Goal: Task Accomplishment & Management: Manage account settings

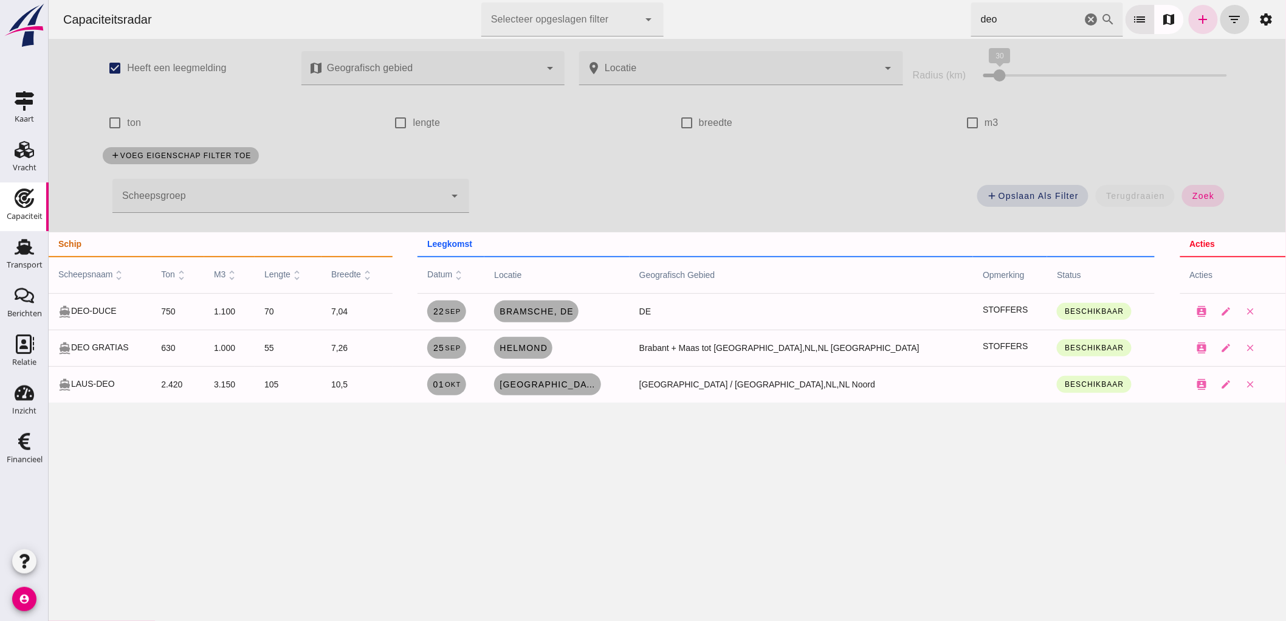
click at [1084, 18] on icon "cancel" at bounding box center [1091, 19] width 15 height 15
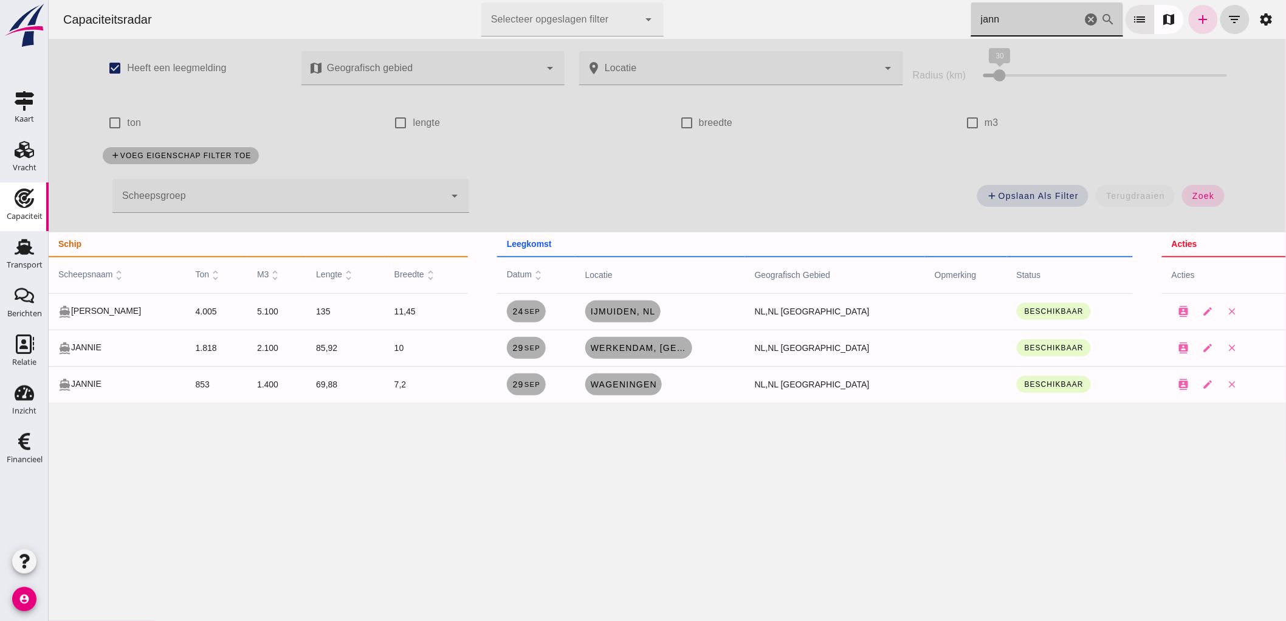
type input "jann"
click at [1084, 16] on icon "cancel" at bounding box center [1091, 19] width 15 height 15
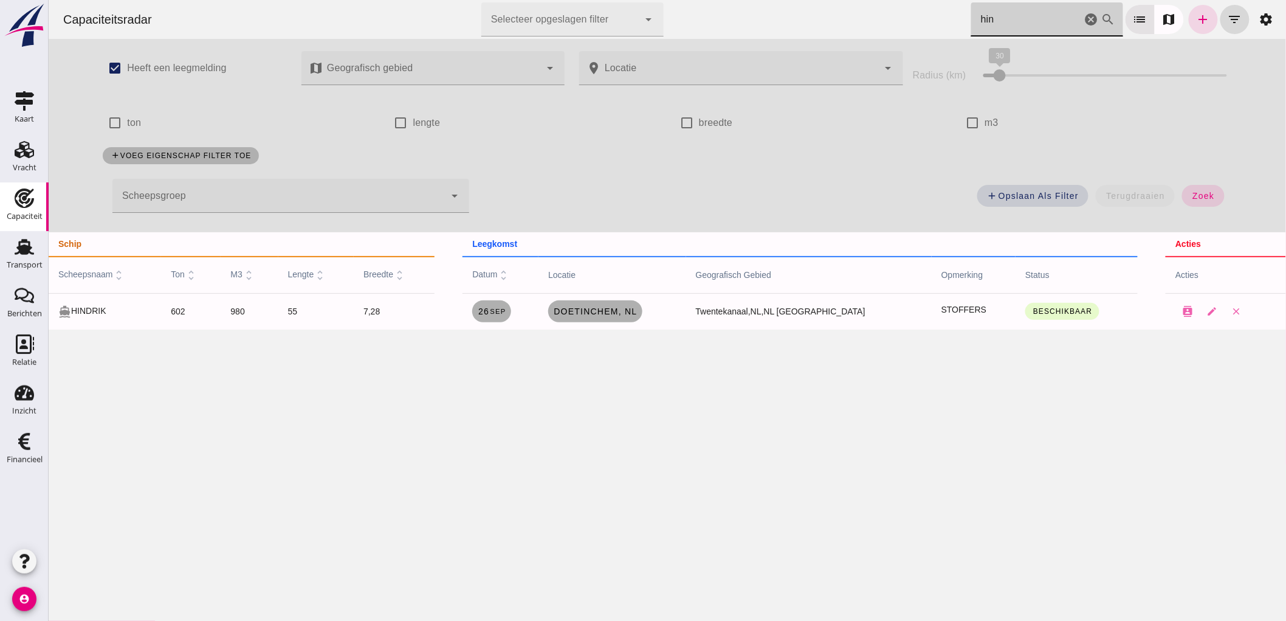
type input "hin"
drag, startPoint x: 1266, startPoint y: 316, endPoint x: 275, endPoint y: 298, distance: 990.9
click at [275, 298] on tr "directions_boat HINDRIK 602 980 55 7,28 26 sep Doetinchem, nl Twentekanaal, NL,…" at bounding box center [667, 311] width 1238 height 36
click at [387, 432] on div "Capaciteitsradar Selecteer opgeslagen filter Selecteer opgeslagen filter cancel…" at bounding box center [667, 310] width 1238 height 621
drag, startPoint x: 1258, startPoint y: 311, endPoint x: 120, endPoint y: 337, distance: 1138.1
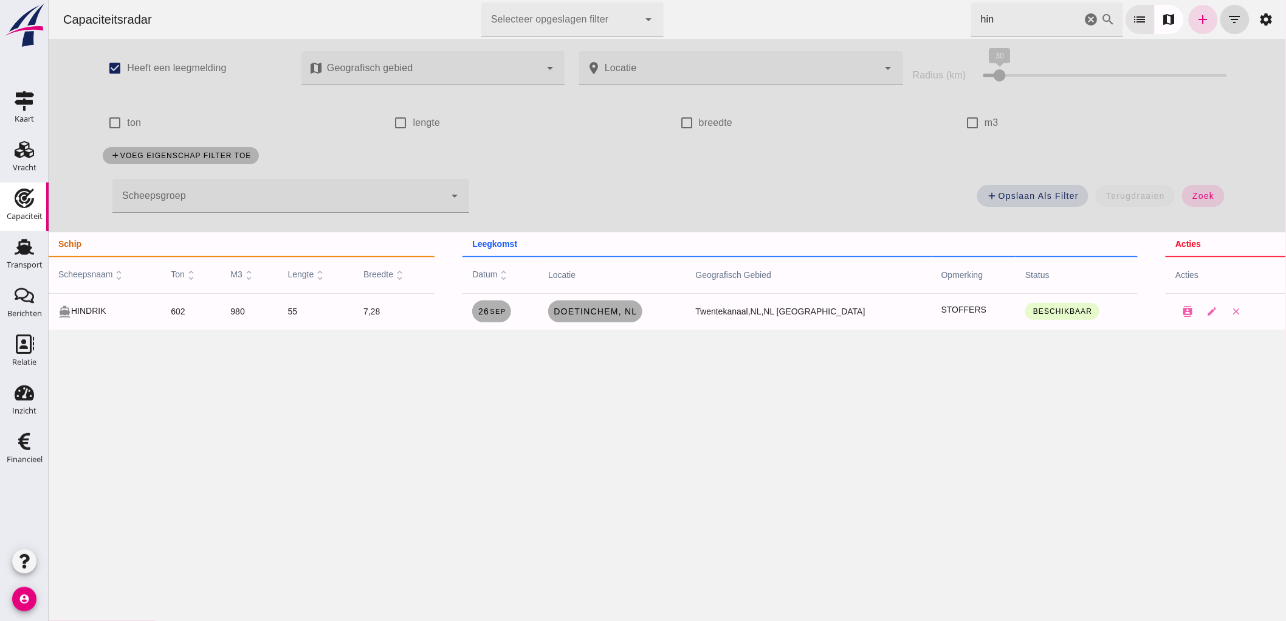
click at [122, 336] on div "Capaciteitsradar Selecteer opgeslagen filter Selecteer opgeslagen filter cancel…" at bounding box center [667, 310] width 1238 height 621
click at [123, 353] on div "Capaciteitsradar Selecteer opgeslagen filter Selecteer opgeslagen filter cancel…" at bounding box center [667, 310] width 1238 height 621
drag, startPoint x: 1081, startPoint y: 19, endPoint x: 1337, endPoint y: 47, distance: 257.4
click at [1084, 19] on icon "cancel" at bounding box center [1091, 19] width 15 height 15
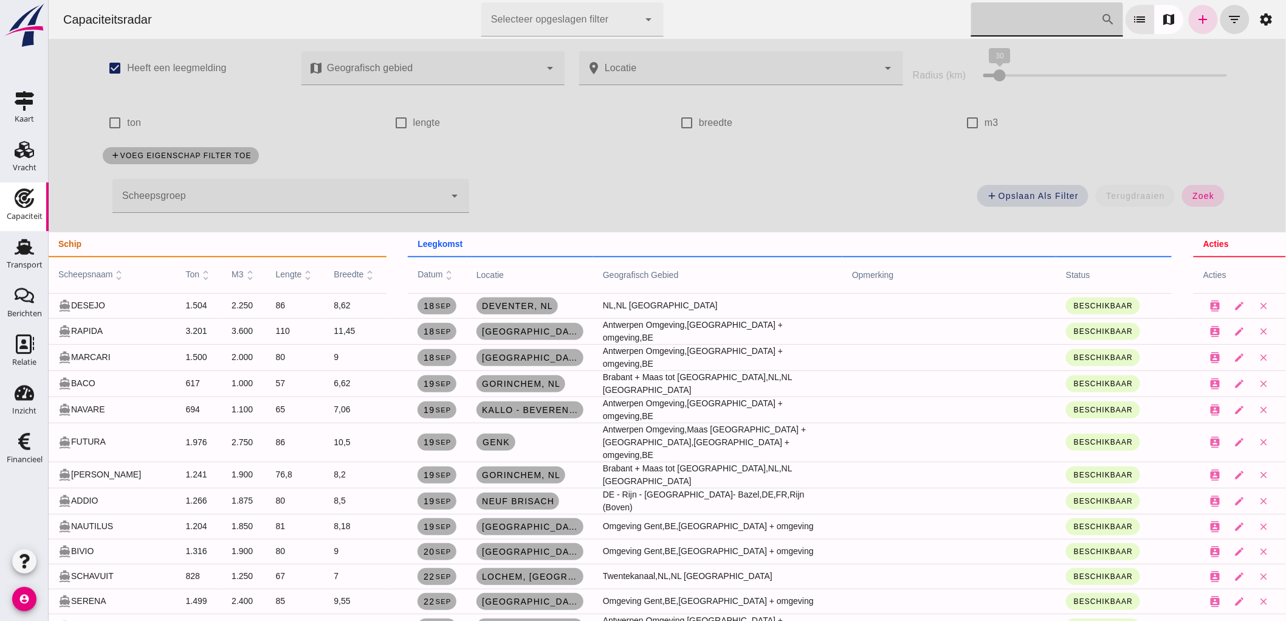
click at [986, 17] on input "[PERSON_NAME] op scheepsnaam" at bounding box center [1036, 19] width 130 height 34
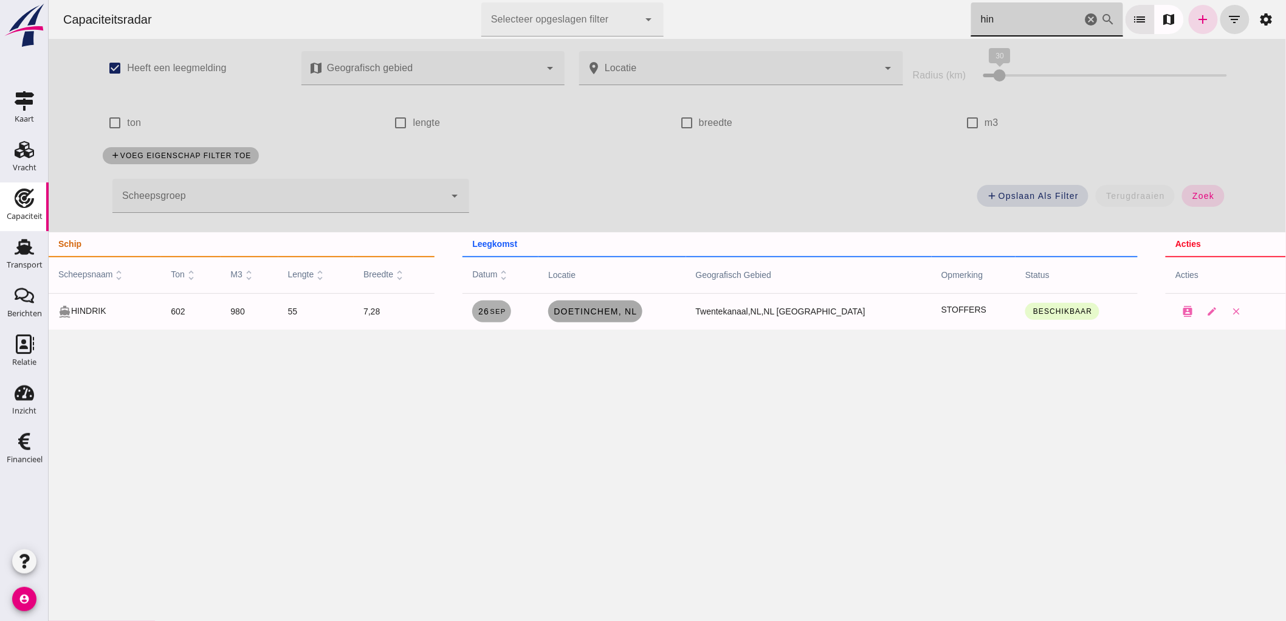
type input "hin"
click at [598, 320] on link "Doetinchem, nl" at bounding box center [595, 311] width 94 height 22
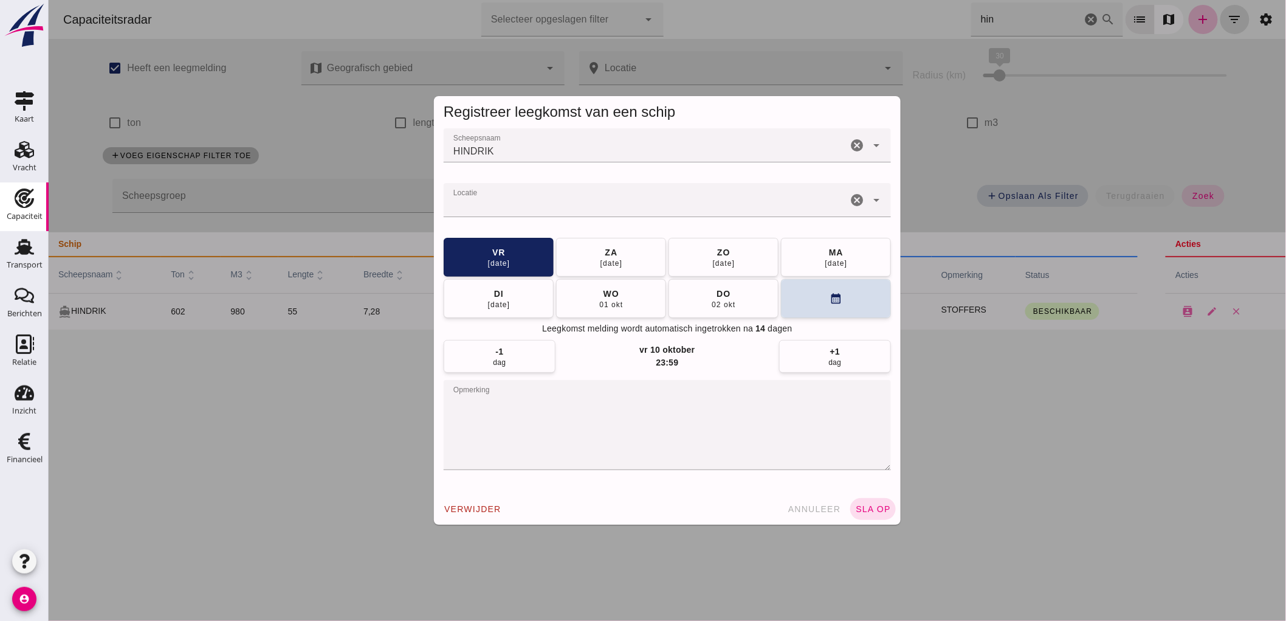
click at [849, 198] on icon "cancel" at bounding box center [856, 200] width 15 height 15
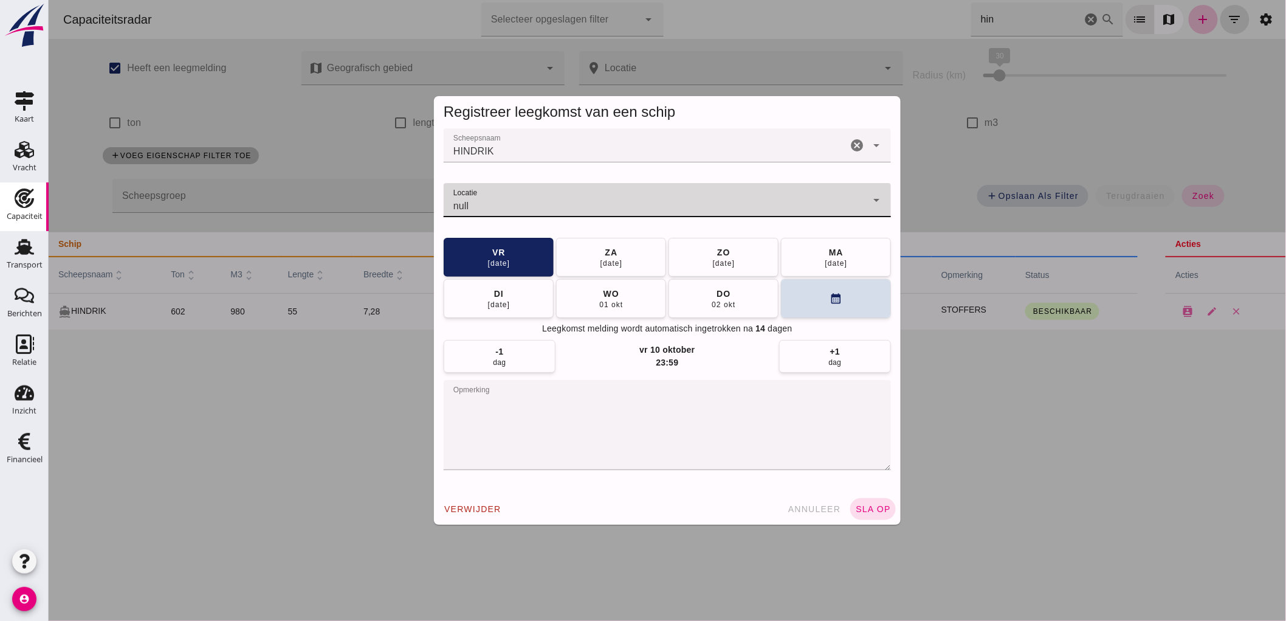
click at [811, 201] on input "Locatie" at bounding box center [654, 206] width 423 height 15
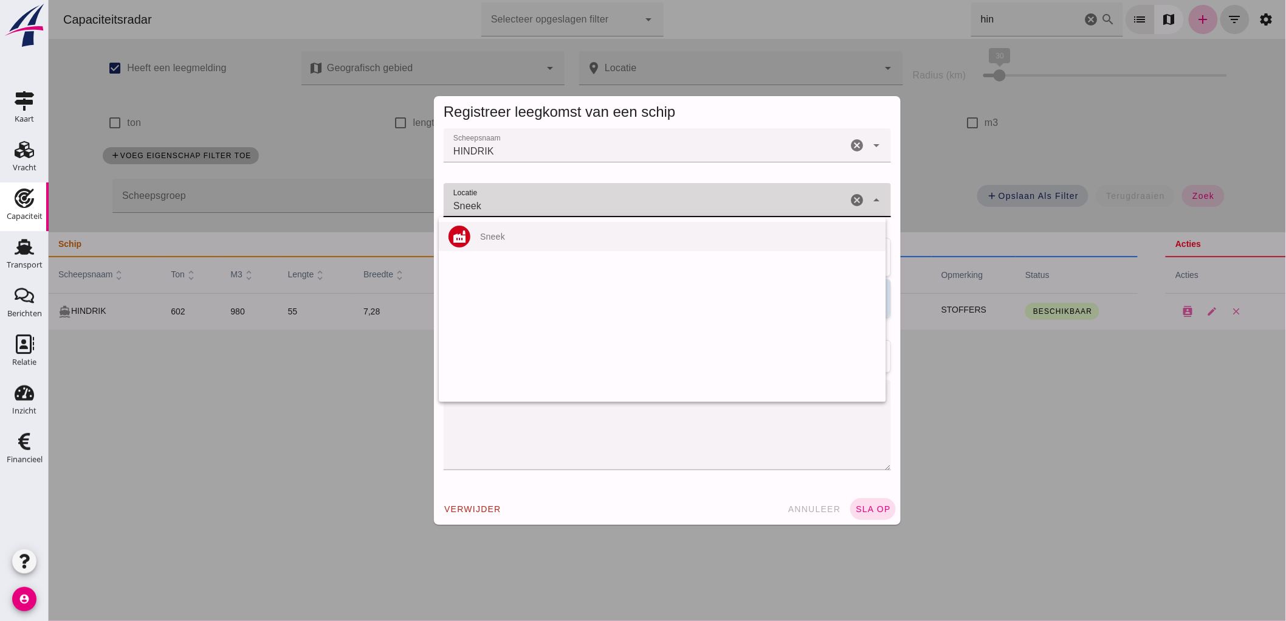
click at [519, 233] on div "Sneek" at bounding box center [678, 237] width 396 height 10
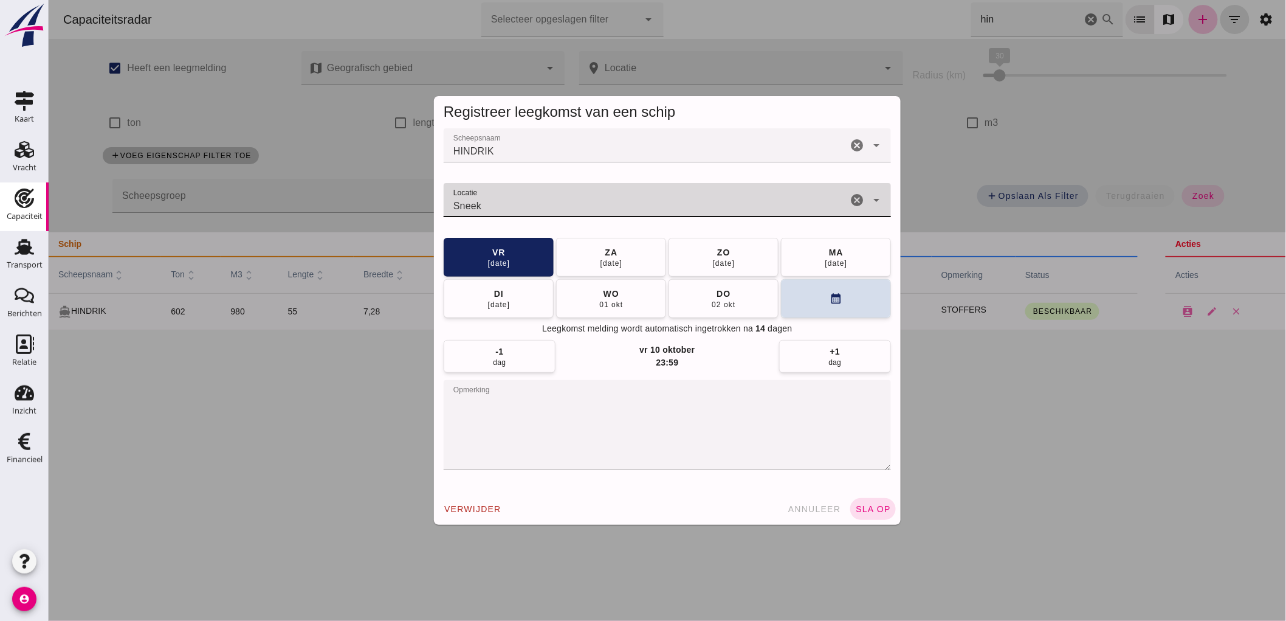
type input "Sneek"
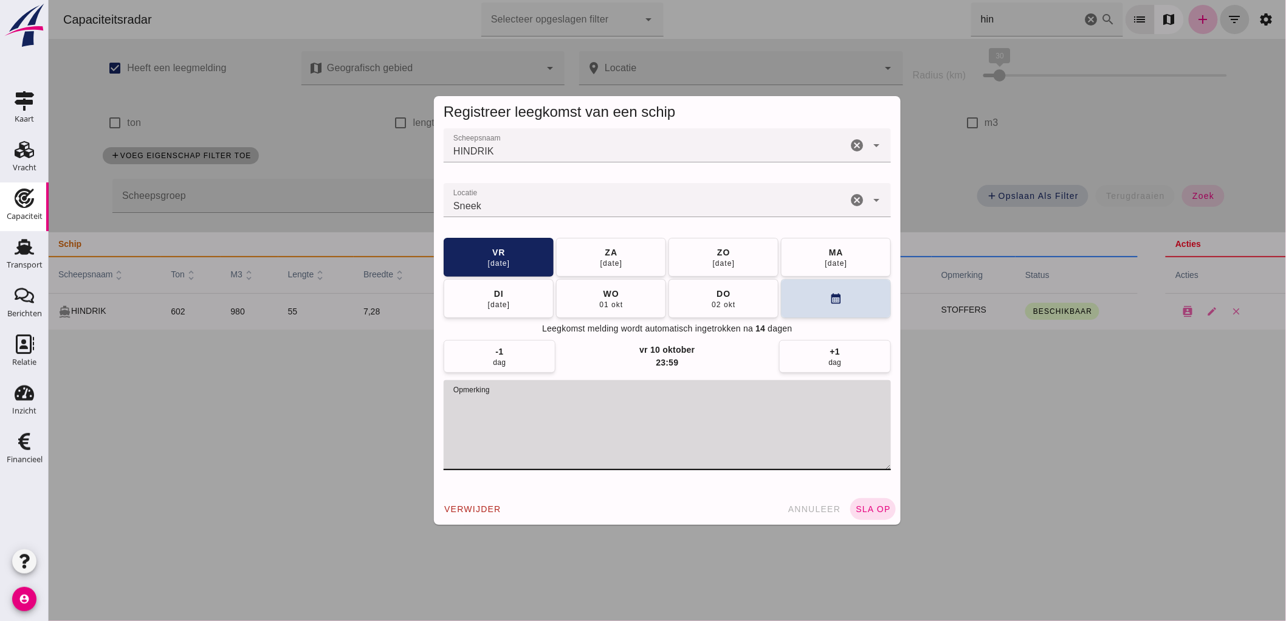
click at [569, 399] on textarea "opmerking" at bounding box center [666, 425] width 447 height 90
click at [826, 266] on div "29 sep" at bounding box center [835, 263] width 23 height 10
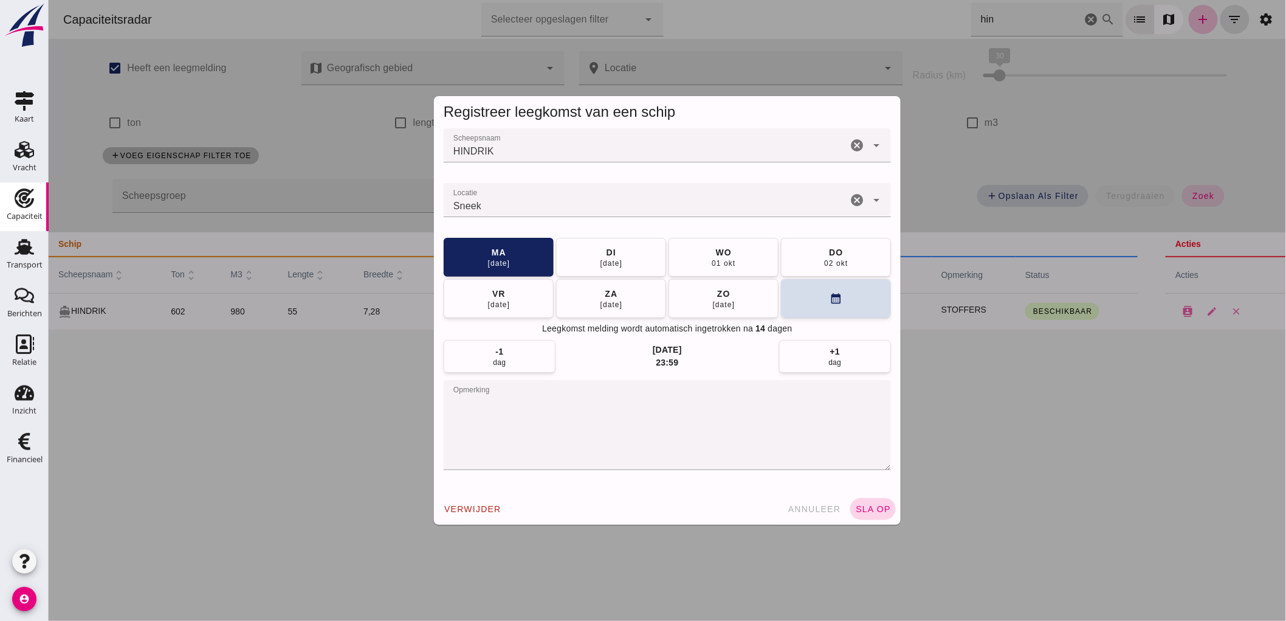
click at [878, 508] on span "sla op" at bounding box center [873, 509] width 36 height 10
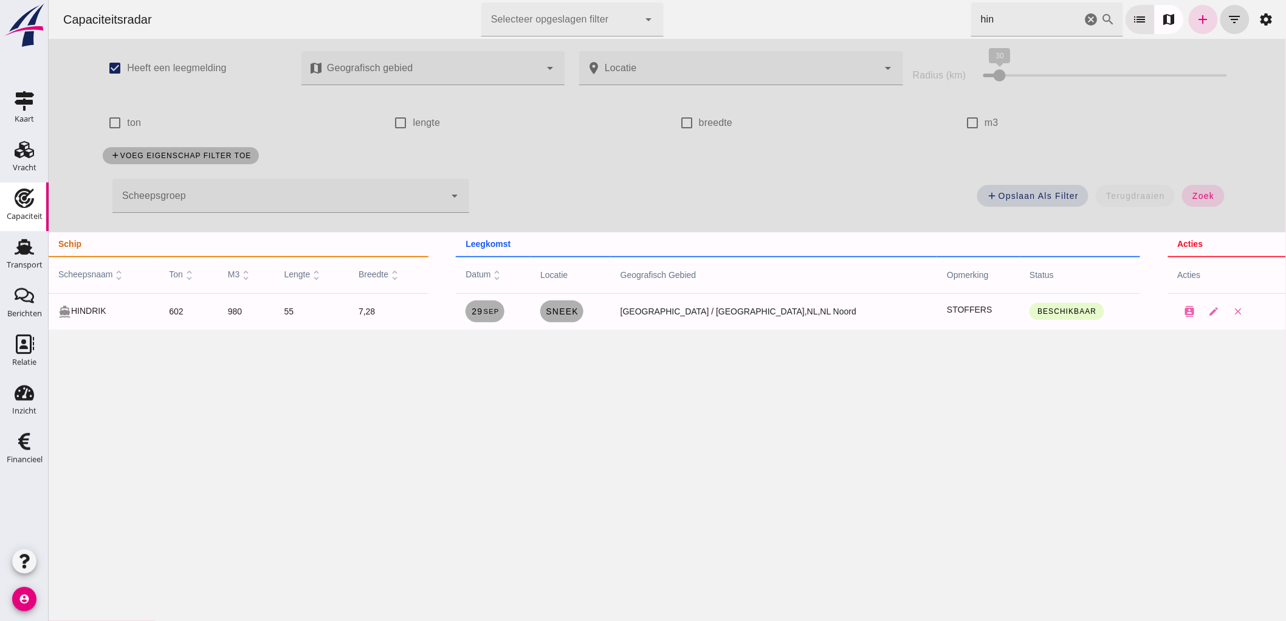
click at [1084, 24] on icon "cancel" at bounding box center [1091, 19] width 15 height 15
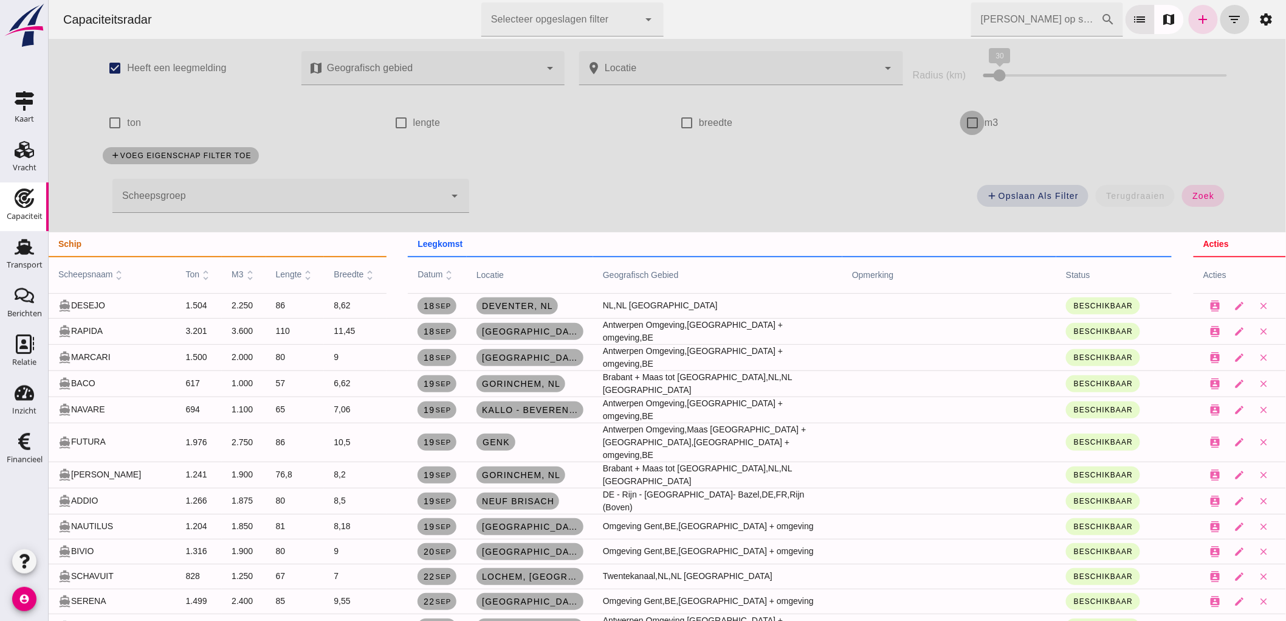
click at [973, 122] on input "m3" at bounding box center [972, 123] width 24 height 24
checkbox input "true"
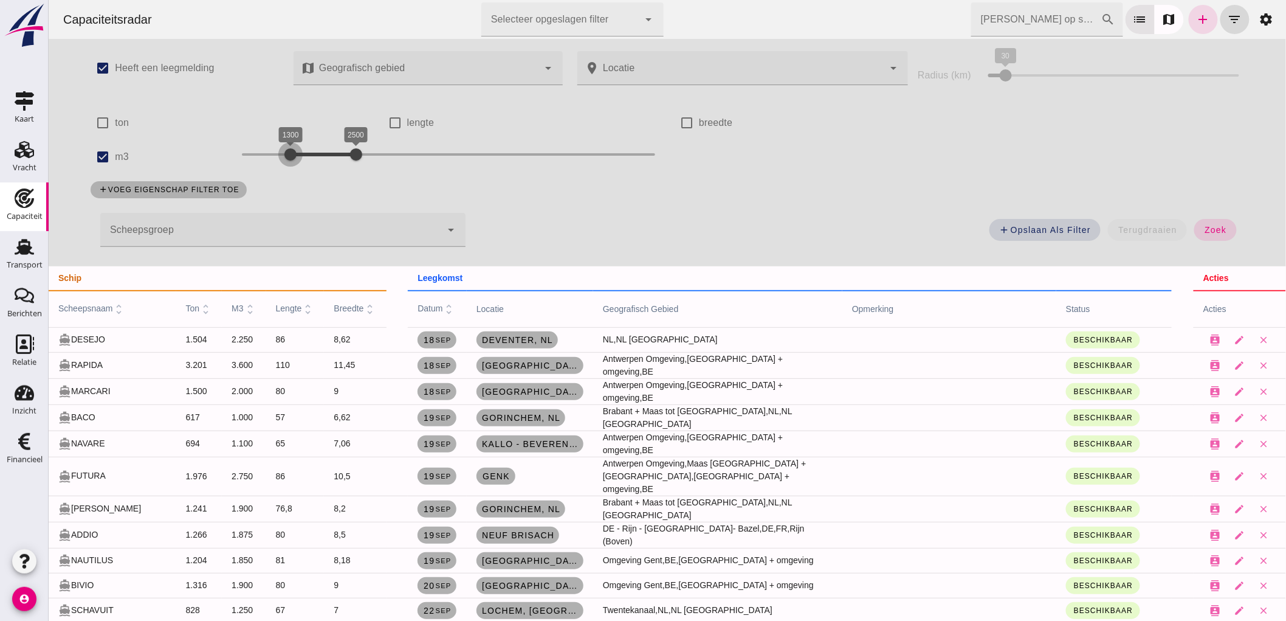
click at [284, 156] on div at bounding box center [290, 154] width 24 height 24
drag, startPoint x: 349, startPoint y: 159, endPoint x: 318, endPoint y: 164, distance: 30.8
click at [318, 164] on div at bounding box center [323, 154] width 24 height 24
drag, startPoint x: 1205, startPoint y: 222, endPoint x: 1203, endPoint y: 244, distance: 22.0
click at [1206, 223] on button "zoek" at bounding box center [1215, 230] width 42 height 22
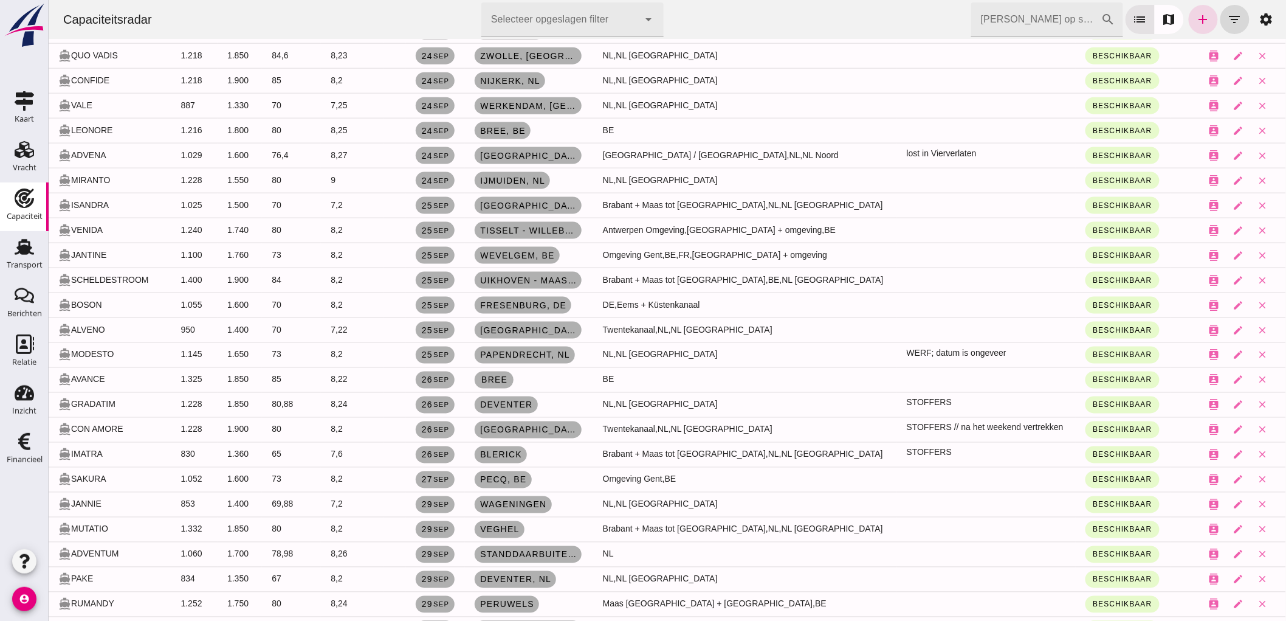
scroll to position [582, 0]
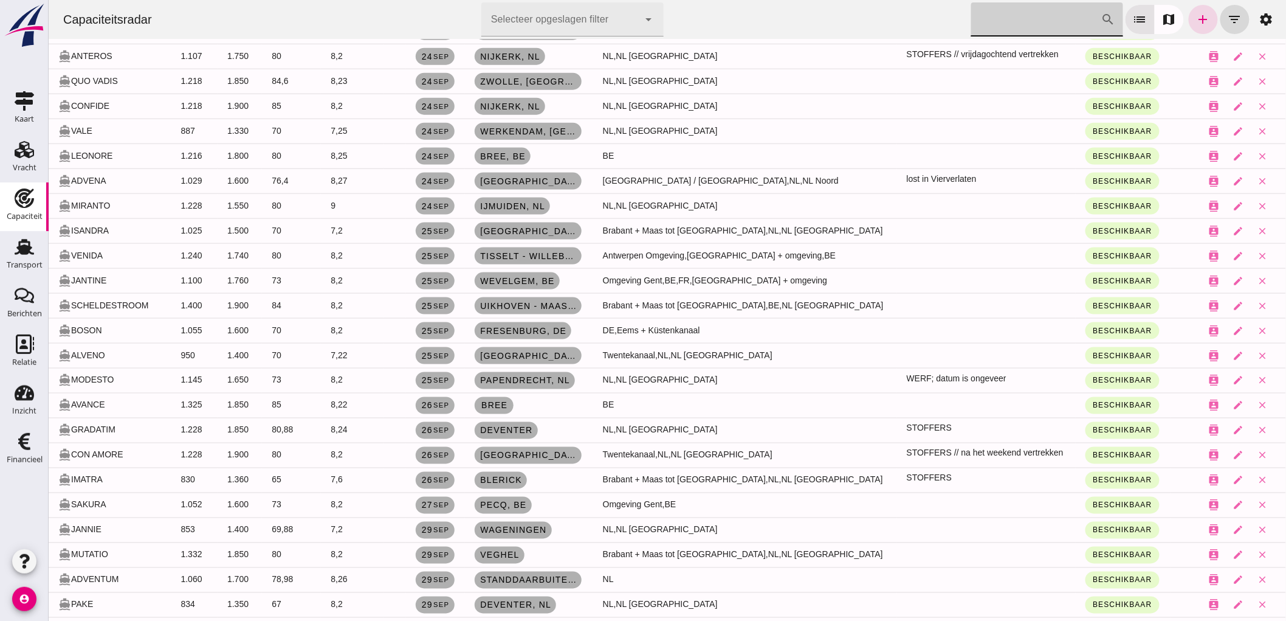
click at [1057, 11] on input "[PERSON_NAME] op scheepsnaam" at bounding box center [1036, 19] width 130 height 34
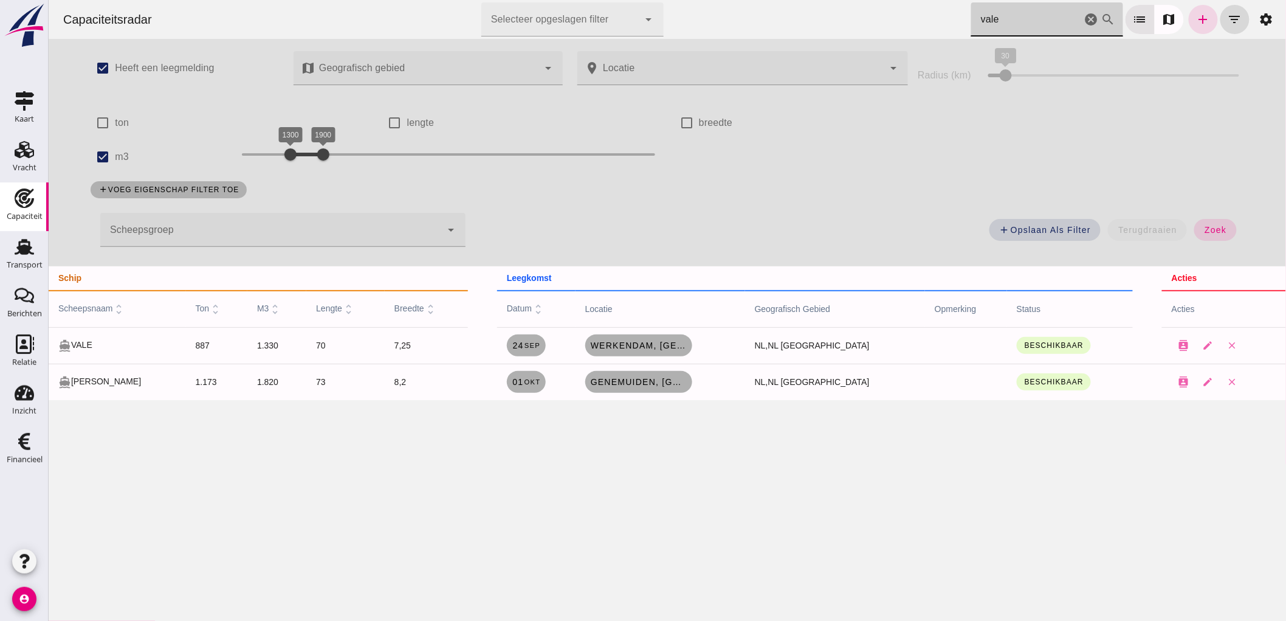
scroll to position [0, 0]
type input "vale"
click at [1216, 229] on span "zoek" at bounding box center [1214, 230] width 22 height 10
click at [1084, 20] on icon "cancel" at bounding box center [1091, 19] width 15 height 15
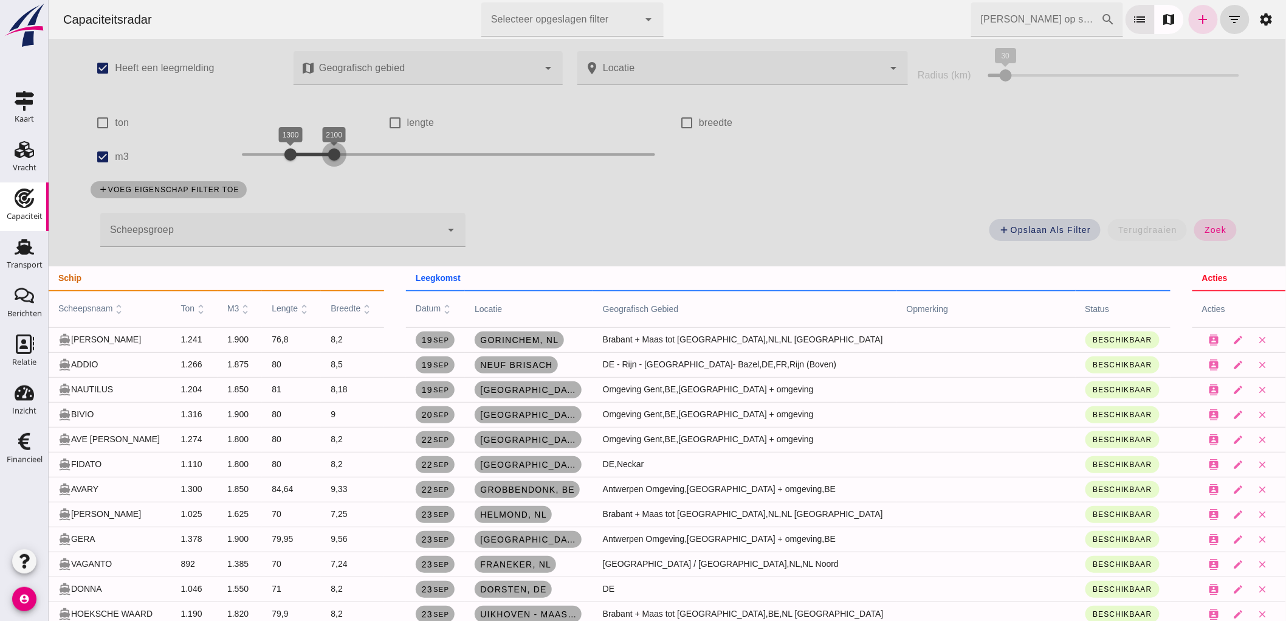
drag, startPoint x: 314, startPoint y: 145, endPoint x: 325, endPoint y: 156, distance: 16.3
click at [325, 156] on div at bounding box center [334, 154] width 24 height 24
drag, startPoint x: 278, startPoint y: 159, endPoint x: 289, endPoint y: 165, distance: 12.5
click at [289, 165] on div at bounding box center [301, 154] width 24 height 24
drag, startPoint x: 325, startPoint y: 152, endPoint x: 332, endPoint y: 158, distance: 9.0
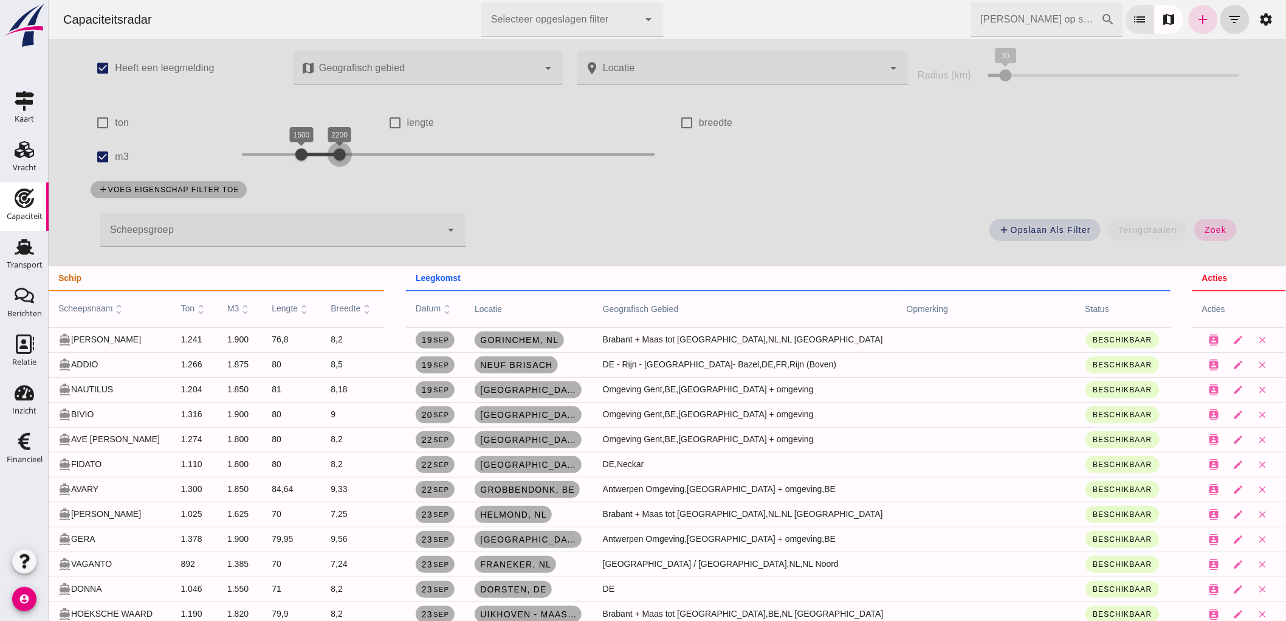
click at [332, 158] on div at bounding box center [339, 154] width 24 height 24
click at [1205, 232] on span "zoek" at bounding box center [1214, 230] width 22 height 10
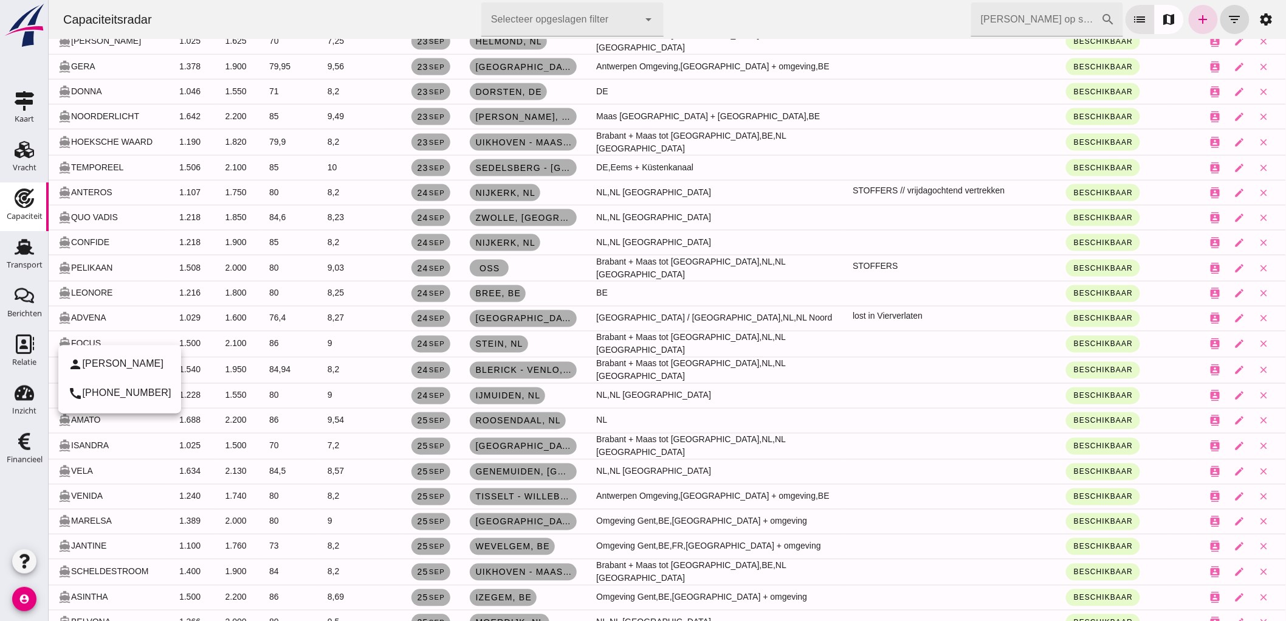
scroll to position [810, 0]
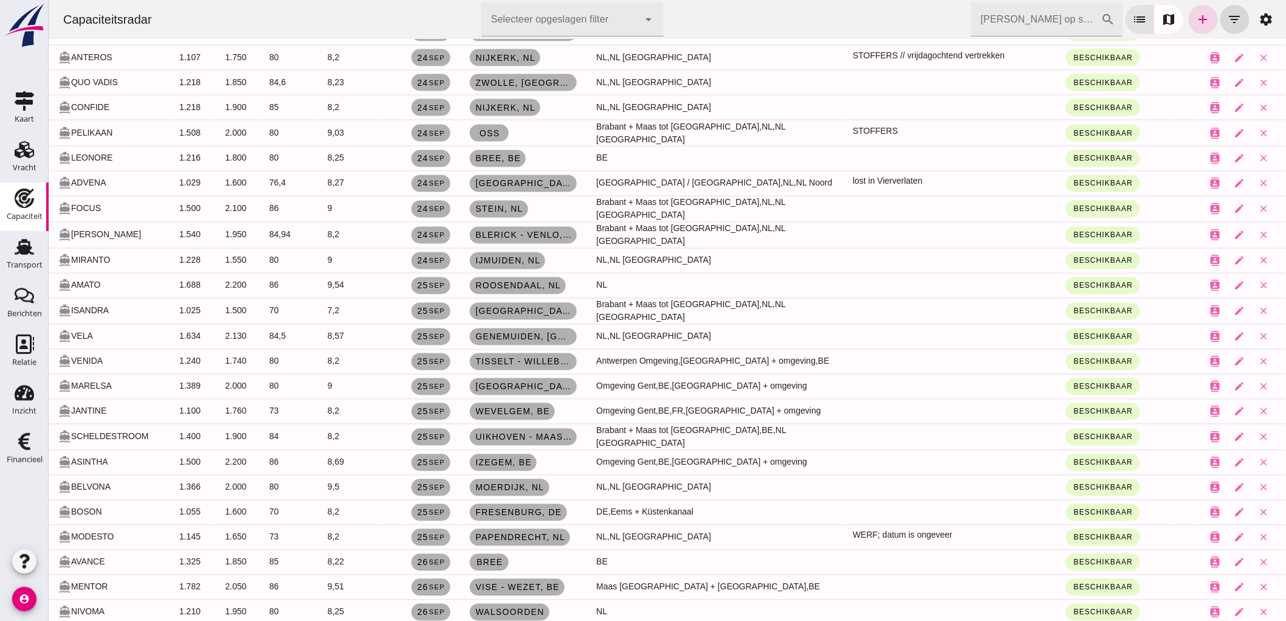
click at [491, 526] on td "Papendrecht, nl" at bounding box center [523, 537] width 126 height 25
click at [505, 532] on span "Papendrecht, nl" at bounding box center [519, 537] width 91 height 10
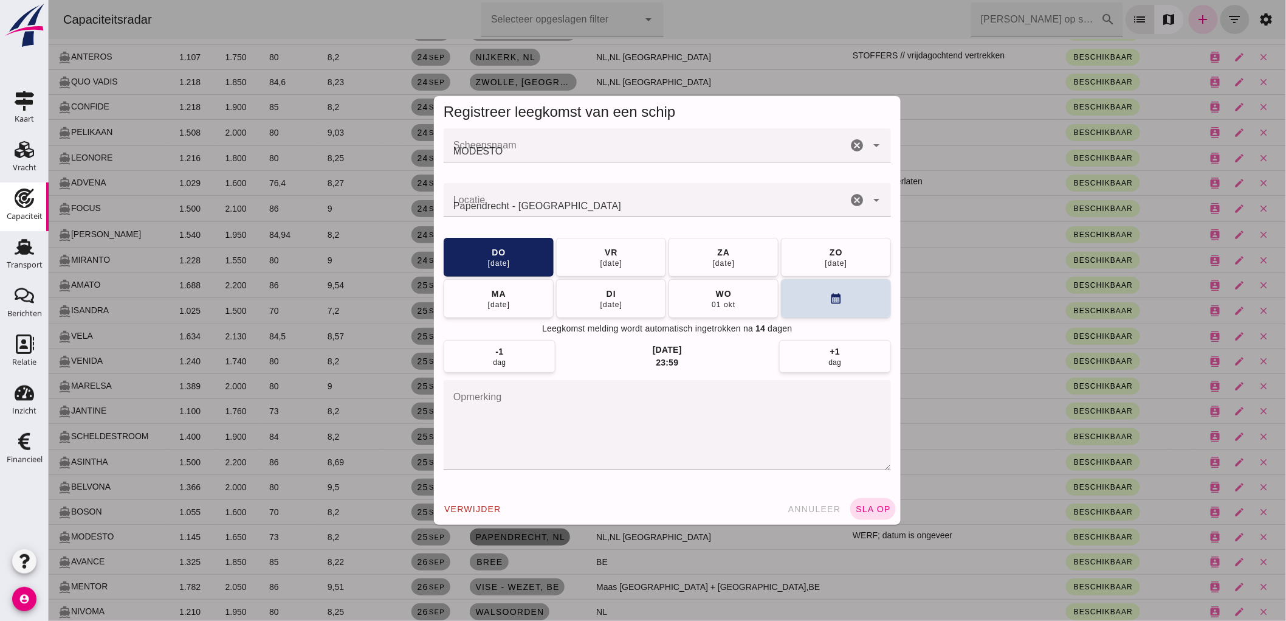
scroll to position [0, 0]
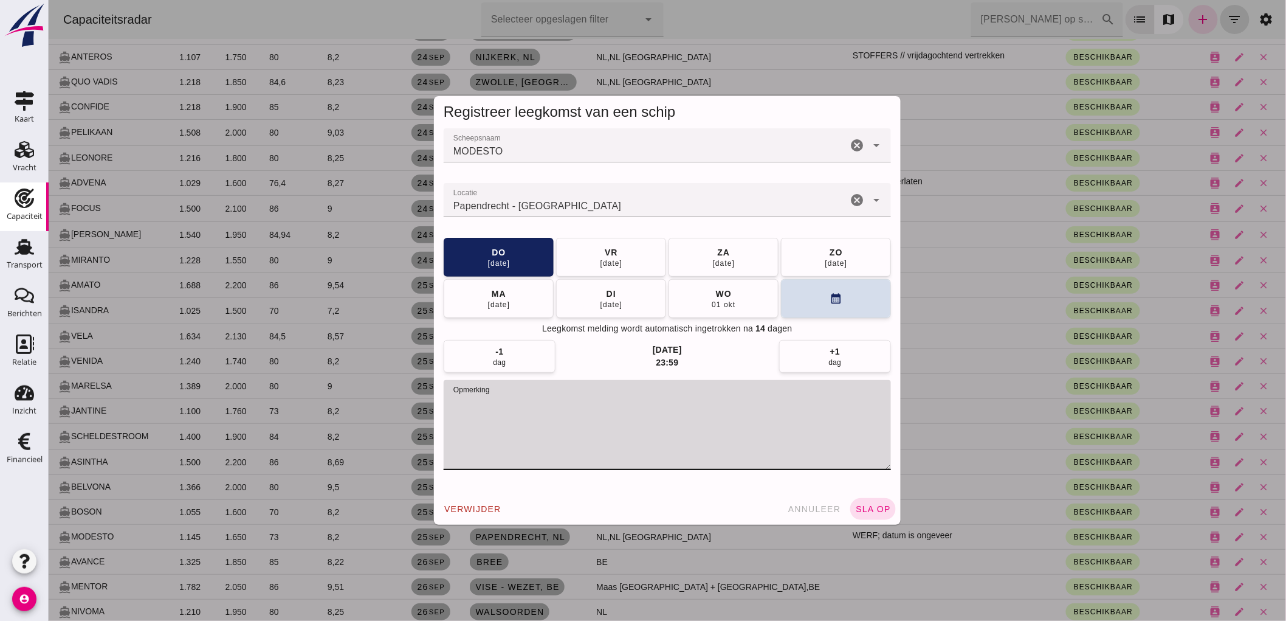
drag, startPoint x: 760, startPoint y: 409, endPoint x: 450, endPoint y: 399, distance: 310.2
click at [450, 399] on textarea "opmerking" at bounding box center [666, 425] width 447 height 90
click at [692, 416] on textarea "opmerking" at bounding box center [666, 425] width 447 height 90
drag, startPoint x: 702, startPoint y: 404, endPoint x: 584, endPoint y: 415, distance: 119.0
click at [579, 420] on textarea "opmerking" at bounding box center [666, 425] width 447 height 90
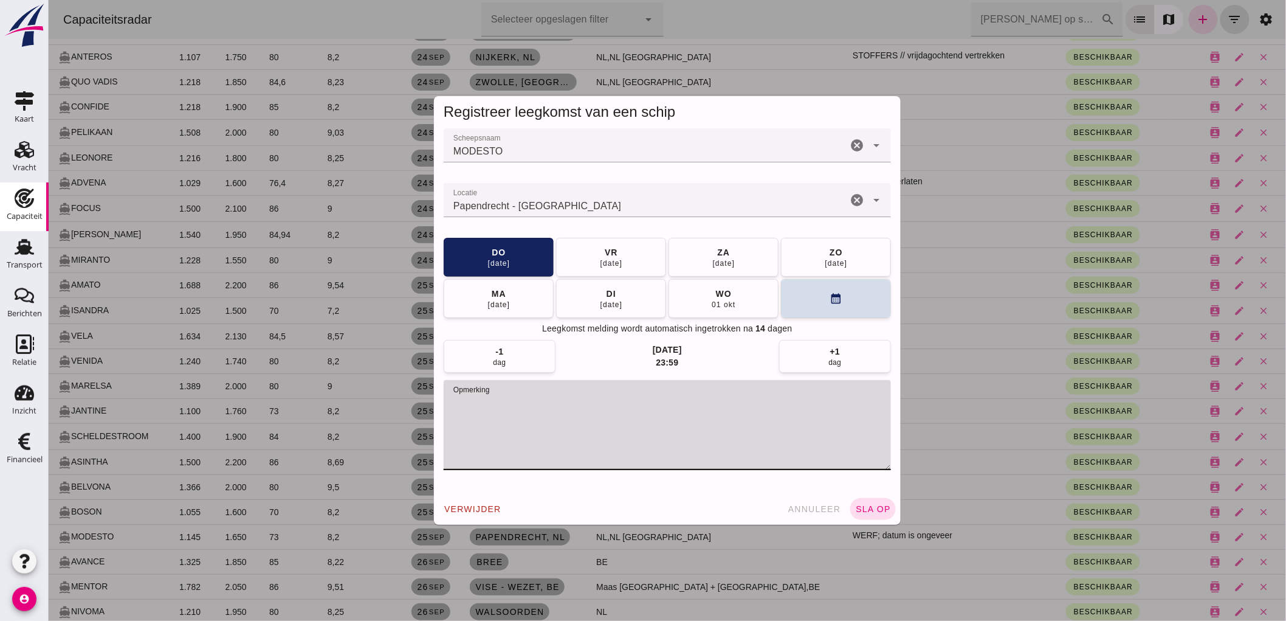
click at [596, 406] on textarea "opmerking" at bounding box center [666, 425] width 447 height 90
click at [498, 302] on div "29 sep" at bounding box center [498, 304] width 23 height 10
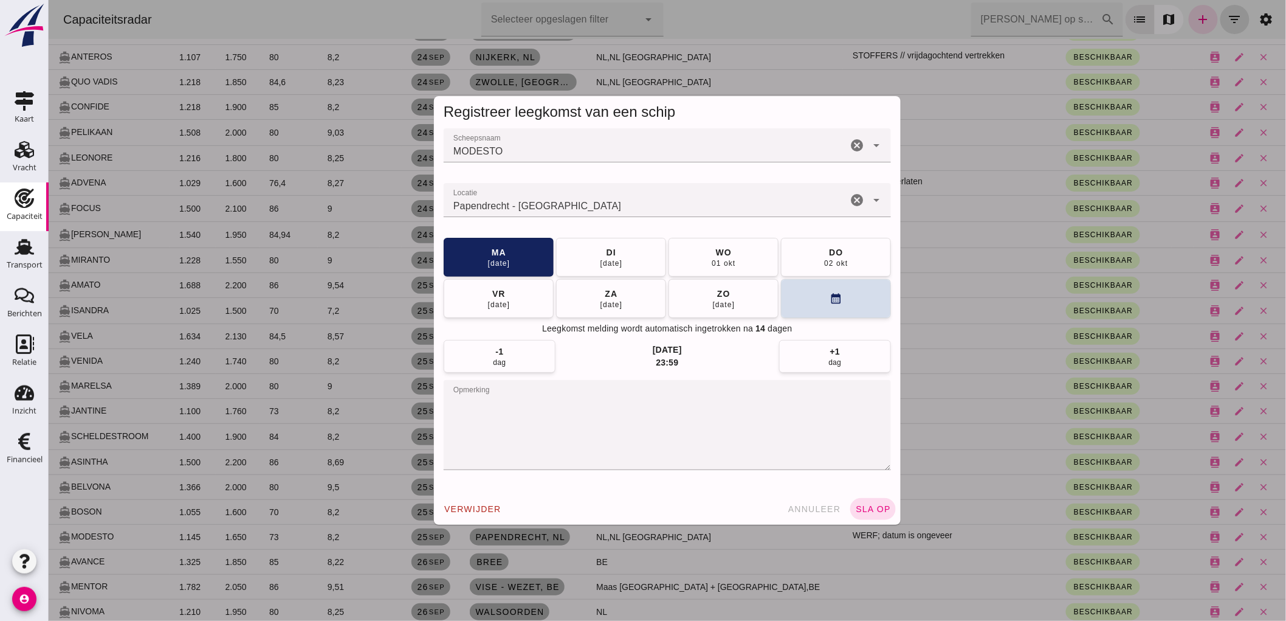
click at [621, 412] on textarea "opmerking" at bounding box center [666, 425] width 447 height 90
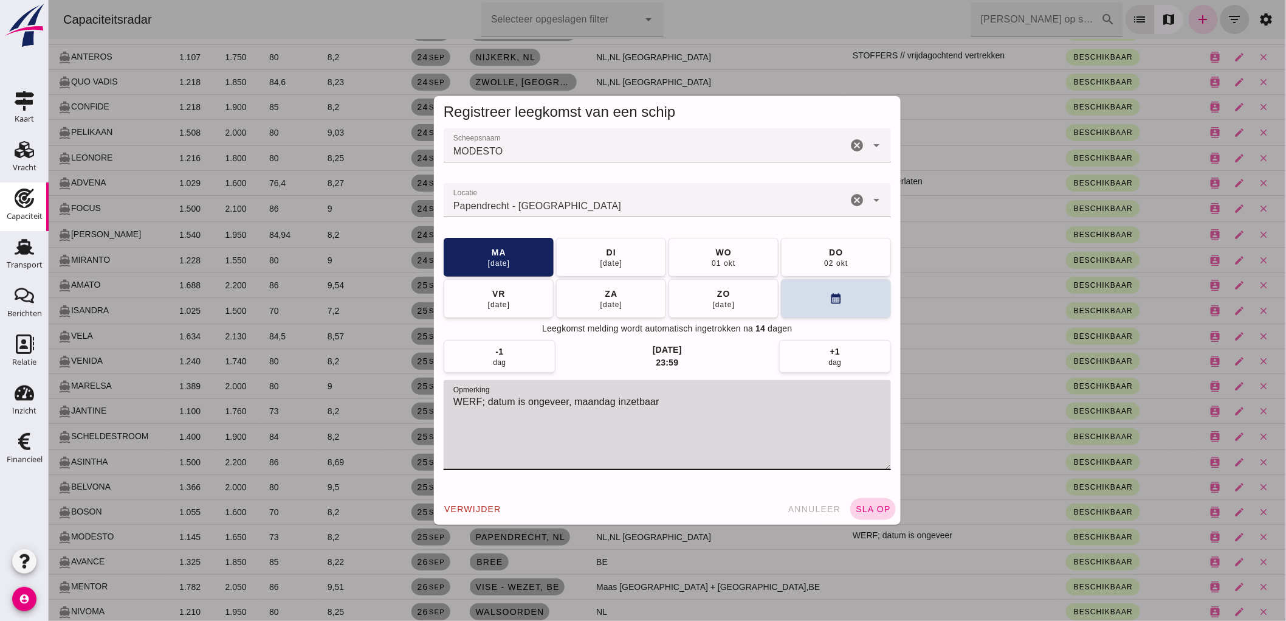
type textarea "WERF; datum is ongeveer, maandag inzetbaar"
click at [875, 507] on span "sla op" at bounding box center [873, 509] width 36 height 10
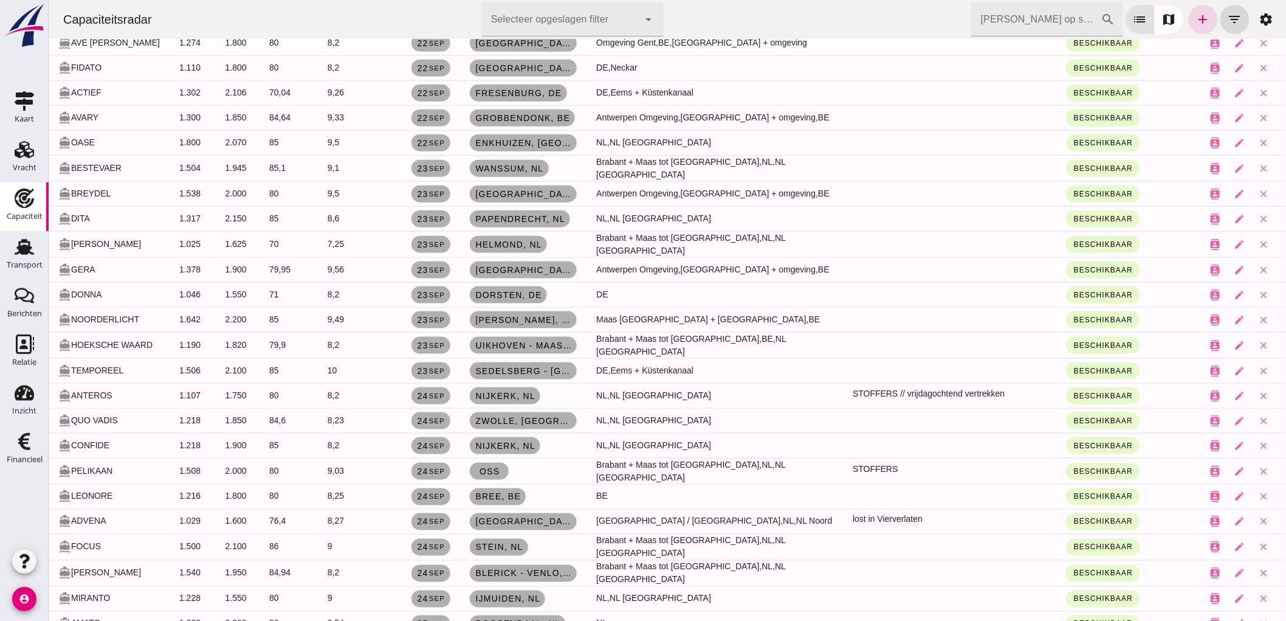
scroll to position [135, 0]
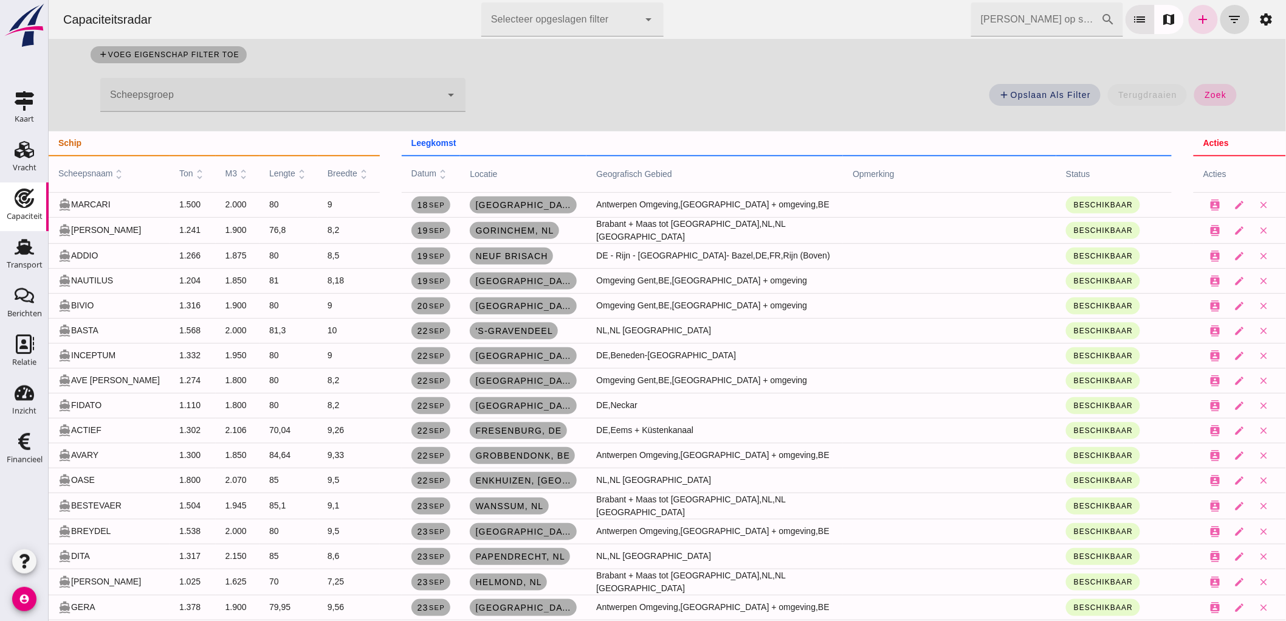
click at [1046, 11] on input "[PERSON_NAME] op scheepsnaam" at bounding box center [1036, 19] width 130 height 34
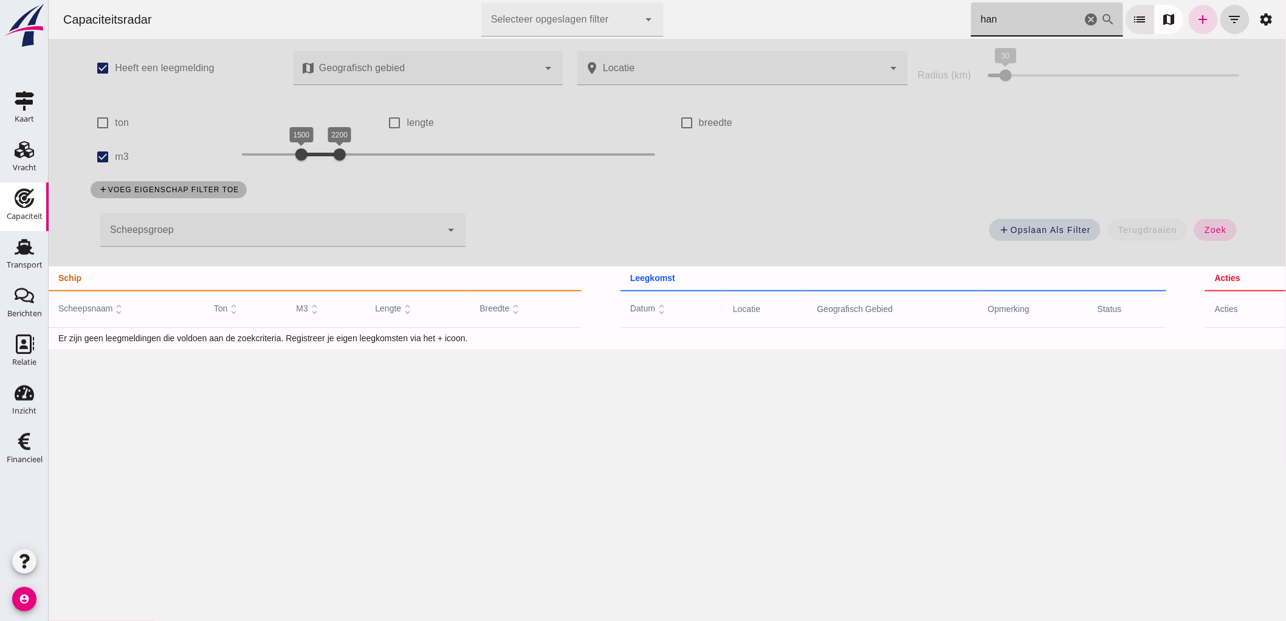
scroll to position [0, 0]
type input "han"
click at [105, 153] on input "m3" at bounding box center [102, 157] width 24 height 24
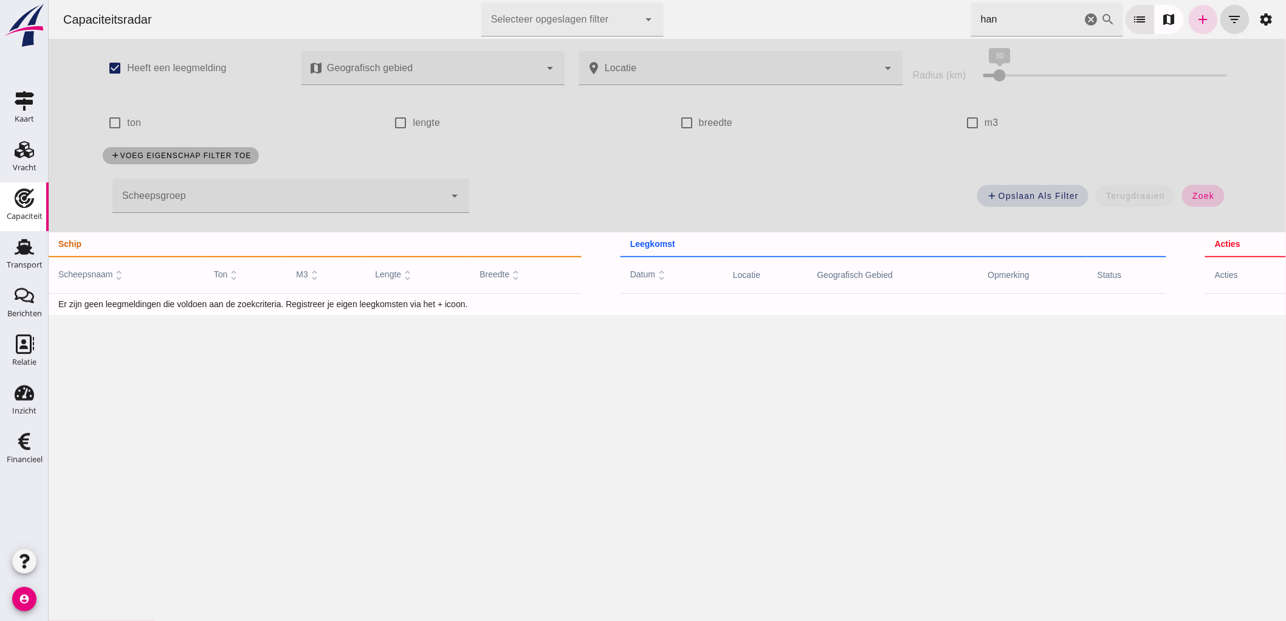
click at [1194, 201] on button "zoek" at bounding box center [1203, 196] width 42 height 22
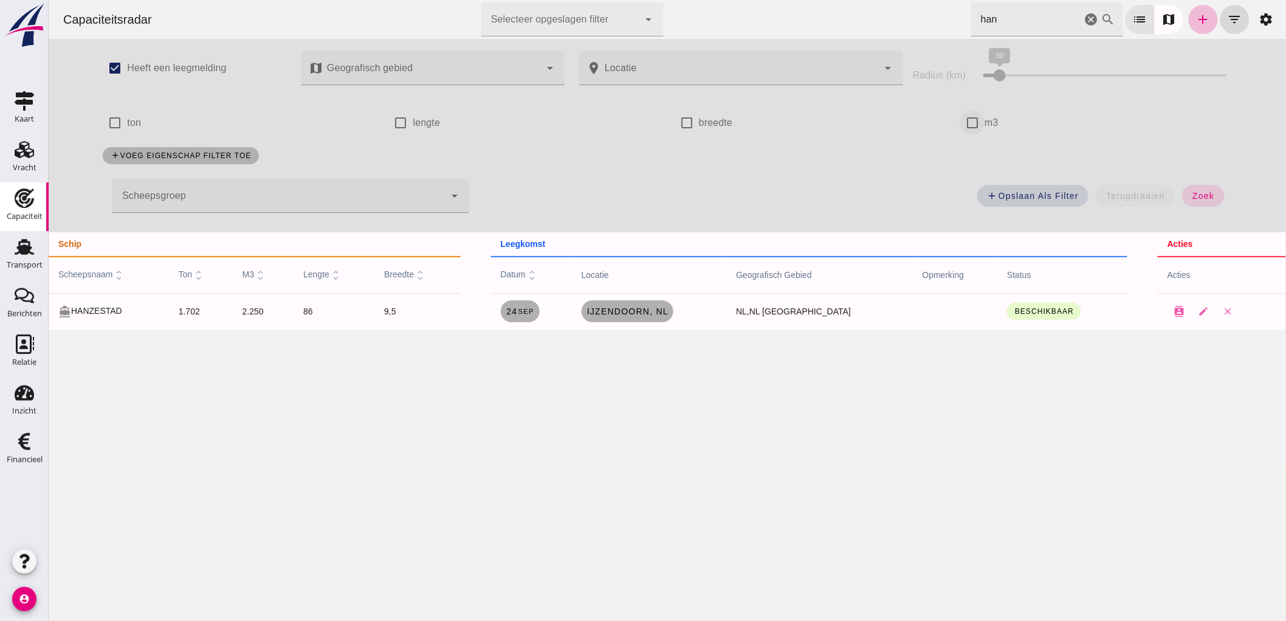
click at [973, 118] on input "m3" at bounding box center [972, 123] width 24 height 24
checkbox input "true"
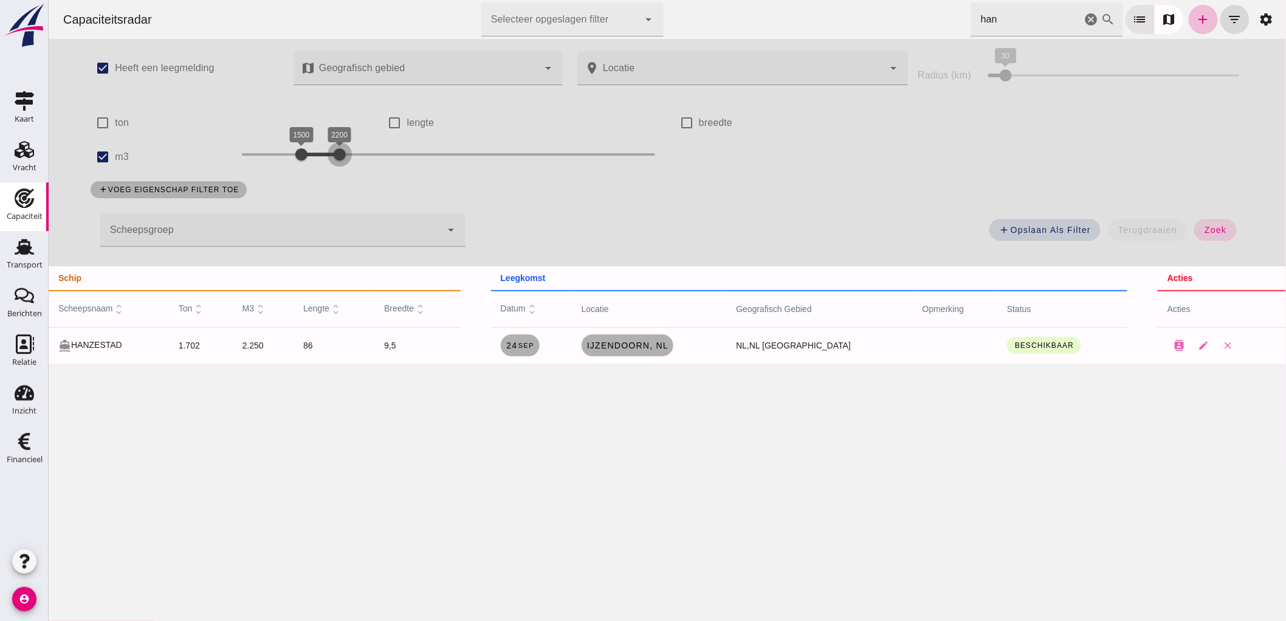
drag, startPoint x: 334, startPoint y: 151, endPoint x: 395, endPoint y: 153, distance: 61.4
click at [351, 153] on div at bounding box center [339, 154] width 24 height 24
drag, startPoint x: 294, startPoint y: 154, endPoint x: 336, endPoint y: 201, distance: 63.7
click at [336, 201] on div "check_box Heeft een leegmelding map Geografisch gebied Geografisch gebied cance…" at bounding box center [666, 152] width 1177 height 227
drag, startPoint x: 394, startPoint y: 156, endPoint x: 367, endPoint y: 177, distance: 34.7
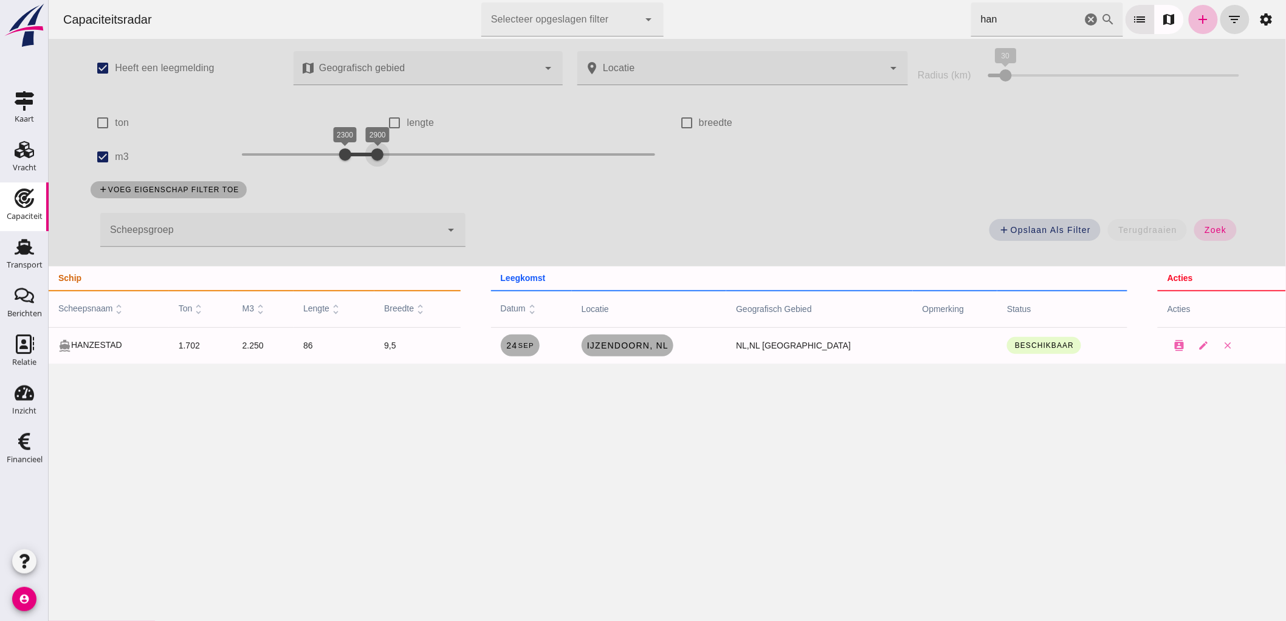
click at [367, 177] on div "check_box Heeft een leegmelding map Geografisch gebied Geografisch gebied cance…" at bounding box center [666, 152] width 1177 height 227
click at [1219, 224] on button "zoek" at bounding box center [1215, 230] width 42 height 22
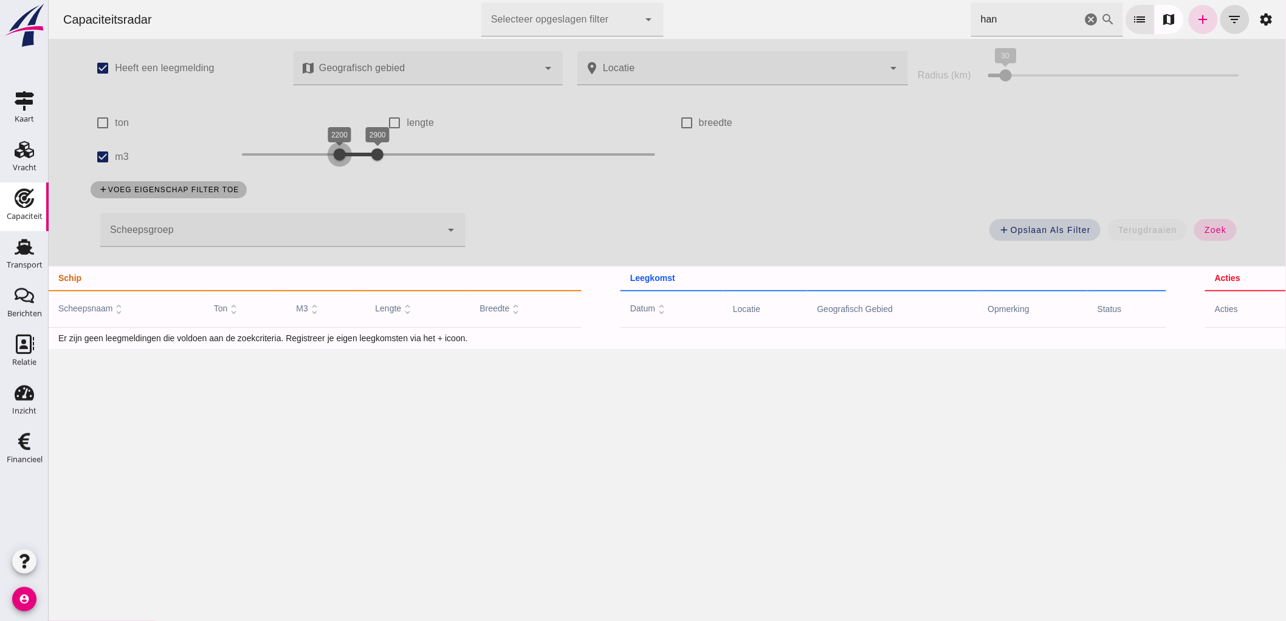
click at [336, 160] on div at bounding box center [339, 154] width 24 height 24
click at [1194, 225] on button "zoek" at bounding box center [1215, 230] width 42 height 22
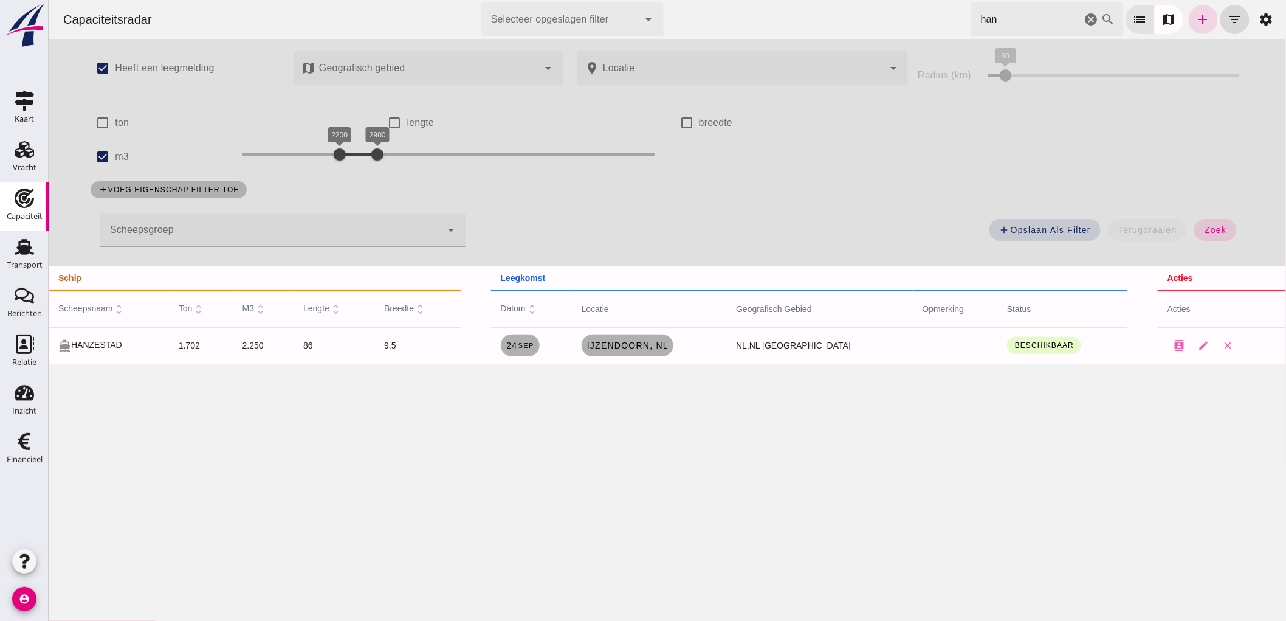
click at [1084, 21] on icon "cancel" at bounding box center [1091, 19] width 15 height 15
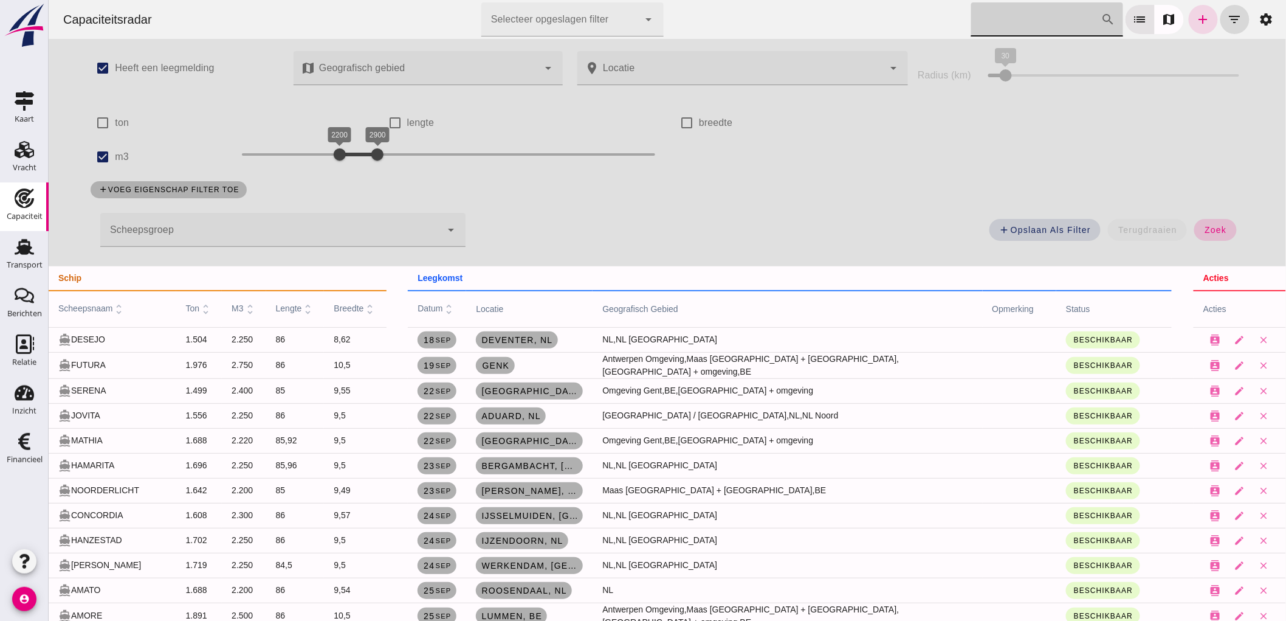
click at [1212, 225] on span "zoek" at bounding box center [1214, 230] width 22 height 10
drag, startPoint x: 336, startPoint y: 149, endPoint x: 322, endPoint y: 150, distance: 14.0
click at [322, 150] on div at bounding box center [328, 154] width 24 height 24
drag, startPoint x: 322, startPoint y: 151, endPoint x: 315, endPoint y: 151, distance: 6.7
click at [315, 151] on div at bounding box center [317, 154] width 24 height 24
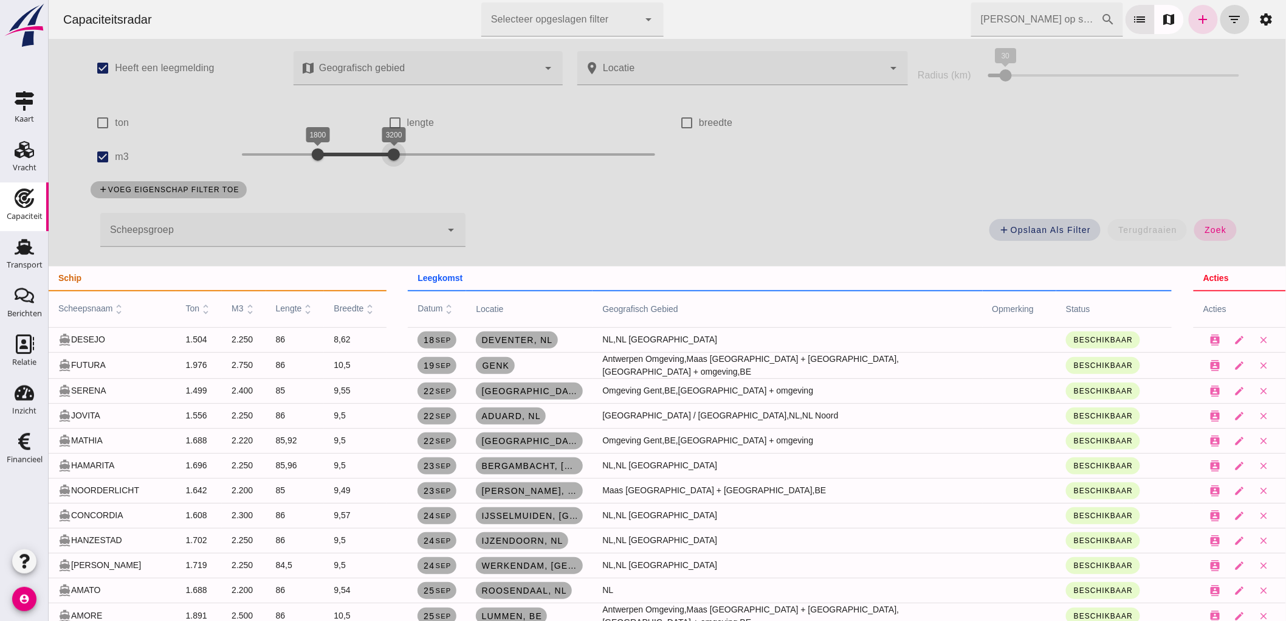
click at [387, 167] on div "1800 3200 1800 3200" at bounding box center [448, 157] width 438 height 34
drag, startPoint x: 1210, startPoint y: 226, endPoint x: 301, endPoint y: 156, distance: 911.4
click at [1210, 225] on span "zoek" at bounding box center [1214, 230] width 22 height 10
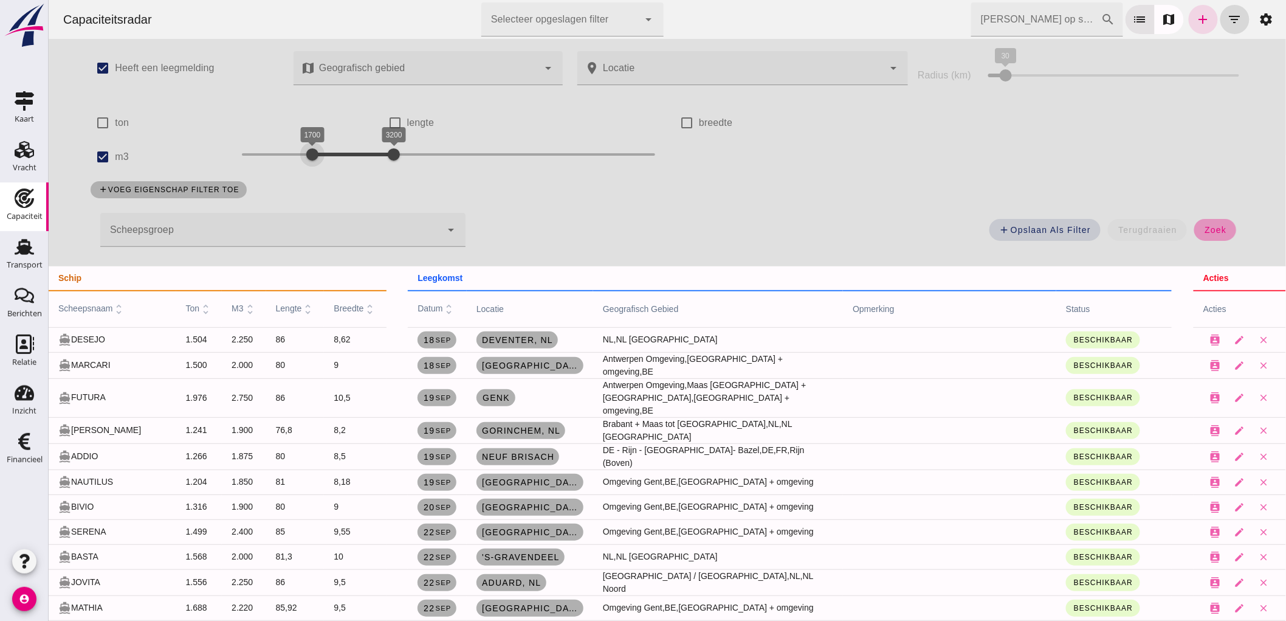
click at [301, 156] on div at bounding box center [312, 154] width 24 height 24
drag, startPoint x: 300, startPoint y: 162, endPoint x: 293, endPoint y: 163, distance: 6.7
click at [294, 163] on div at bounding box center [306, 154] width 24 height 24
click at [1203, 226] on span "zoek" at bounding box center [1214, 230] width 22 height 10
drag, startPoint x: 303, startPoint y: 159, endPoint x: 307, endPoint y: 167, distance: 9.3
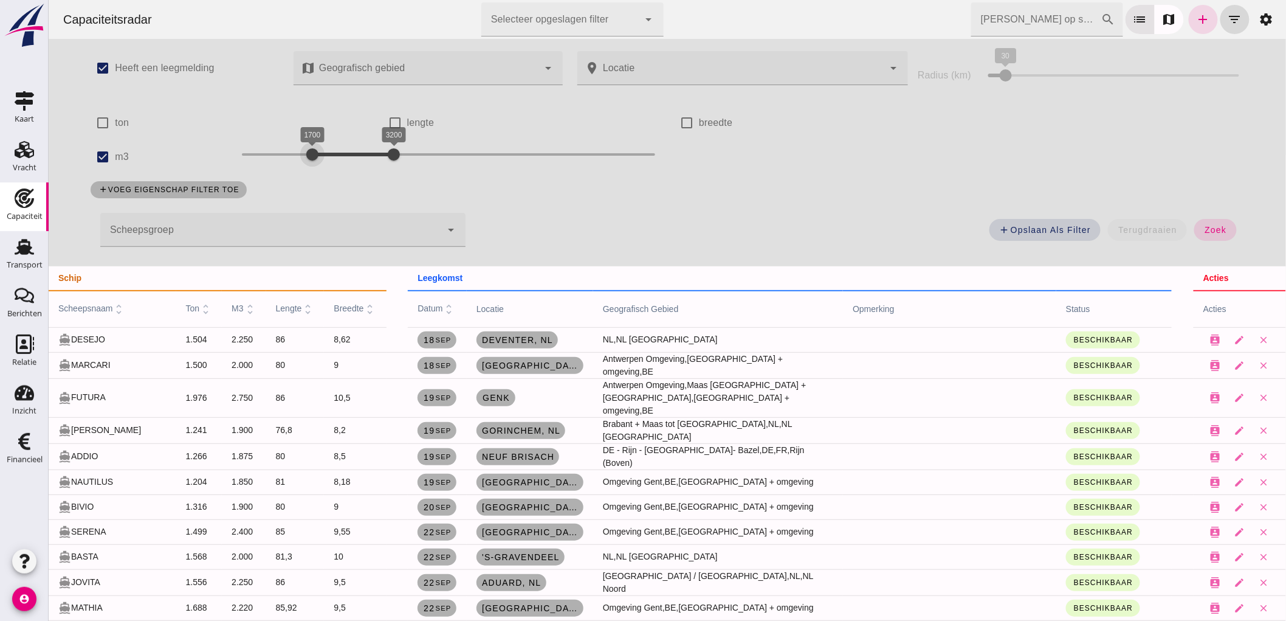
click at [307, 167] on div "1700 3200 1700 3200" at bounding box center [448, 157] width 438 height 34
click at [1216, 237] on button "zoek" at bounding box center [1215, 230] width 42 height 22
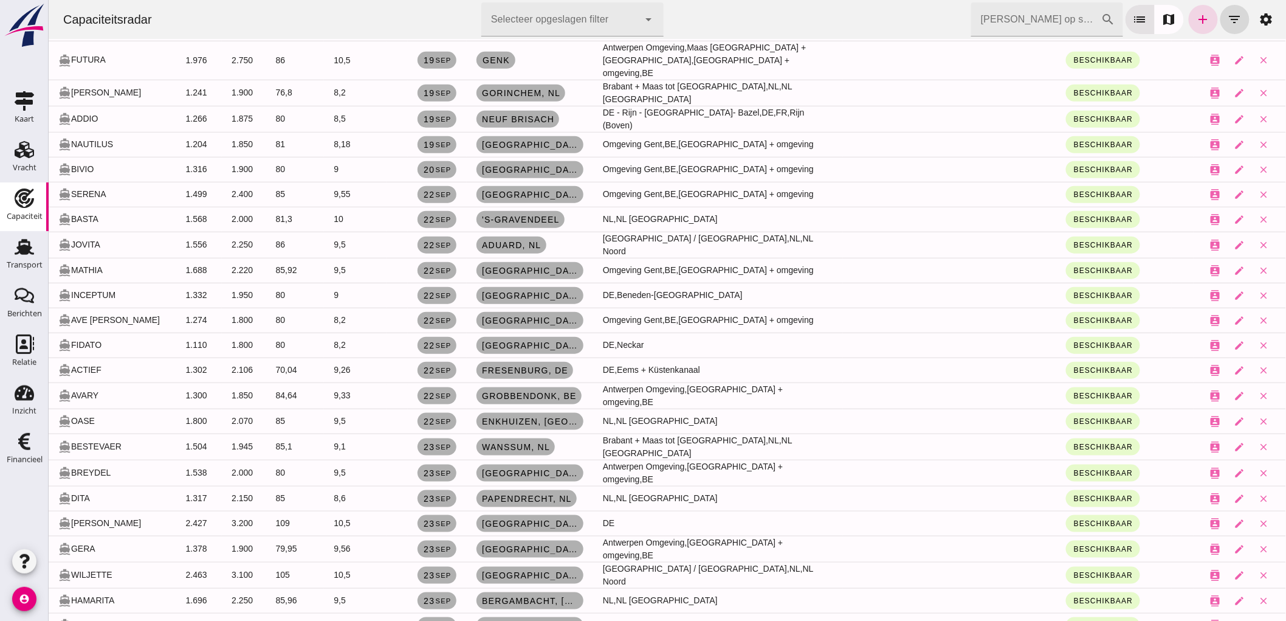
scroll to position [270, 0]
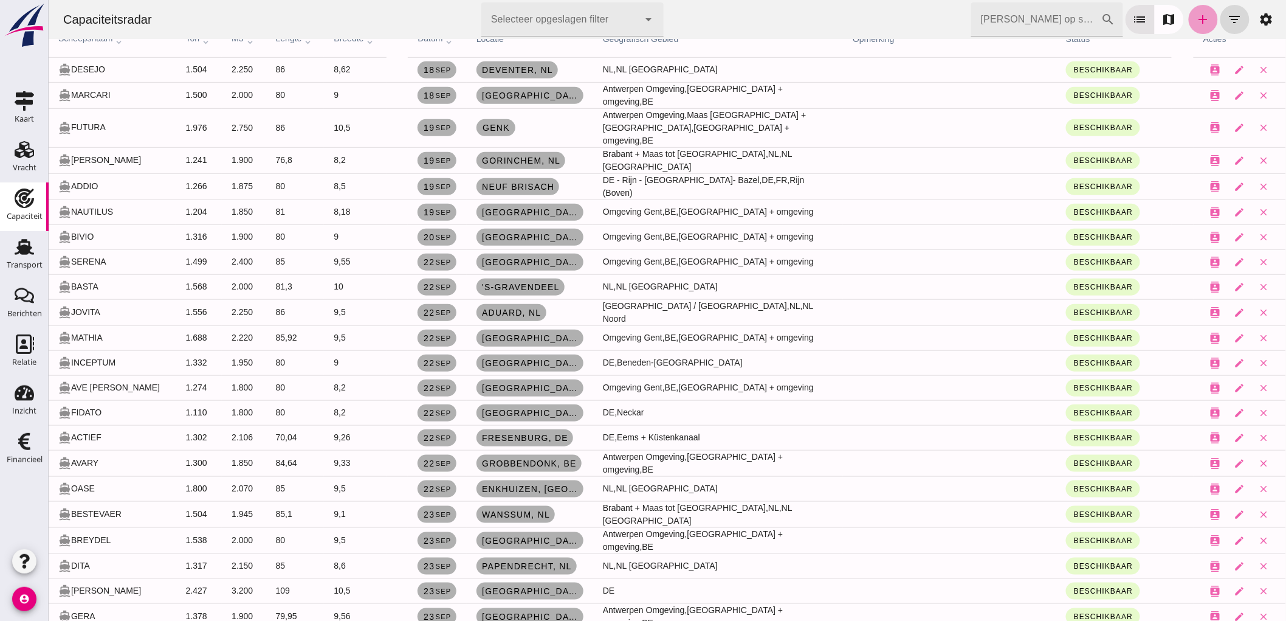
click at [1189, 27] on link "add" at bounding box center [1202, 19] width 29 height 29
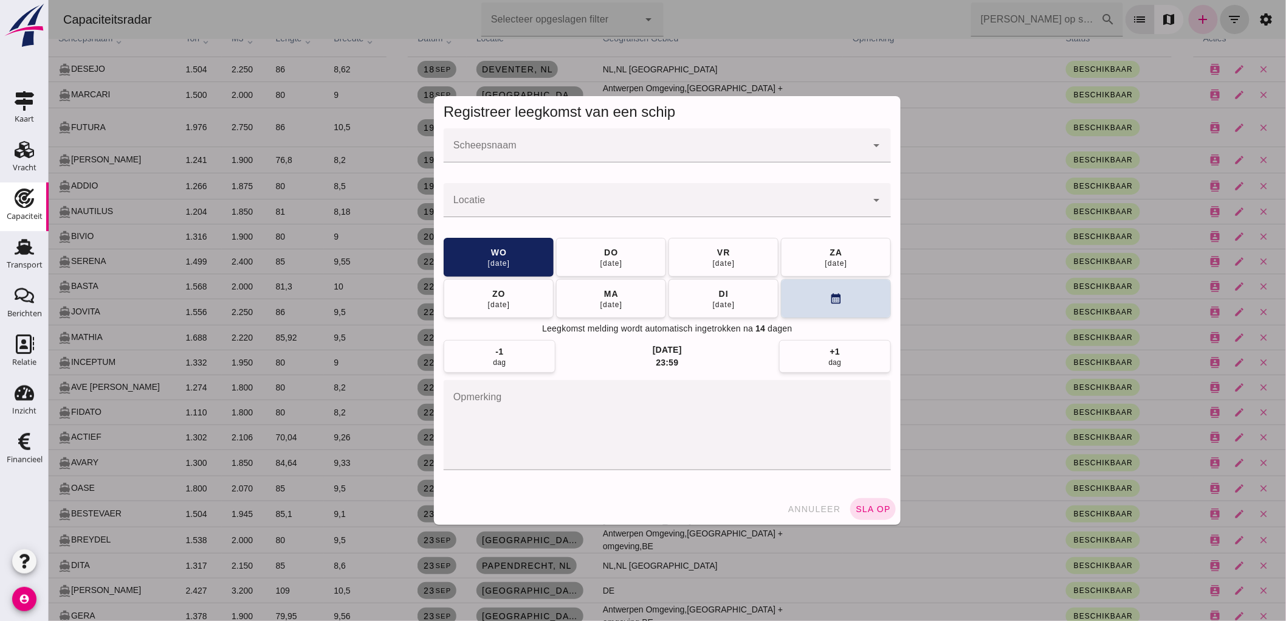
scroll to position [0, 0]
click at [491, 147] on input "Scheepsnaam" at bounding box center [654, 151] width 423 height 15
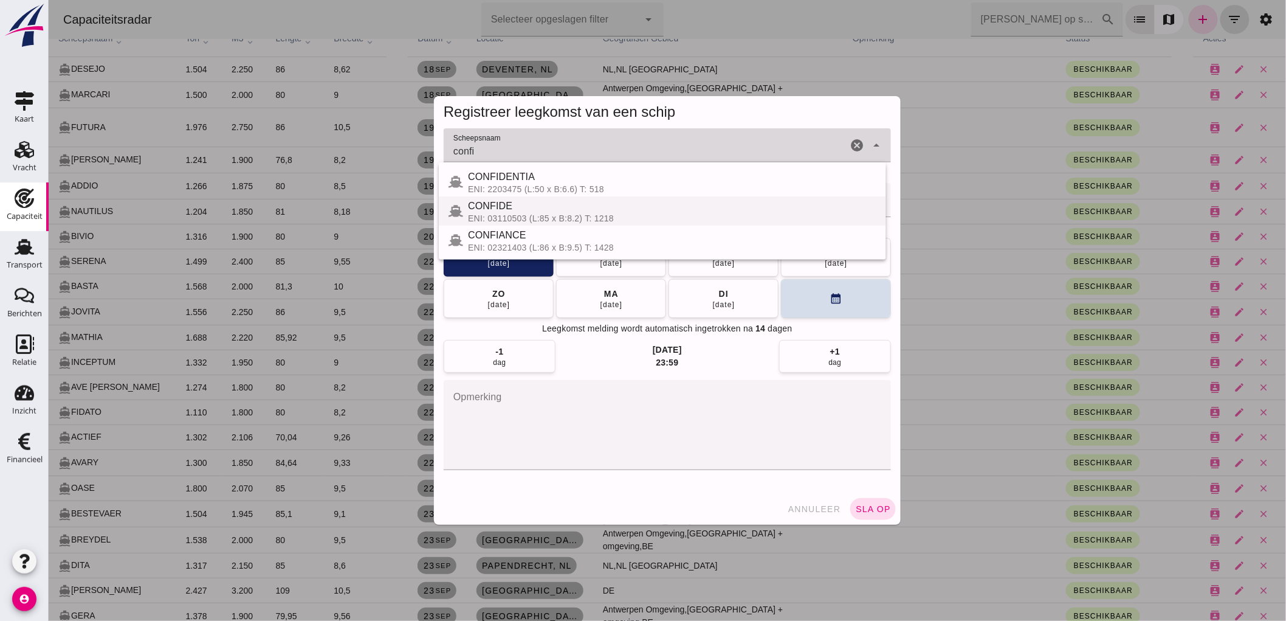
click at [526, 201] on div "CONFIDE" at bounding box center [671, 206] width 408 height 15
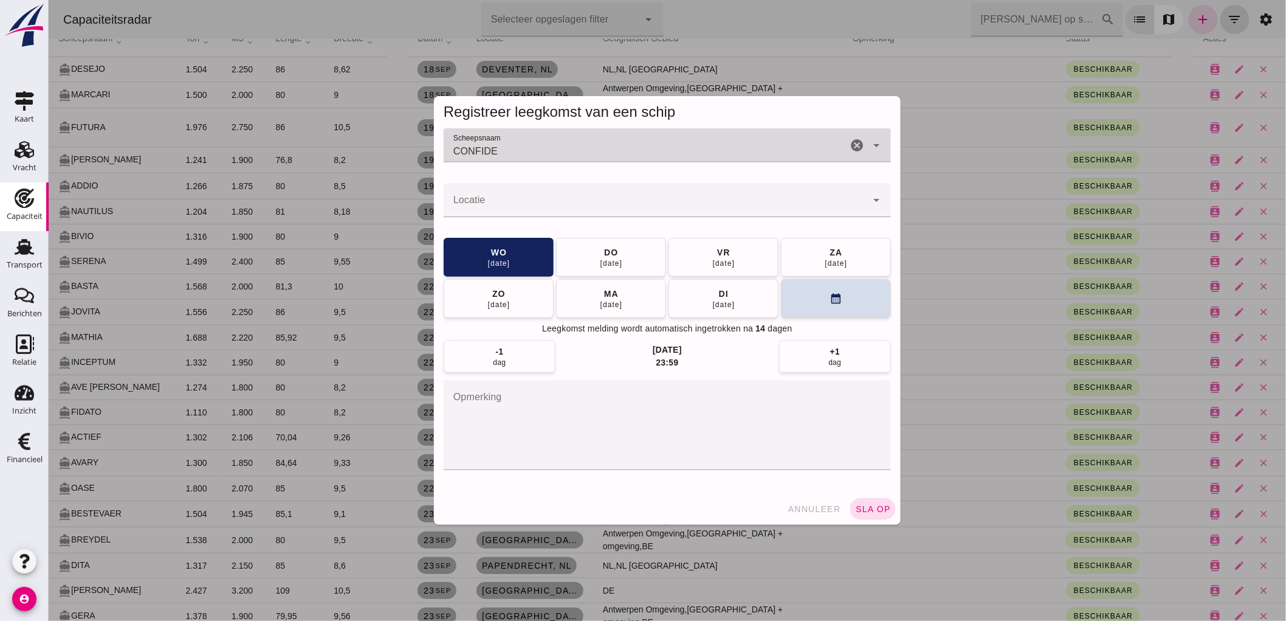
type input "CONFIDE"
click at [525, 199] on input "Locatie" at bounding box center [654, 206] width 423 height 15
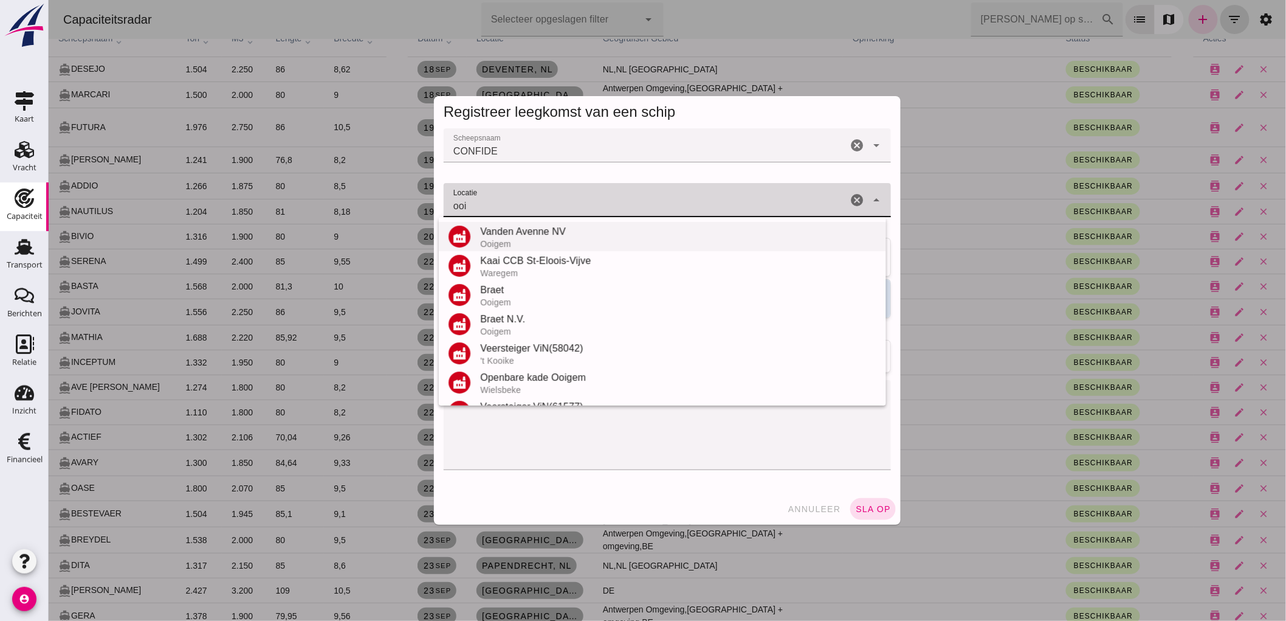
click at [545, 234] on div "Vanden Avenne NV" at bounding box center [678, 231] width 396 height 15
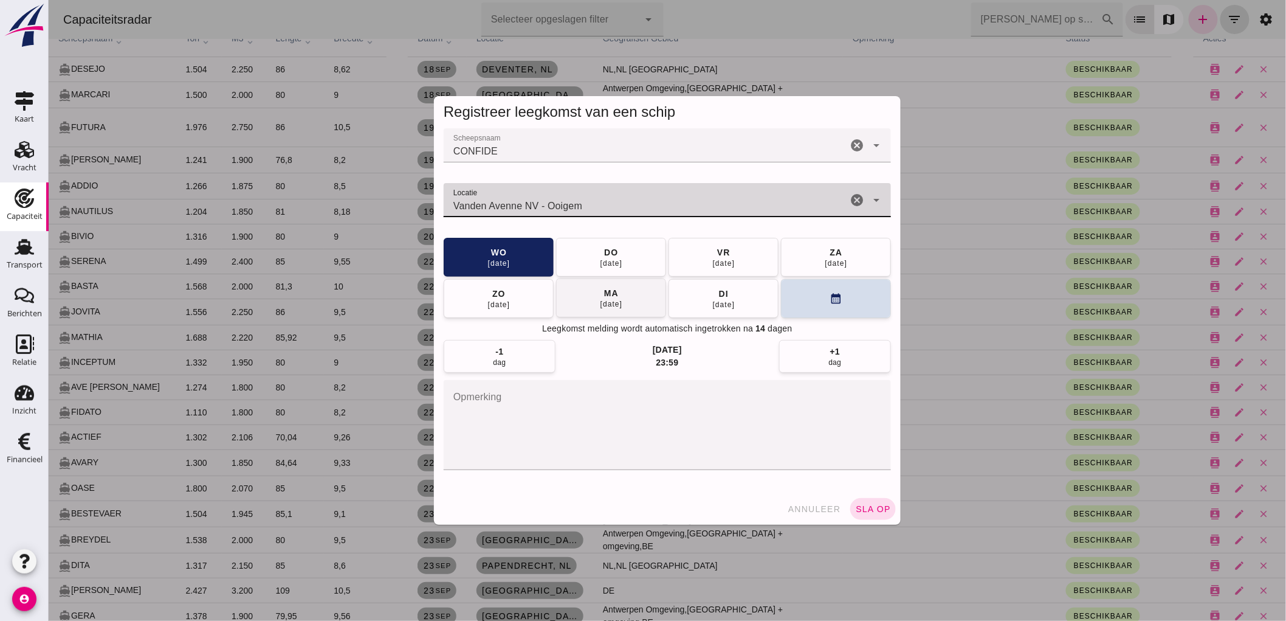
type input "Vanden Avenne NV - Ooigem"
click at [599, 301] on div "29 sep" at bounding box center [610, 304] width 23 height 10
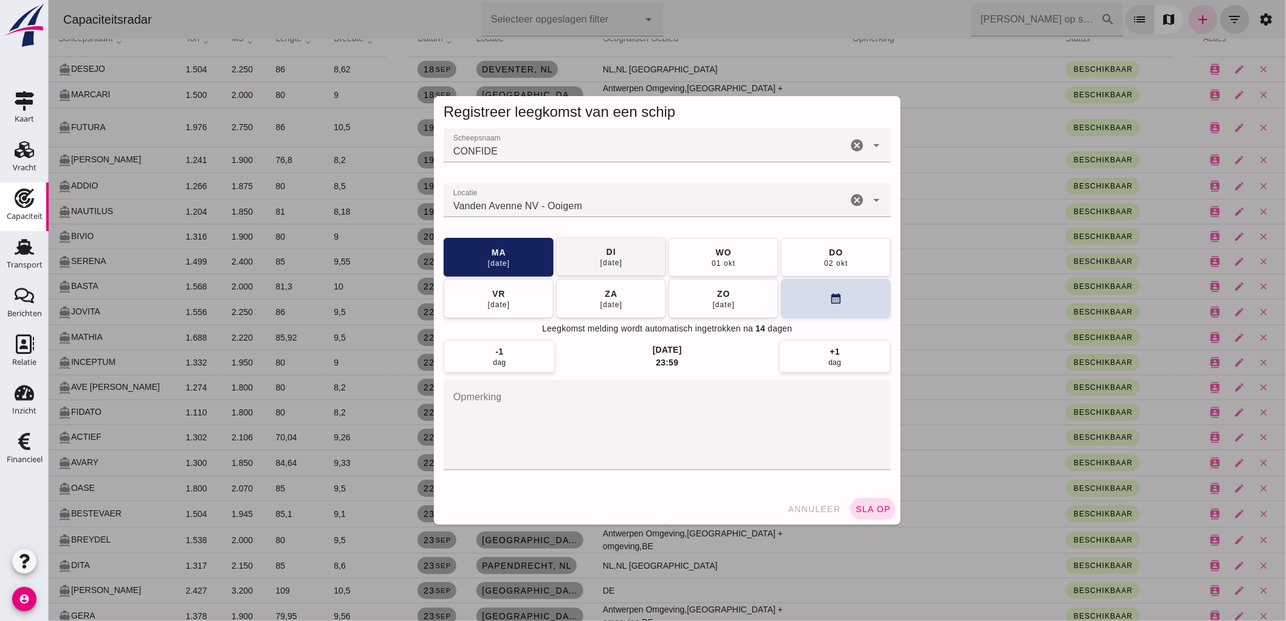
click at [620, 266] on button "di 30 sep" at bounding box center [611, 256] width 110 height 39
click at [867, 512] on span "sla op" at bounding box center [873, 509] width 36 height 10
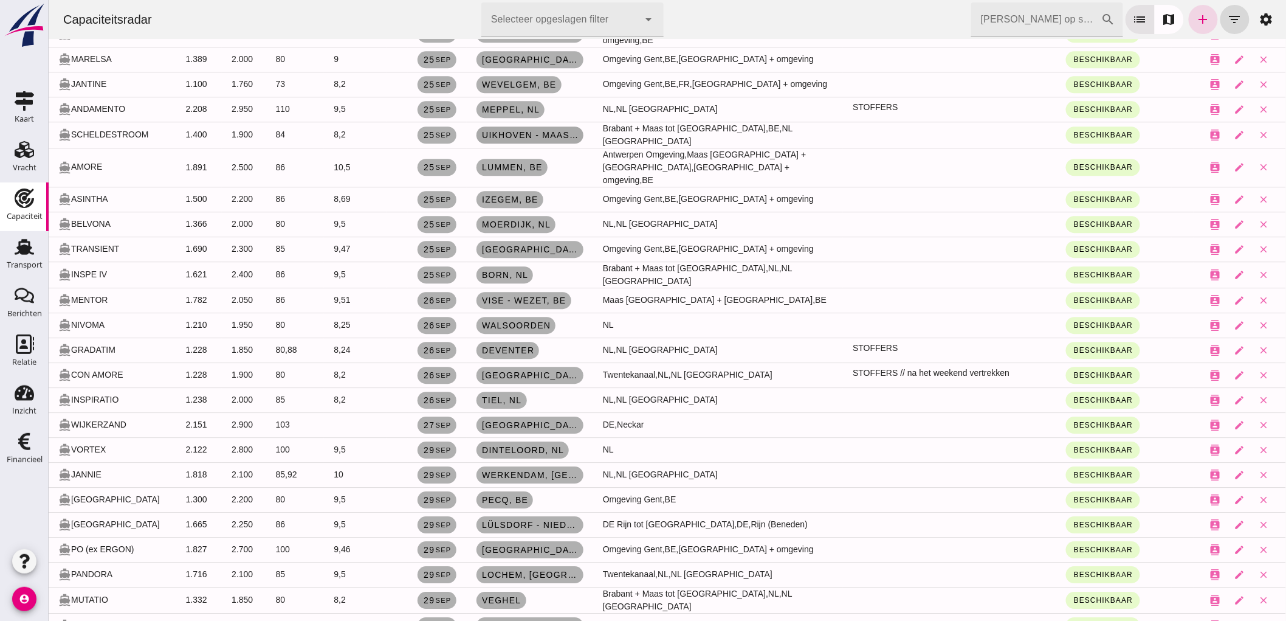
scroll to position [1216, 0]
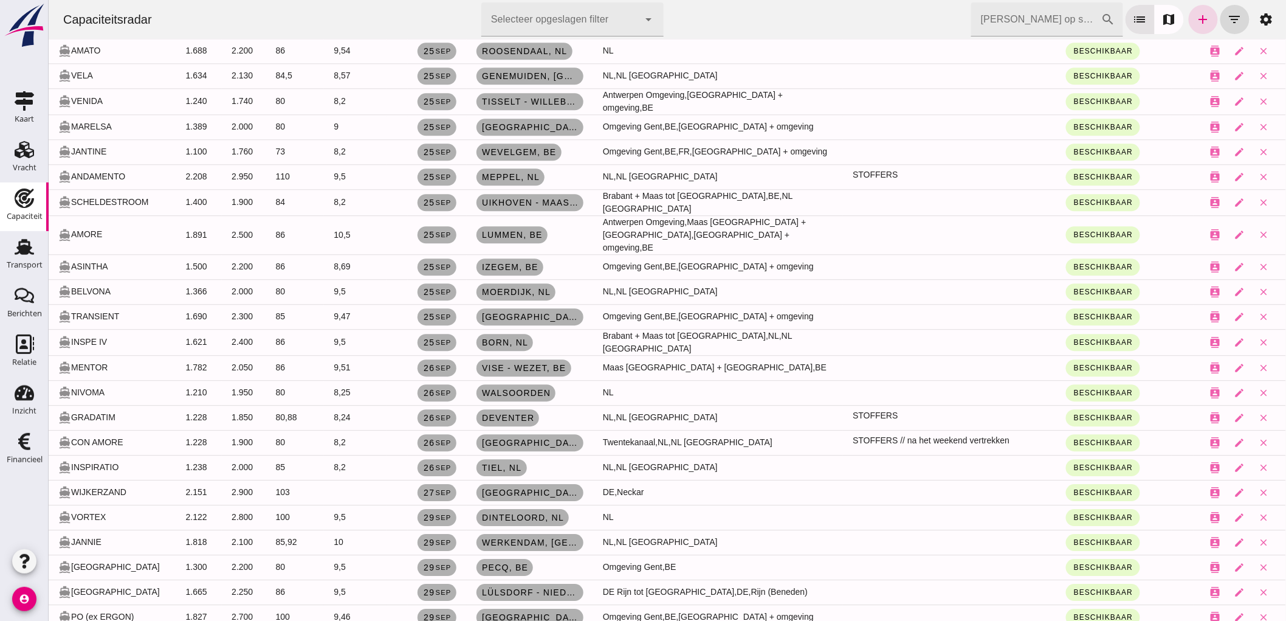
click at [1035, 19] on input "[PERSON_NAME] op scheepsnaam" at bounding box center [1036, 19] width 130 height 34
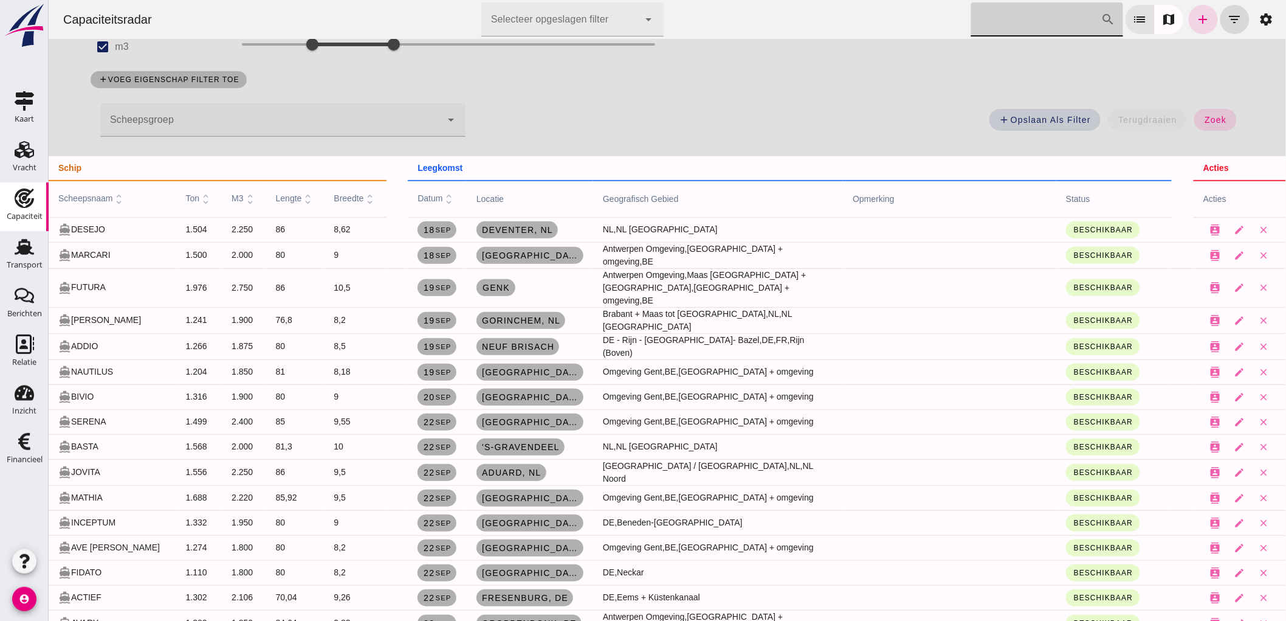
scroll to position [0, 0]
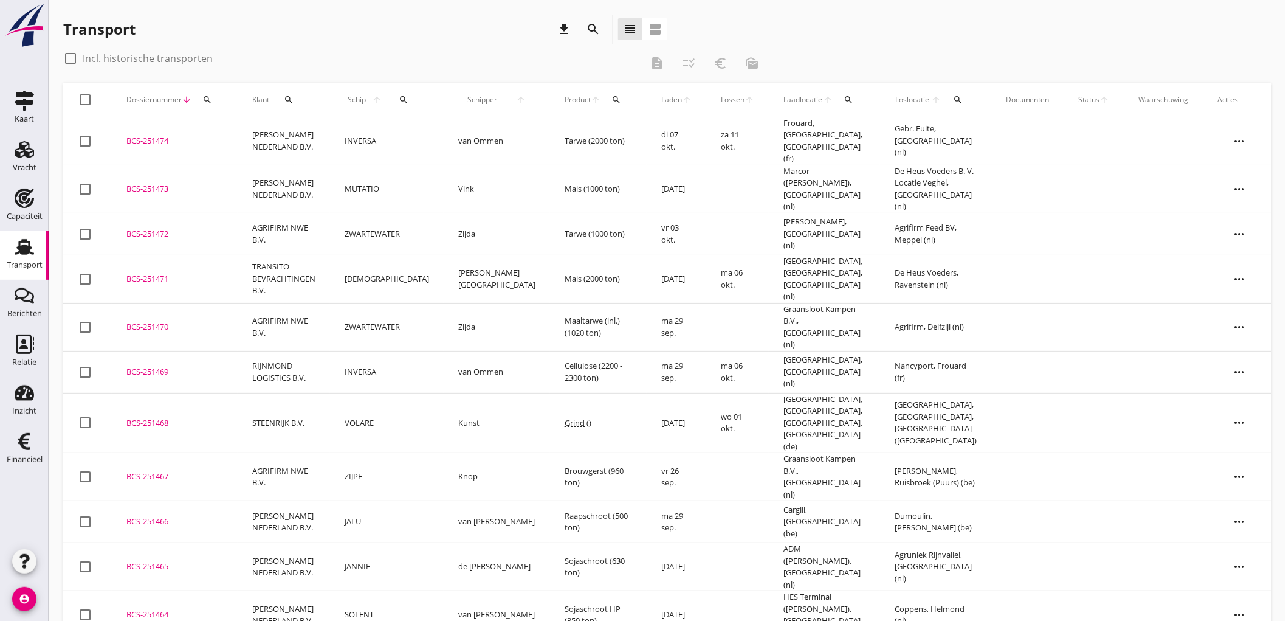
click at [32, 255] on icon "Transport" at bounding box center [24, 246] width 19 height 19
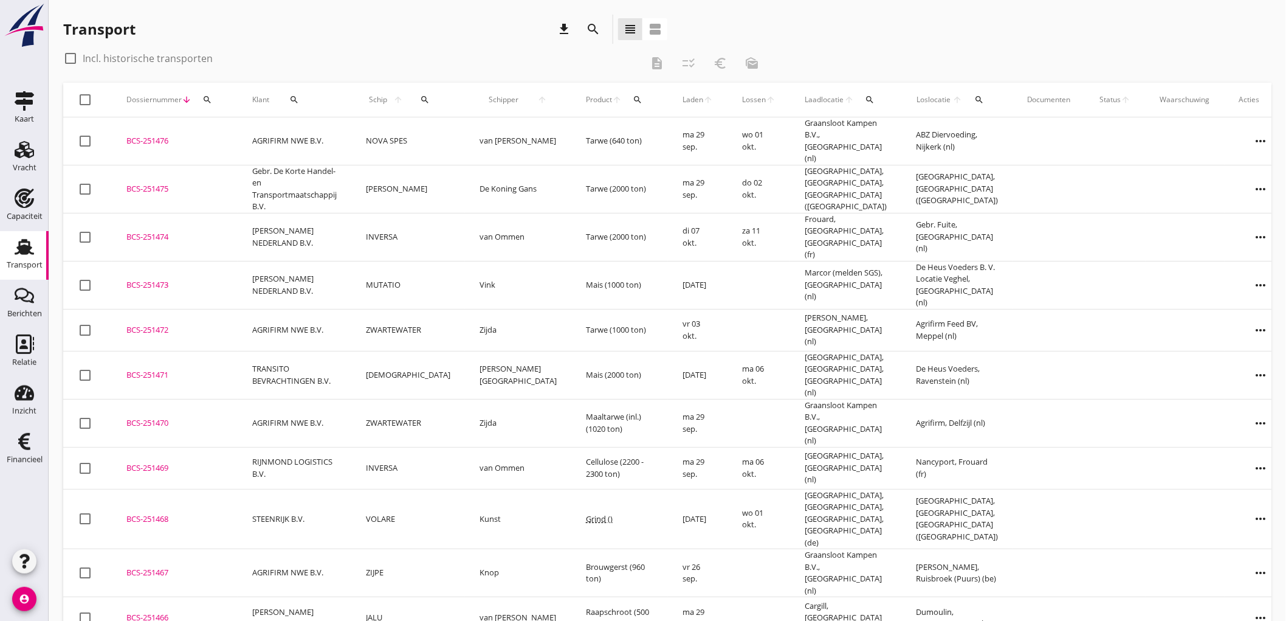
click at [435, 271] on td "MUTATIO" at bounding box center [408, 285] width 114 height 48
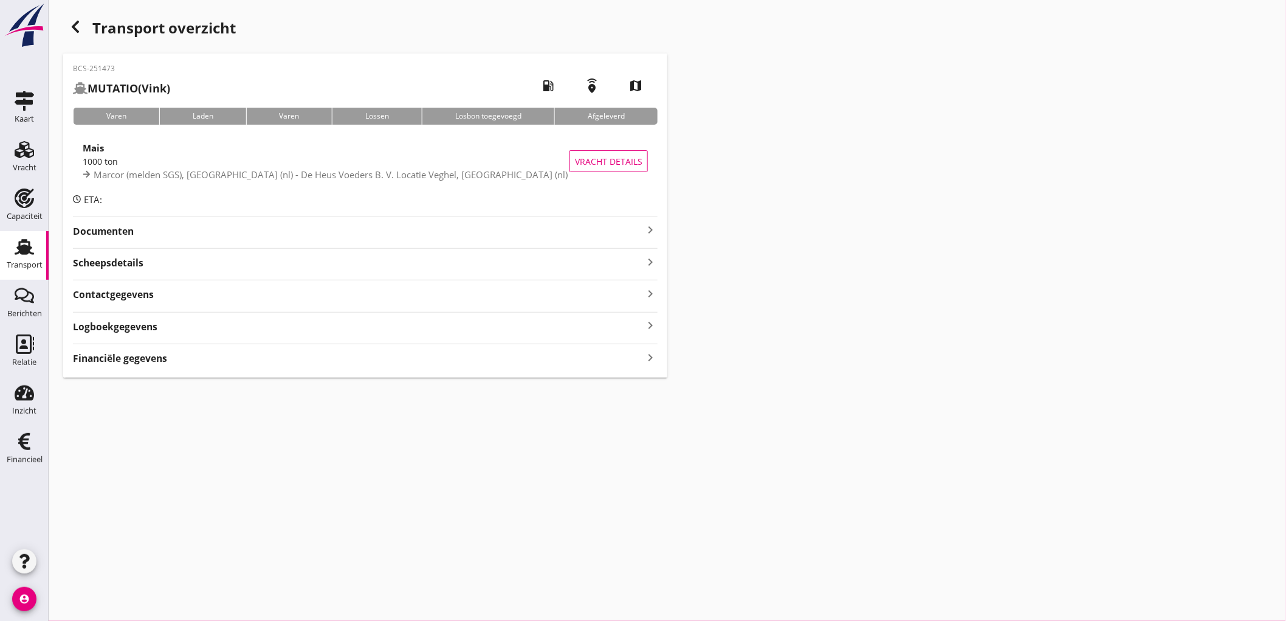
click at [171, 270] on div "Scheepsdetails keyboard_arrow_right" at bounding box center [365, 261] width 585 height 16
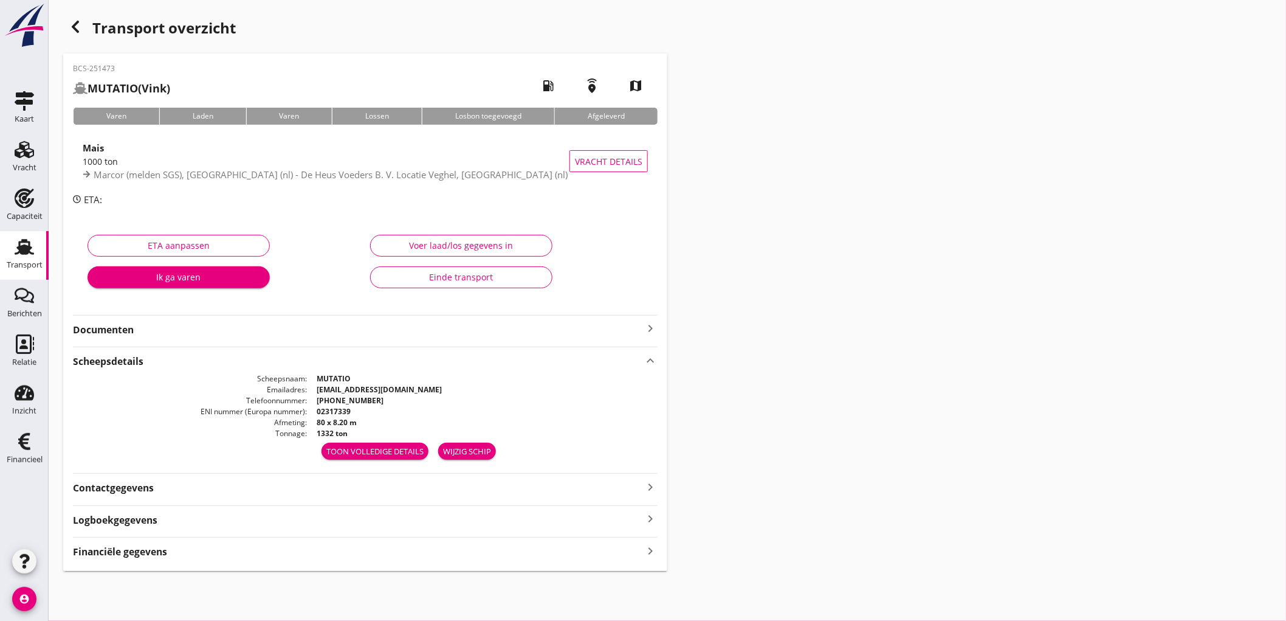
click at [182, 541] on div "Financiële gegevens keyboard_arrow_right" at bounding box center [365, 548] width 585 height 22
click at [183, 545] on div "Financiële gegevens keyboard_arrow_right" at bounding box center [365, 550] width 585 height 16
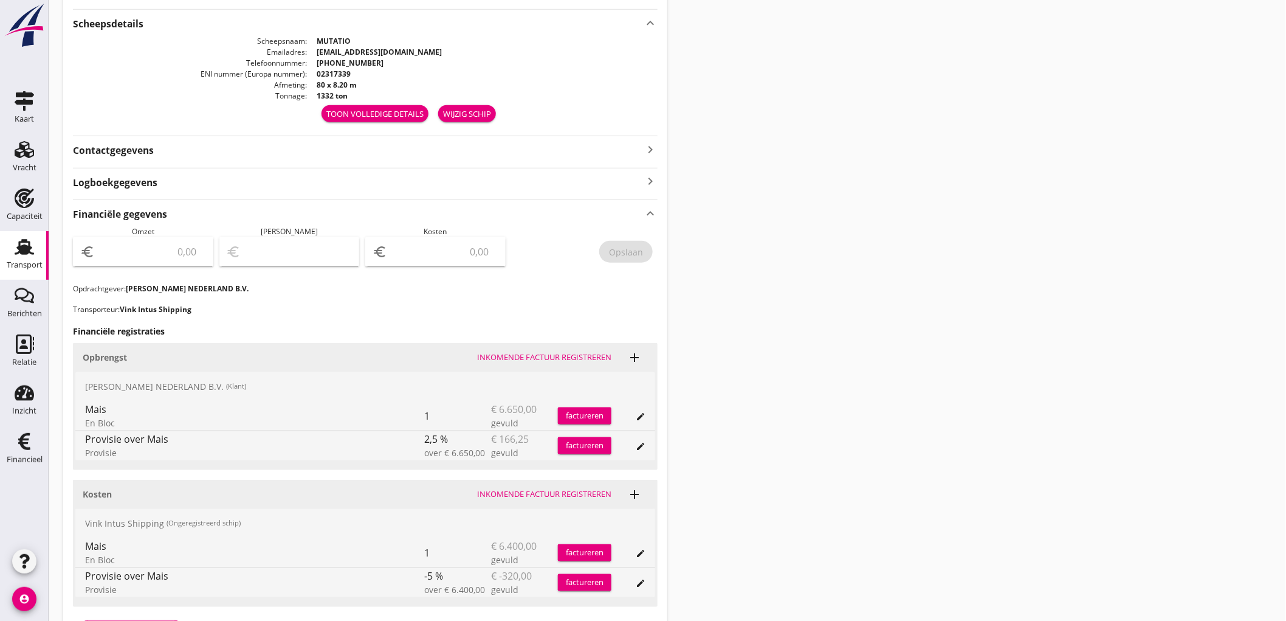
click at [175, 263] on div "euro" at bounding box center [143, 251] width 140 height 29
type input "6483"
type input "6483.75"
type input "6477.75"
type input "6"
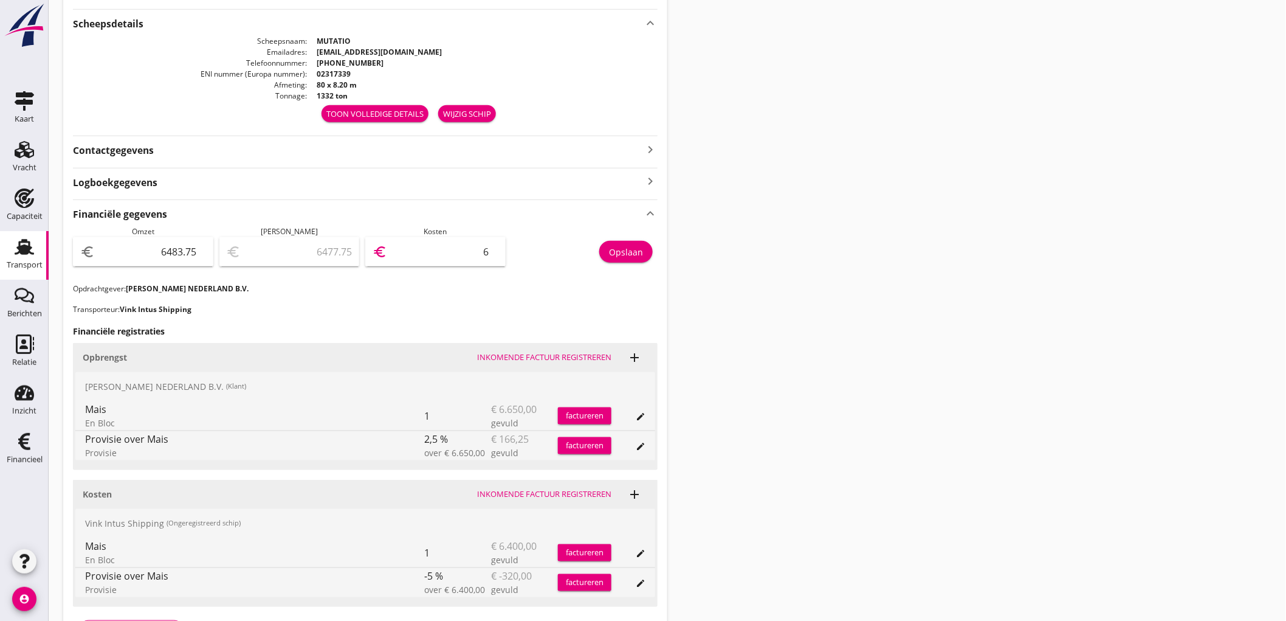
type input "6423.75"
type input "60"
type input "5875.75"
type input "608"
type input "403.75"
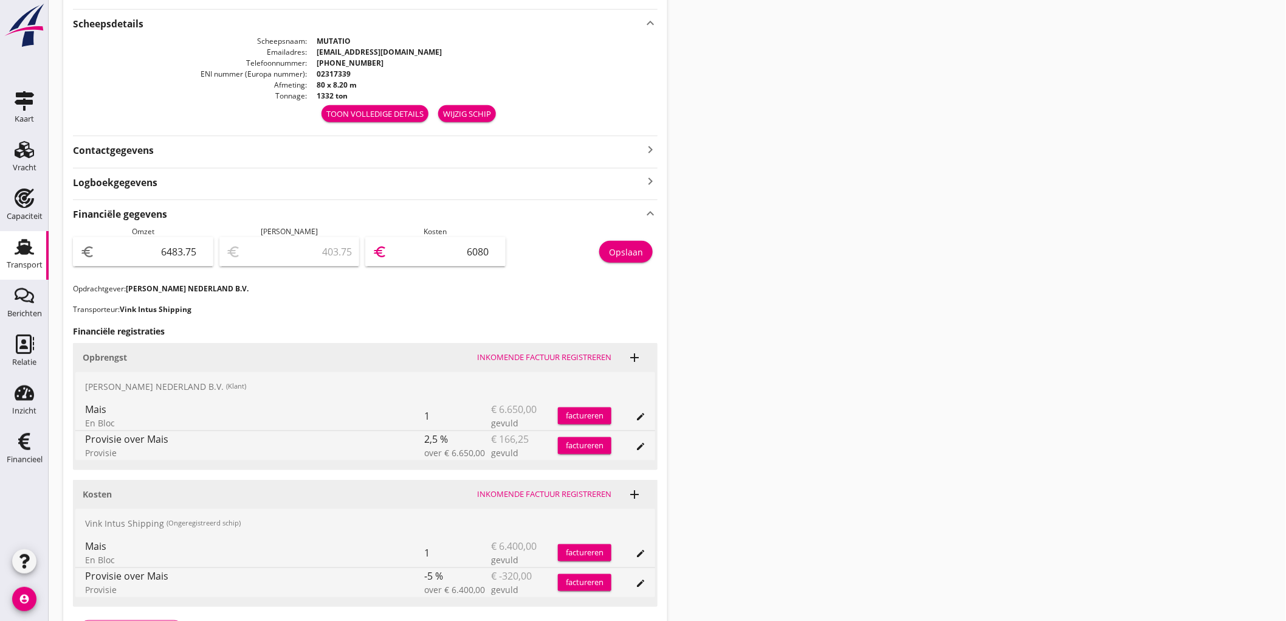
type input "6080"
click at [633, 249] on div "Opslaan" at bounding box center [626, 252] width 34 height 13
click at [0, 231] on link "Transport Transport" at bounding box center [24, 255] width 49 height 49
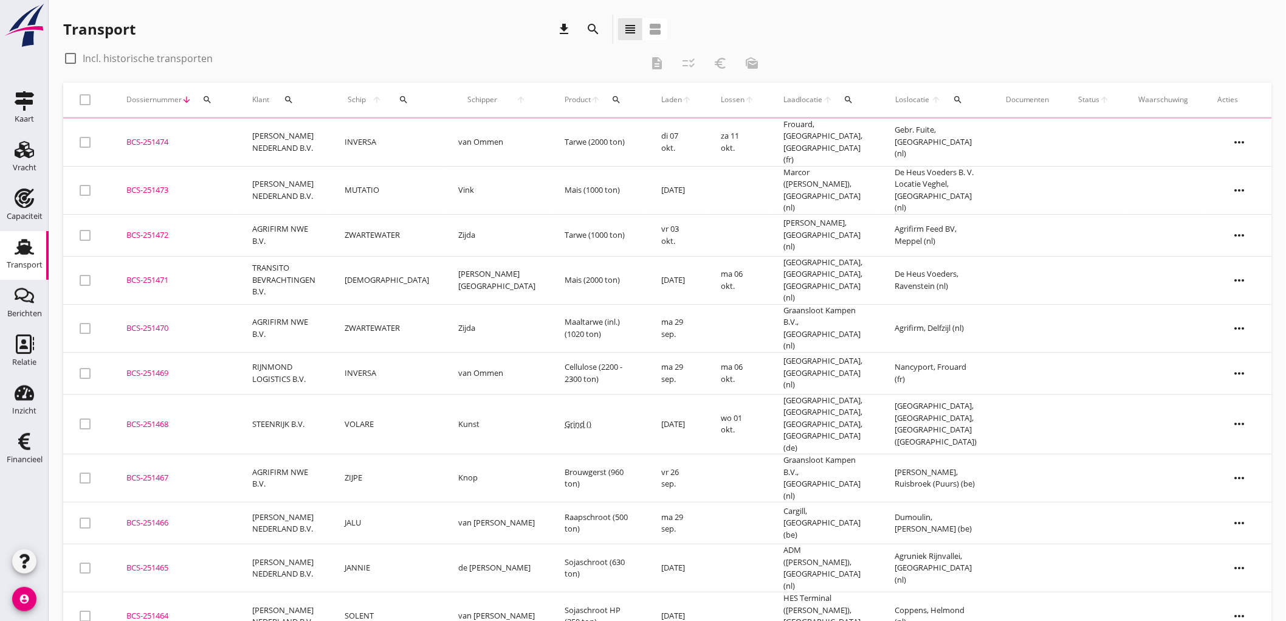
click at [8, 237] on link "Transport Transport" at bounding box center [24, 255] width 49 height 49
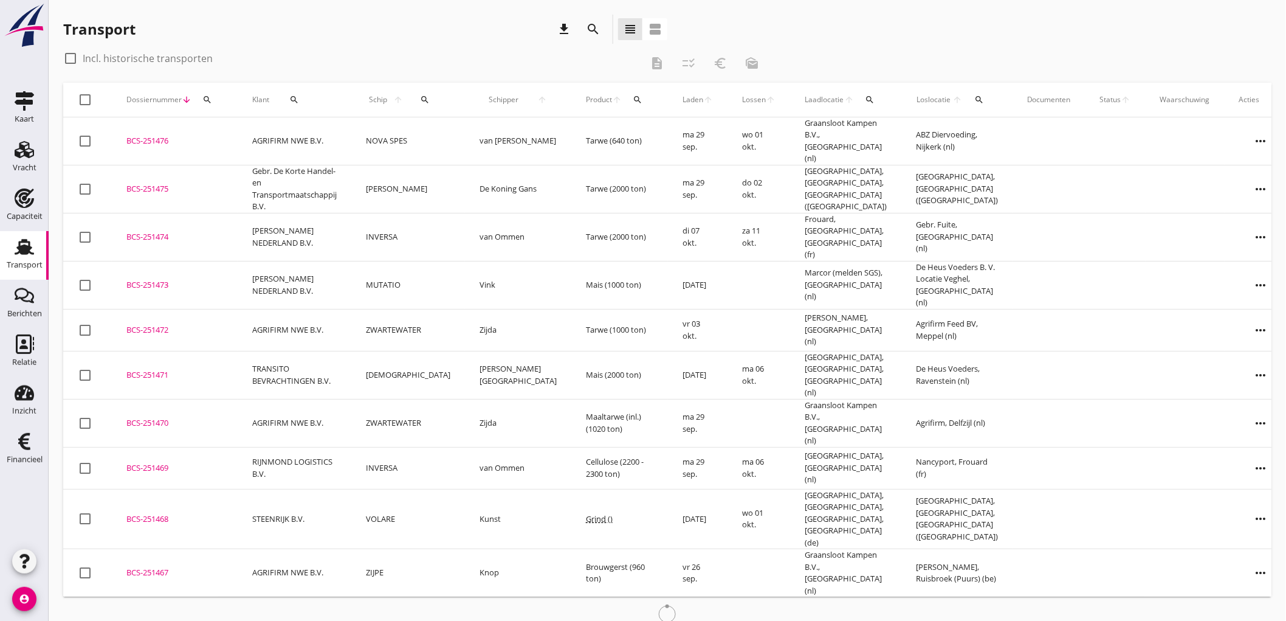
click at [394, 175] on td "MARIA JEANET" at bounding box center [408, 189] width 114 height 48
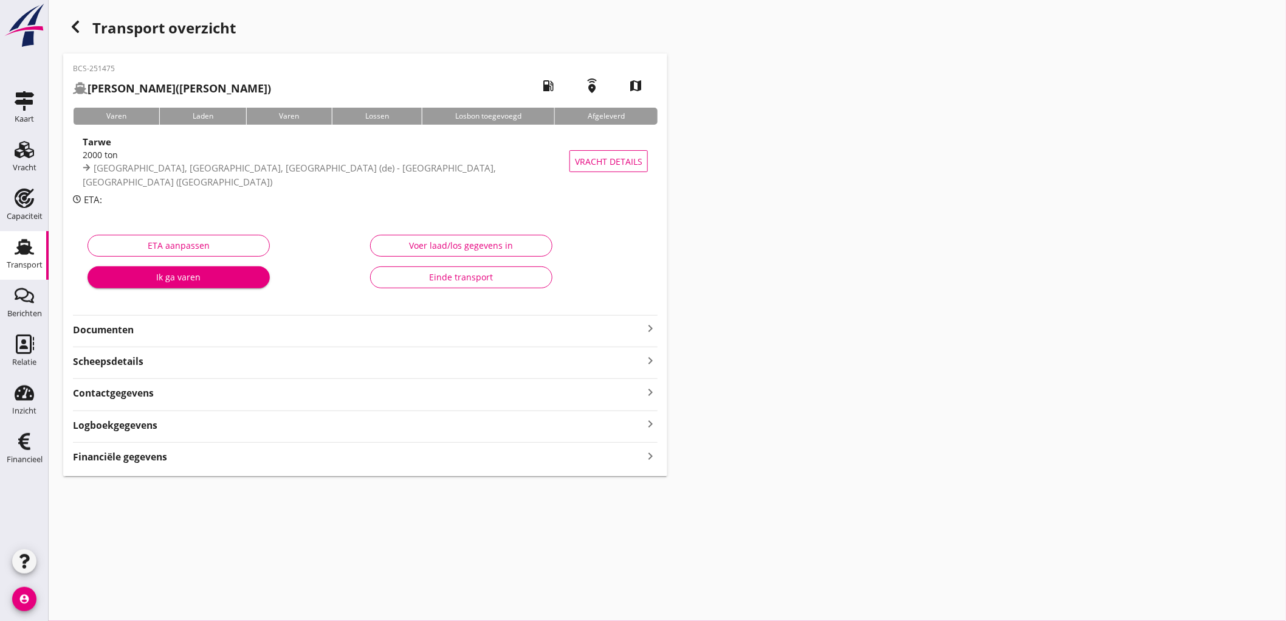
click at [177, 455] on div "Financiële gegevens keyboard_arrow_right" at bounding box center [365, 455] width 585 height 16
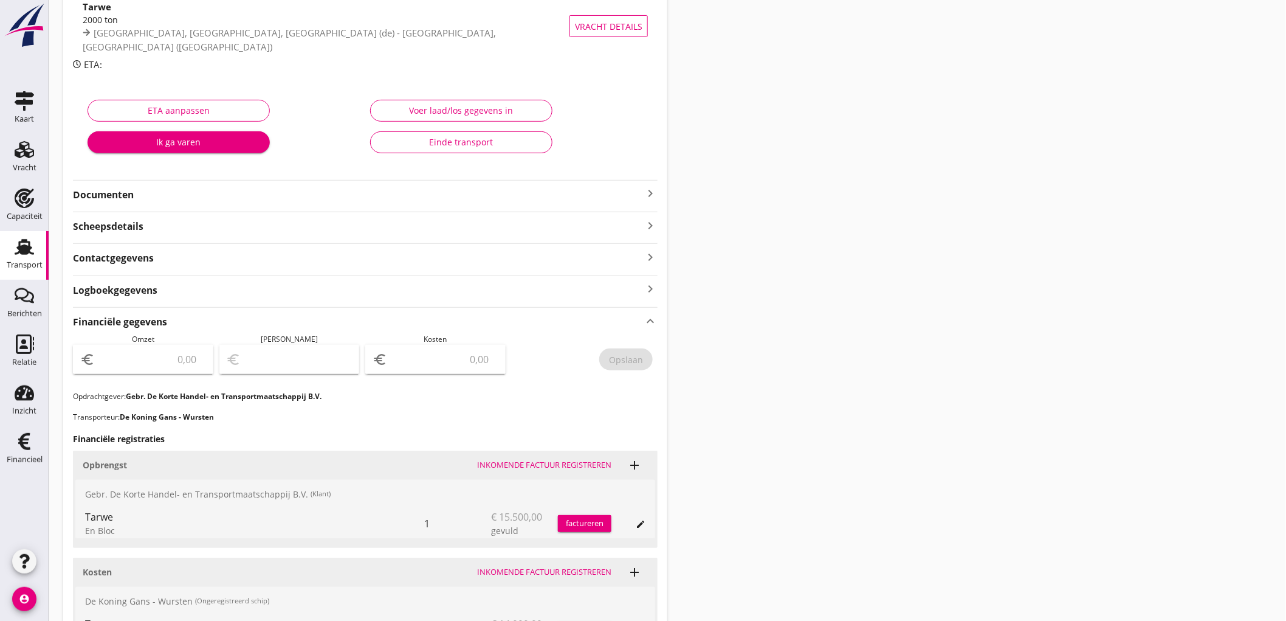
scroll to position [202, 0]
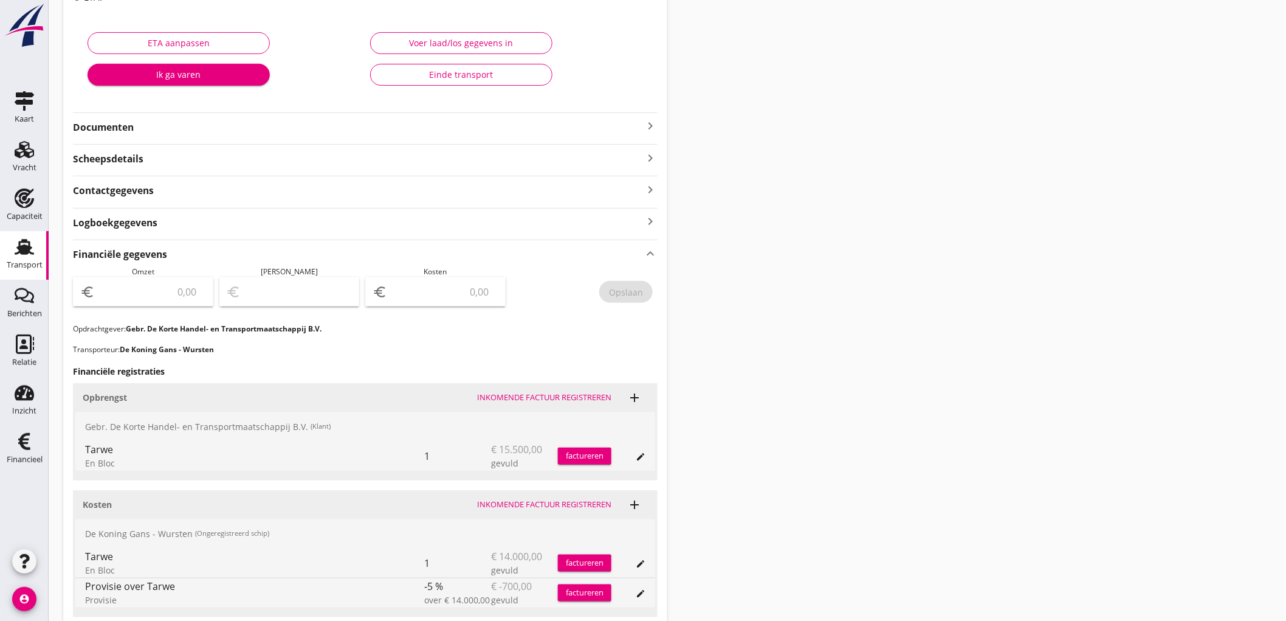
click at [153, 298] on input "number" at bounding box center [151, 291] width 109 height 19
type input "15500"
type input "15499.00"
type input "1"
type input "15487.00"
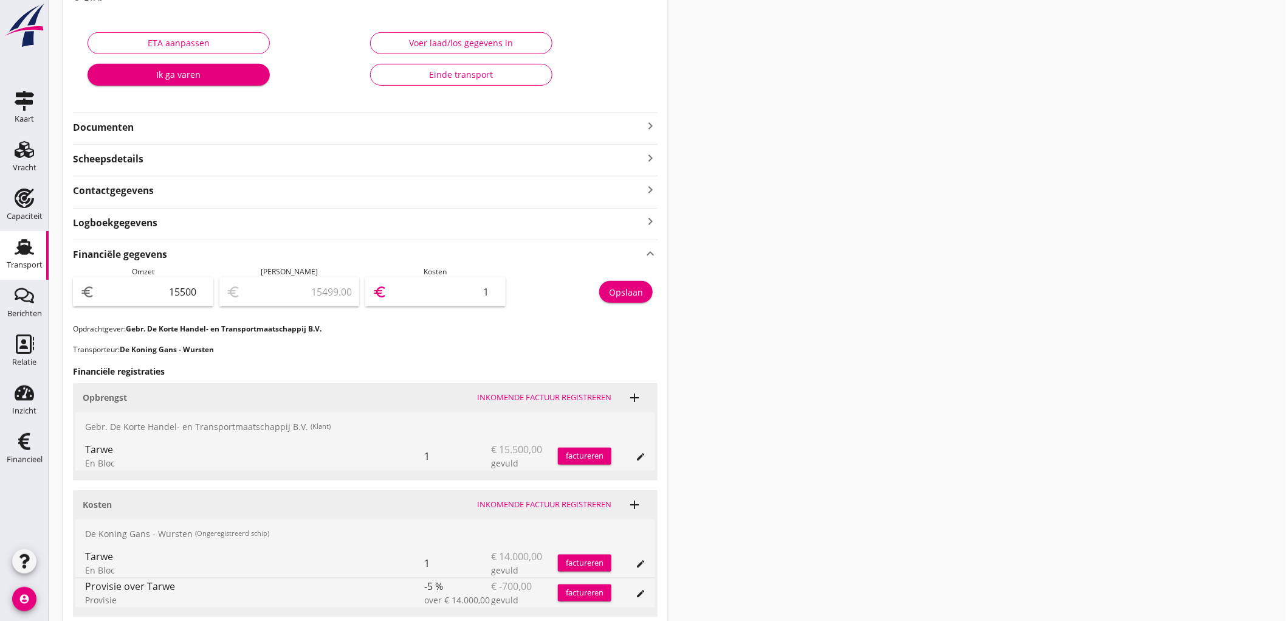
type input "13"
type input "15367.00"
type input "133"
type input "14170.00"
type input "1330"
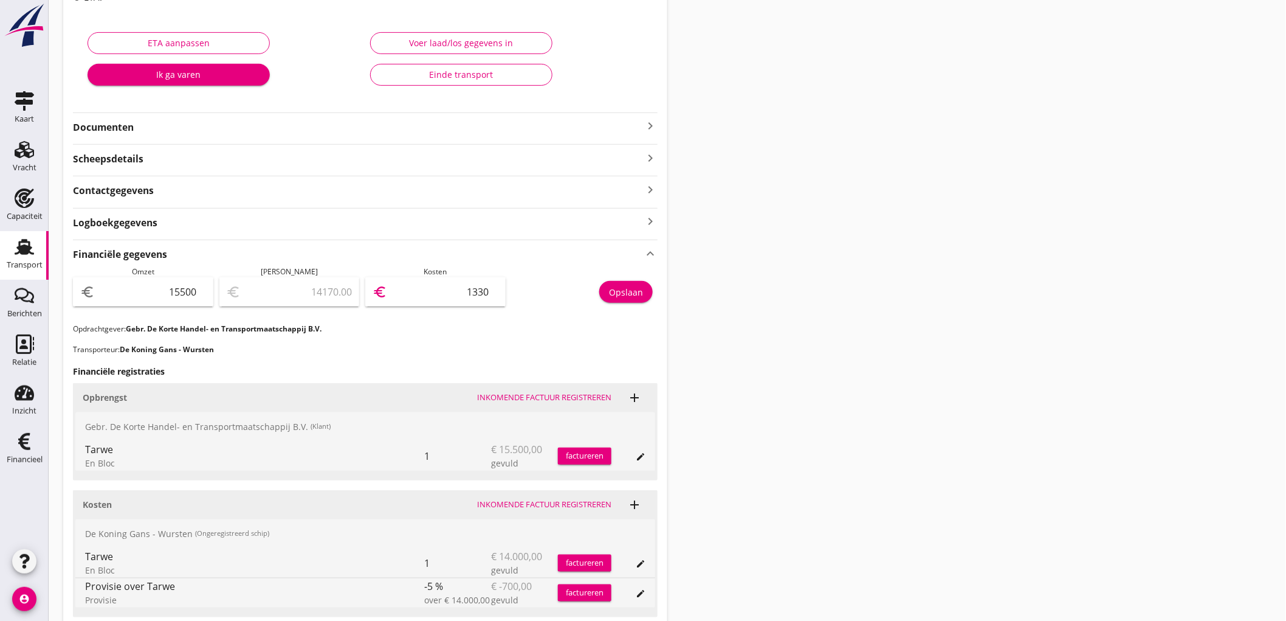
type input "2200.00"
type input "13300"
click at [630, 295] on div "Opslaan" at bounding box center [626, 292] width 34 height 13
click at [10, 246] on div "Transport" at bounding box center [24, 246] width 29 height 19
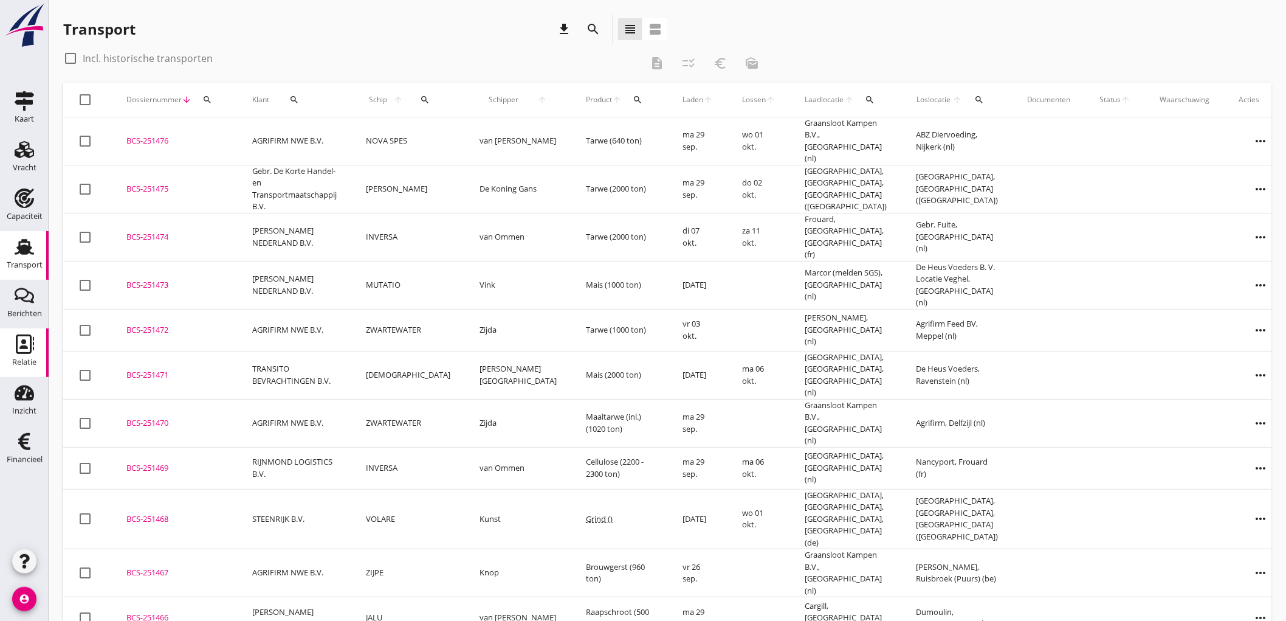
drag, startPoint x: 19, startPoint y: 362, endPoint x: 20, endPoint y: 313, distance: 49.2
click at [19, 362] on div "Relatie" at bounding box center [24, 362] width 24 height 8
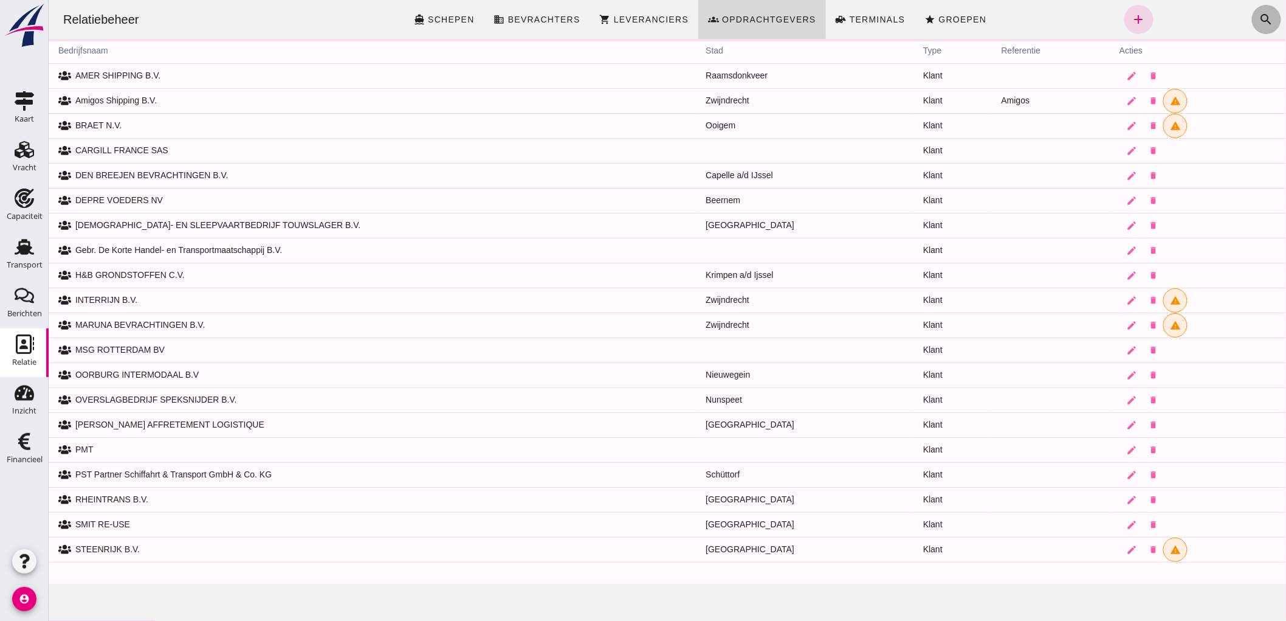
click at [1259, 21] on icon "search" at bounding box center [1266, 19] width 15 height 15
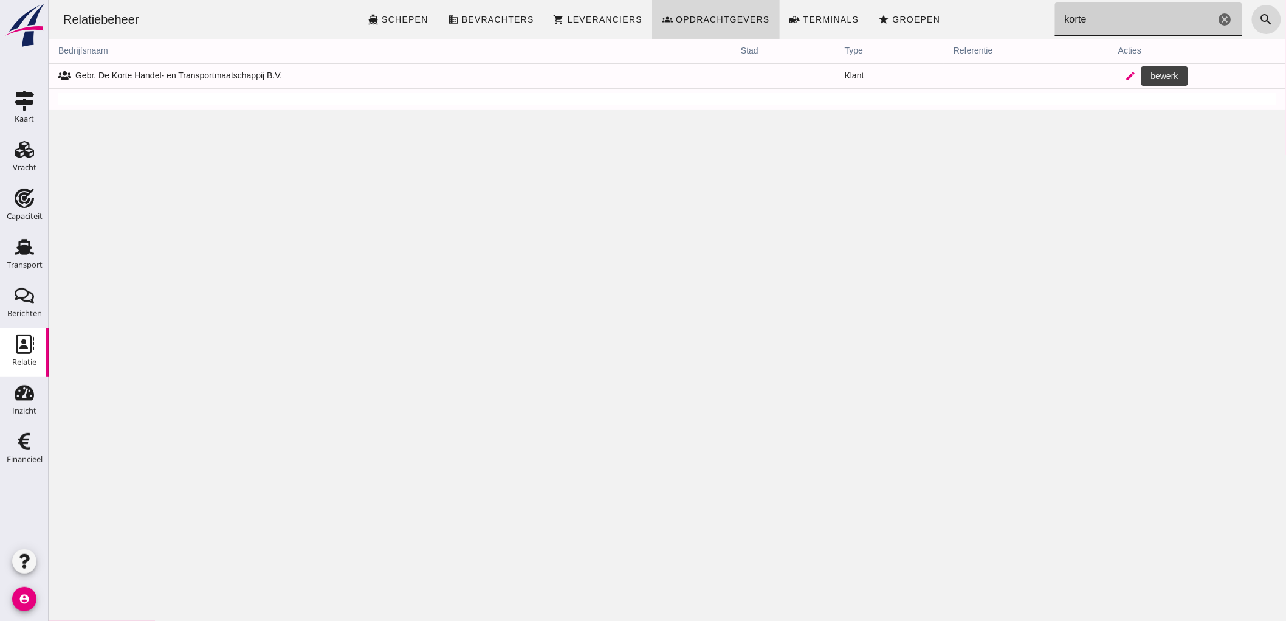
type input "korte"
click at [1124, 77] on icon "edit" at bounding box center [1129, 76] width 11 height 11
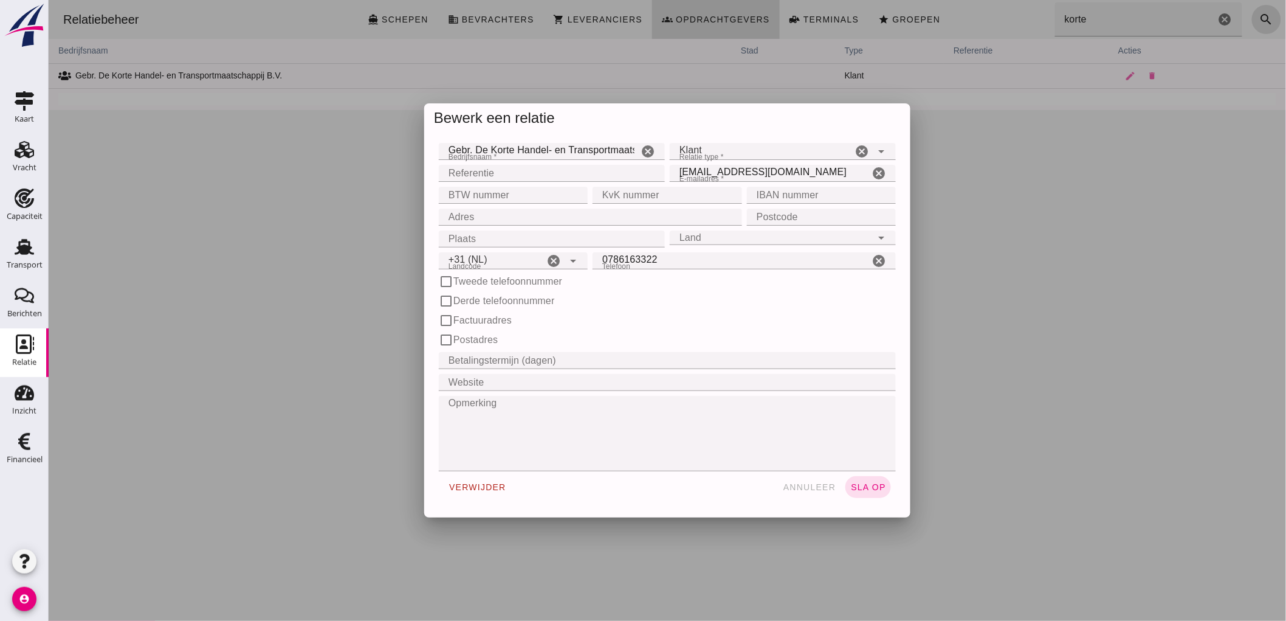
type input "+31 (NL)"
click at [645, 153] on icon "cancel" at bounding box center [647, 151] width 15 height 15
type input "GEBR. DE KORTE HANDEL- EN TRANSPORTMAATSCHAPPIJ B.V."
click at [610, 252] on input "0786163322" at bounding box center [730, 260] width 277 height 17
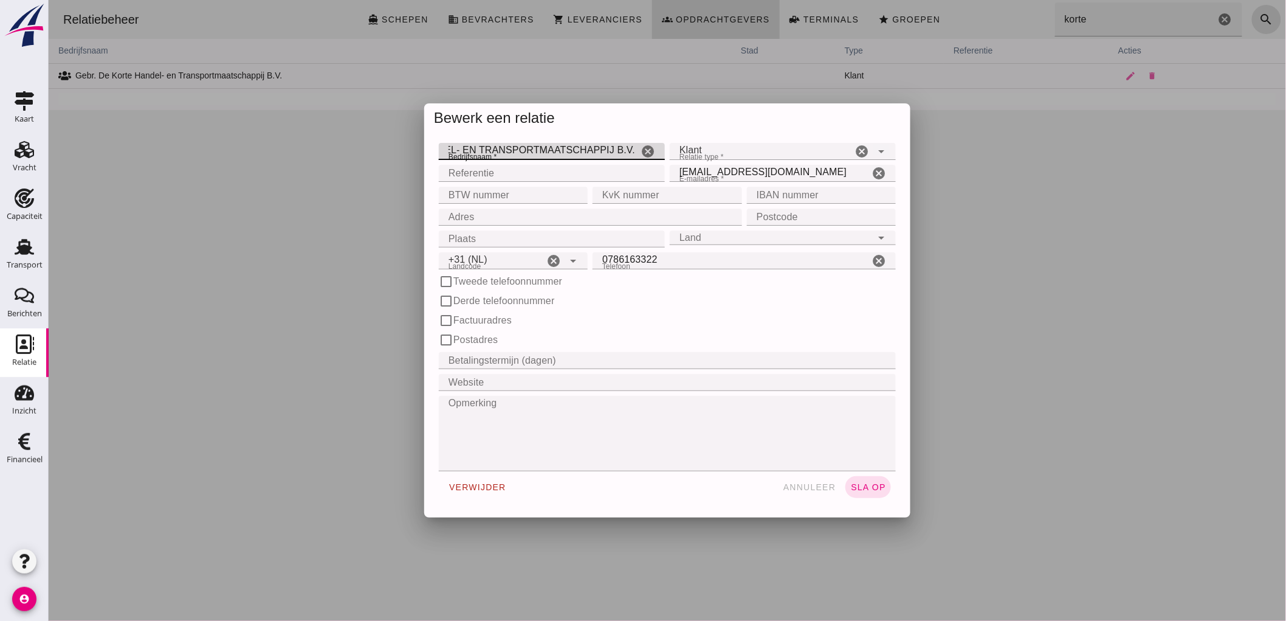
scroll to position [0, 0]
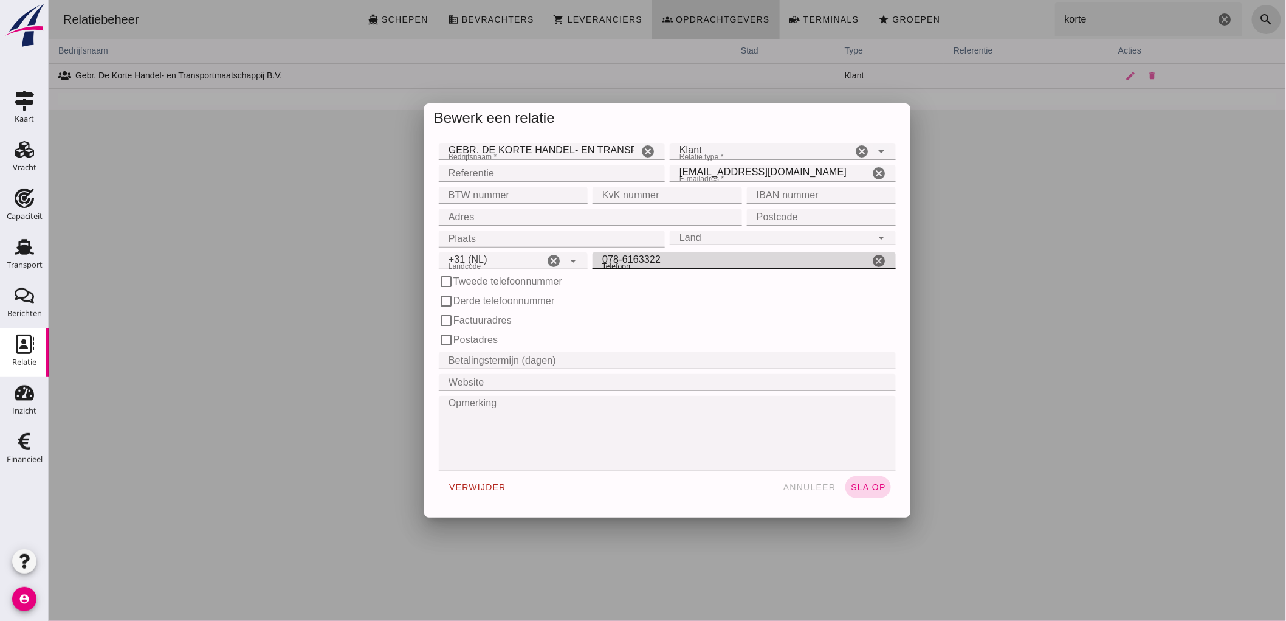
type input "078-6163322"
click at [864, 483] on span "sla op" at bounding box center [868, 487] width 36 height 10
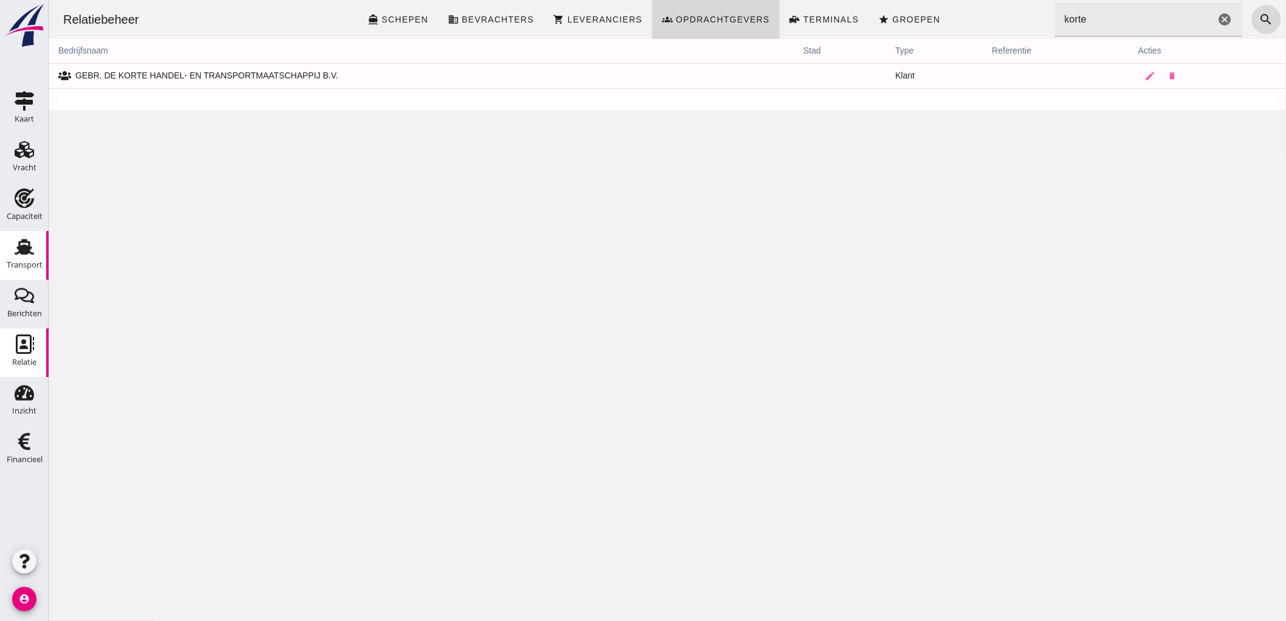
click at [27, 253] on use at bounding box center [24, 247] width 19 height 16
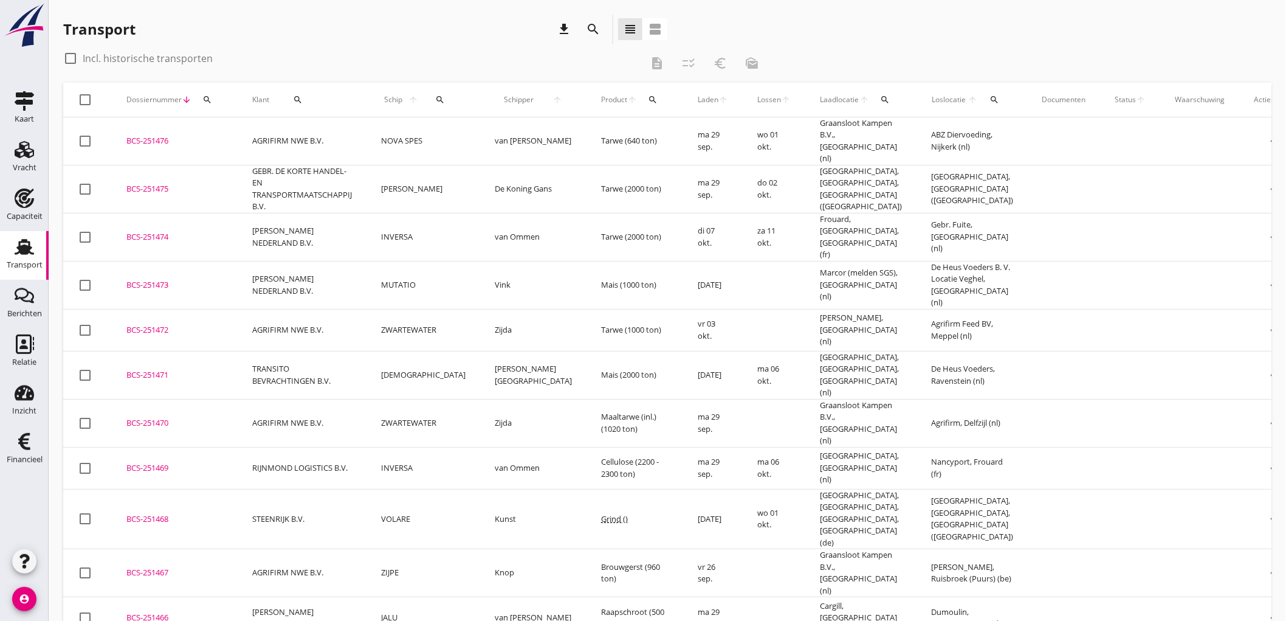
click at [379, 136] on td "NOVA SPES" at bounding box center [424, 141] width 114 height 48
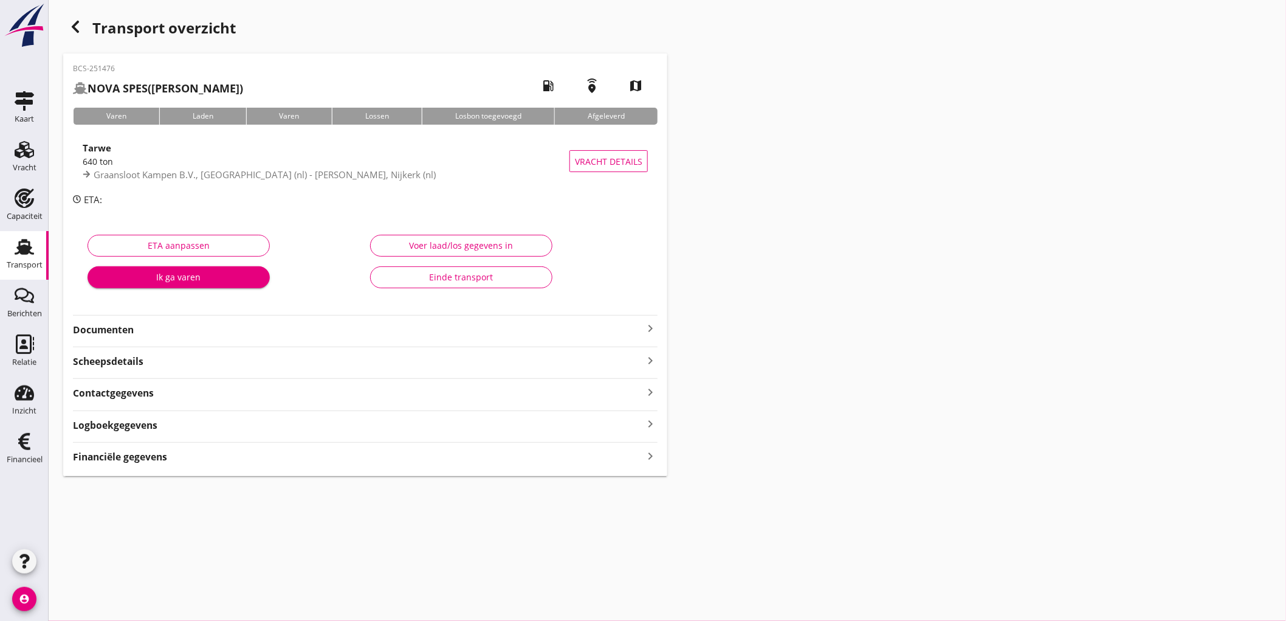
click at [153, 456] on strong "Financiële gegevens" at bounding box center [120, 457] width 94 height 14
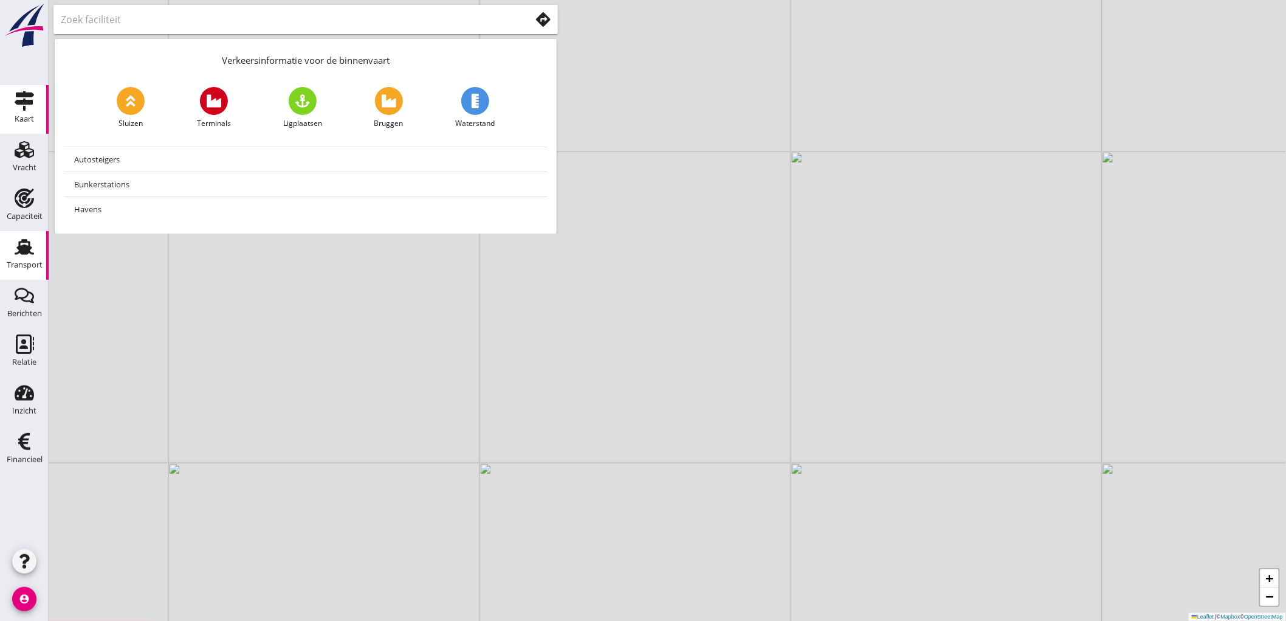
click at [9, 247] on link "Transport Transport" at bounding box center [24, 255] width 49 height 49
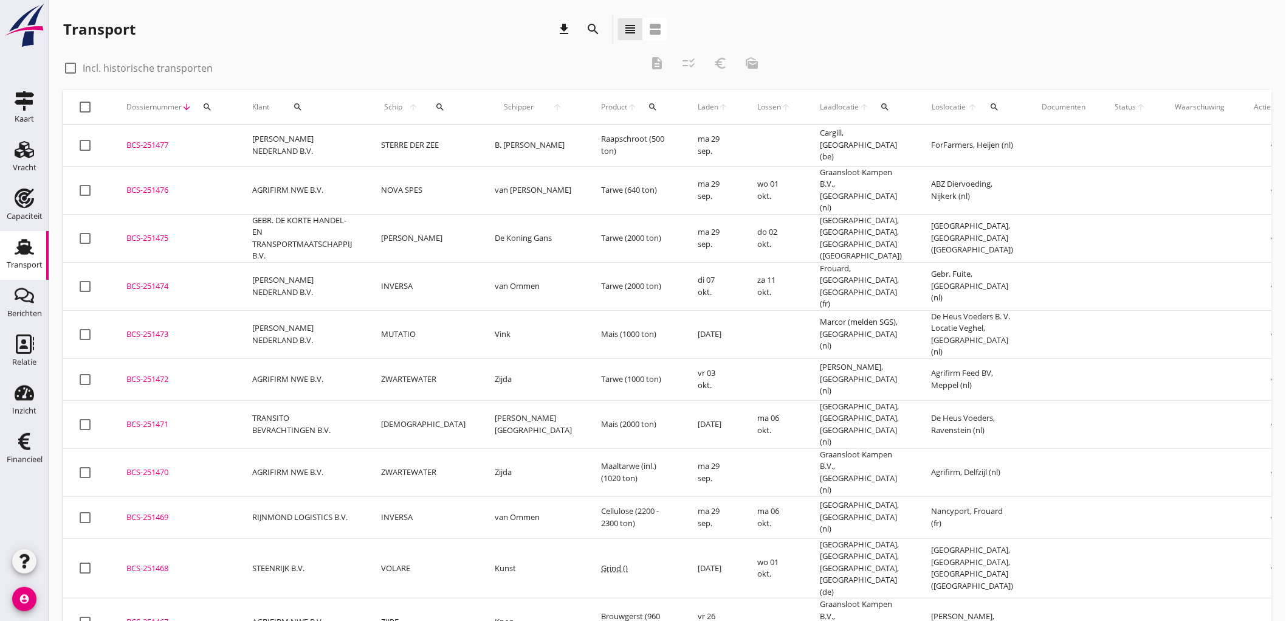
click at [13, 264] on div "Transport" at bounding box center [25, 265] width 36 height 8
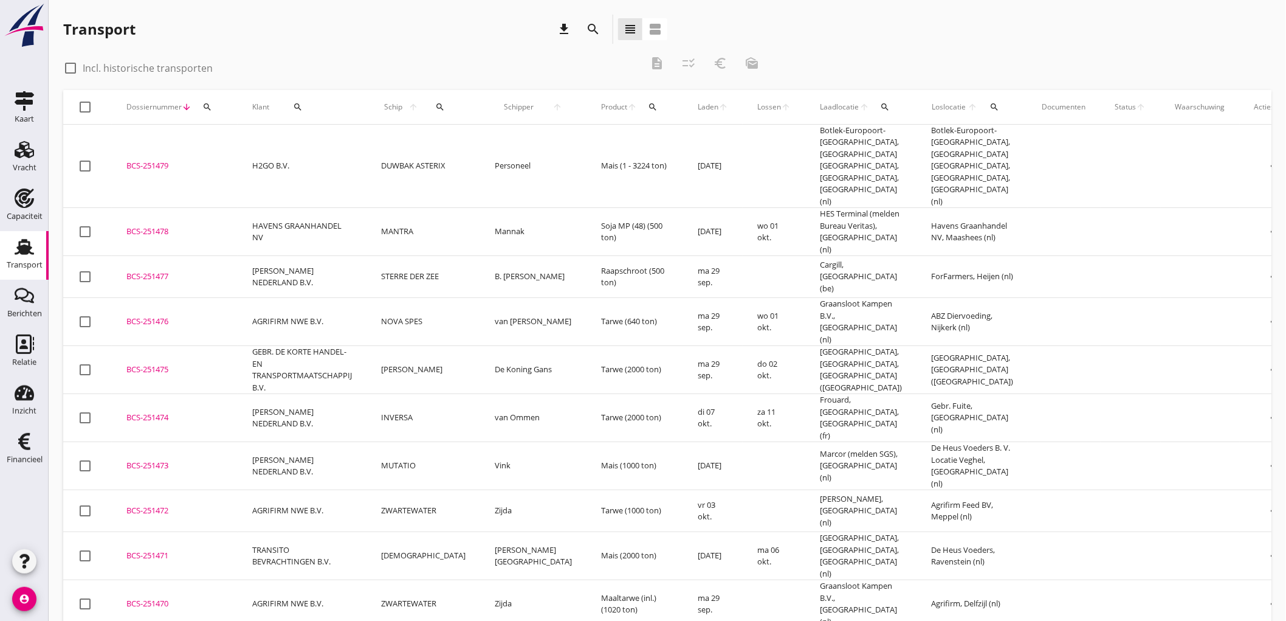
click at [411, 160] on td "DUWBAK ASTERIX" at bounding box center [424, 166] width 114 height 83
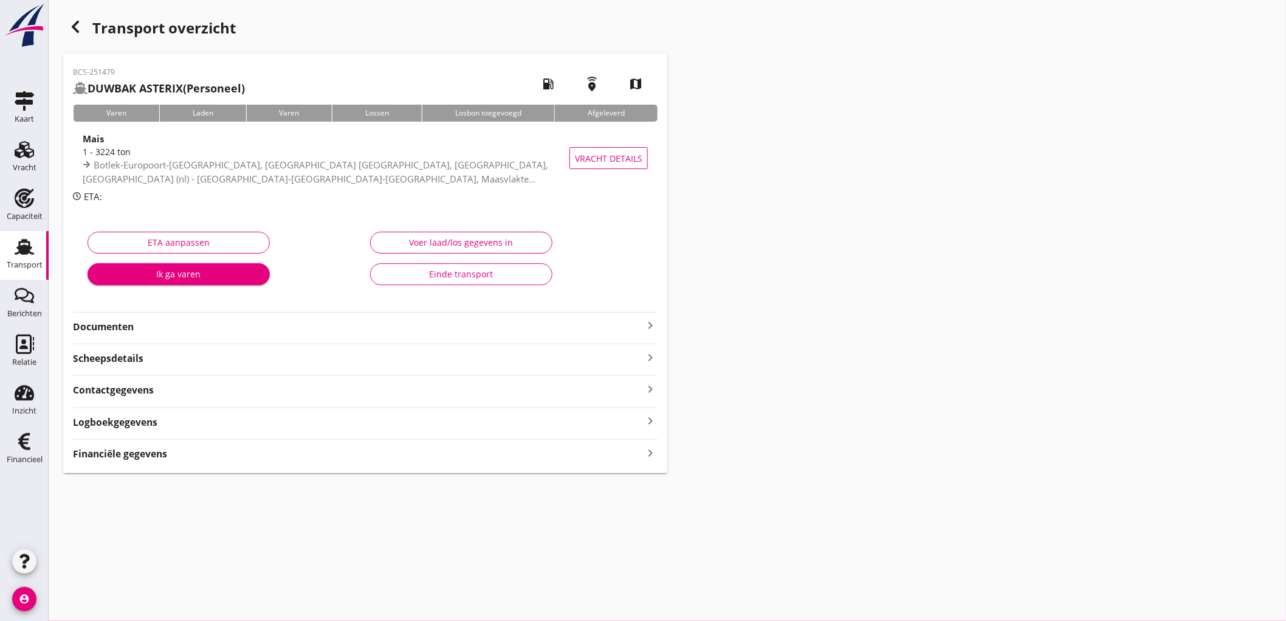
click at [150, 326] on strong "Documenten" at bounding box center [358, 327] width 570 height 14
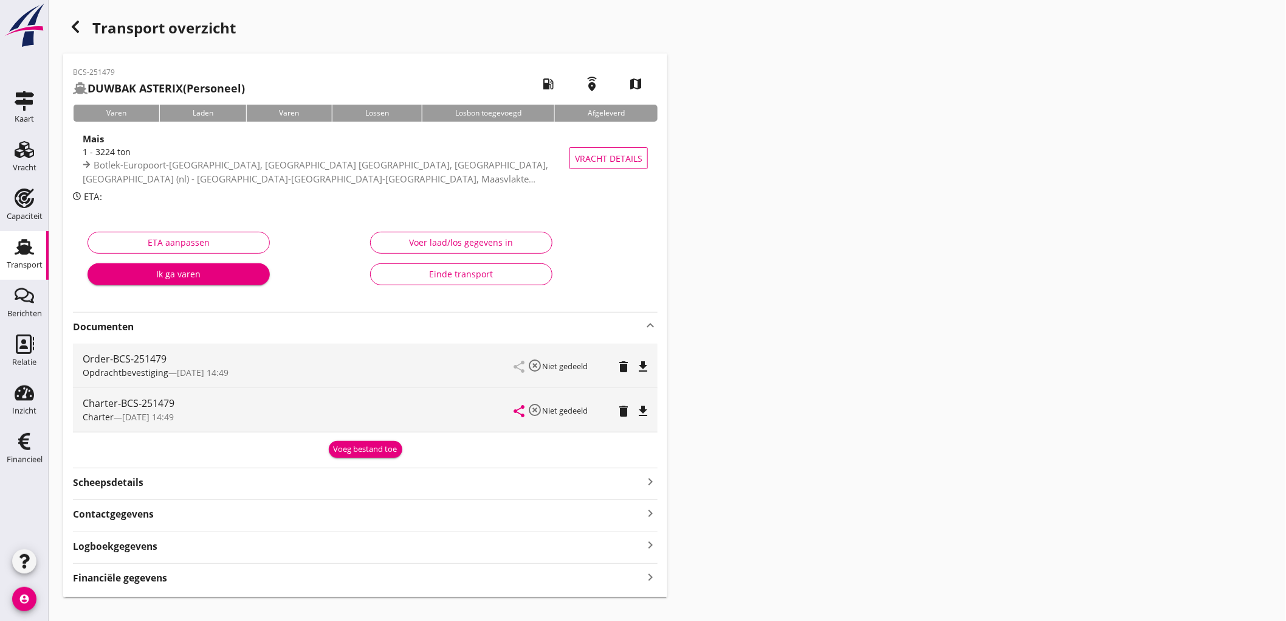
click at [643, 363] on icon "file_download" at bounding box center [643, 366] width 15 height 15
click at [641, 361] on icon "open_in_browser" at bounding box center [643, 366] width 15 height 15
click at [655, 408] on div "Charter-BCS-251479 Charter — 24/09 14:49 share highlight_off Niet gedeeld delet…" at bounding box center [365, 410] width 585 height 44
click at [649, 407] on icon "file_download" at bounding box center [643, 411] width 15 height 15
click at [22, 148] on use at bounding box center [24, 149] width 19 height 17
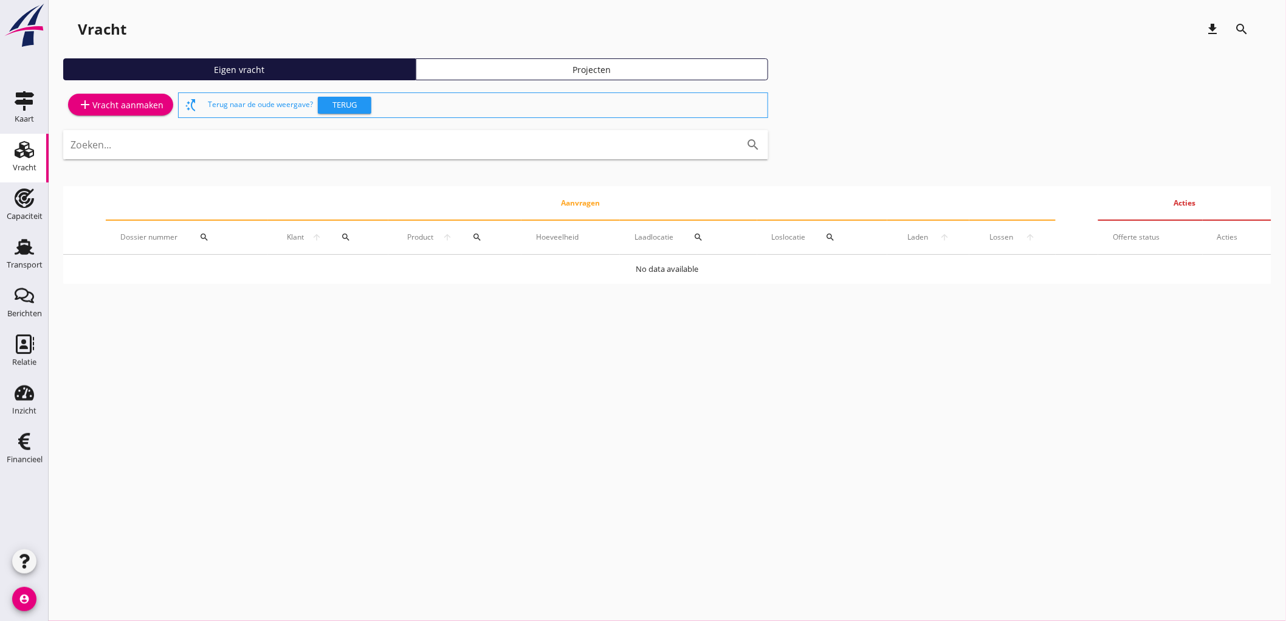
click at [117, 112] on link "add Vracht aanmaken" at bounding box center [120, 105] width 105 height 22
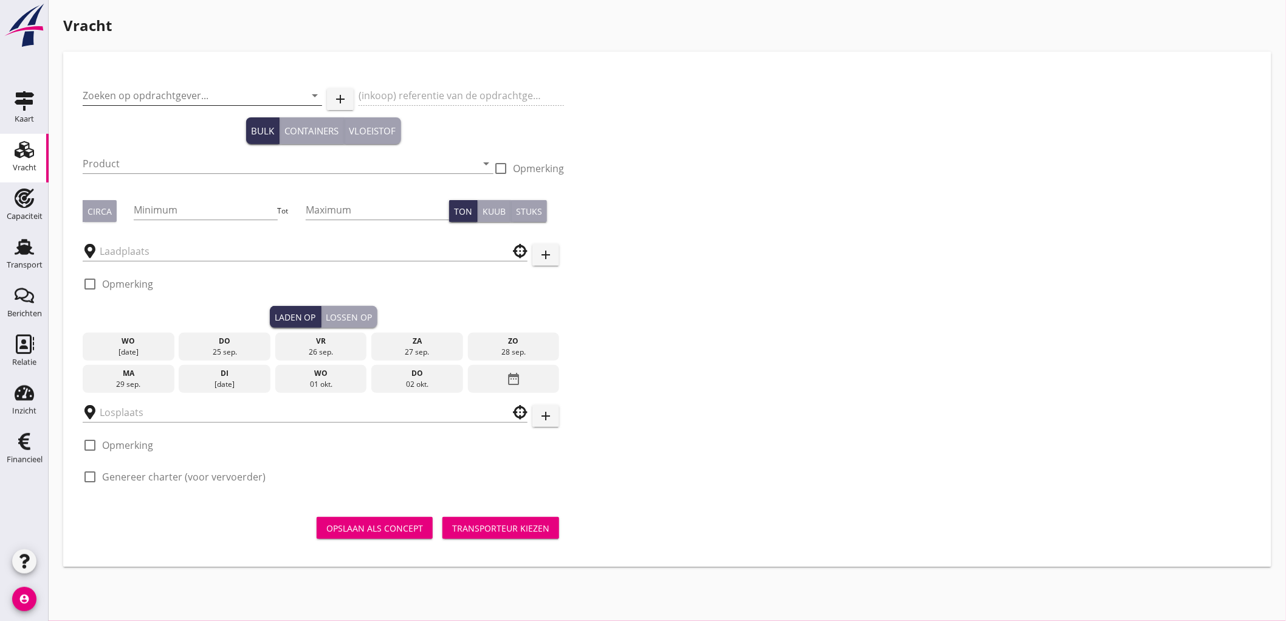
click at [197, 100] on input "Zoeken op opdrachtgever..." at bounding box center [185, 95] width 205 height 19
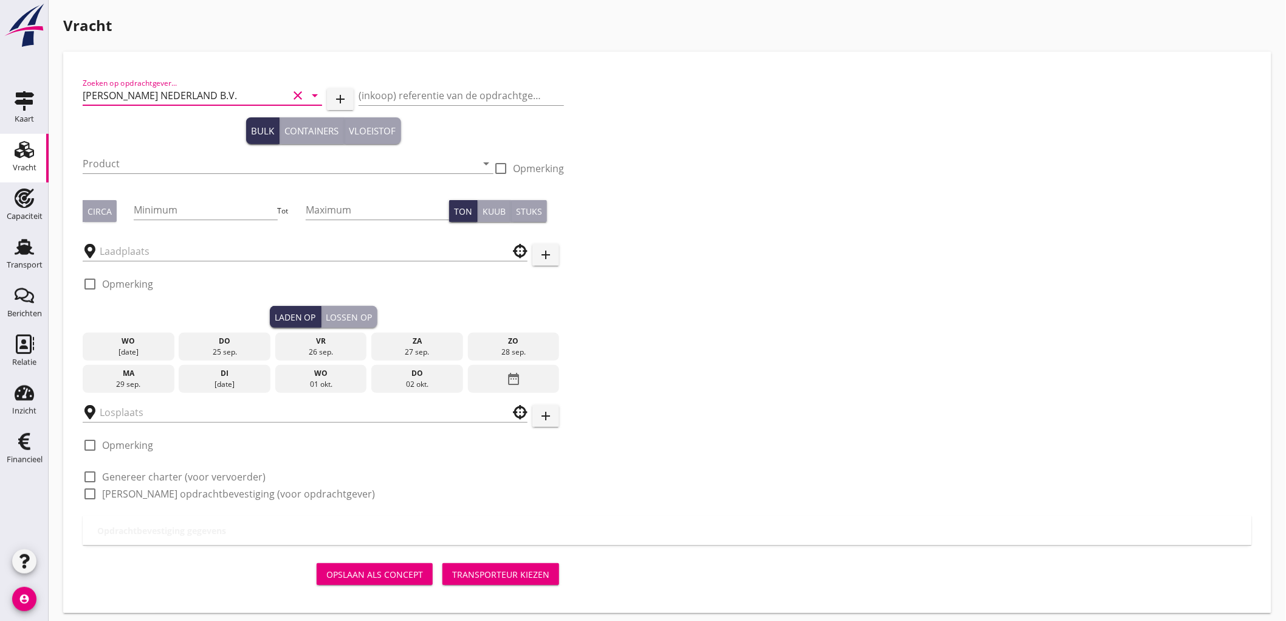
type input "[PERSON_NAME] NEDERLAND B.V."
click at [148, 176] on div "Product arrow_drop_down" at bounding box center [288, 170] width 411 height 32
click at [156, 167] on input "Product" at bounding box center [280, 163] width 394 height 19
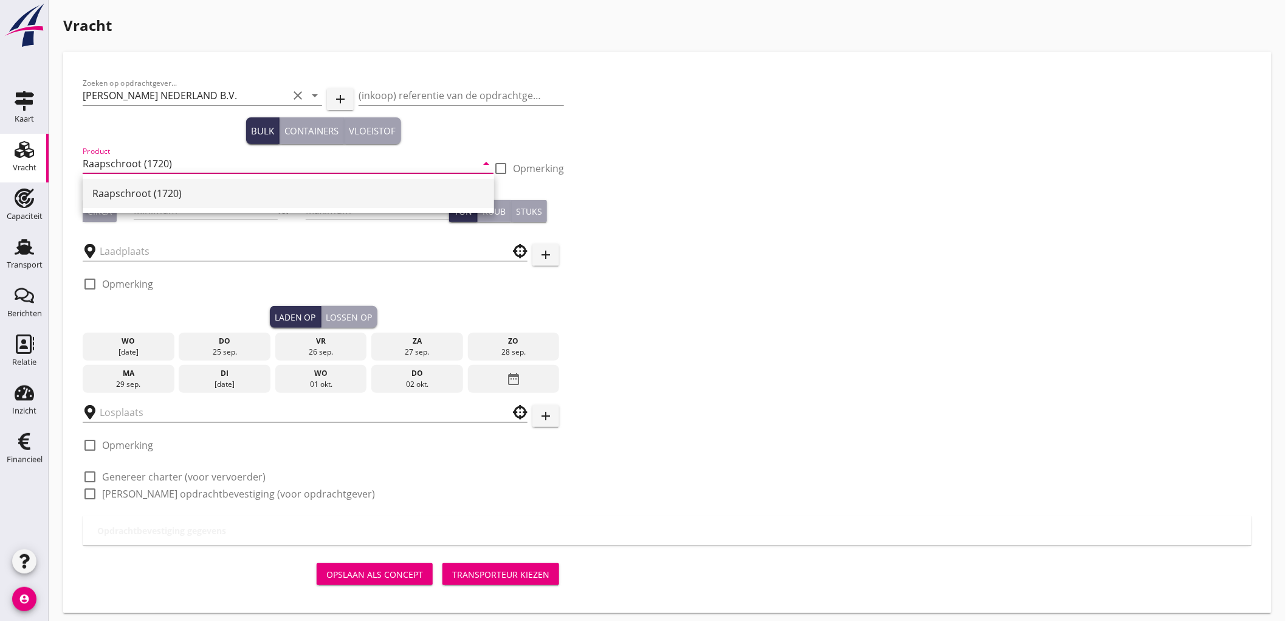
type input "Raapschroot (1720)"
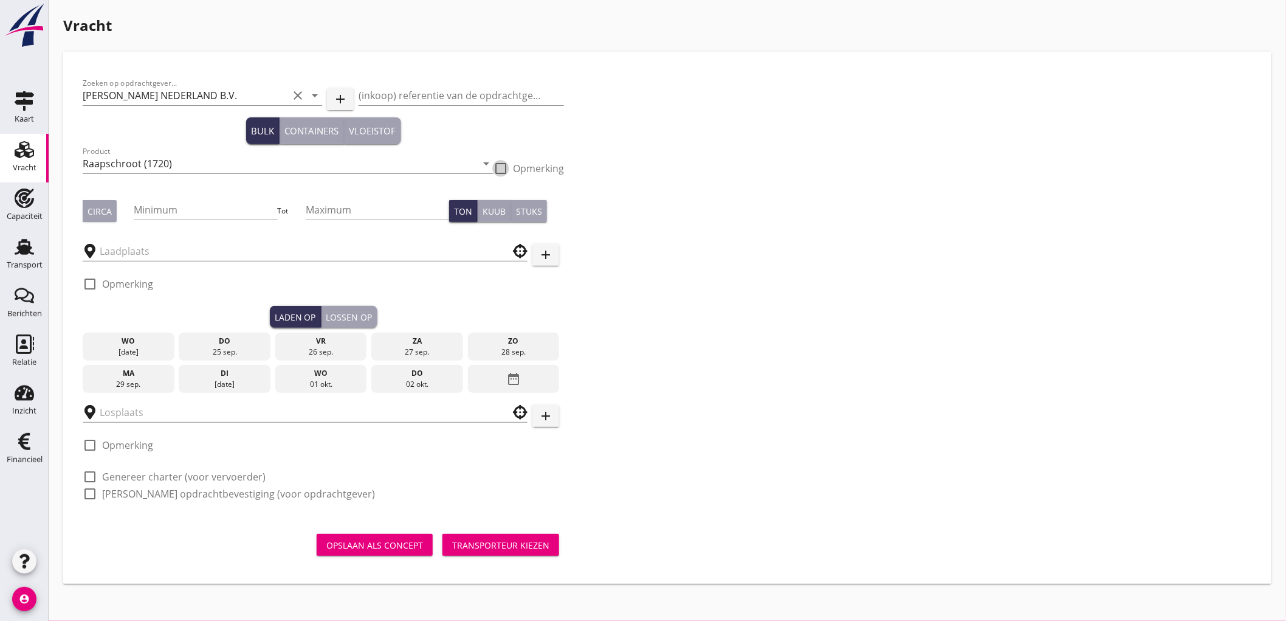
click at [105, 216] on div "Circa" at bounding box center [100, 211] width 24 height 13
drag, startPoint x: 167, startPoint y: 212, endPoint x: 171, endPoint y: 219, distance: 8.7
click at [168, 212] on input "Minimum" at bounding box center [205, 209] width 143 height 19
type input "750"
click at [115, 207] on button "Circa" at bounding box center [100, 211] width 34 height 22
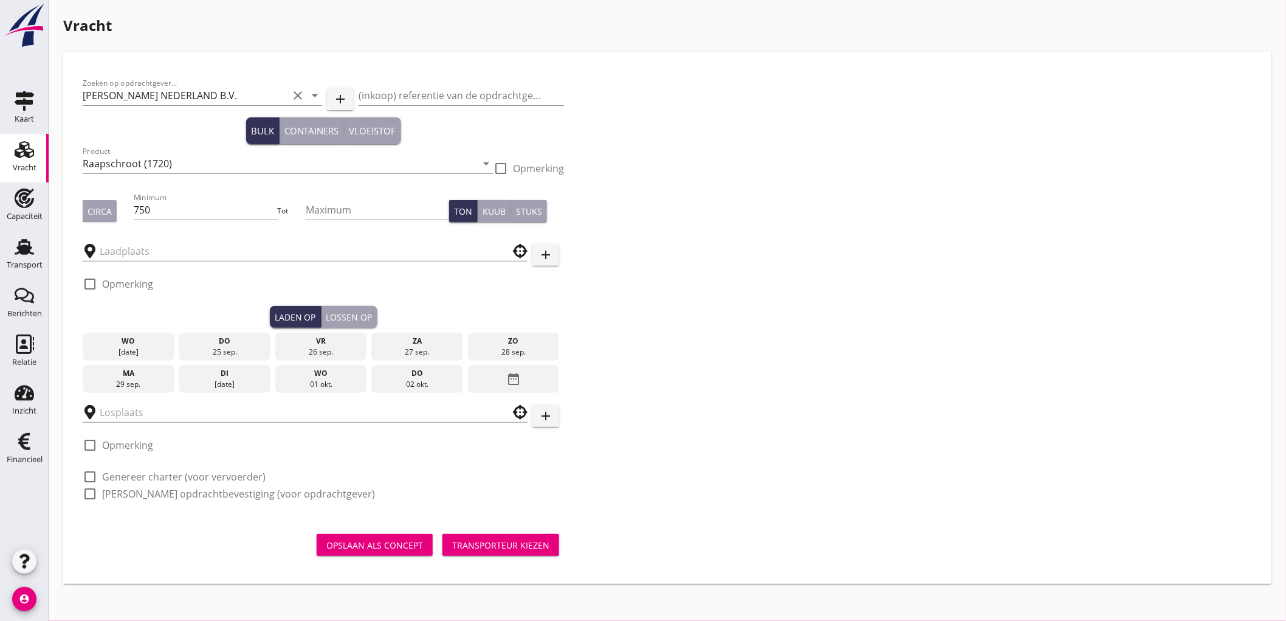
click at [131, 239] on div at bounding box center [305, 247] width 445 height 27
click at [125, 247] on input "text" at bounding box center [297, 250] width 394 height 19
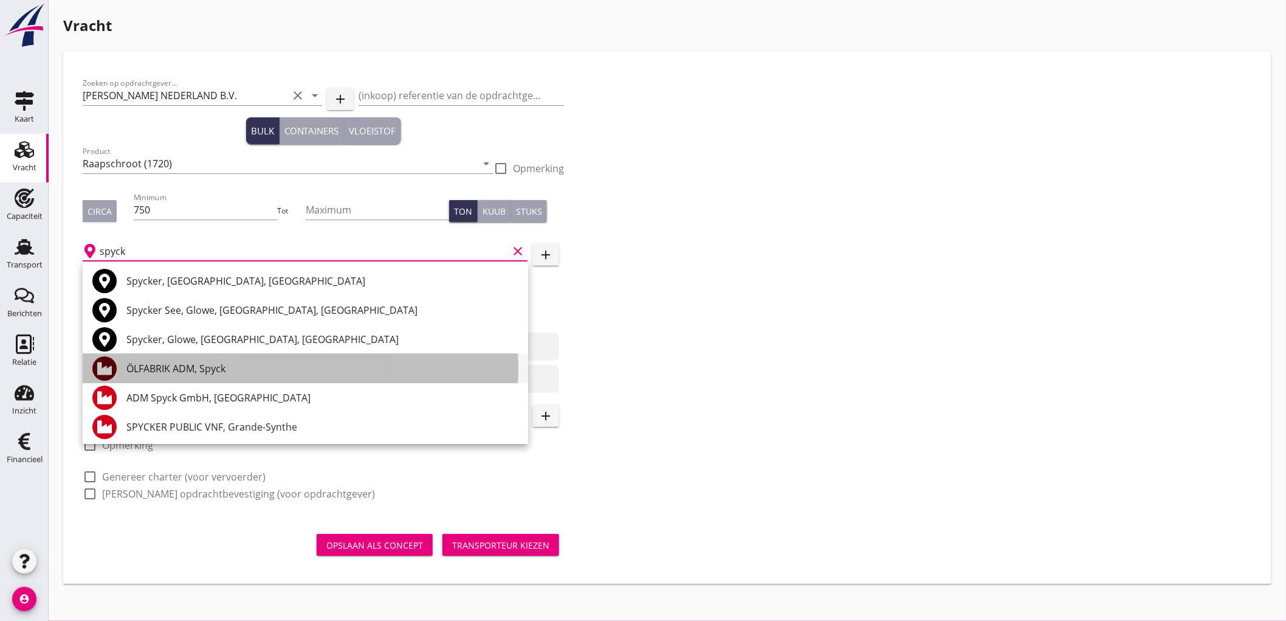
click at [196, 368] on div "ÖLFABRIK ADM, Spyck" at bounding box center [322, 368] width 392 height 15
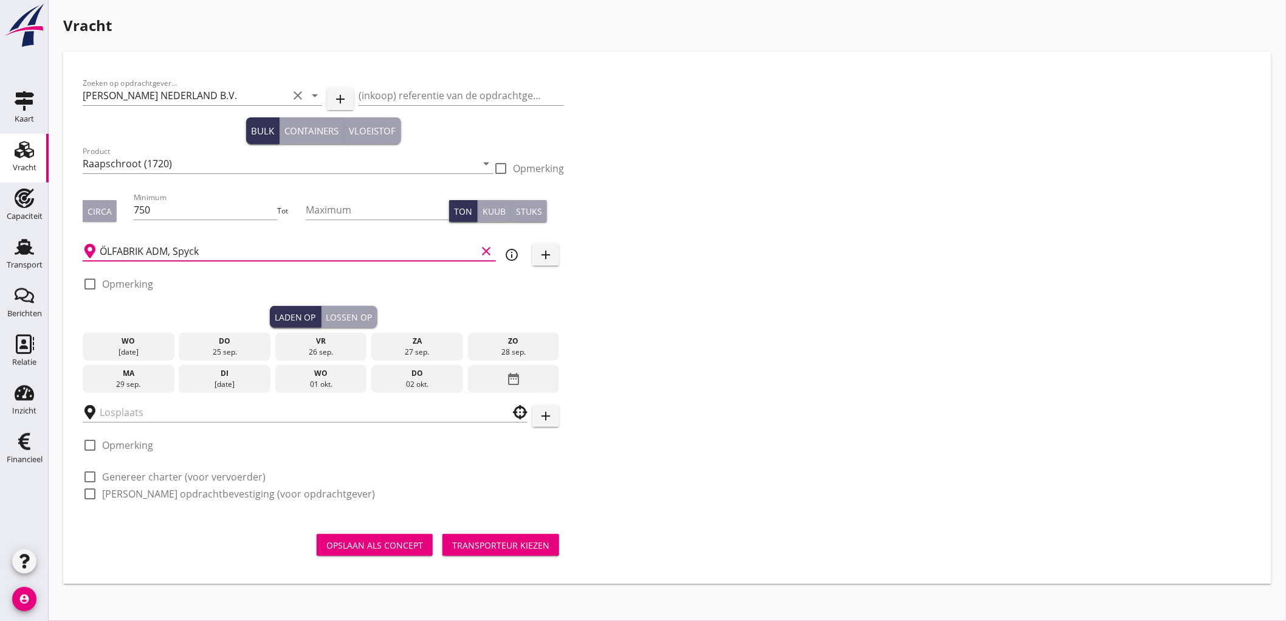
type input "ÖLFABRIK ADM, Spyck"
click at [323, 351] on div "26 sep." at bounding box center [321, 351] width 86 height 11
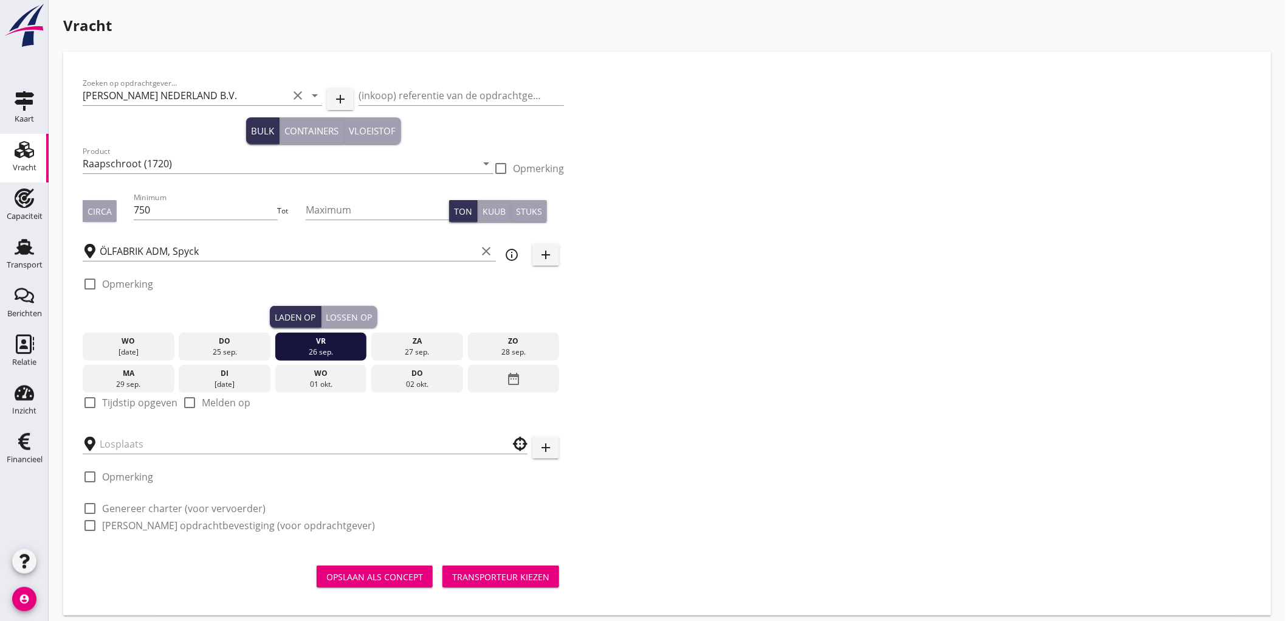
click at [126, 403] on label "Tijdstip opgeven" at bounding box center [139, 402] width 75 height 12
checkbox input "true"
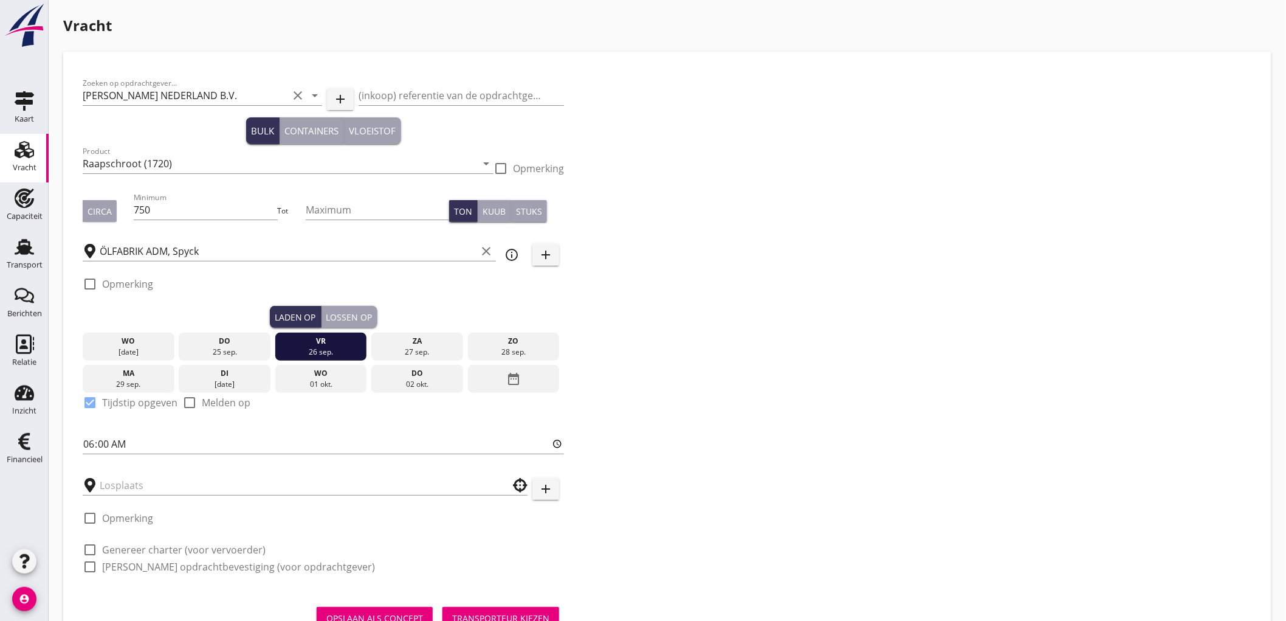
drag, startPoint x: 137, startPoint y: 483, endPoint x: 122, endPoint y: 462, distance: 25.8
click at [137, 483] on input "text" at bounding box center [297, 484] width 394 height 19
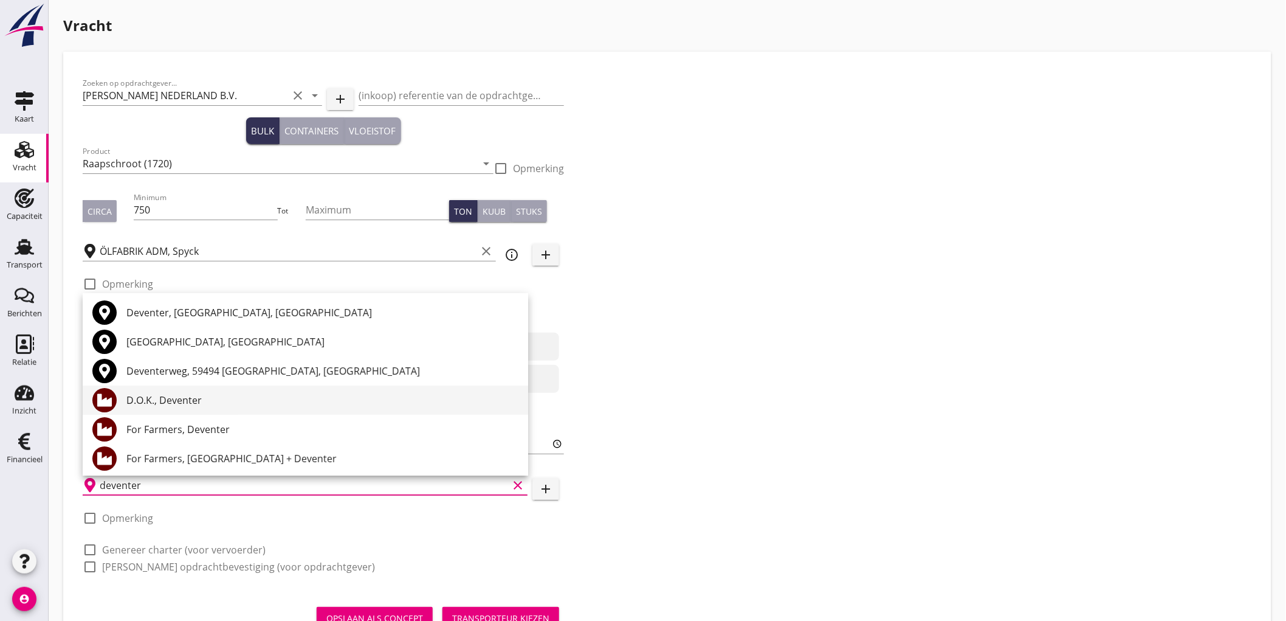
click at [225, 402] on div "D.O.K., Deventer" at bounding box center [322, 400] width 392 height 15
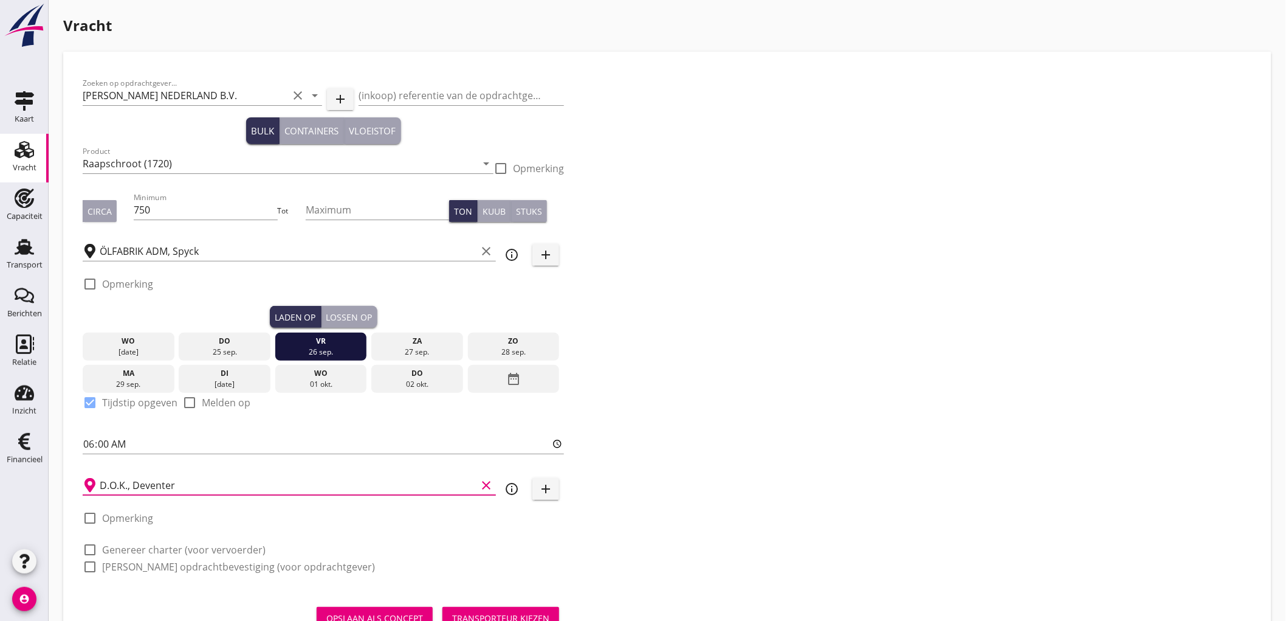
type input "D.O.K., Deventer"
click at [180, 553] on label "Genereer charter (voor vervoerder)" at bounding box center [184, 549] width 164 height 12
checkbox input "true"
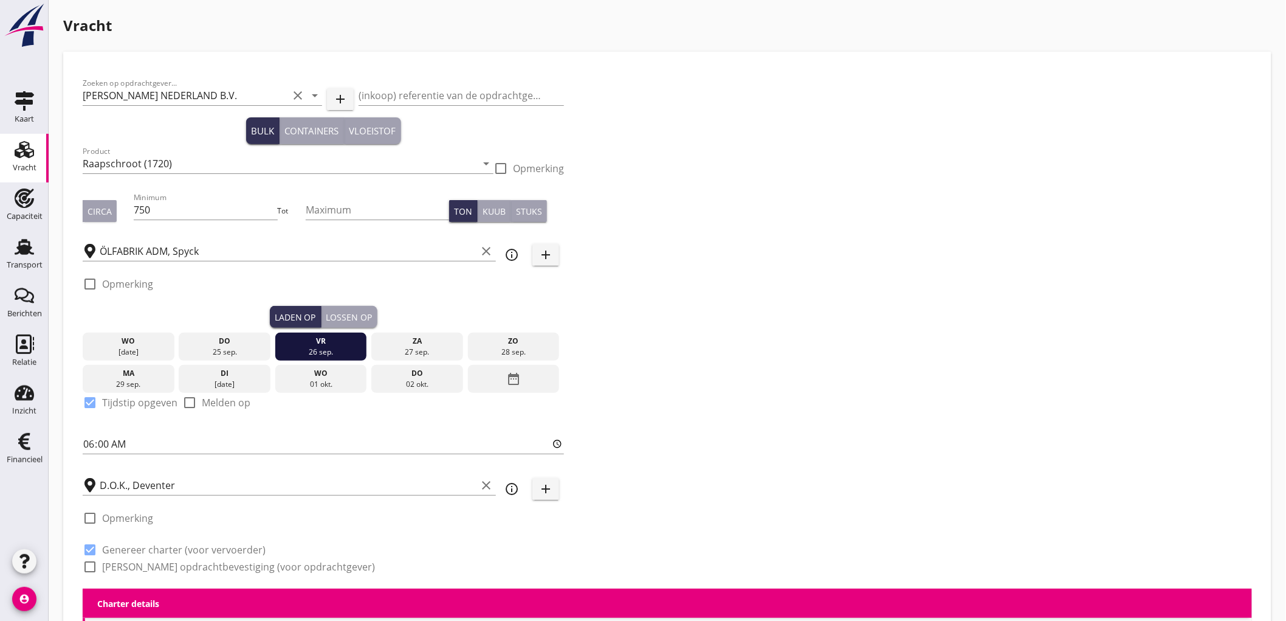
click at [179, 570] on label "Genereer opdrachtbevestiging (voor opdrachtgever)" at bounding box center [238, 566] width 273 height 12
checkbox input "true"
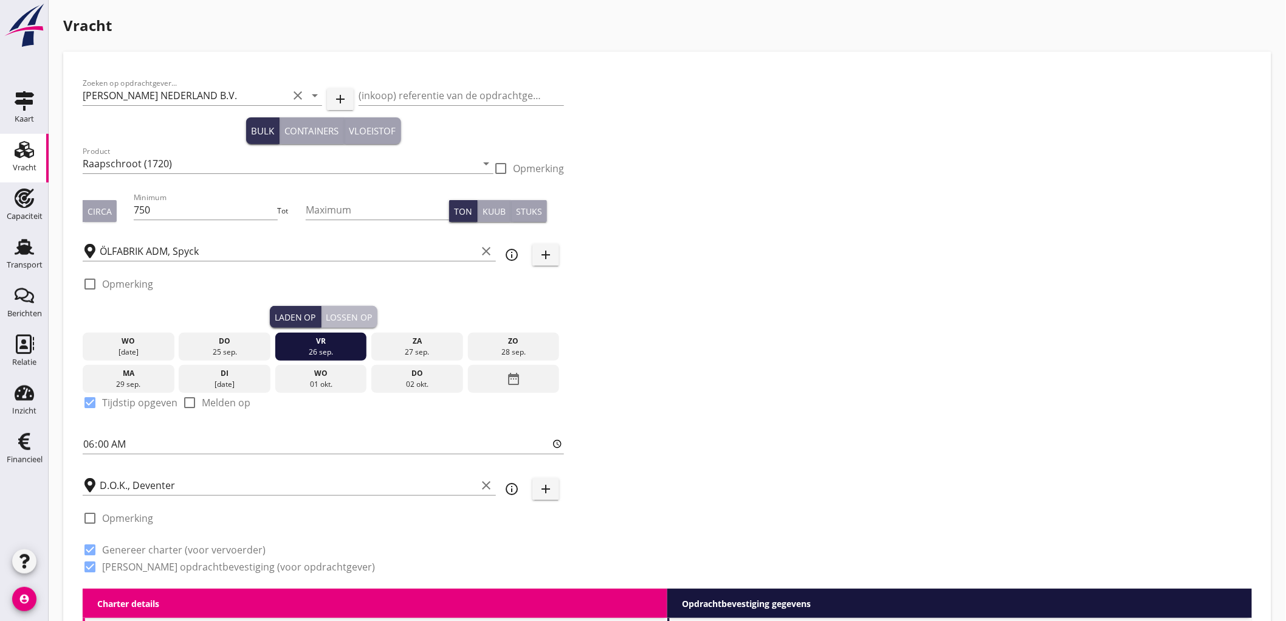
click at [356, 317] on div "Lossen op" at bounding box center [349, 317] width 46 height 13
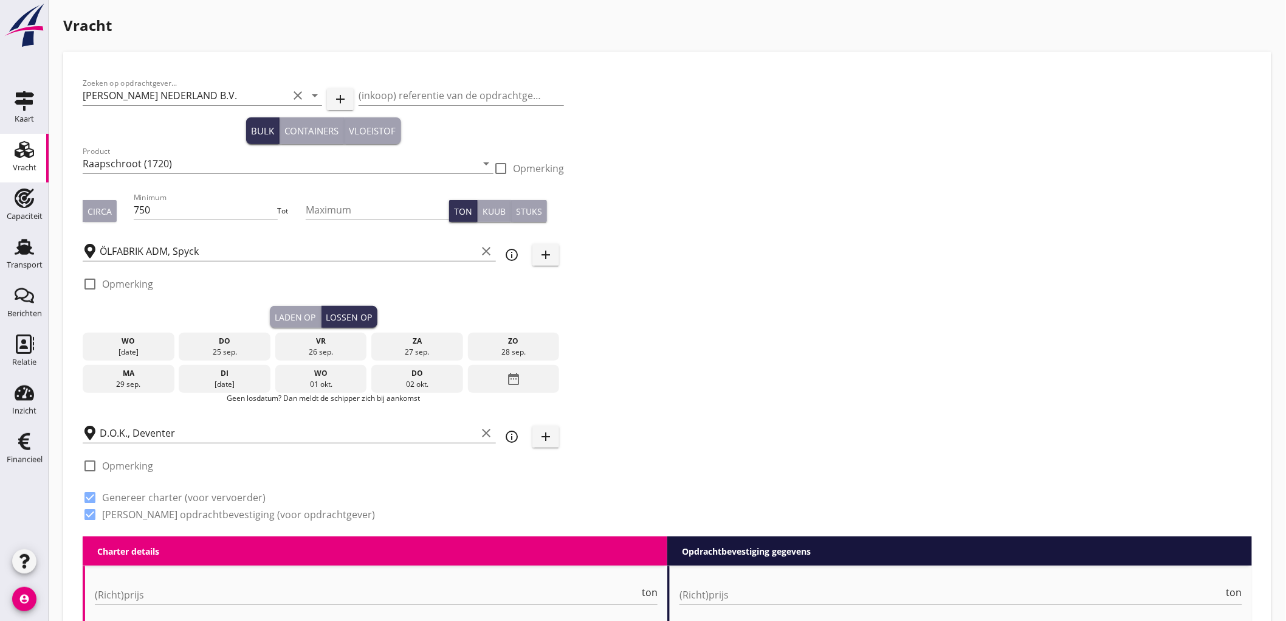
click at [212, 375] on div "di" at bounding box center [225, 373] width 86 height 11
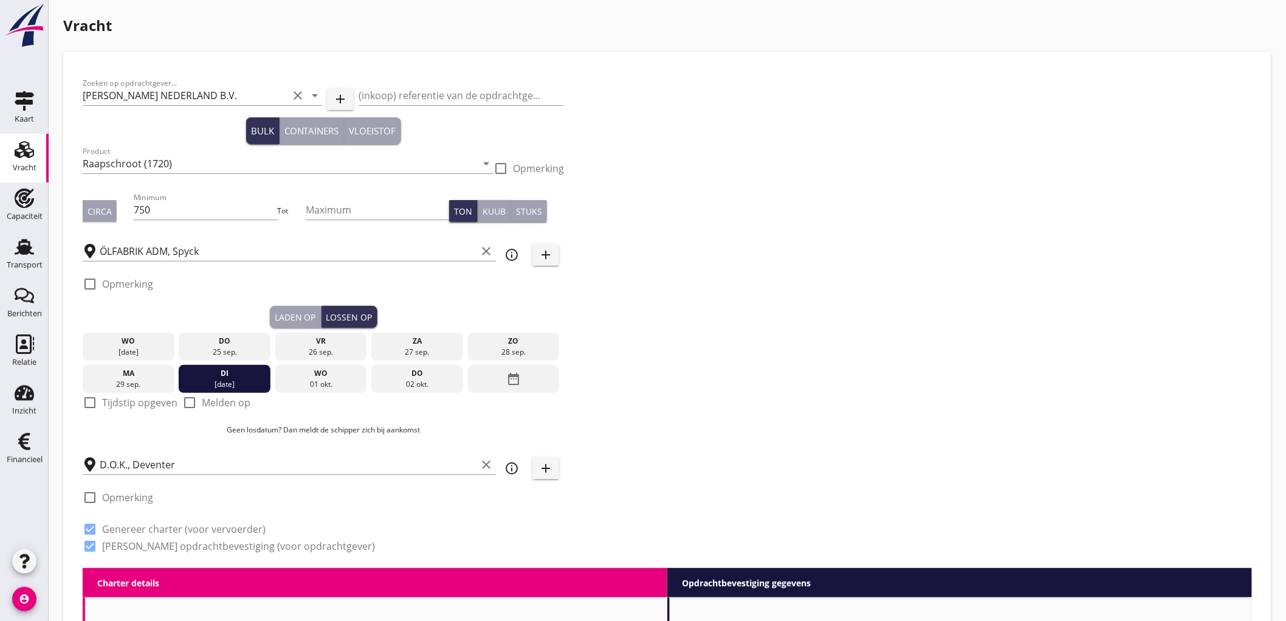
click at [103, 399] on label "Tijdstip opgeven" at bounding box center [139, 402] width 75 height 12
checkbox input "true"
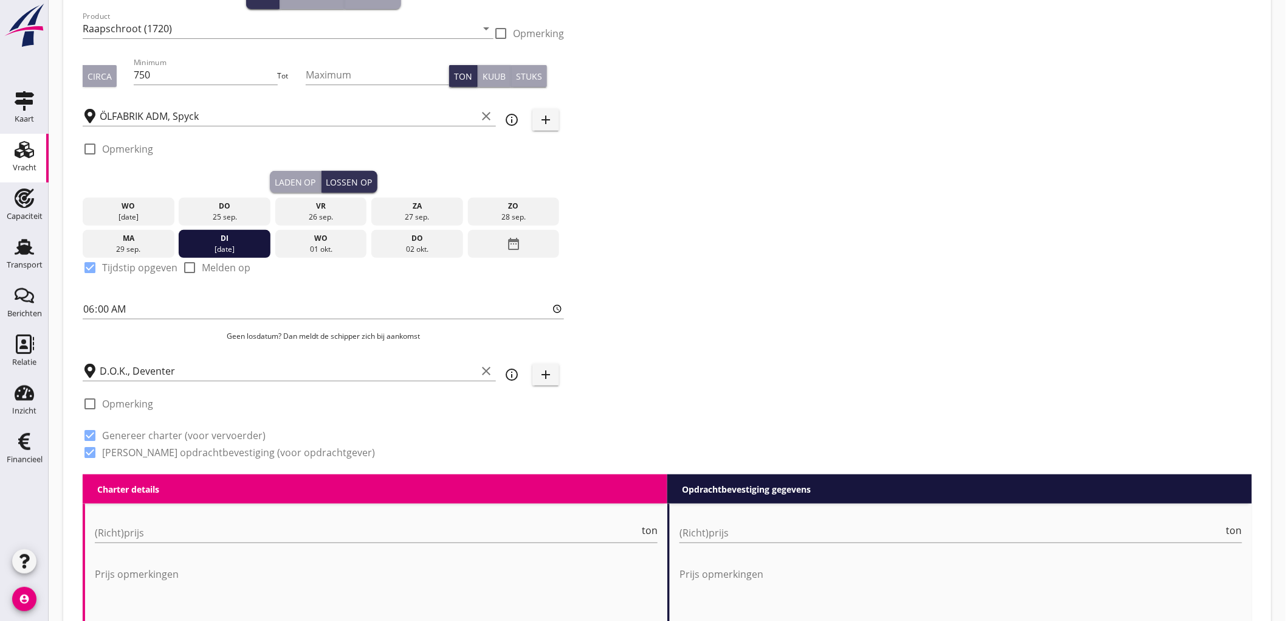
scroll to position [270, 0]
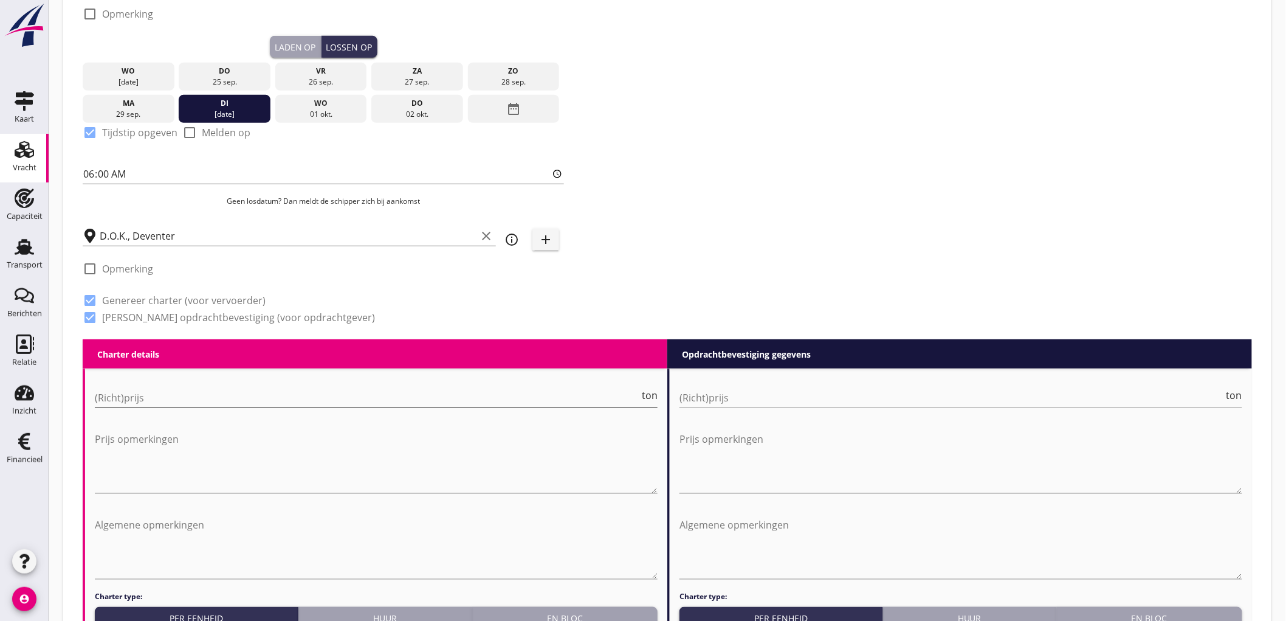
click at [146, 398] on input "(Richt)prijs" at bounding box center [367, 397] width 545 height 19
type input "6000"
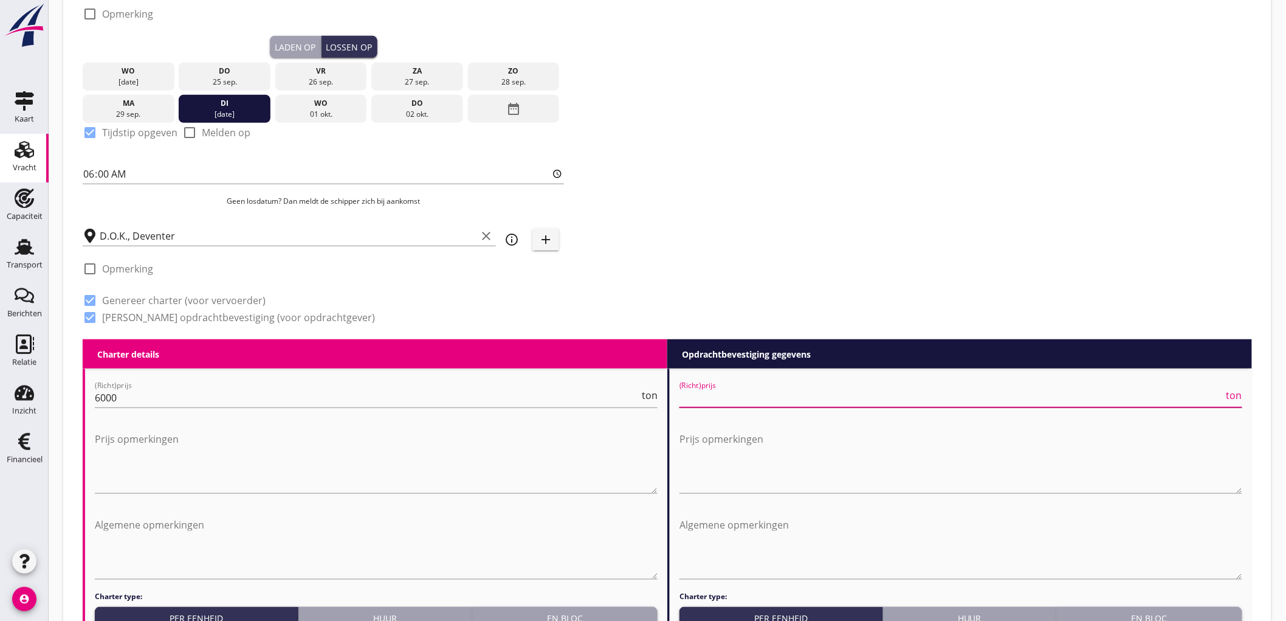
click at [839, 393] on input "(Richt)prijs" at bounding box center [952, 397] width 545 height 19
type input "6100"
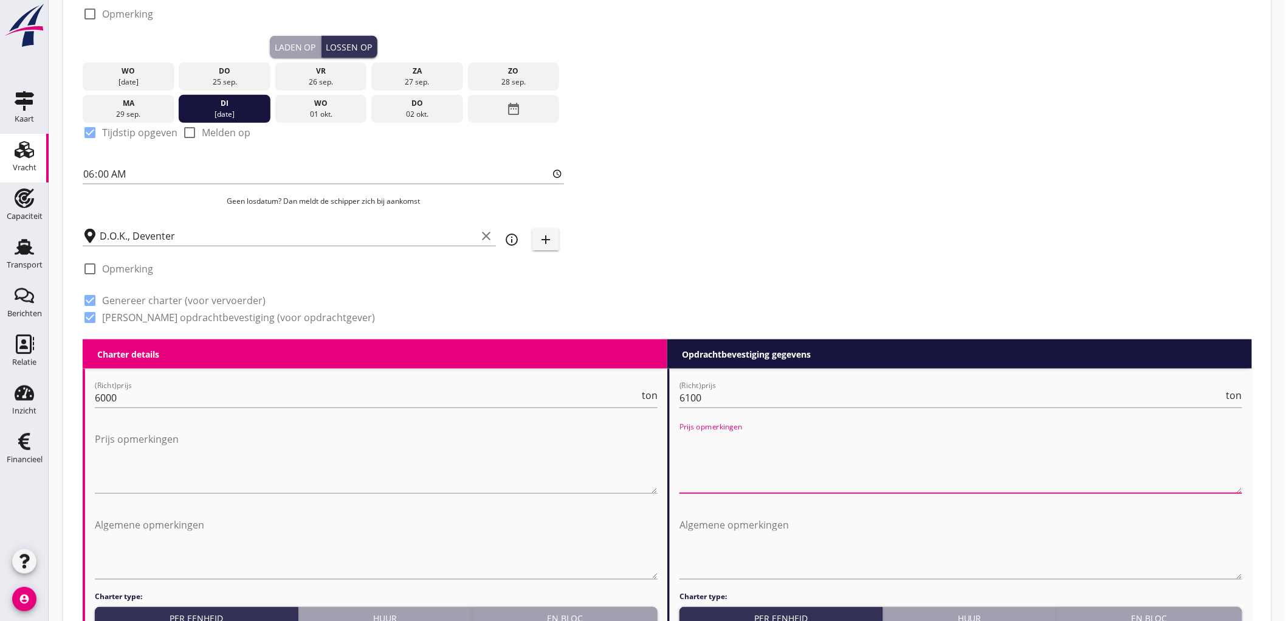
scroll to position [540, 0]
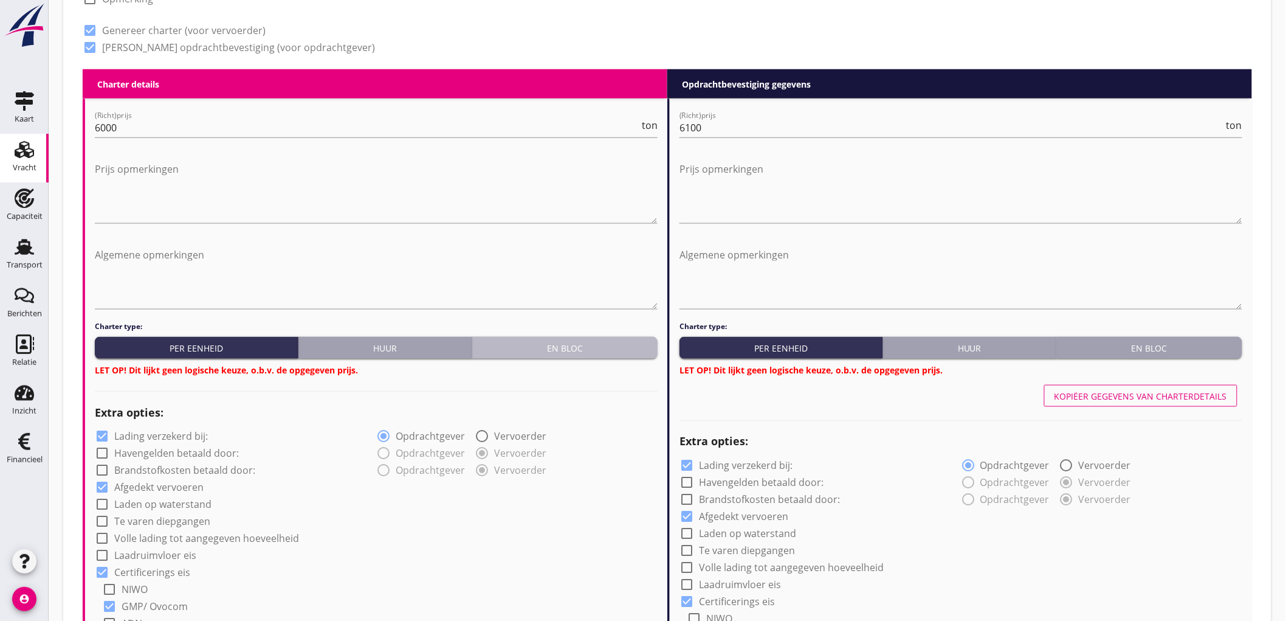
click at [567, 347] on div "En bloc" at bounding box center [565, 348] width 176 height 13
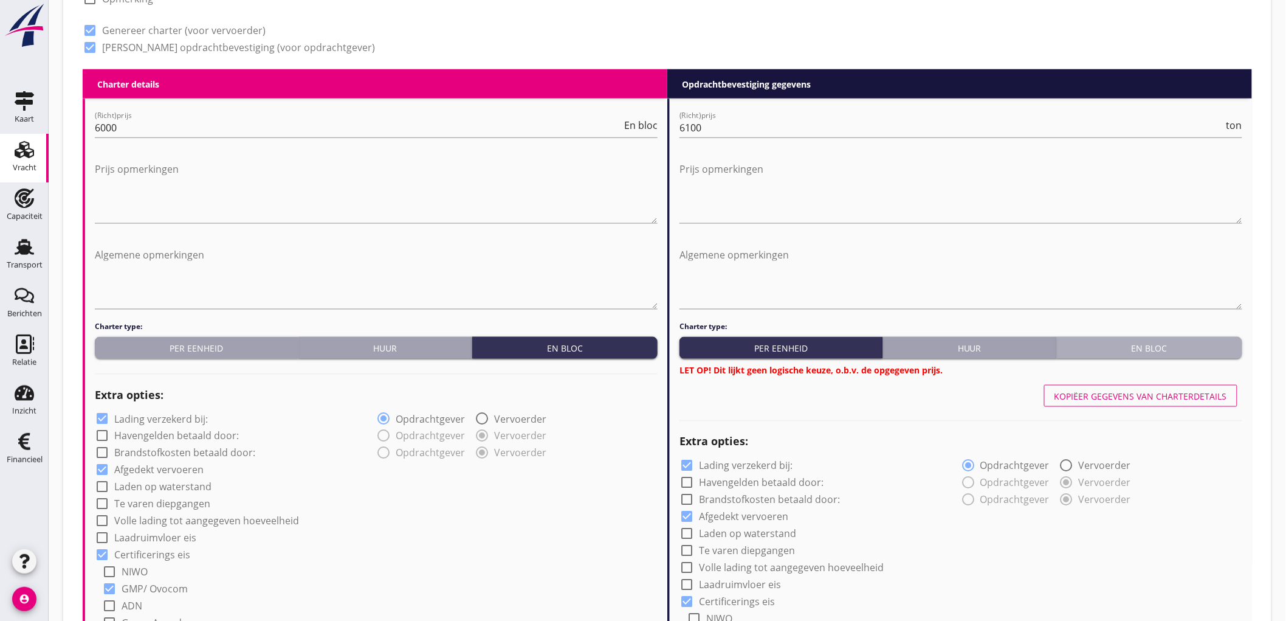
click at [1103, 349] on div "En bloc" at bounding box center [1150, 348] width 176 height 13
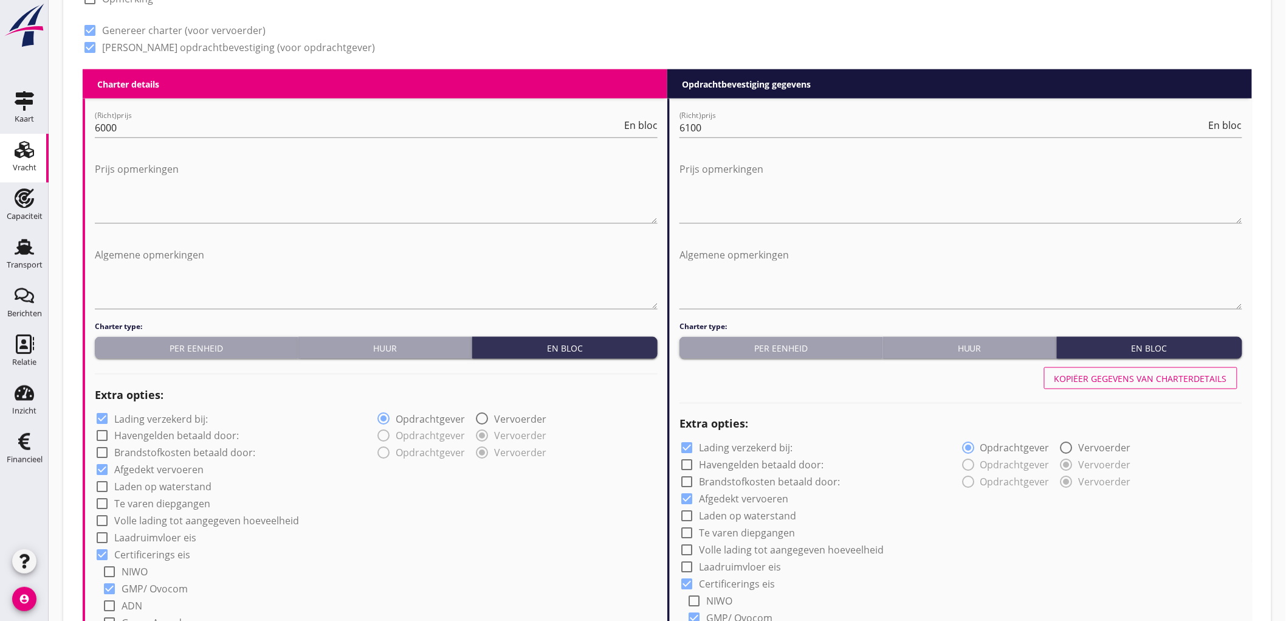
scroll to position [675, 0]
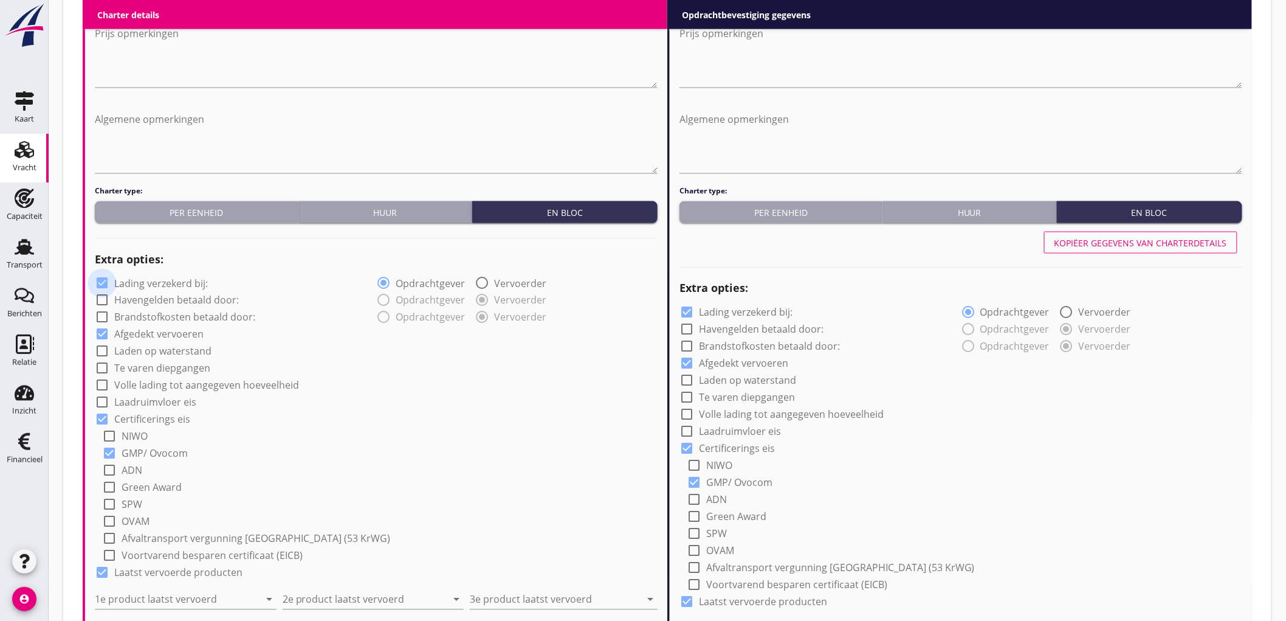
click at [107, 280] on div at bounding box center [102, 283] width 21 height 21
checkbox input "false"
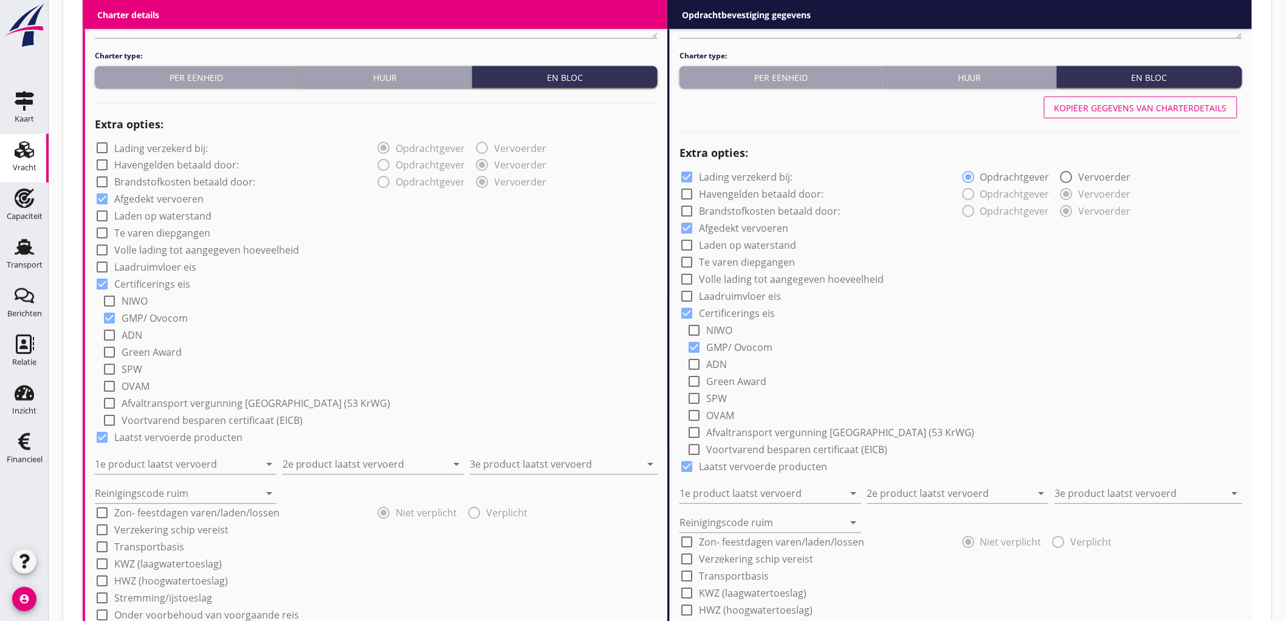
click at [138, 458] on input "1e product laatst vervoerd" at bounding box center [177, 464] width 165 height 19
type input "Kunstmest (7242)"
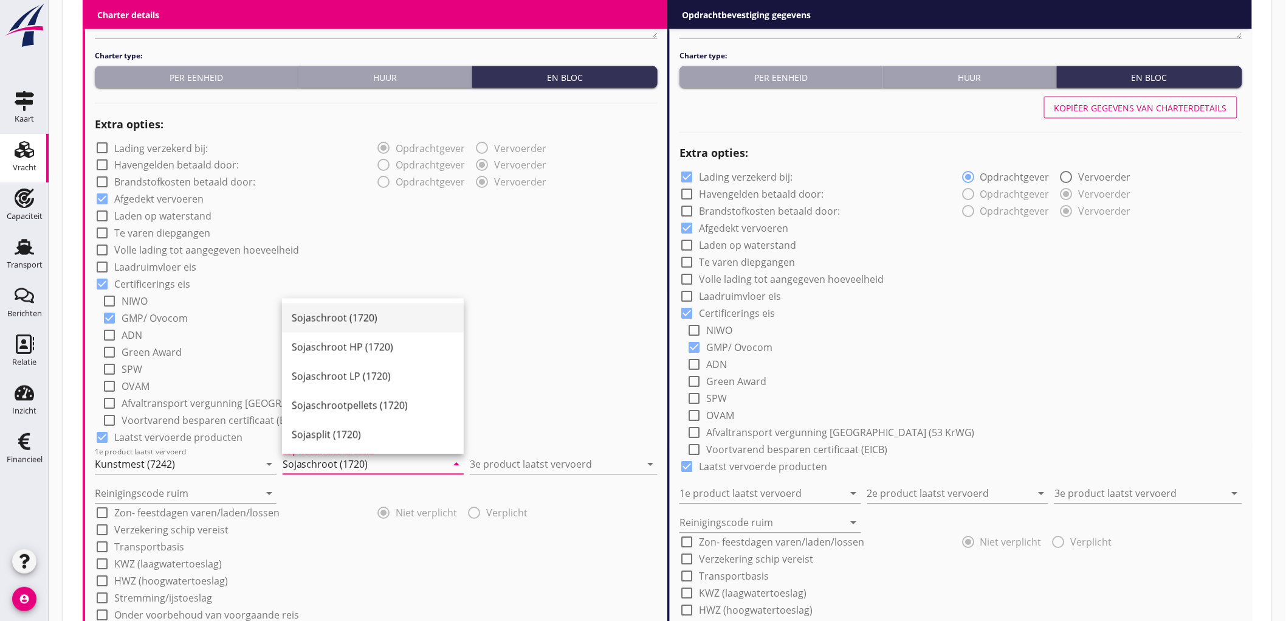
type input "Sojaschroot (1720)"
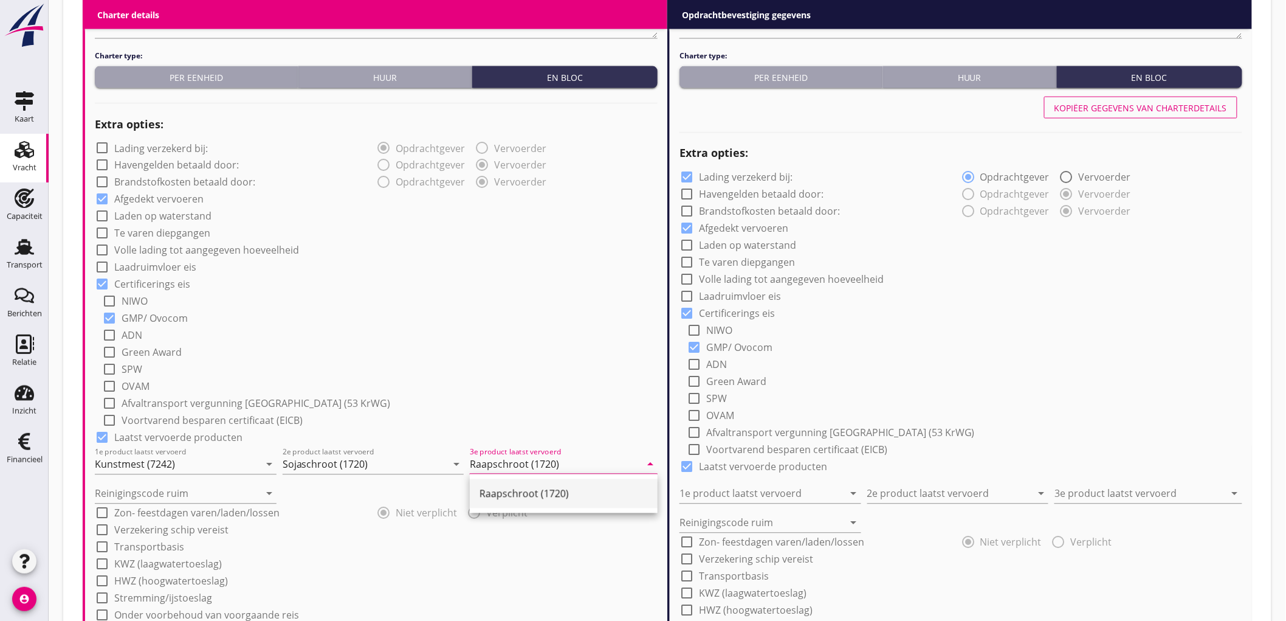
type input "Raapschroot (1720)"
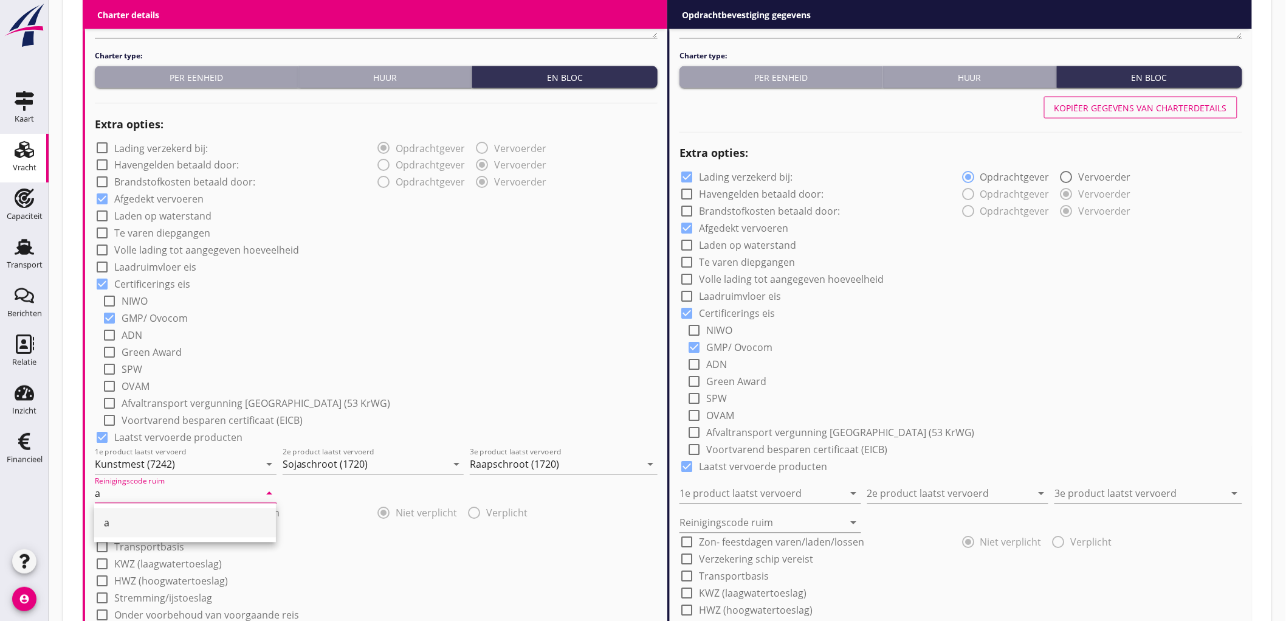
type input "a"
click at [491, 215] on div "check_box_outline_blank Laden op waterstand" at bounding box center [376, 215] width 563 height 17
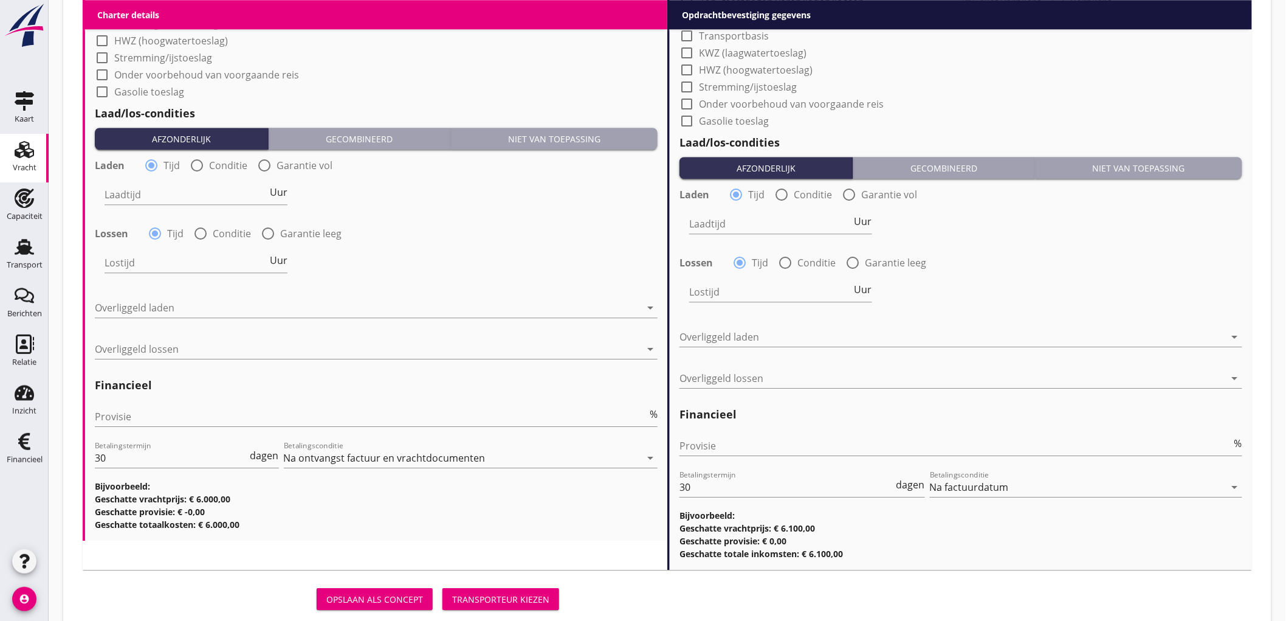
click at [202, 160] on div at bounding box center [197, 165] width 21 height 21
radio input "false"
radio input "true"
click at [168, 171] on div "Laden radio_button_unchecked Tijd radio_button_checked Conditie radio_button_un…" at bounding box center [376, 219] width 563 height 131
click at [169, 168] on label "Tijd" at bounding box center [172, 165] width 16 height 12
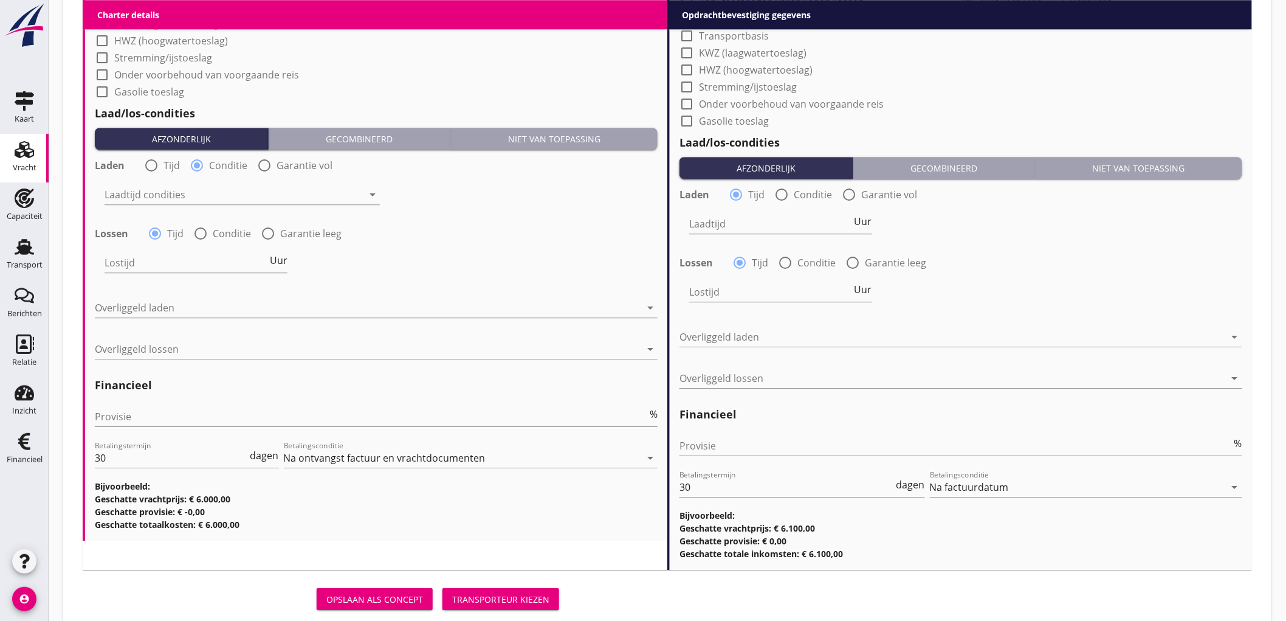
radio input "true"
click at [154, 193] on input "Laadtijd" at bounding box center [186, 194] width 163 height 19
click at [280, 191] on span "Uur" at bounding box center [279, 192] width 18 height 10
type input "2"
click at [221, 233] on label "Conditie" at bounding box center [232, 233] width 38 height 12
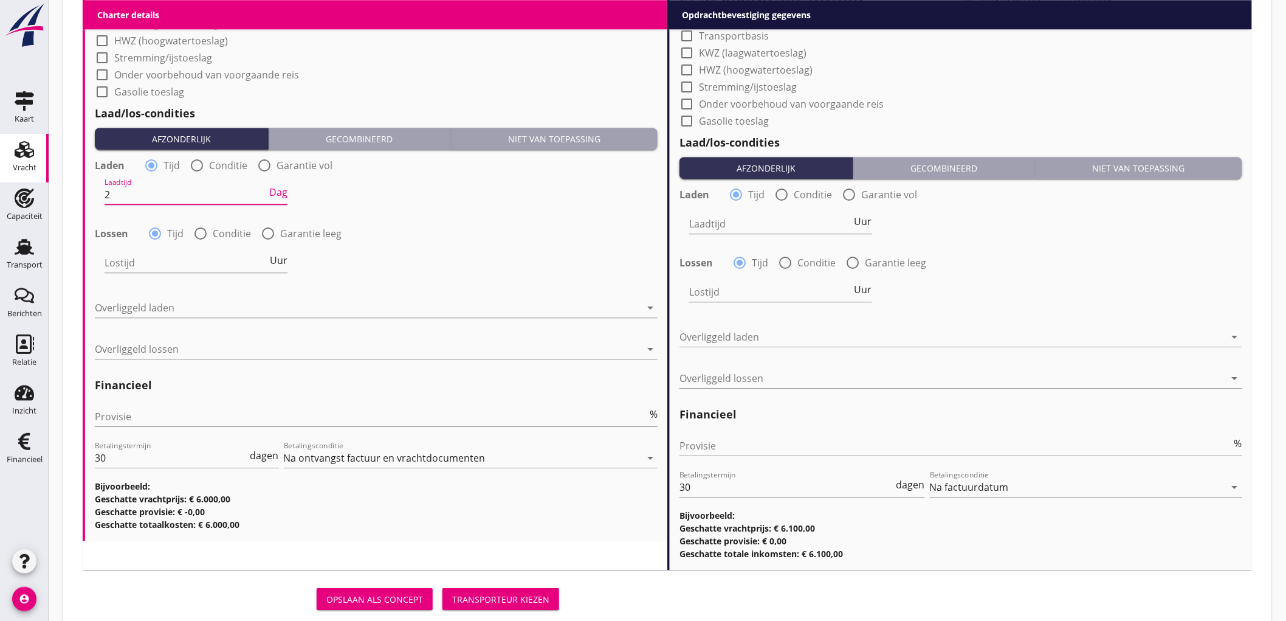
radio input "false"
radio input "true"
click at [148, 260] on div at bounding box center [234, 262] width 258 height 19
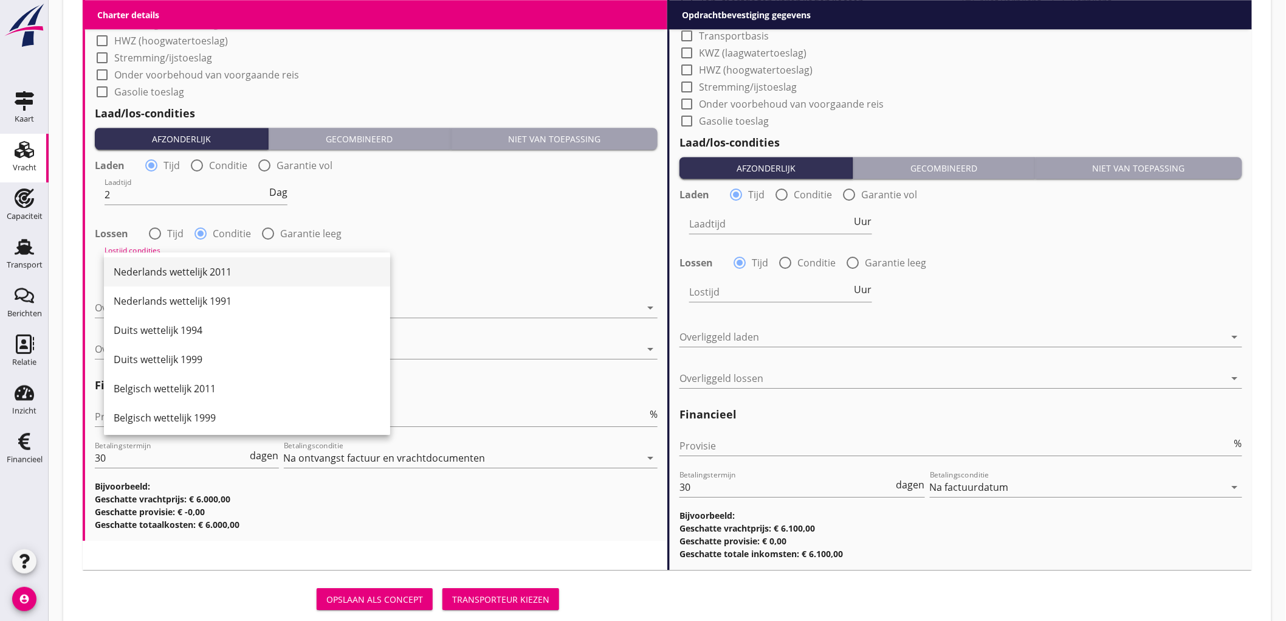
click at [150, 266] on div "Nederlands wettelijk 2011" at bounding box center [247, 271] width 267 height 15
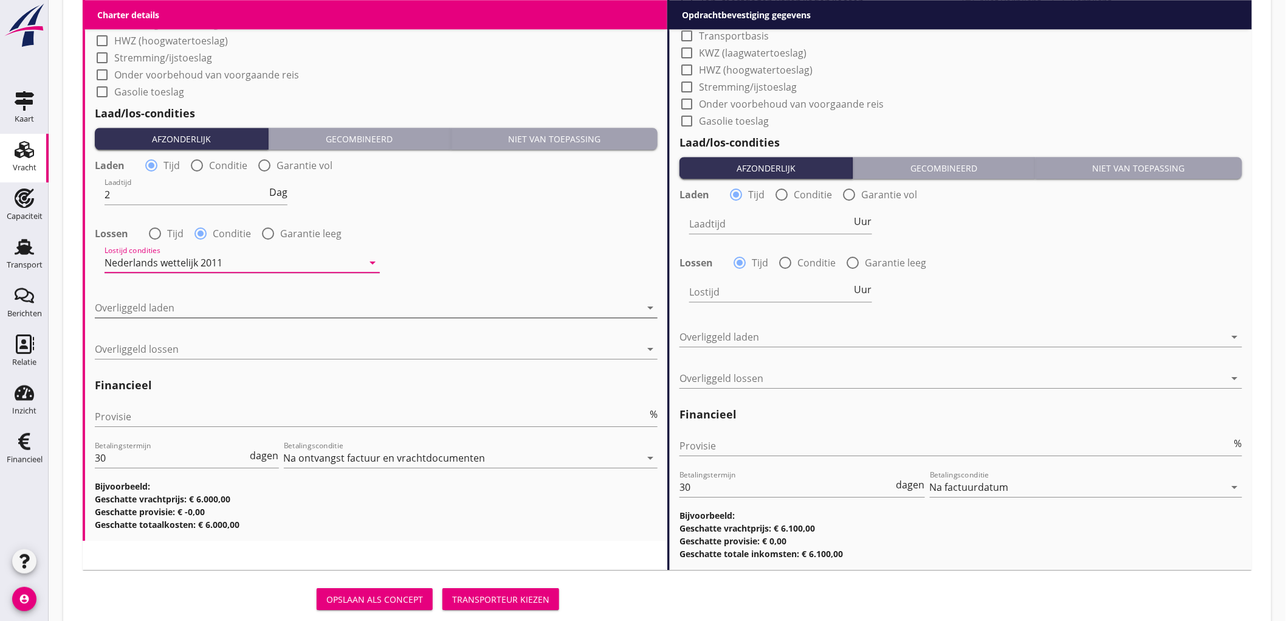
click at [177, 299] on div at bounding box center [368, 307] width 546 height 19
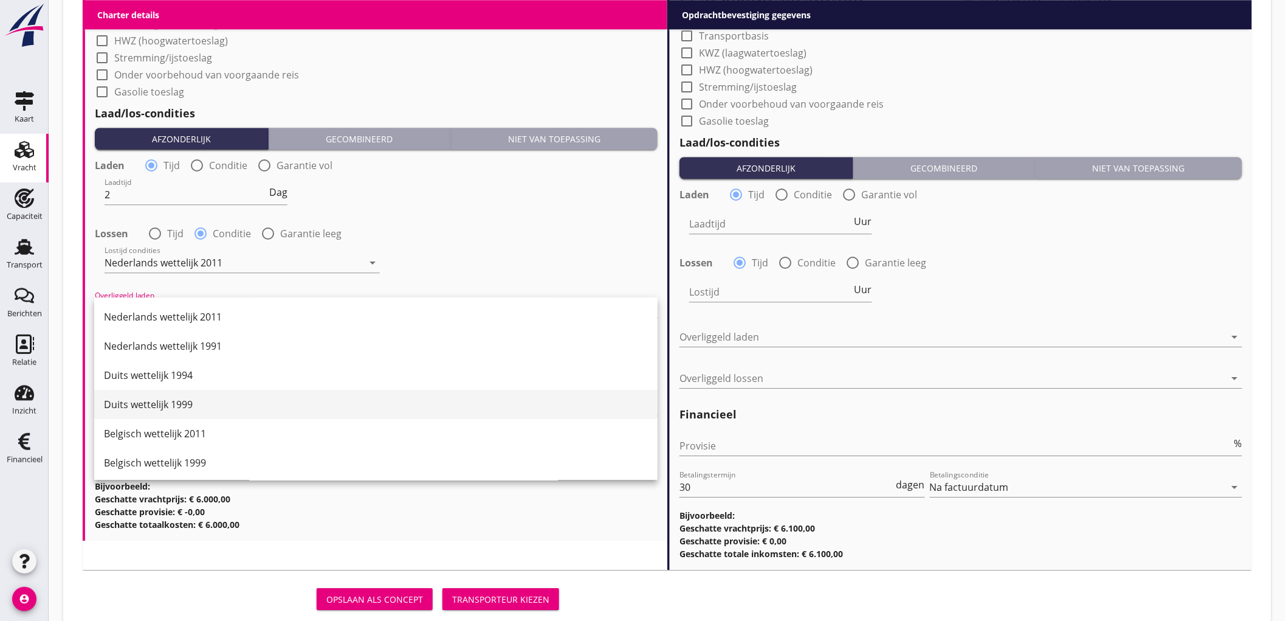
click at [199, 405] on div "Duits wettelijk 1999" at bounding box center [376, 404] width 544 height 15
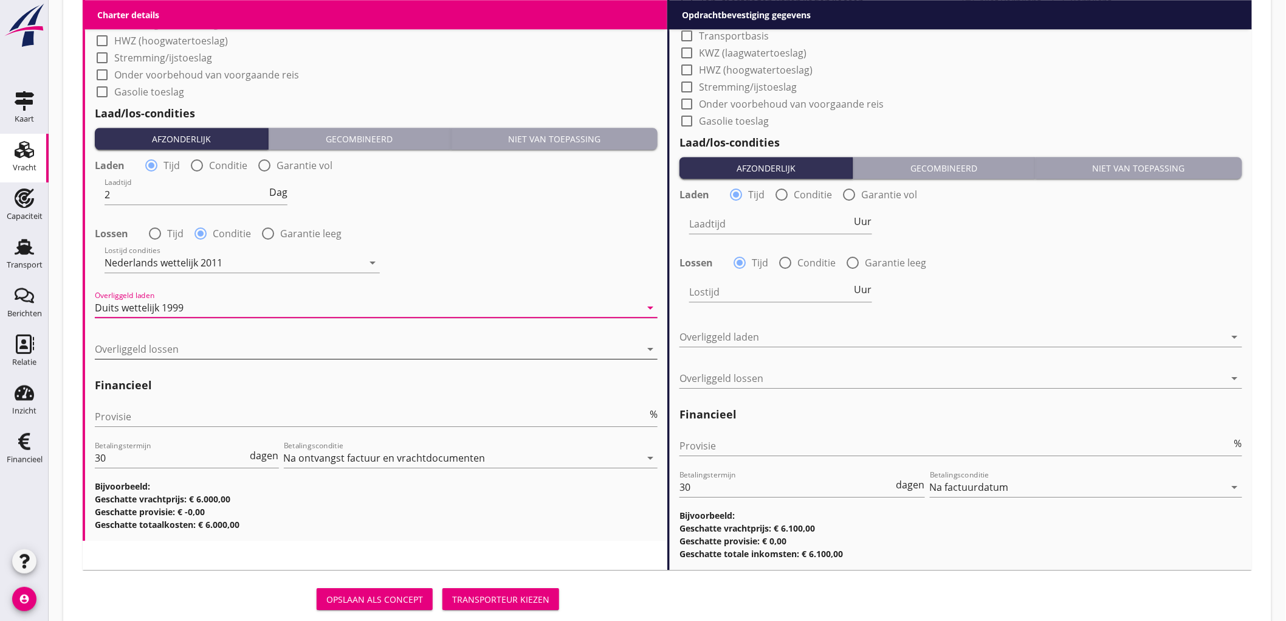
click at [191, 359] on div "Overliggeld lossen arrow_drop_down" at bounding box center [376, 355] width 563 height 32
click at [195, 353] on div at bounding box center [368, 348] width 546 height 19
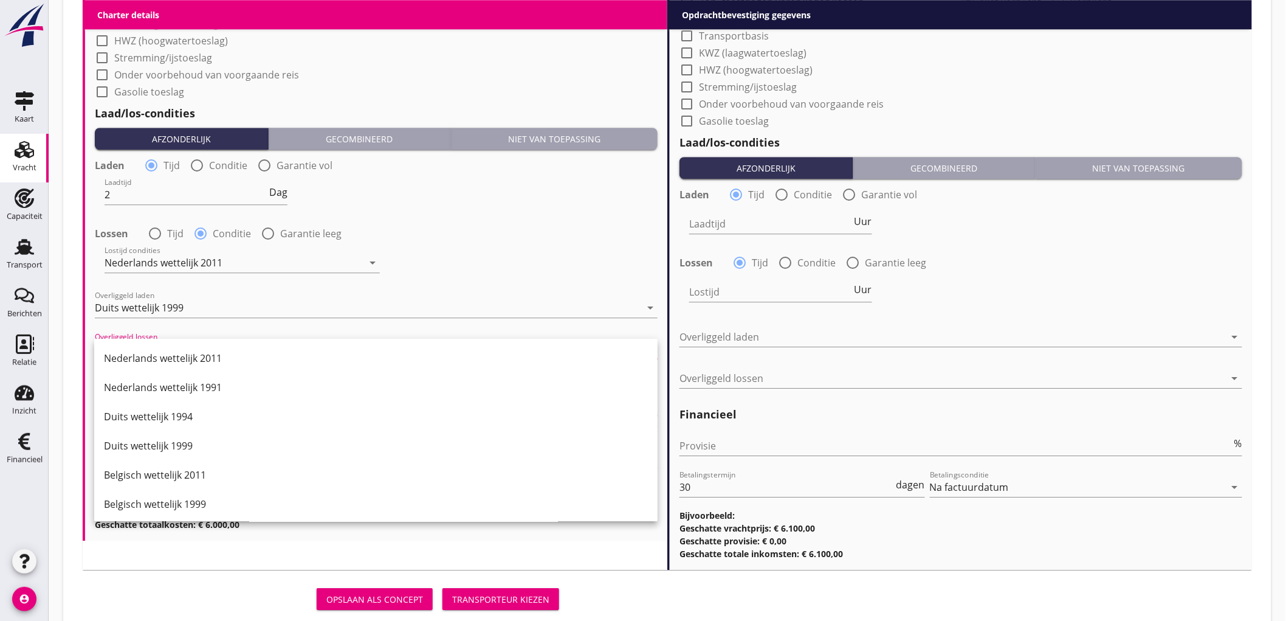
click at [195, 353] on div "Nederlands wettelijk 2011" at bounding box center [376, 358] width 544 height 15
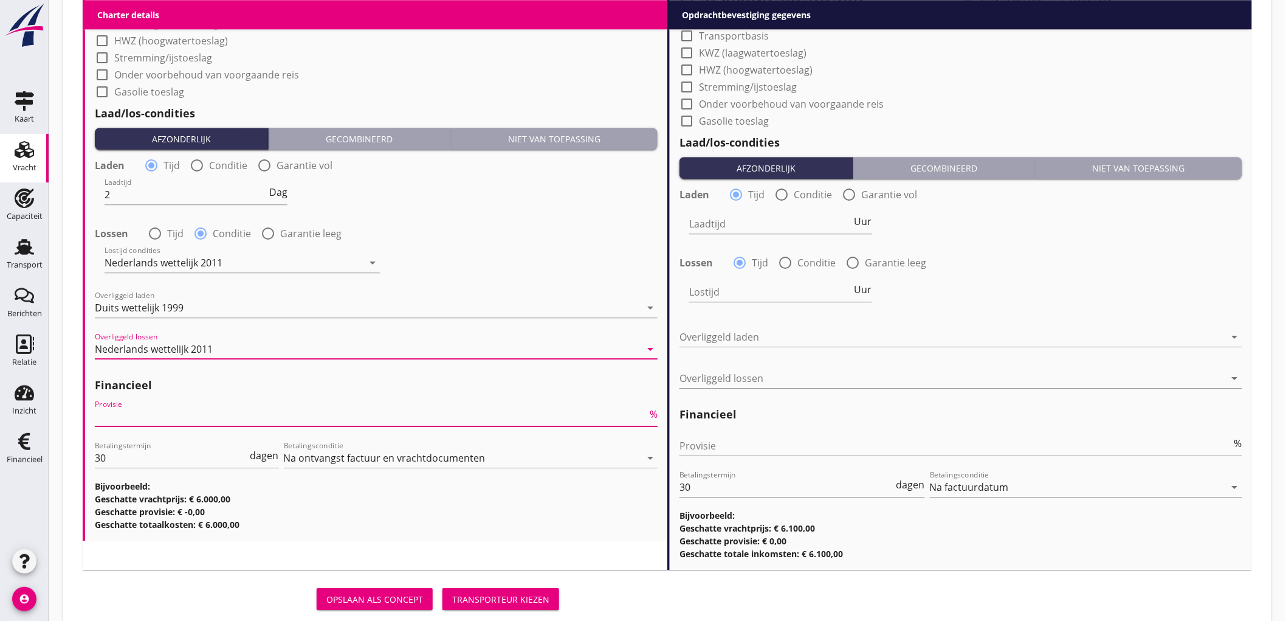
click at [178, 412] on input "Provisie" at bounding box center [371, 416] width 553 height 19
type input "5"
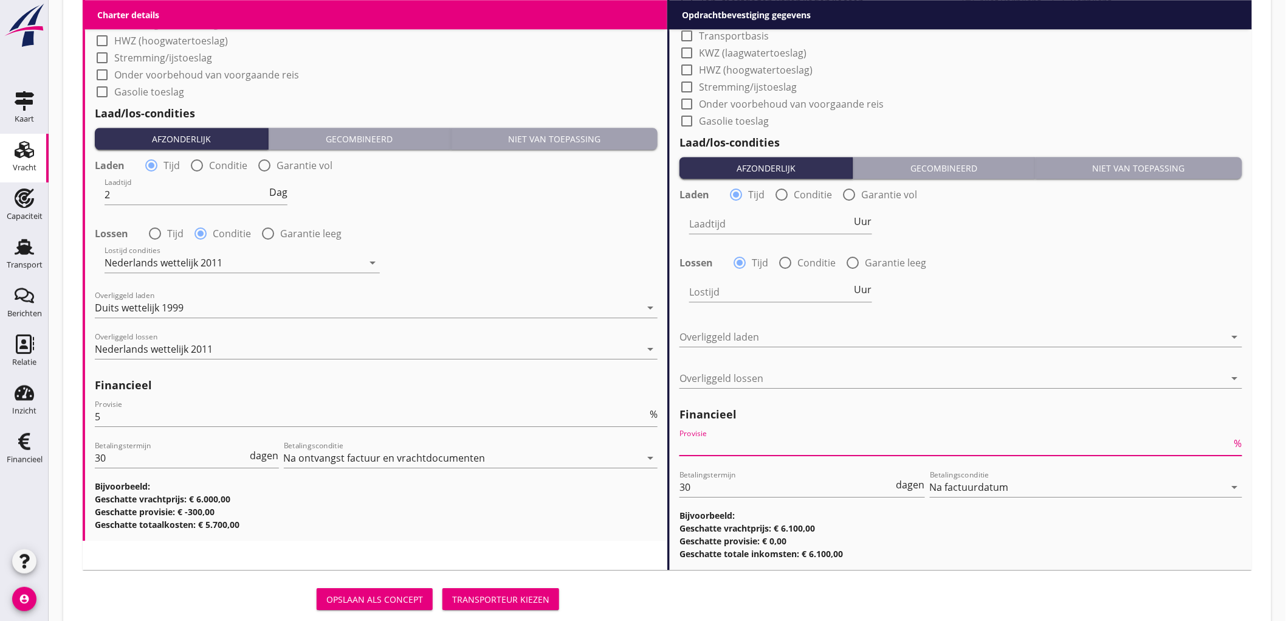
click at [778, 446] on input "Provisie" at bounding box center [956, 445] width 553 height 19
type input "2"
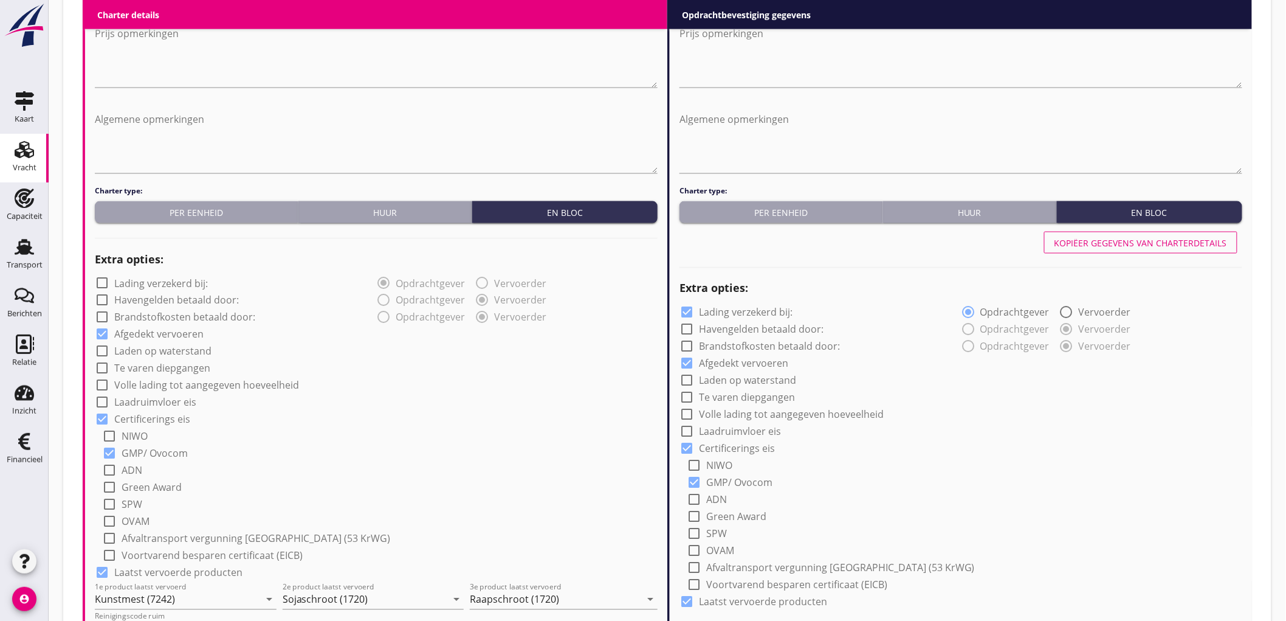
type input "2.5"
click at [1093, 245] on div "Kopiëer gegevens van charterdetails" at bounding box center [1141, 242] width 173 height 13
checkbox input "false"
type input "Kunstmest (7242)"
type input "Sojaschroot (1720)"
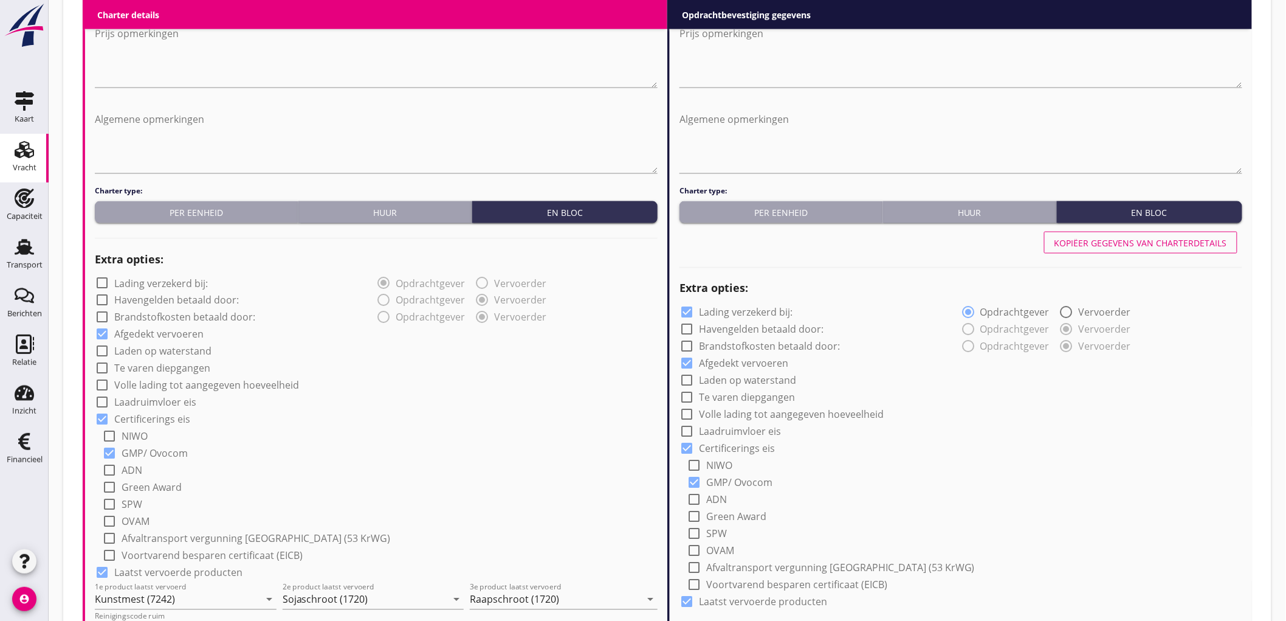
type input "Raapschroot (1720)"
type input "a"
type input "2"
radio input "false"
radio input "true"
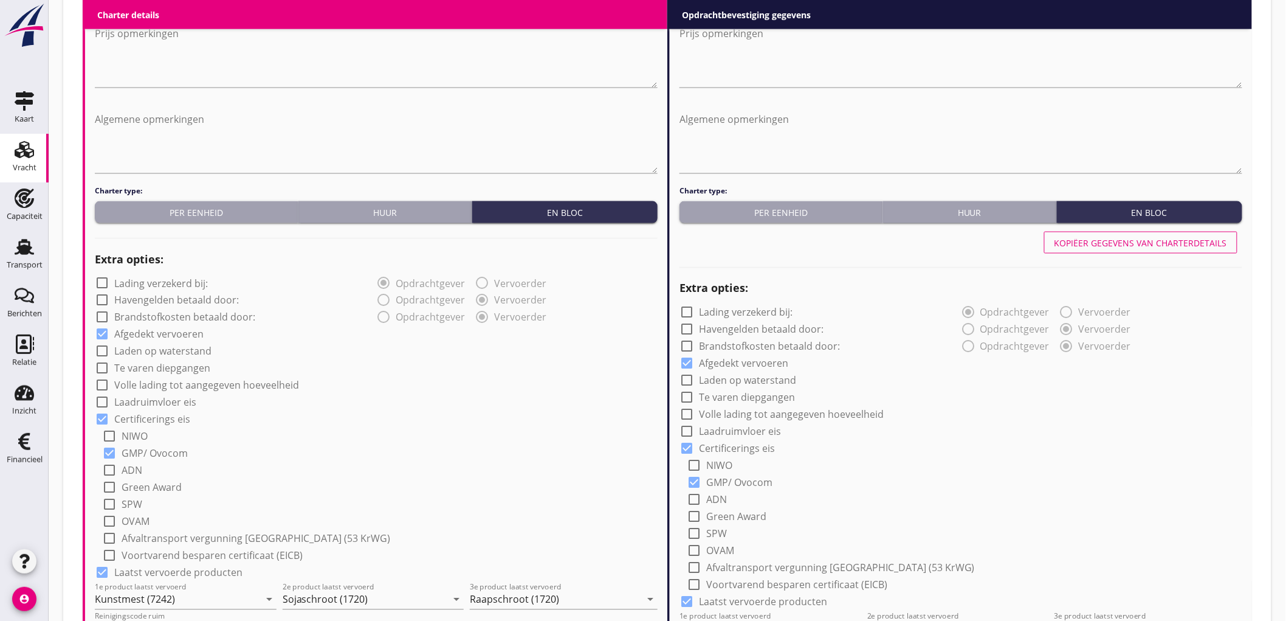
click at [497, 400] on div "check_box_outline_blank Laadruimvloer eis" at bounding box center [376, 401] width 563 height 17
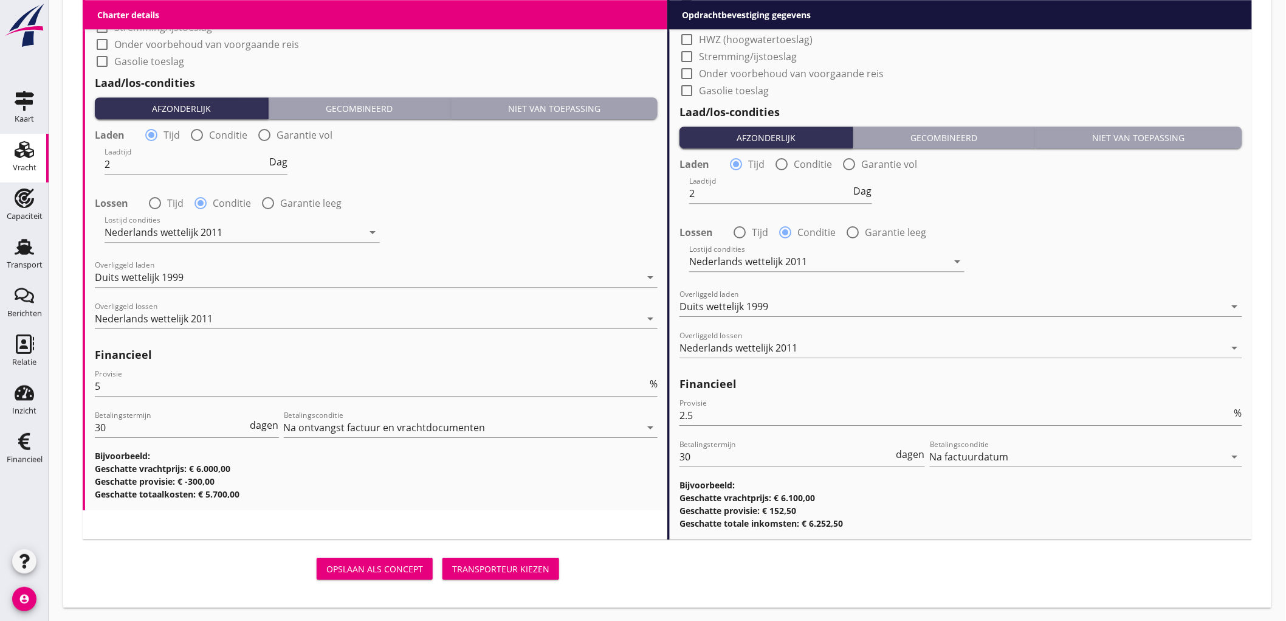
scroll to position [841, 0]
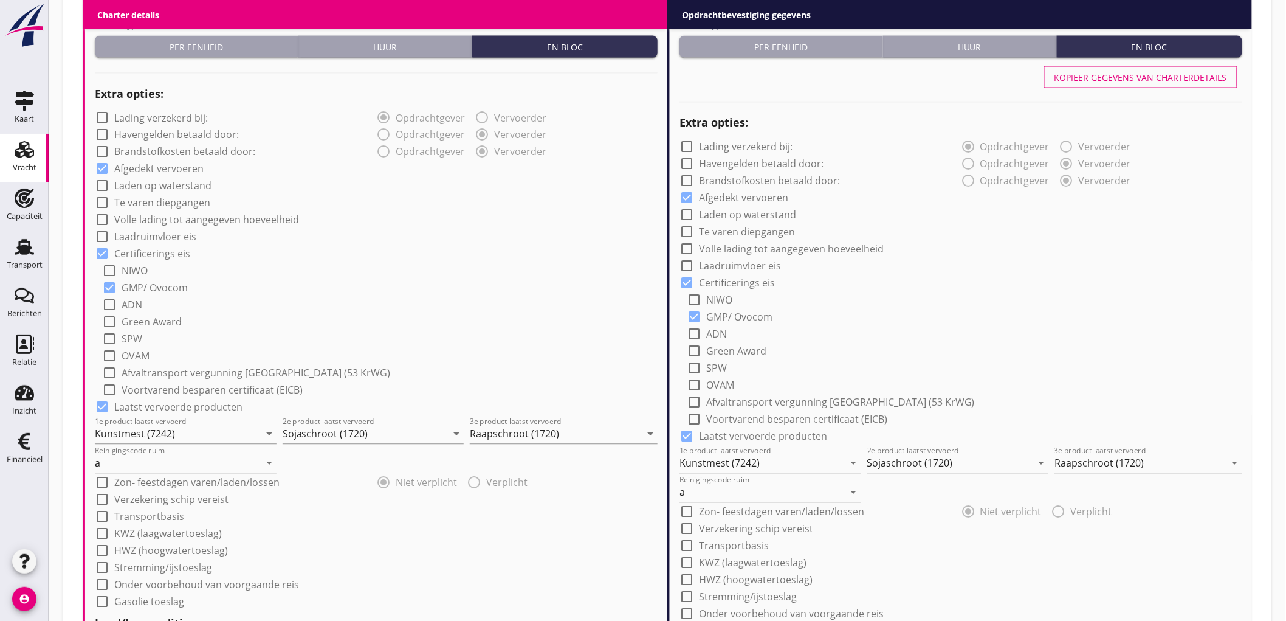
click at [1189, 85] on button "Kopiëer gegevens van charterdetails" at bounding box center [1140, 77] width 193 height 22
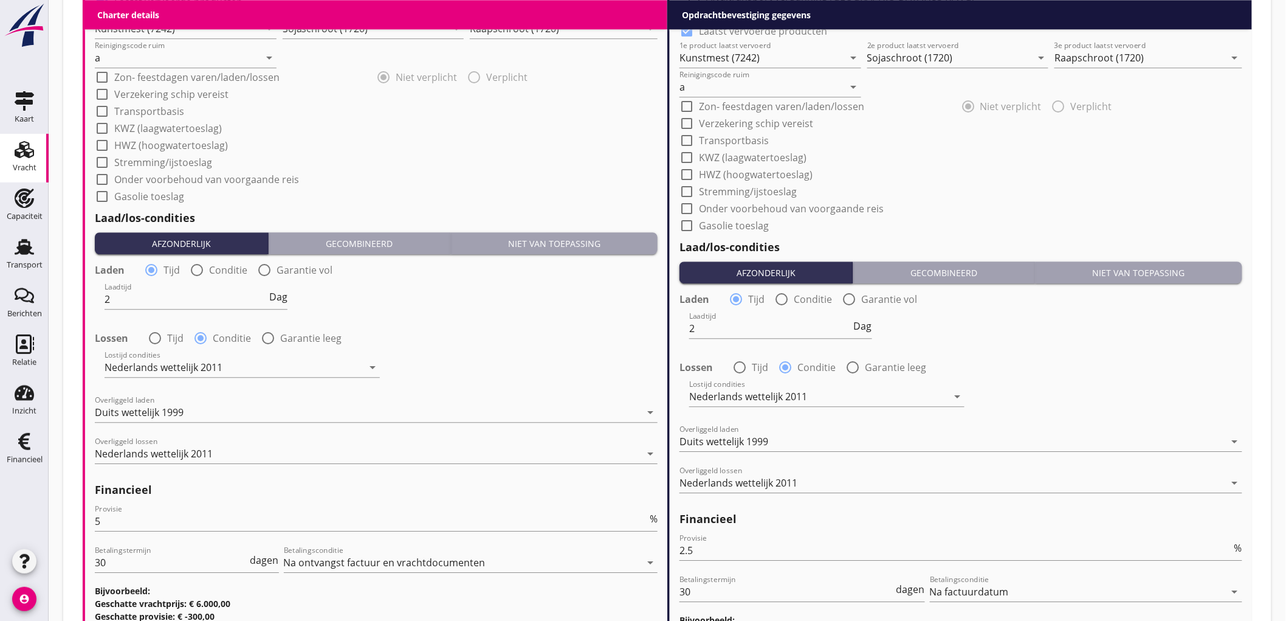
scroll to position [908, 0]
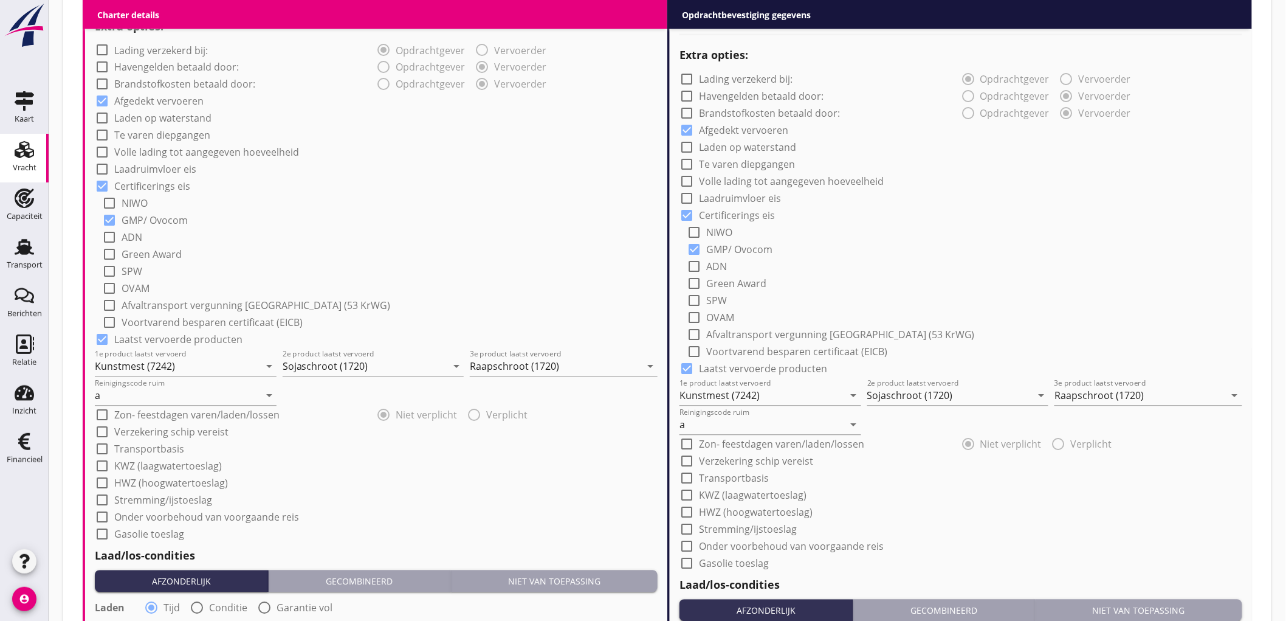
click at [180, 153] on label "Volle lading tot aangegeven hoeveelheid" at bounding box center [206, 152] width 185 height 12
checkbox input "true"
click at [731, 179] on label "Volle lading tot aangegeven hoeveelheid" at bounding box center [791, 182] width 185 height 12
checkbox input "true"
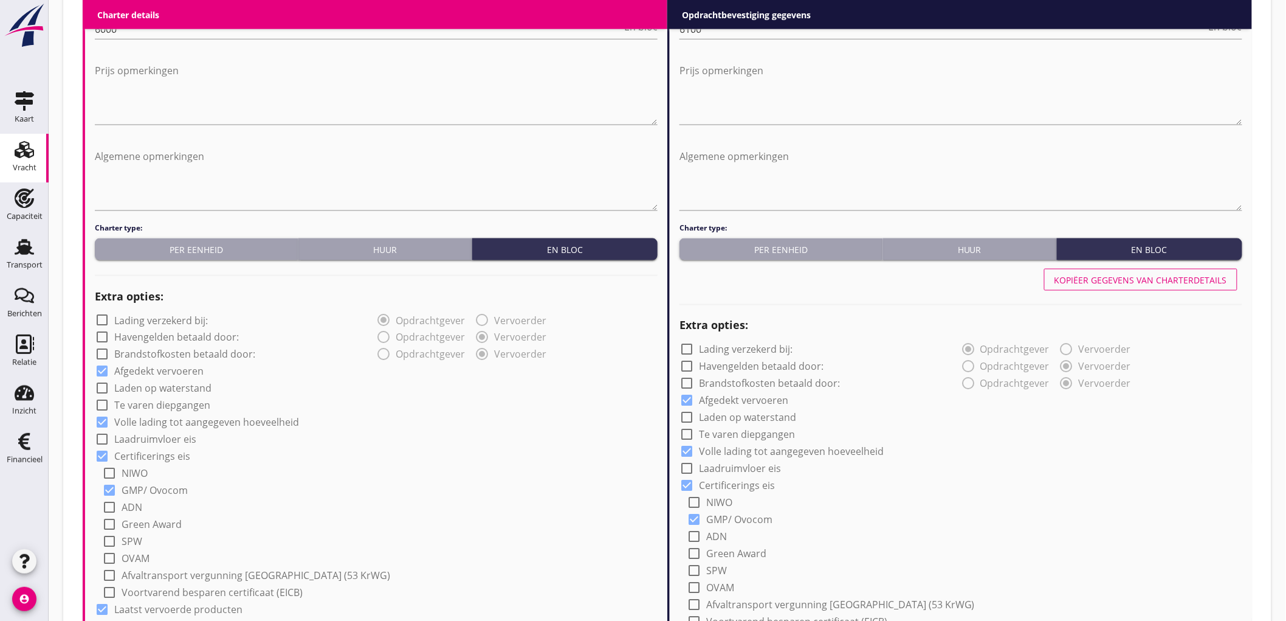
scroll to position [435, 0]
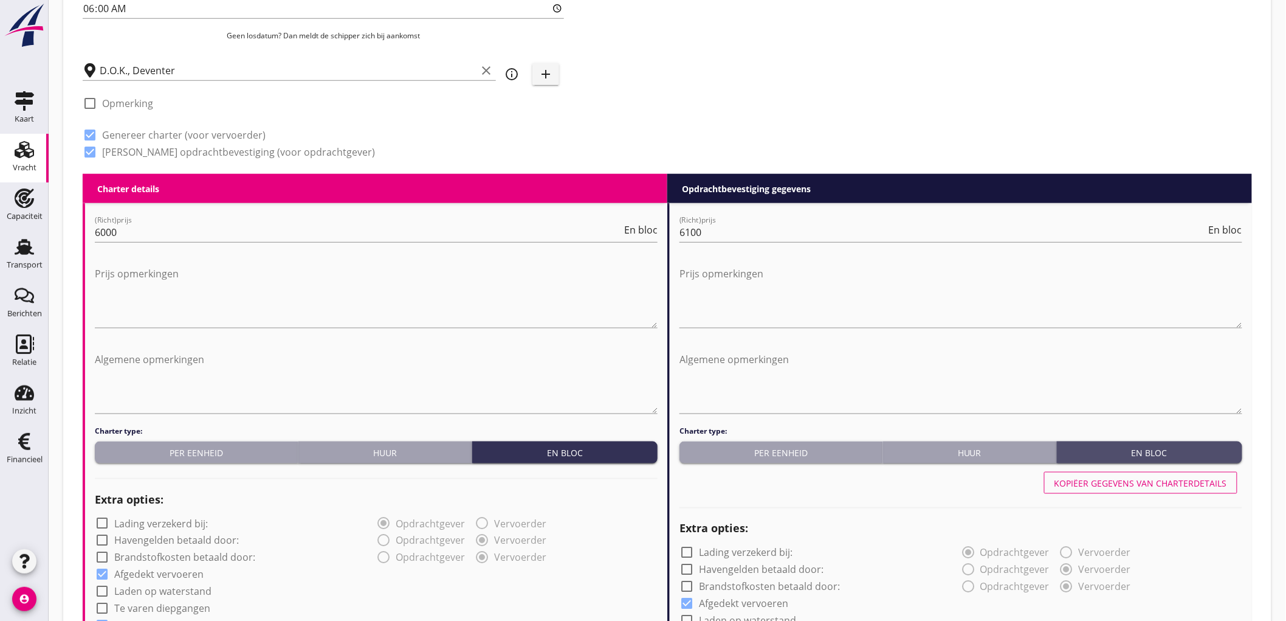
click at [1182, 447] on div "En bloc" at bounding box center [1150, 452] width 176 height 13
click at [1171, 483] on div "Kopiëer gegevens van charterdetails" at bounding box center [1141, 483] width 173 height 13
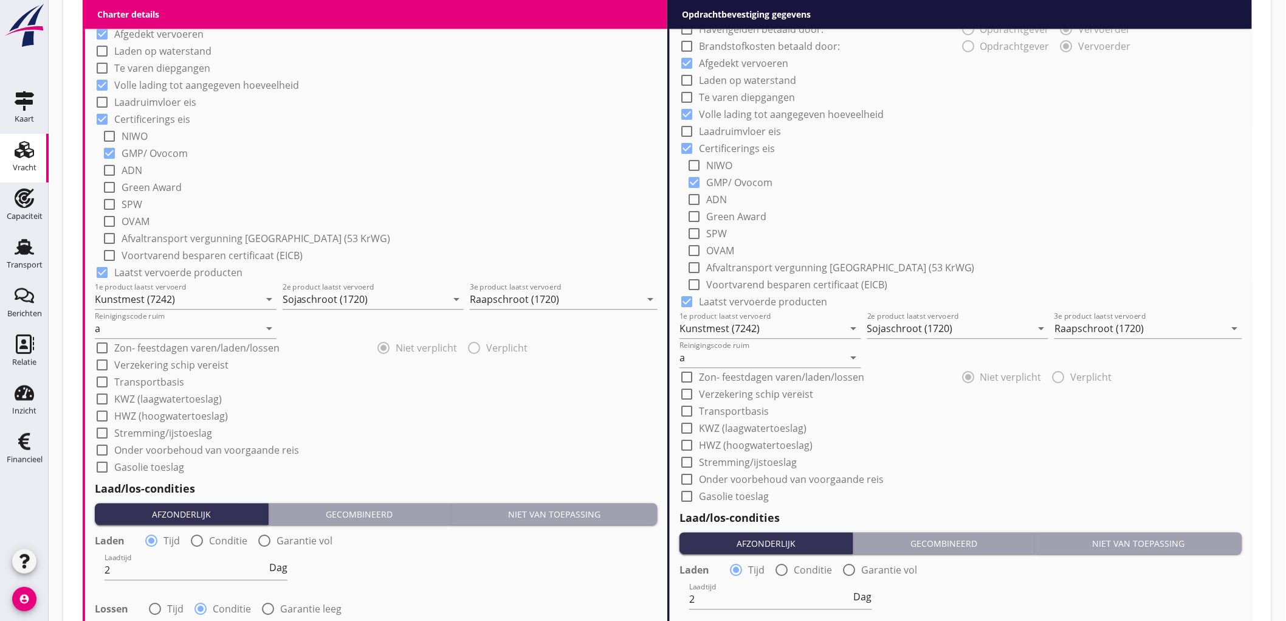
scroll to position [1381, 0]
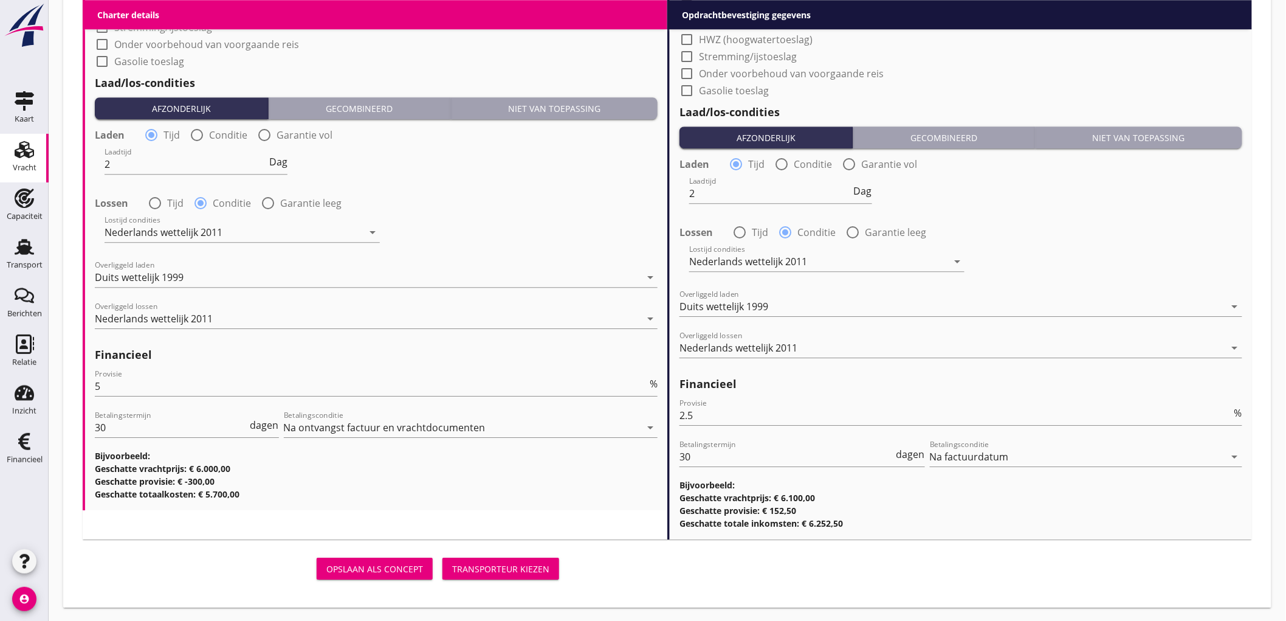
click at [489, 570] on div "Transporteur kiezen" at bounding box center [500, 568] width 97 height 13
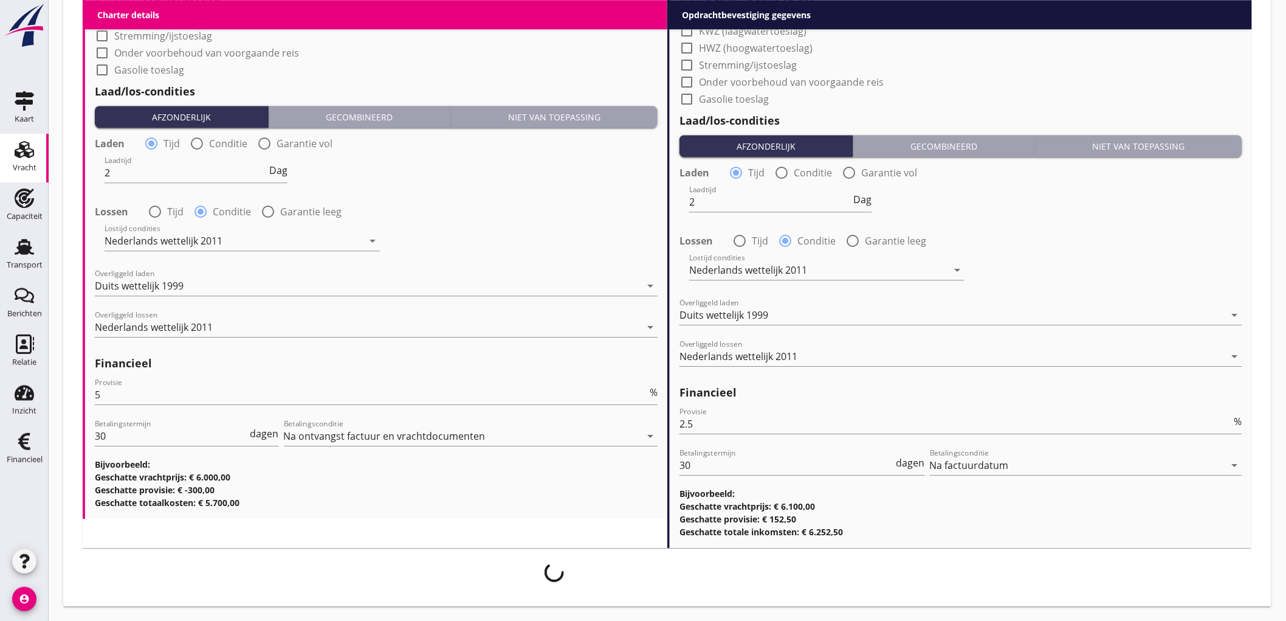
scroll to position [1371, 0]
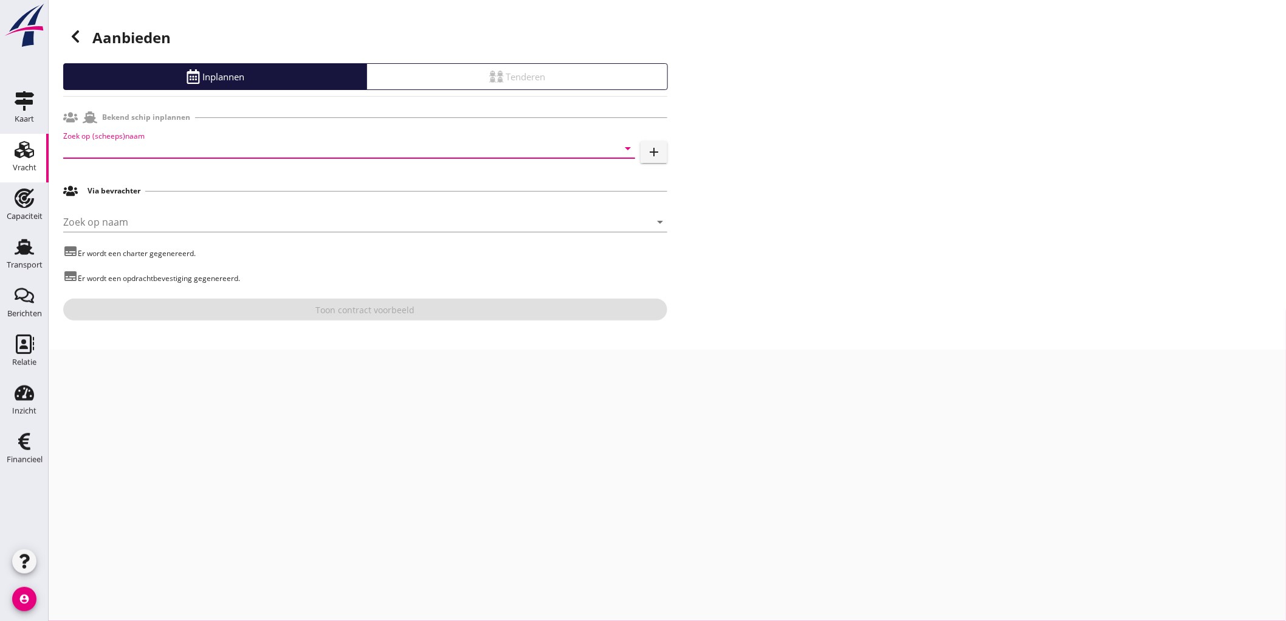
click at [253, 149] on input "Zoek op (scheeps)naam" at bounding box center [332, 148] width 538 height 19
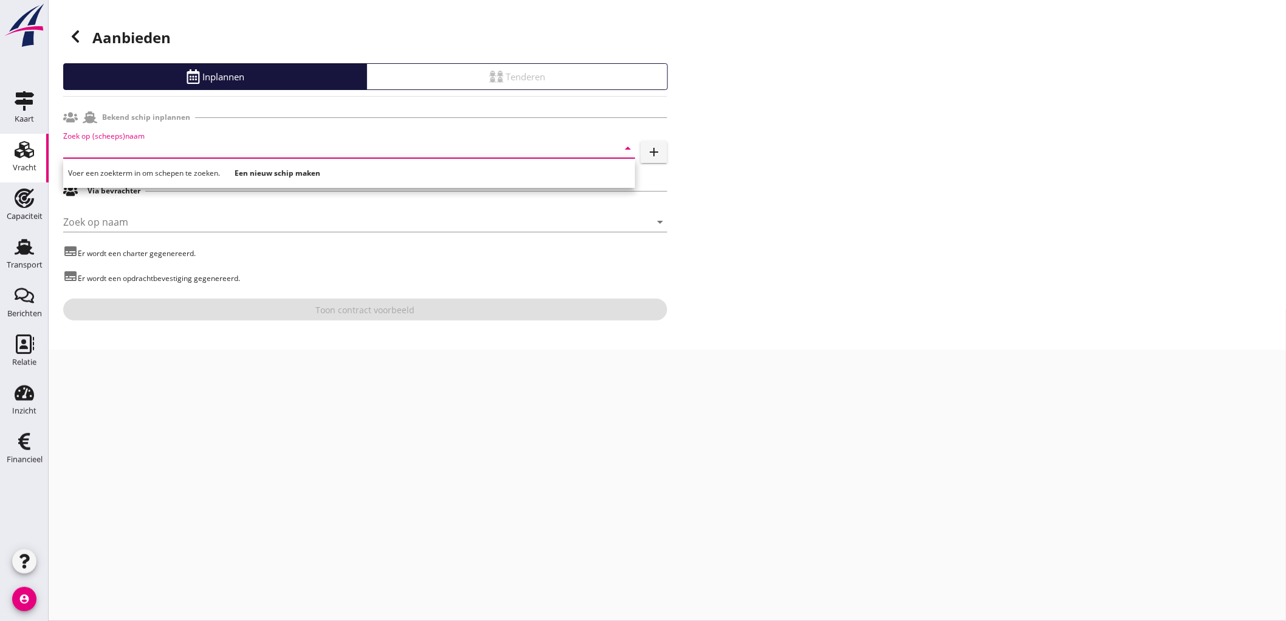
click at [118, 151] on input "Zoek op (scheeps)naam" at bounding box center [332, 148] width 538 height 19
click at [162, 155] on input "vaganto" at bounding box center [332, 148] width 538 height 19
click at [174, 179] on div "ENI: 03270687 (L:70 x B:7.24)" at bounding box center [366, 185] width 518 height 13
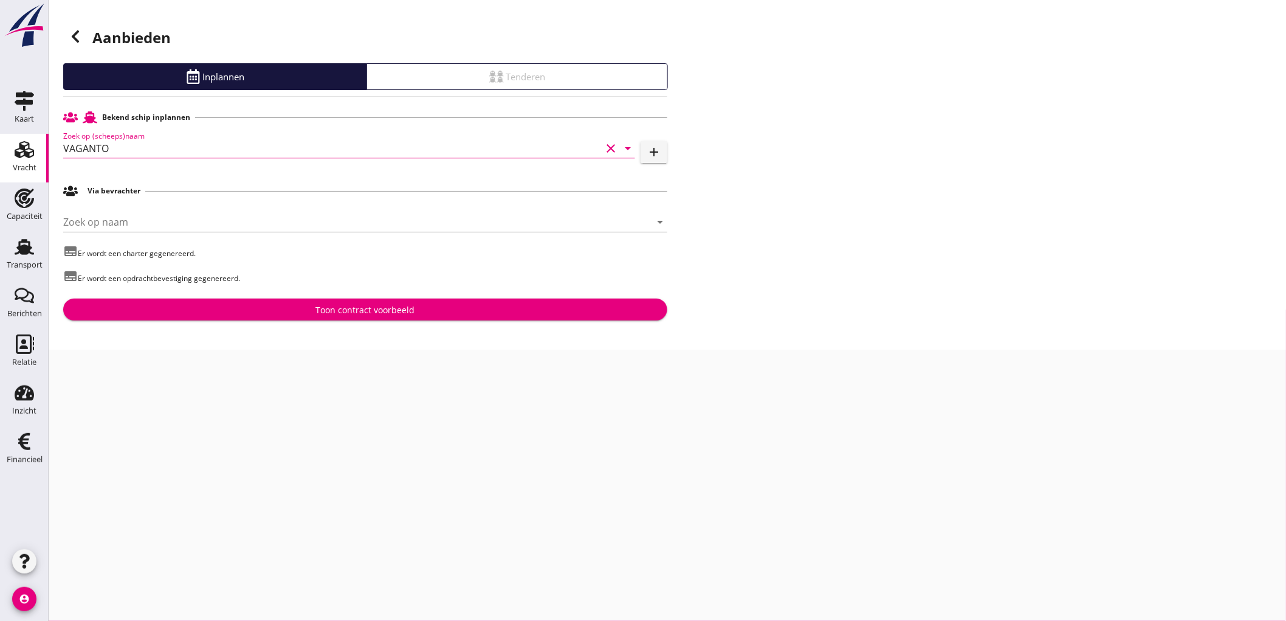
type input "VAGANTO"
click at [355, 312] on div "Toon contract voorbeeld" at bounding box center [365, 309] width 99 height 13
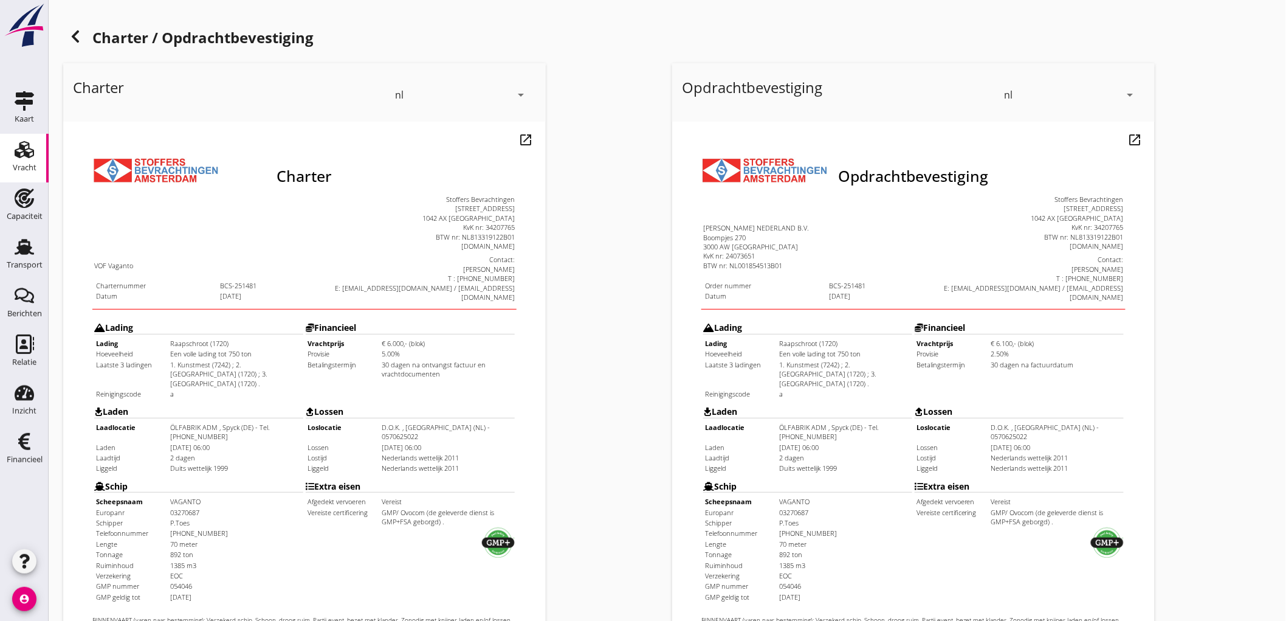
scroll to position [278, 0]
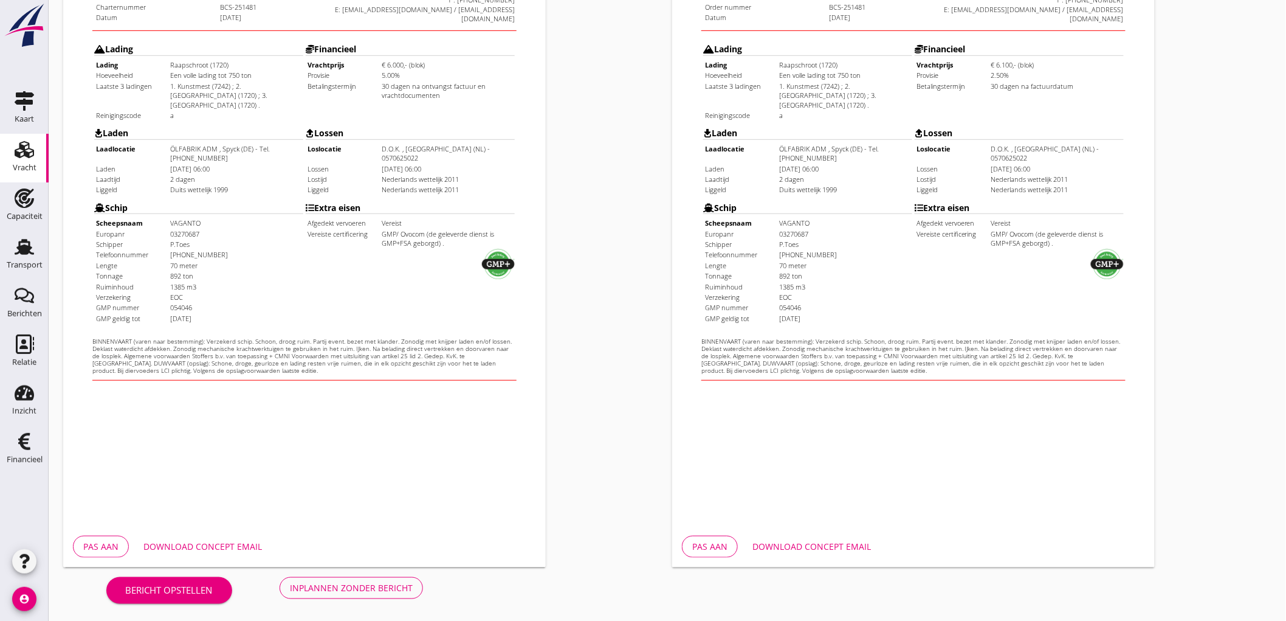
click at [380, 599] on div "Bericht opstellen Inplannen zonder bericht" at bounding box center [264, 587] width 403 height 40
click at [396, 587] on div "Inplannen zonder bericht" at bounding box center [351, 587] width 123 height 13
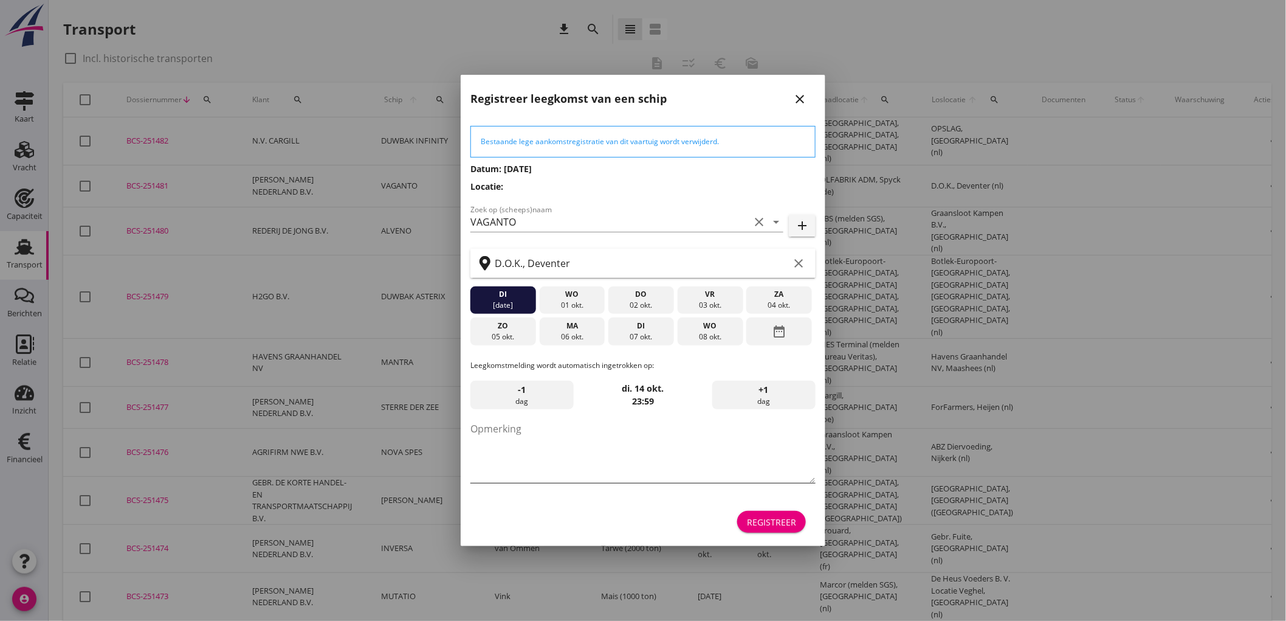
click at [581, 458] on textarea "Opmerking" at bounding box center [642, 451] width 345 height 64
click at [794, 525] on div "Registreer" at bounding box center [771, 521] width 49 height 13
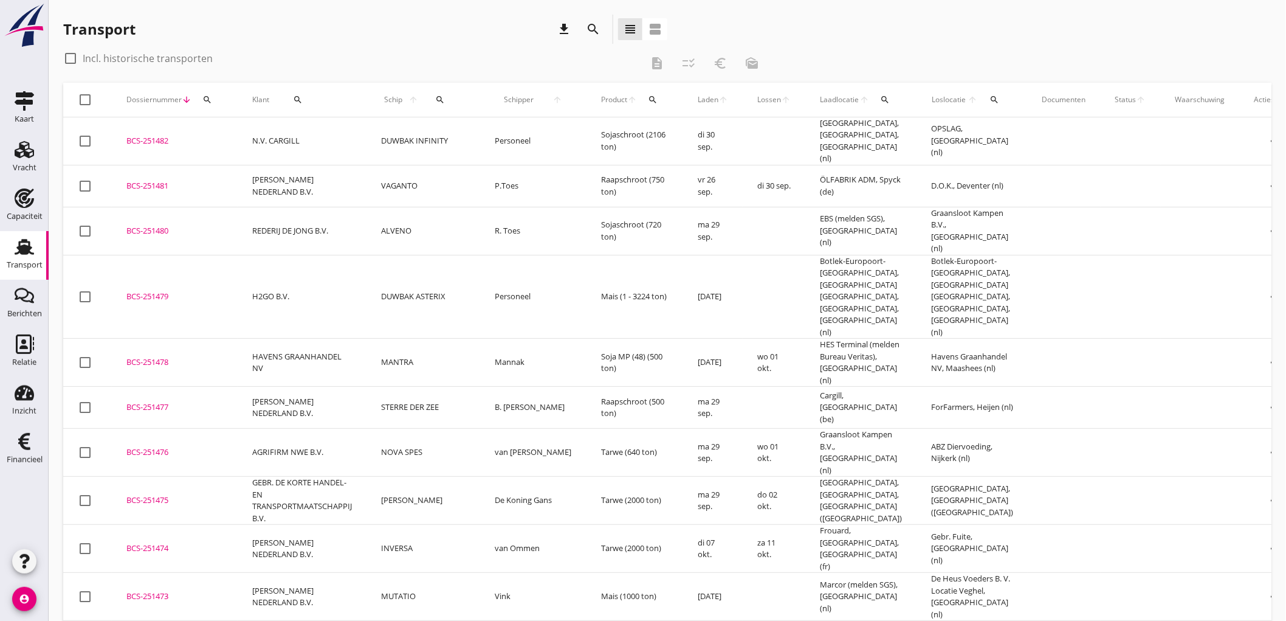
click at [320, 181] on td "[PERSON_NAME] NEDERLAND B.V." at bounding box center [302, 186] width 129 height 42
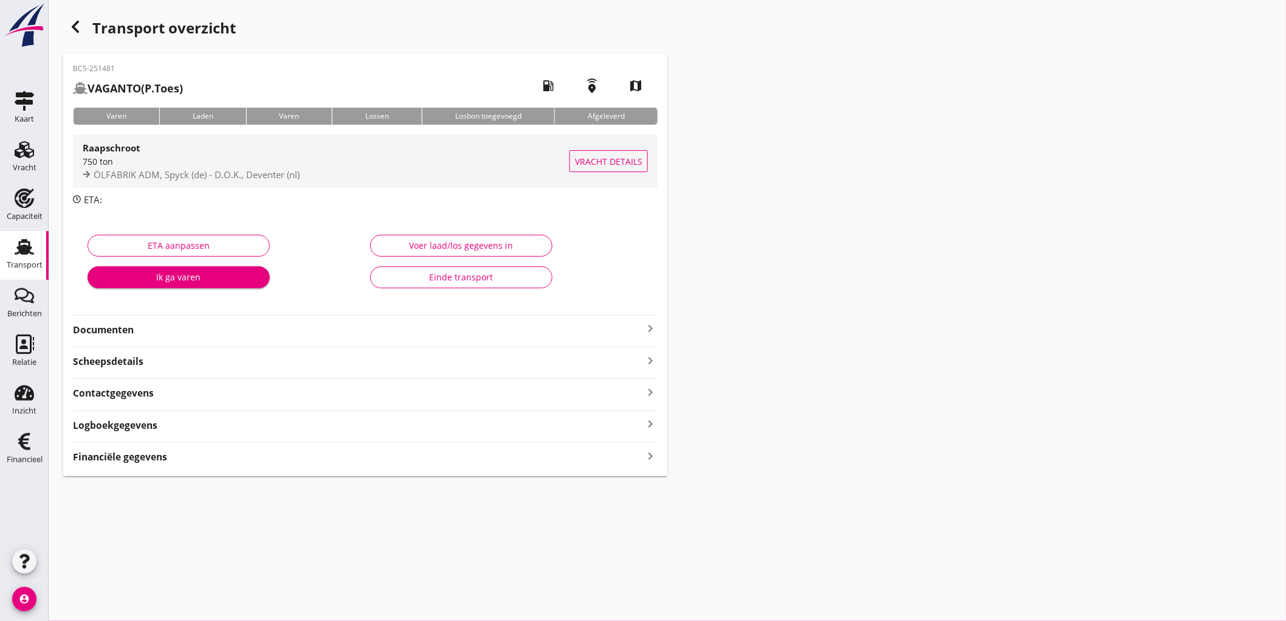
click at [240, 175] on span "ÖLFABRIK ADM, Spyck (de) - D.O.K., Deventer (nl)" at bounding box center [197, 174] width 206 height 12
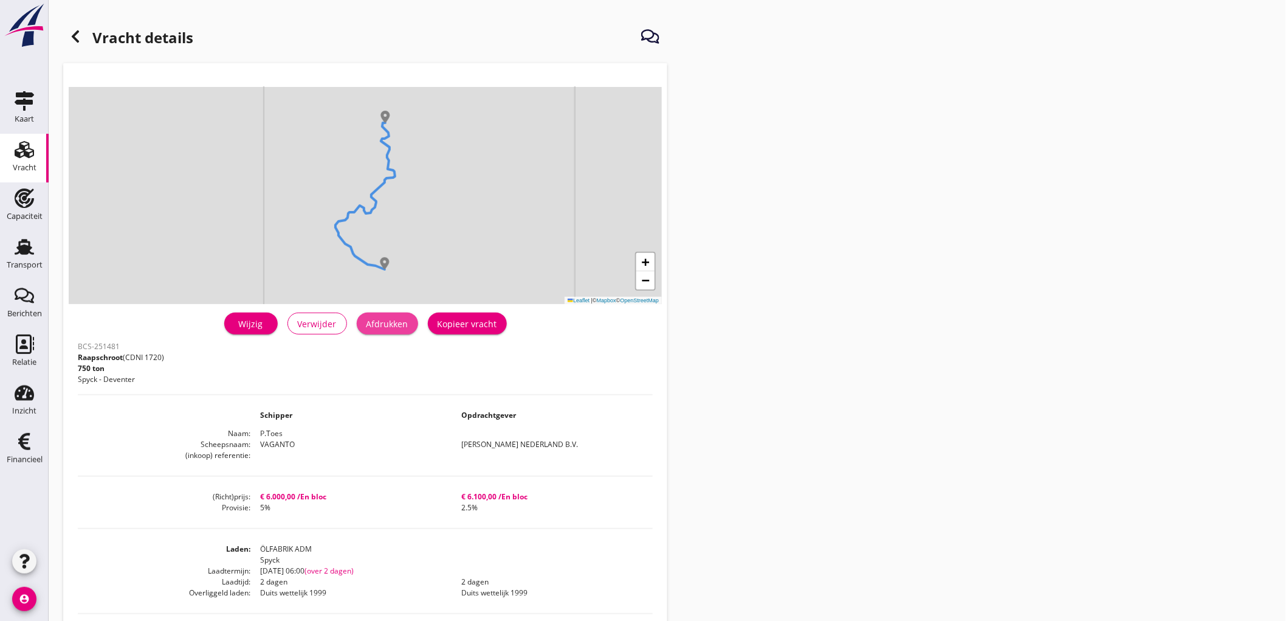
click at [402, 320] on div "Afdrukken" at bounding box center [388, 323] width 42 height 13
click at [79, 44] on div at bounding box center [75, 36] width 24 height 24
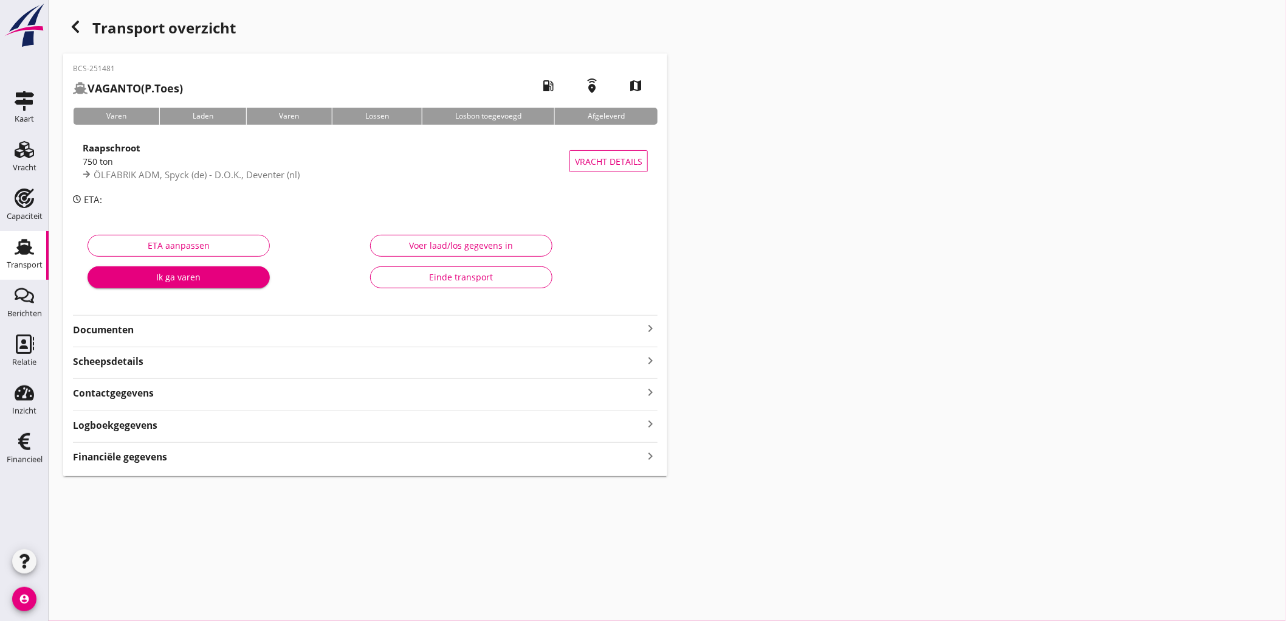
click at [193, 336] on strong "Documenten" at bounding box center [358, 330] width 570 height 14
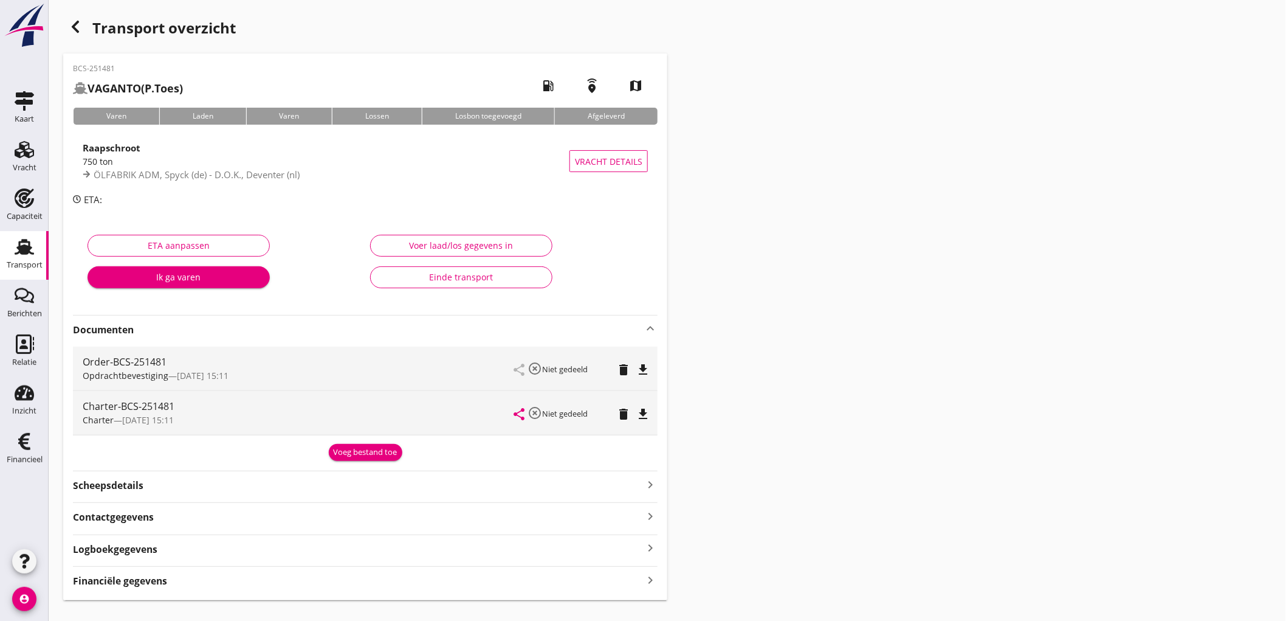
click at [642, 369] on icon "file_download" at bounding box center [643, 369] width 15 height 15
click at [649, 408] on icon "file_download" at bounding box center [643, 414] width 15 height 15
click at [12, 246] on div "Transport" at bounding box center [24, 246] width 29 height 19
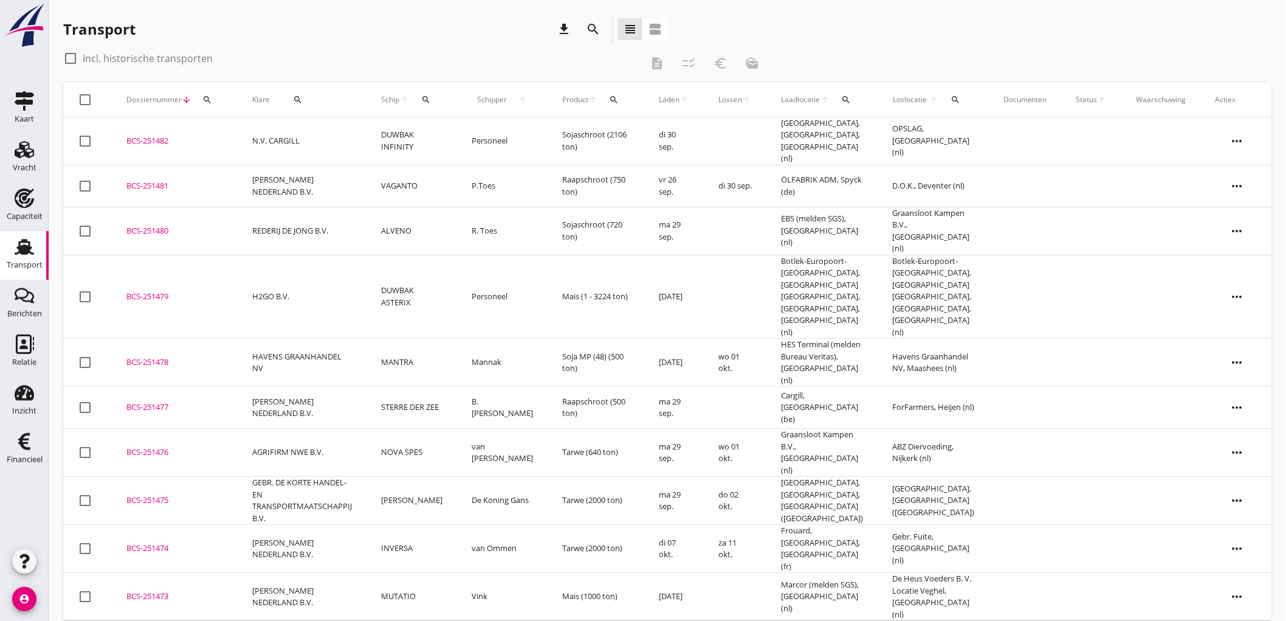
click at [281, 387] on td "[PERSON_NAME] NEDERLAND B.V." at bounding box center [302, 408] width 129 height 42
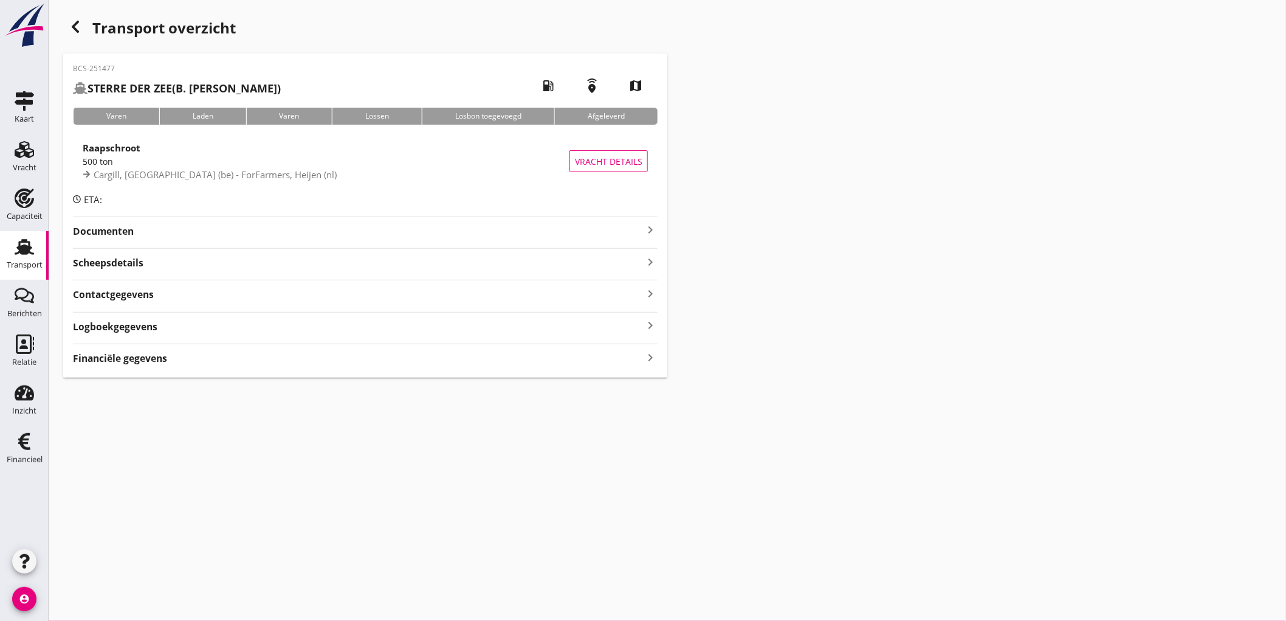
drag, startPoint x: 213, startPoint y: 171, endPoint x: 244, endPoint y: 171, distance: 31.0
click at [214, 171] on span "Cargill, Antwerpen (be) - ForFarmers, Heijen (nl)" at bounding box center [215, 174] width 243 height 12
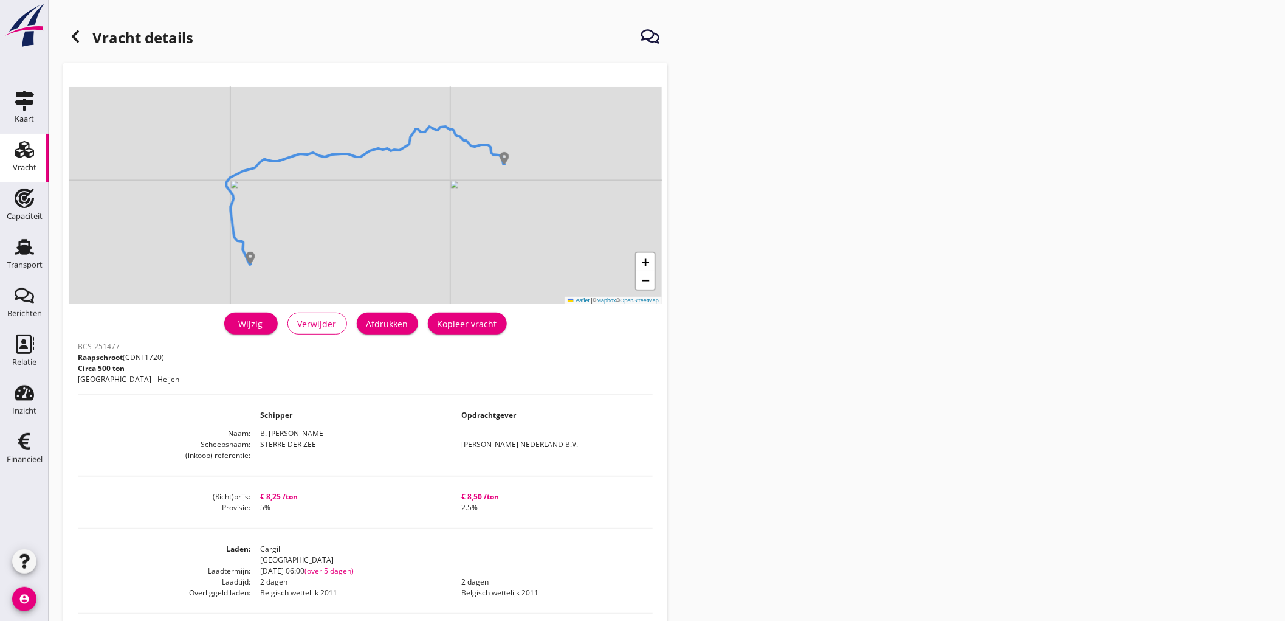
click at [385, 317] on div "Afdrukken" at bounding box center [388, 323] width 42 height 13
click at [71, 33] on icon at bounding box center [75, 36] width 15 height 15
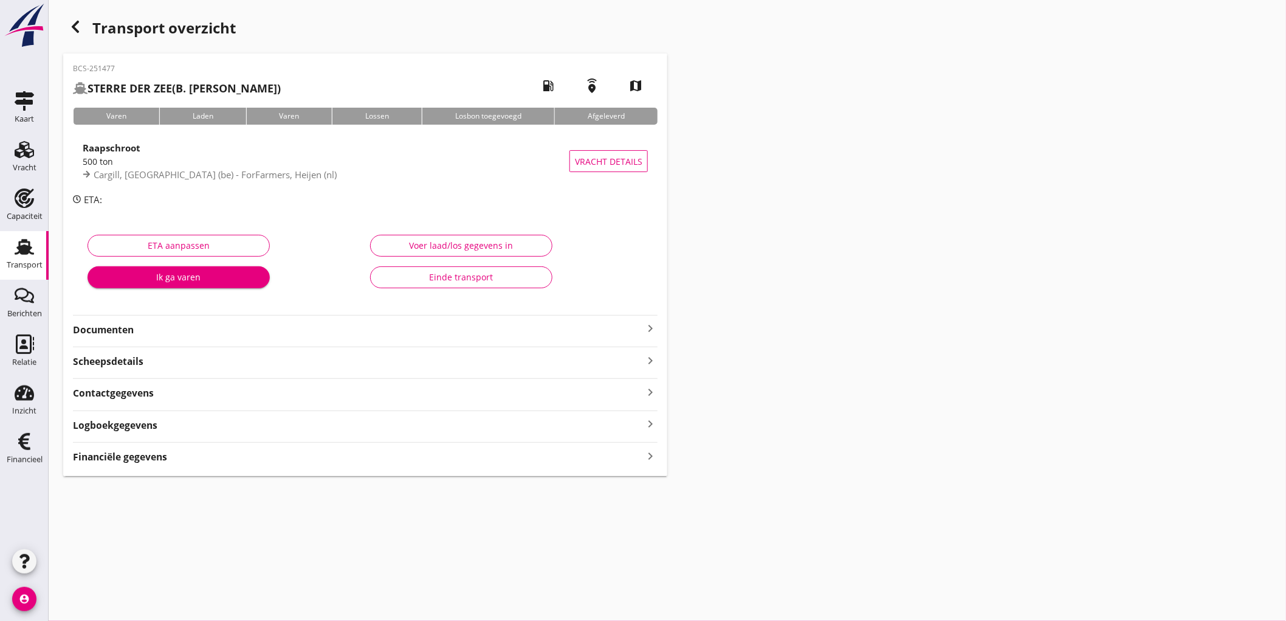
click at [153, 326] on strong "Documenten" at bounding box center [358, 330] width 570 height 14
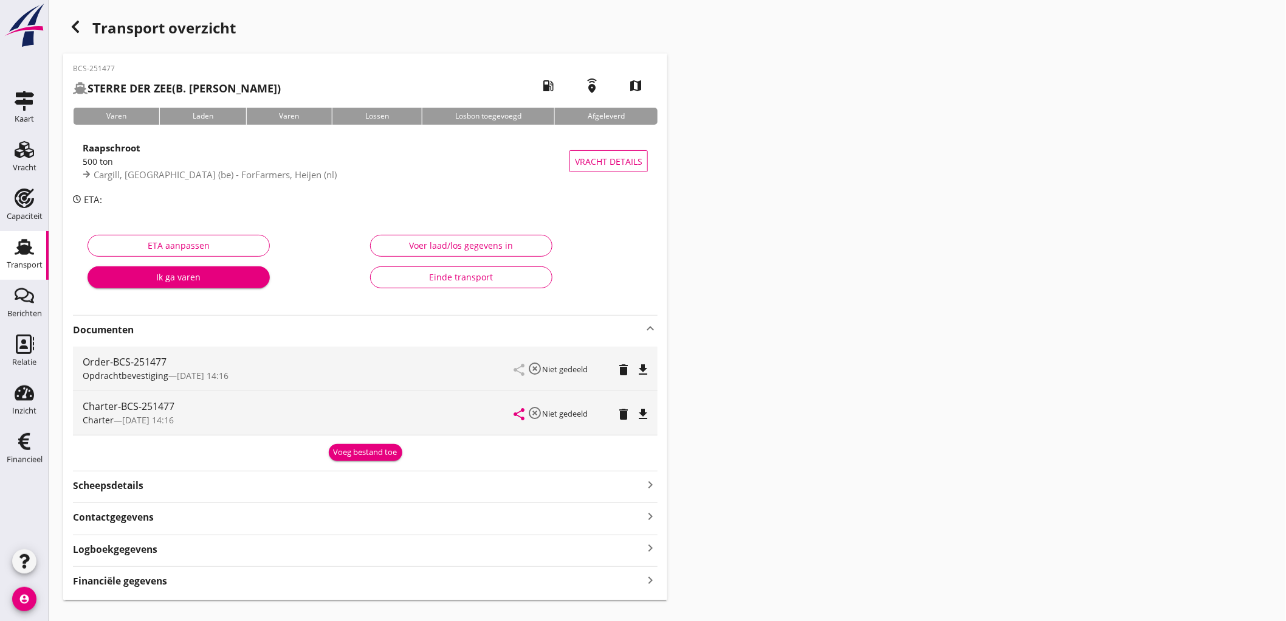
click at [644, 362] on icon "file_download" at bounding box center [643, 369] width 15 height 15
click at [643, 411] on icon "file_download" at bounding box center [643, 414] width 15 height 15
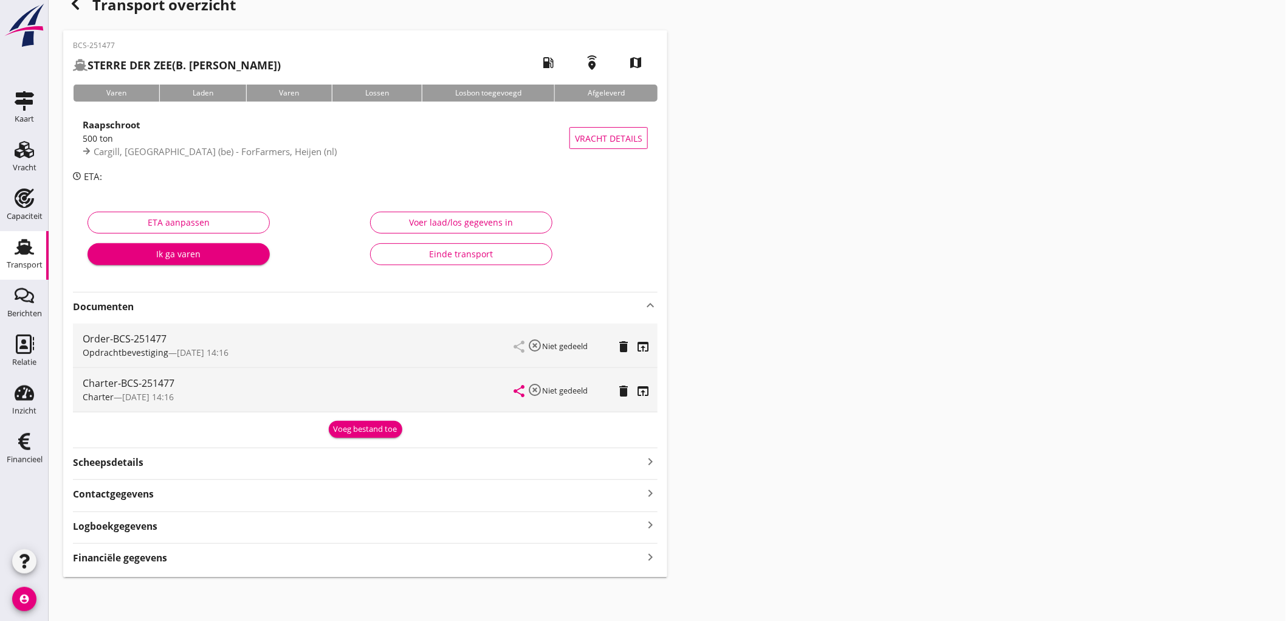
click at [163, 562] on strong "Financiële gegevens" at bounding box center [120, 558] width 94 height 14
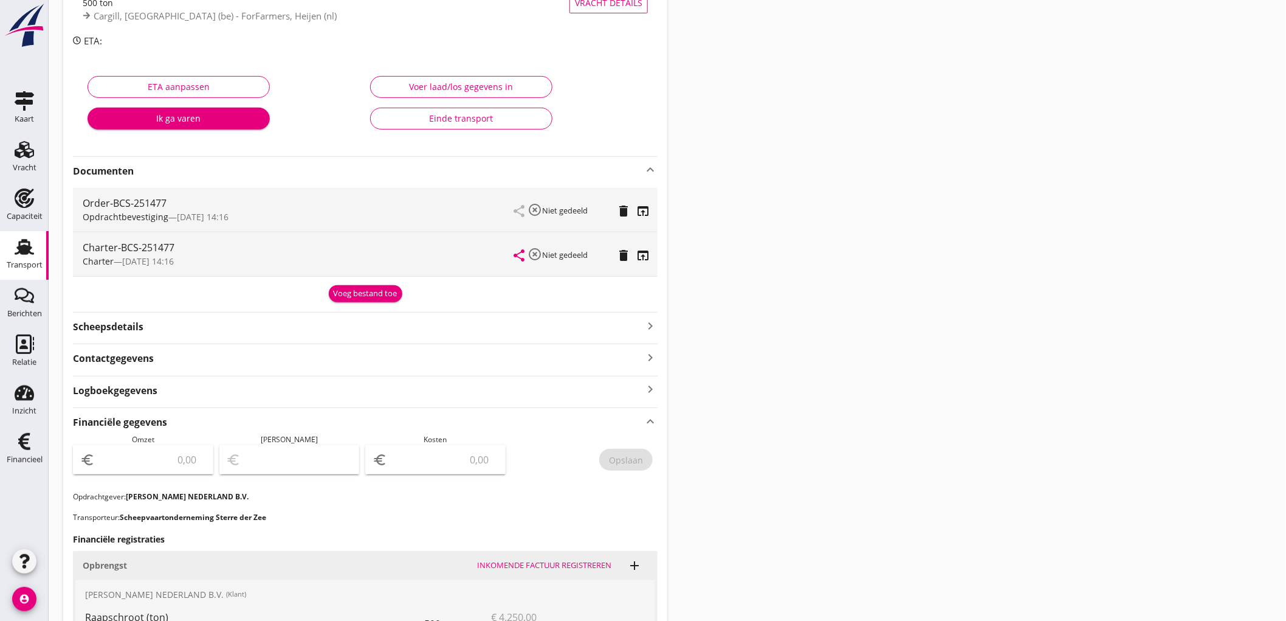
scroll to position [361, 0]
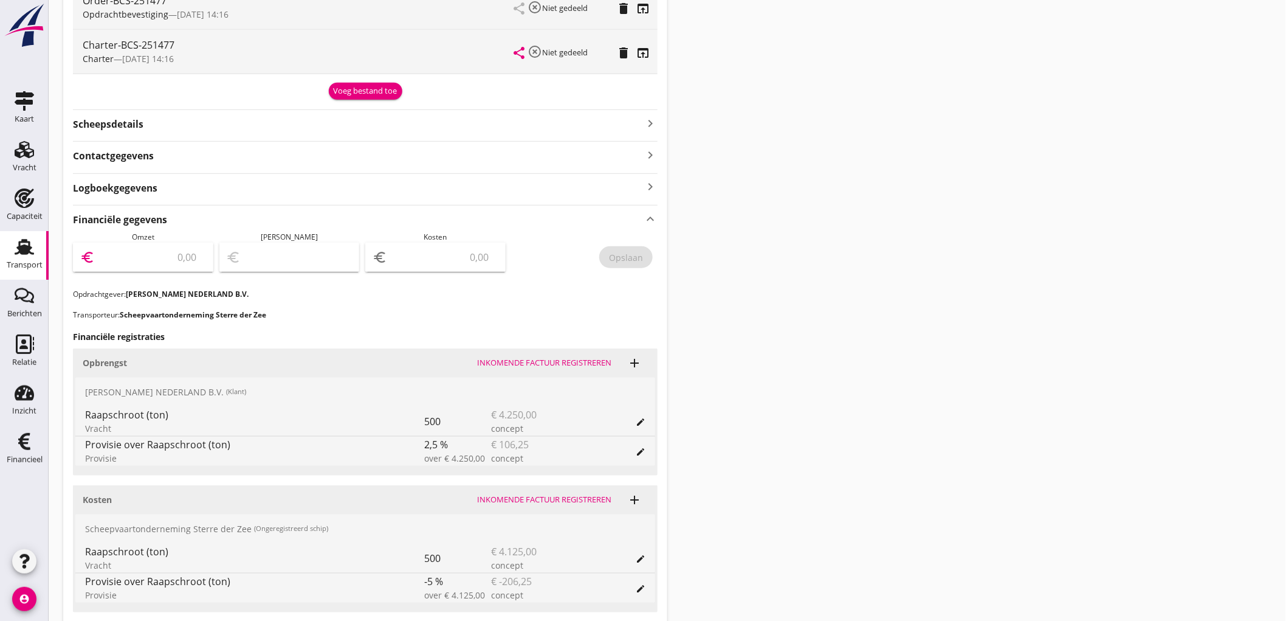
click at [184, 272] on div "euro" at bounding box center [143, 266] width 140 height 46
type input "4143"
type input "4143.75"
type input "4140.75"
type input "3"
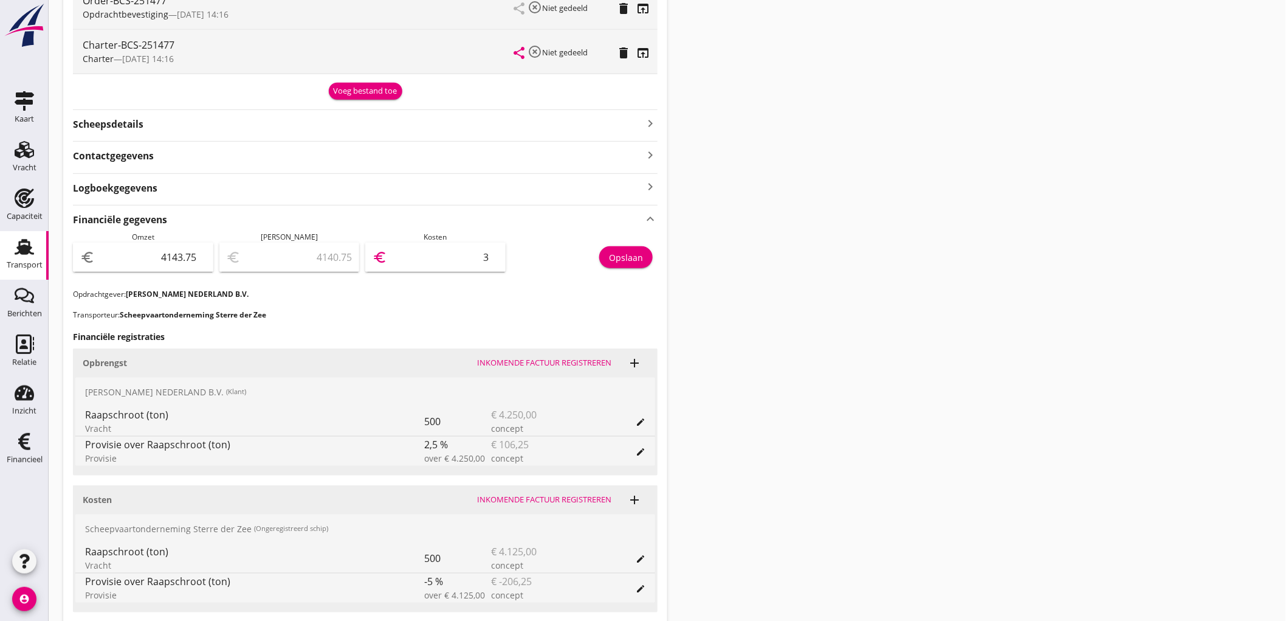
type input "4104.75"
type input "39"
type input "3752.75"
type input "391"
type input "225.75"
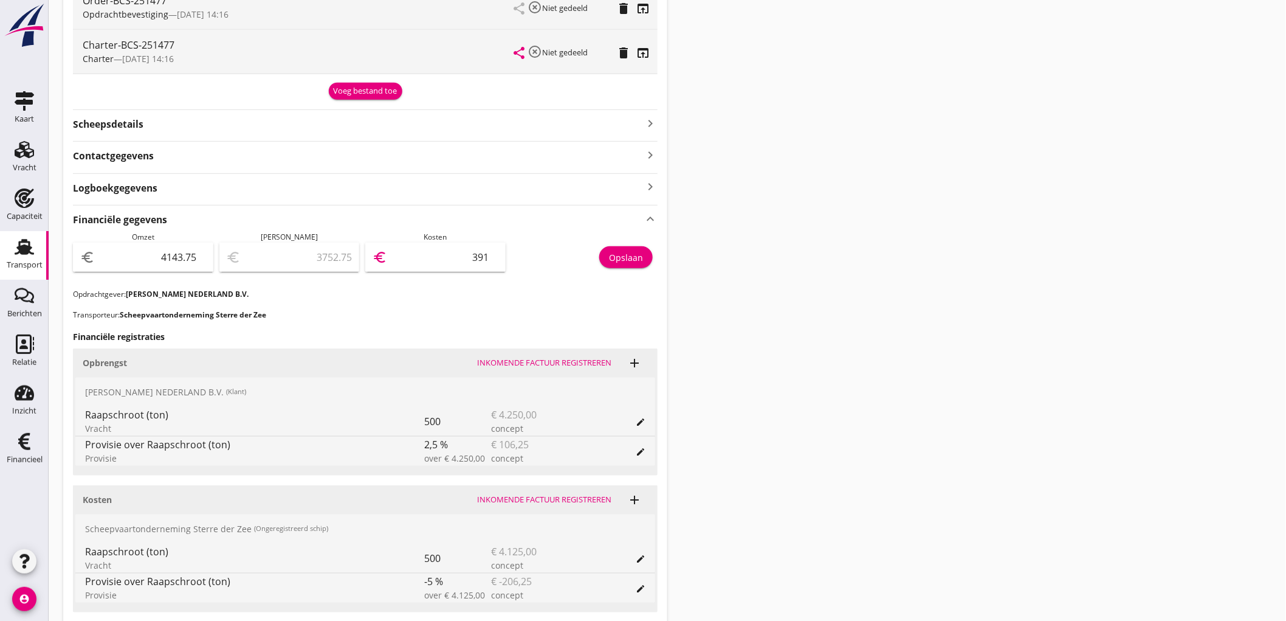
type input "3918"
type input "225.05"
type input "3918.7"
type input "225.00"
type input "3918.75"
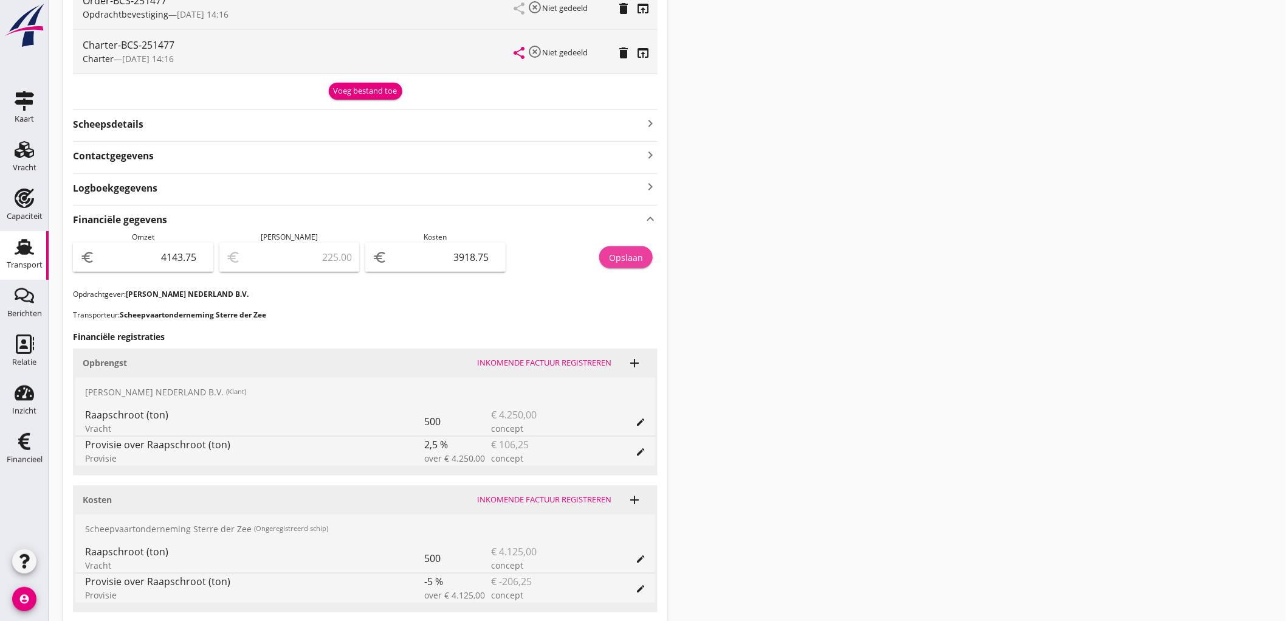
click at [625, 256] on div "Opslaan" at bounding box center [626, 257] width 34 height 13
click at [22, 249] on use at bounding box center [24, 247] width 19 height 16
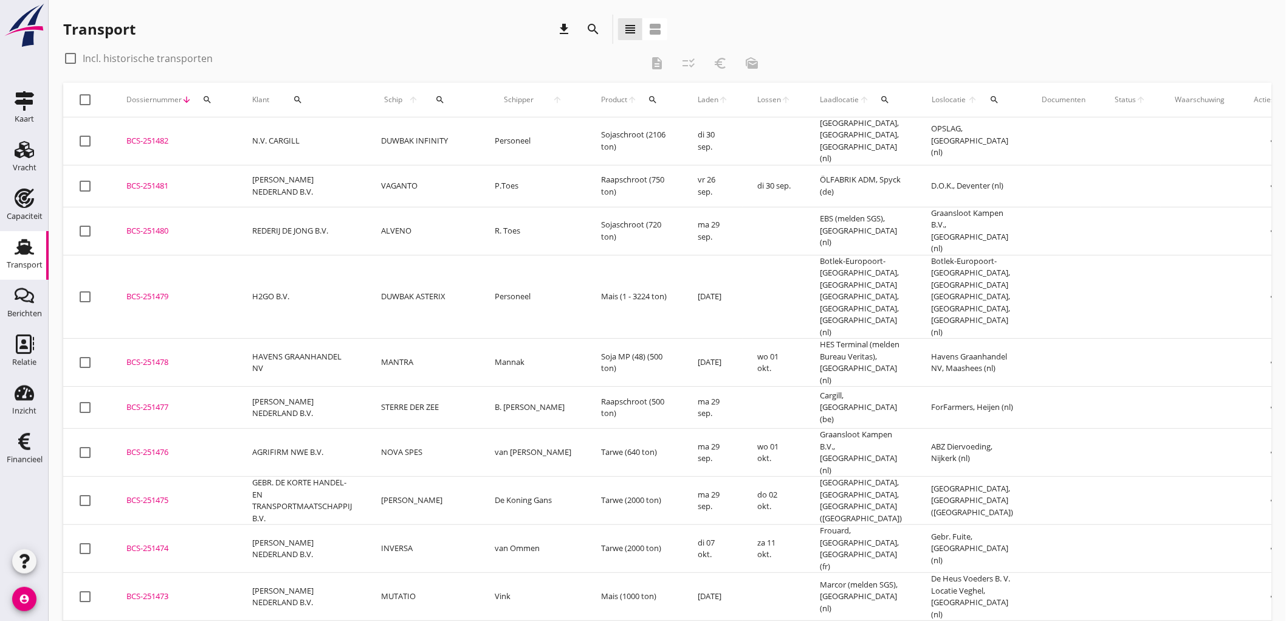
click at [10, 274] on link "Transport Transport" at bounding box center [24, 255] width 49 height 49
click at [444, 387] on td "STERRE DER ZEE" at bounding box center [424, 408] width 114 height 42
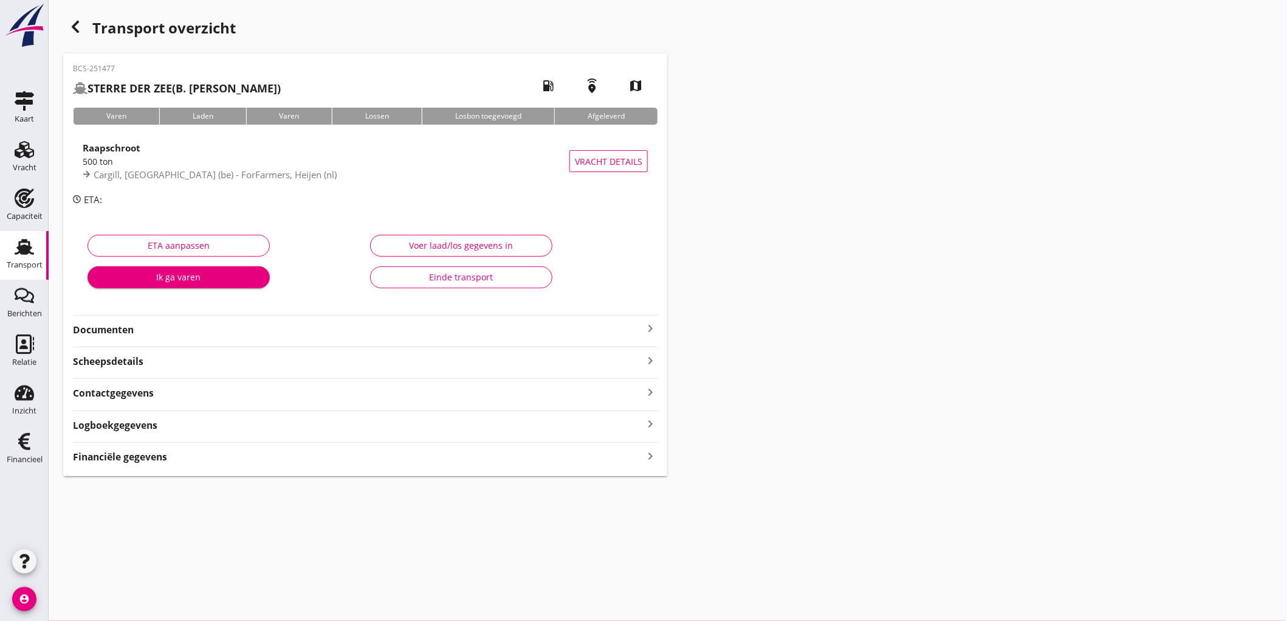
click at [139, 470] on div "BCS-251477 STERRE DER ZEE (B. De Jong) local_gas_station emergency_share map Va…" at bounding box center [365, 264] width 604 height 422
click at [139, 464] on div "BCS-251477 STERRE DER ZEE (B. De Jong) local_gas_station emergency_share map Va…" at bounding box center [365, 264] width 604 height 422
click at [139, 456] on strong "Financiële gegevens" at bounding box center [120, 457] width 94 height 14
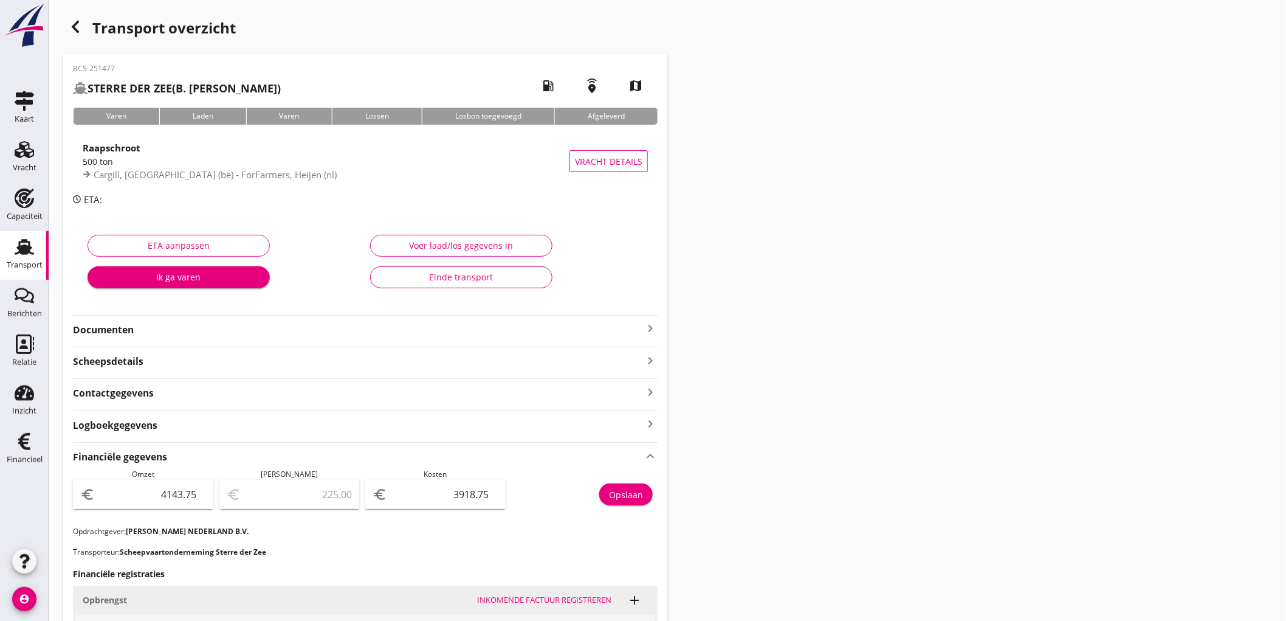
scroll to position [329, 0]
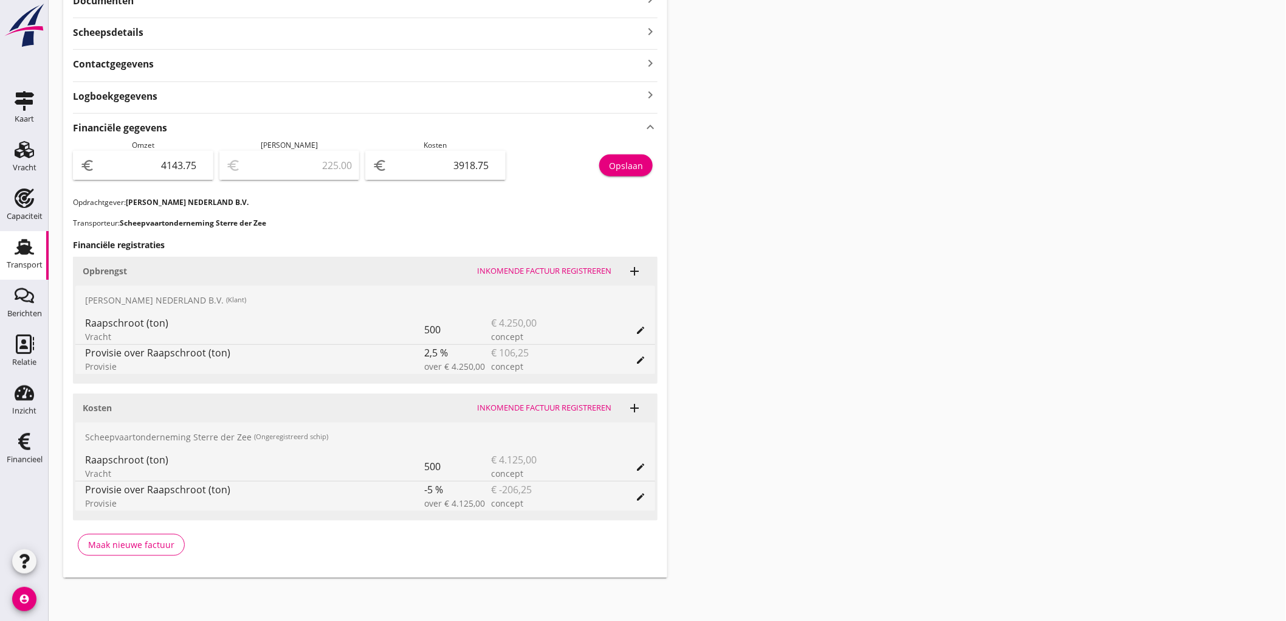
click at [20, 267] on div "Transport" at bounding box center [25, 265] width 36 height 8
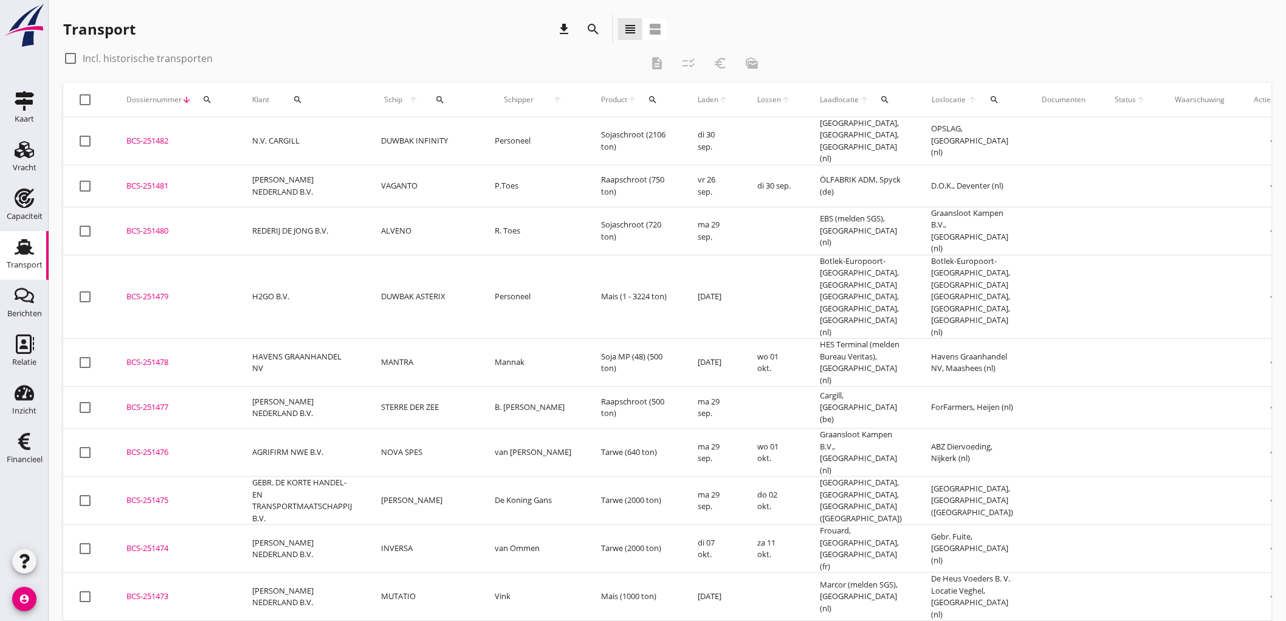
click at [365, 173] on td "PETERSON NEDERLAND B.V." at bounding box center [302, 186] width 129 height 42
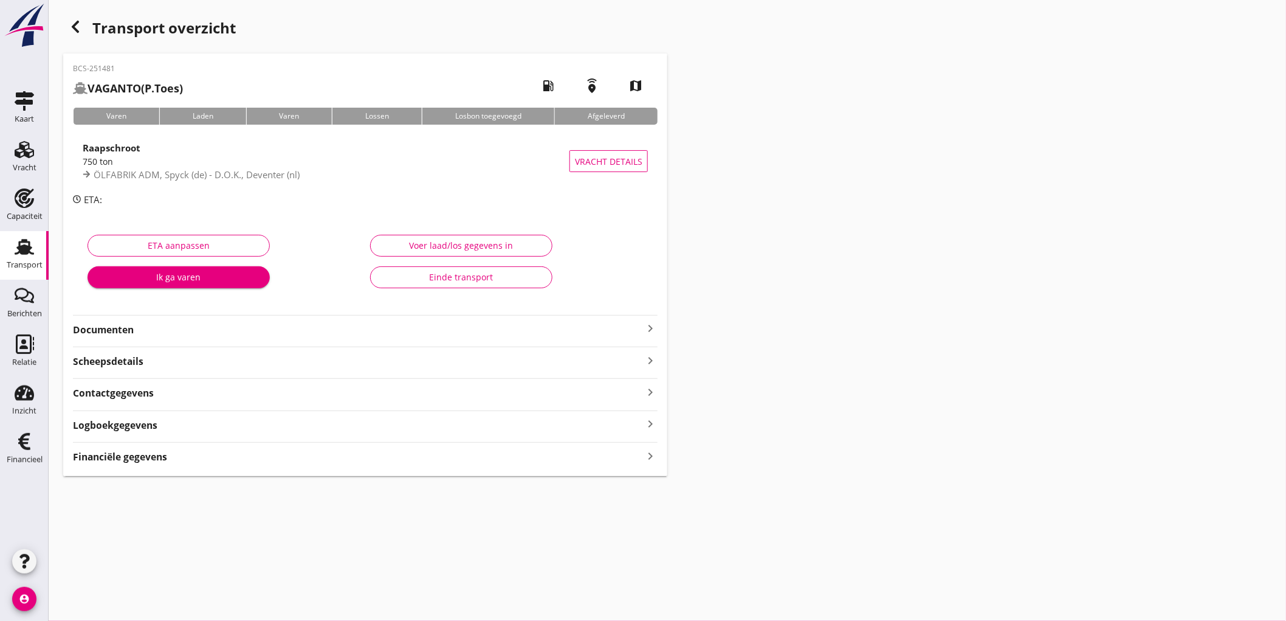
click at [191, 459] on div "Financiële gegevens keyboard_arrow_right" at bounding box center [365, 455] width 585 height 16
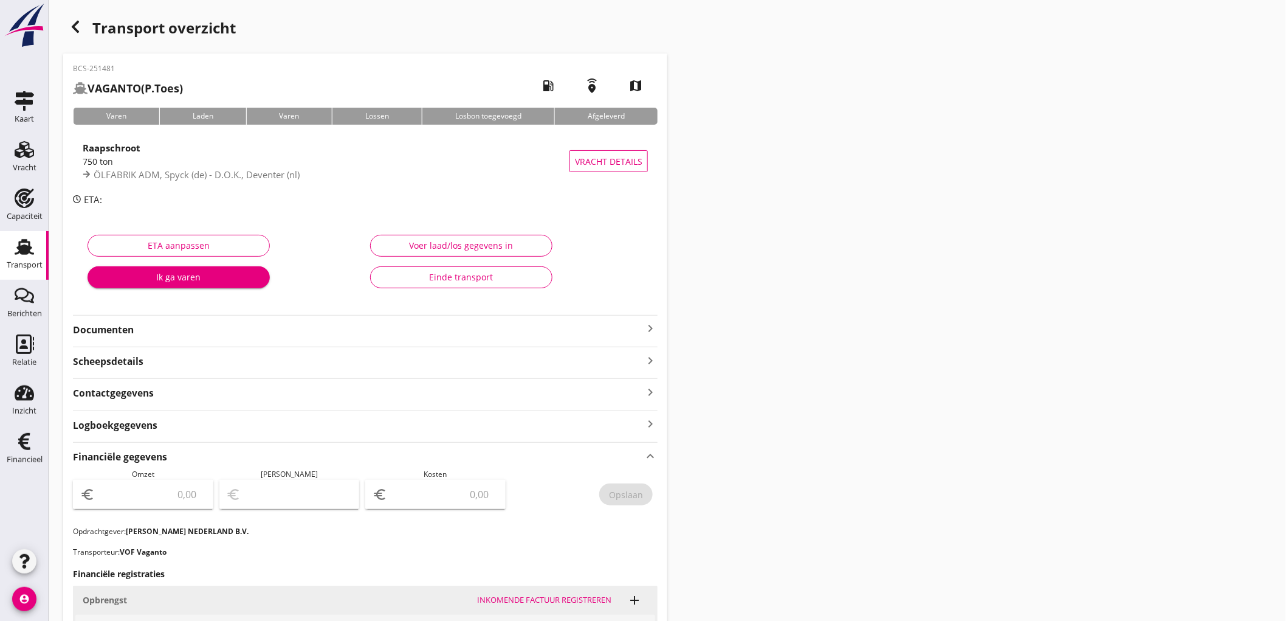
scroll to position [329, 0]
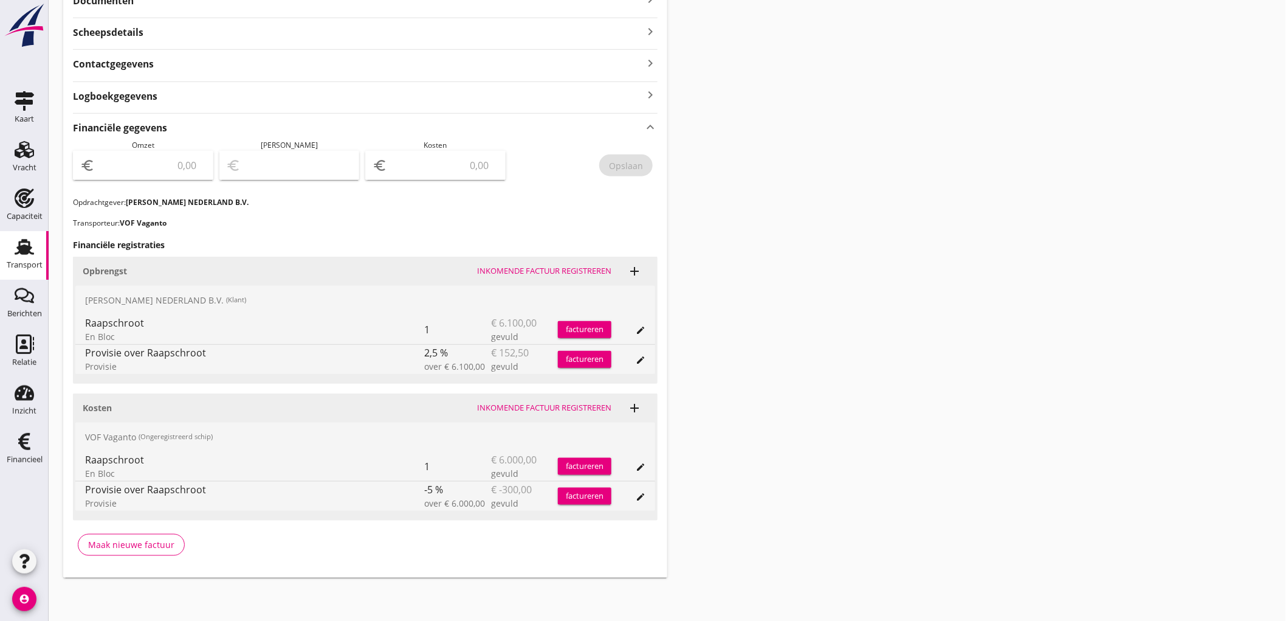
click at [150, 167] on input "number" at bounding box center [151, 165] width 109 height 19
type input "5947"
type input "5947.50"
type input "5942.50"
type input "5"
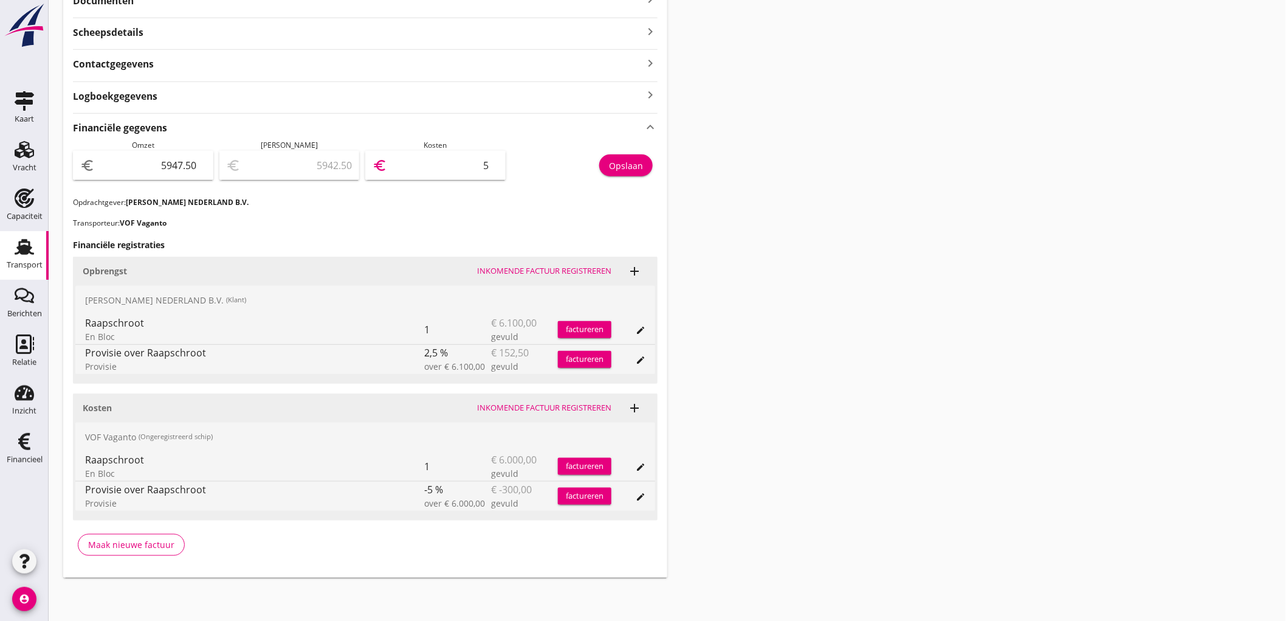
type input "5890.50"
type input "57"
type input "5377.50"
type input "570"
type input "247.50"
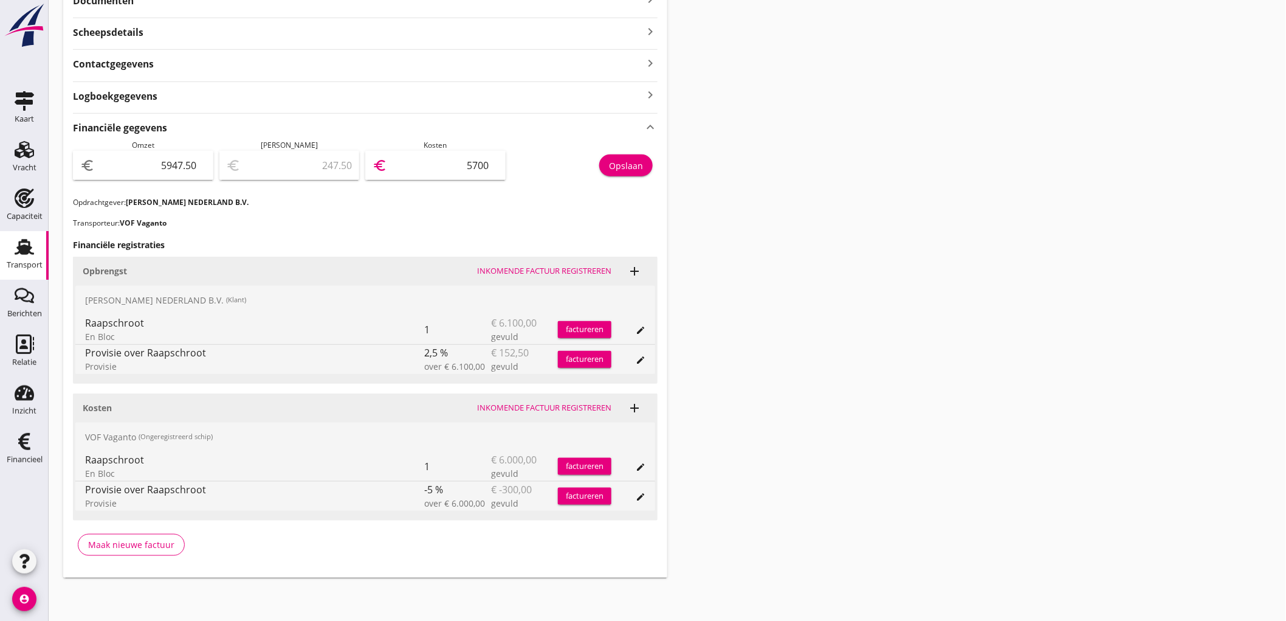
type input "5700"
click at [649, 170] on button "Opslaan" at bounding box center [625, 165] width 53 height 22
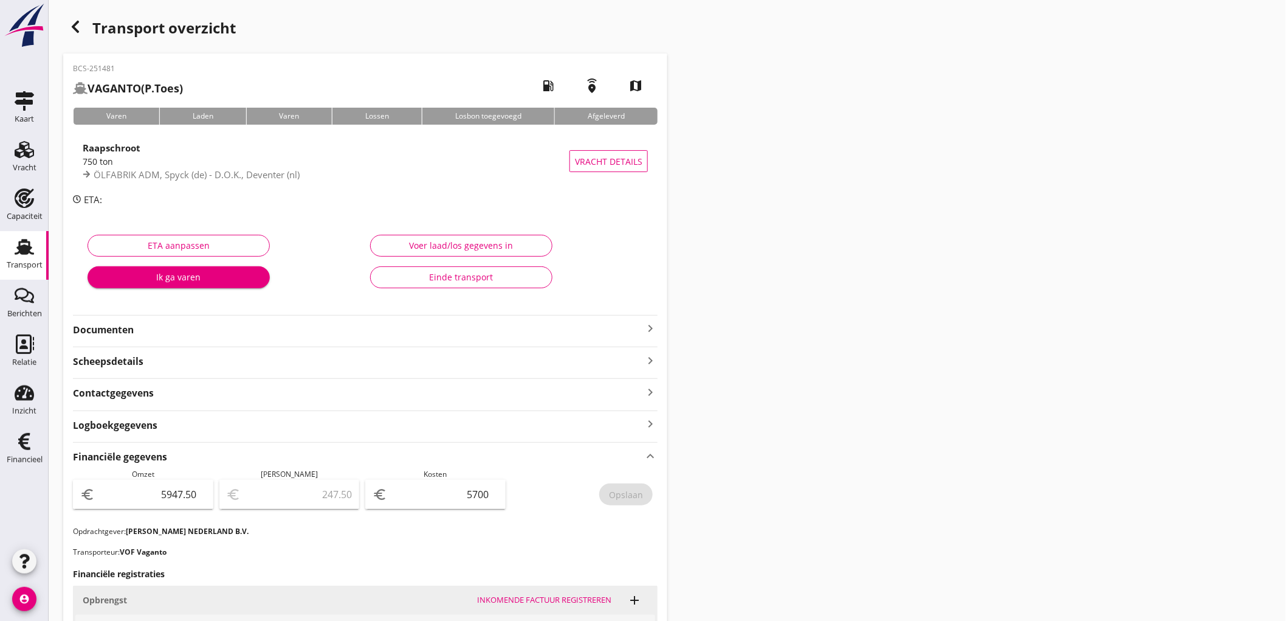
click at [13, 251] on div "Transport" at bounding box center [24, 246] width 29 height 19
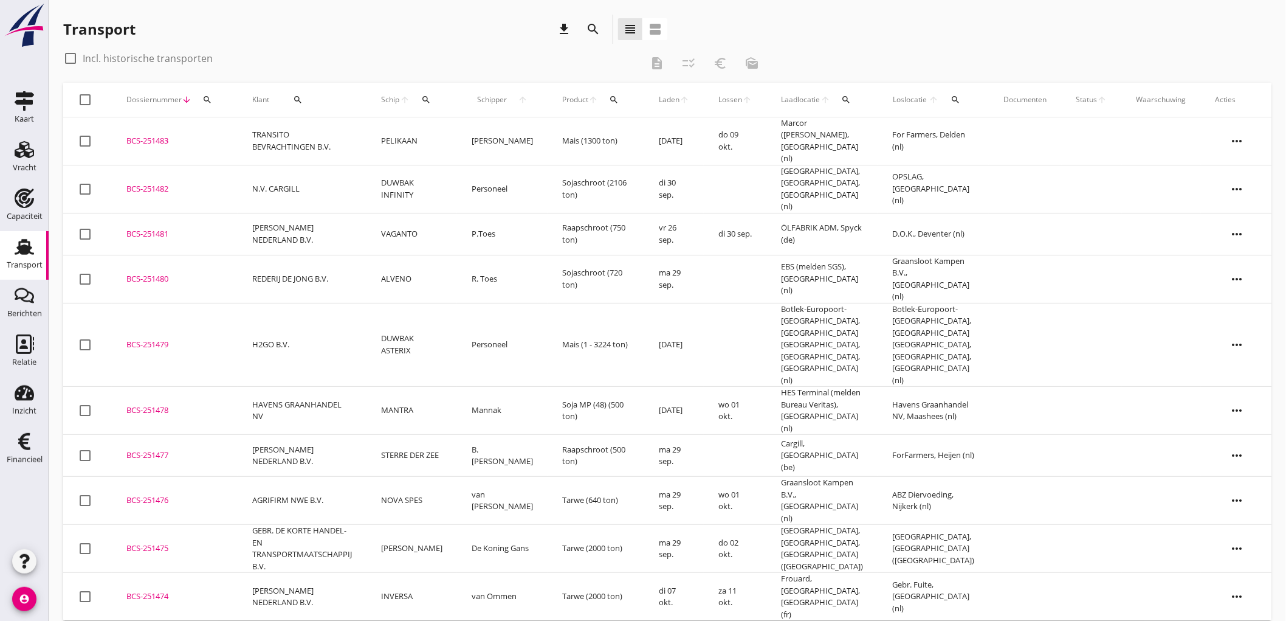
click at [413, 142] on td "PELIKAAN" at bounding box center [412, 141] width 91 height 48
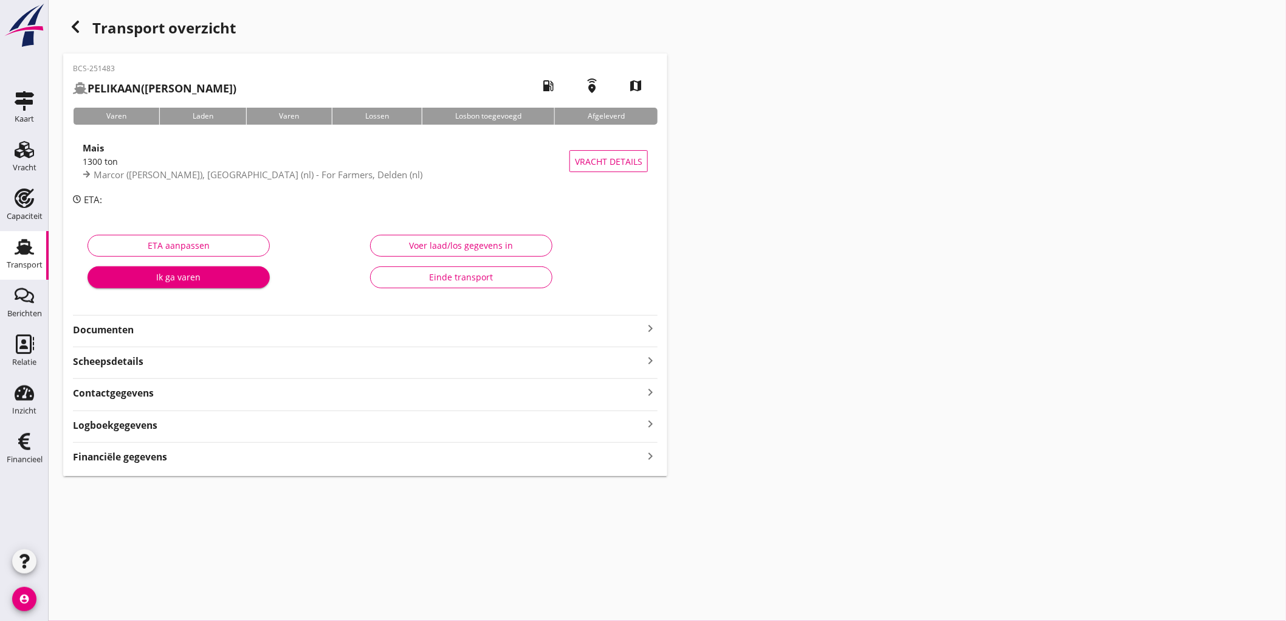
click at [171, 446] on div "Financiële gegevens keyboard_arrow_right" at bounding box center [365, 453] width 585 height 22
click at [171, 455] on div "Financiële gegevens keyboard_arrow_right" at bounding box center [365, 455] width 585 height 16
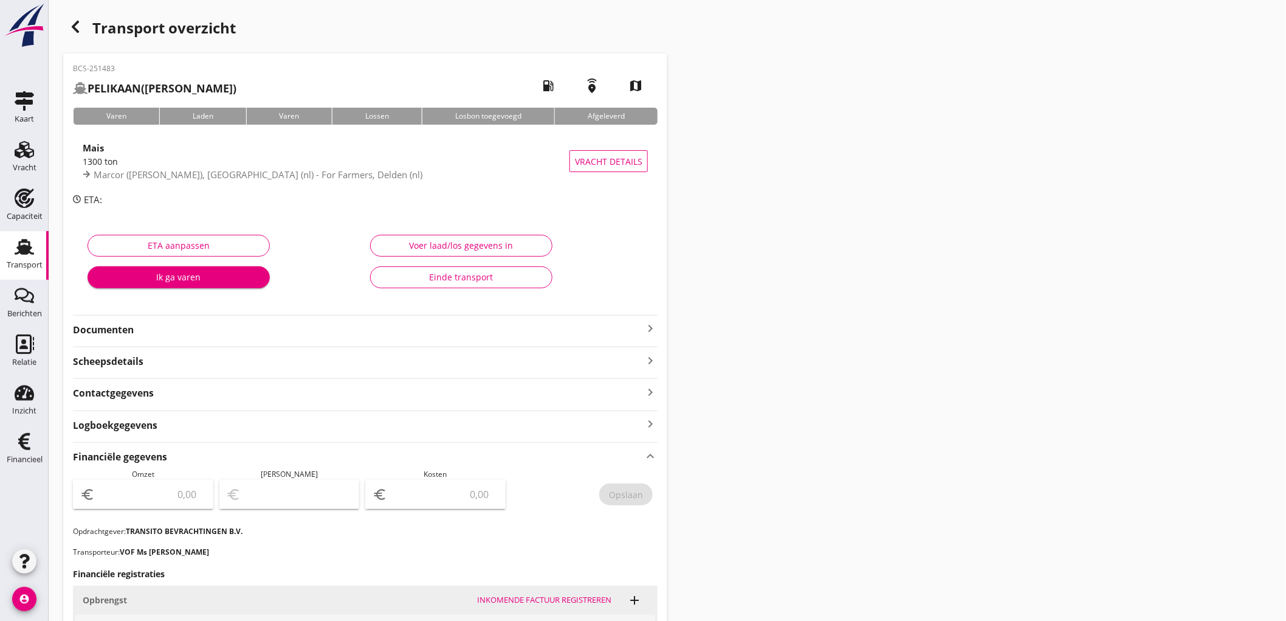
scroll to position [299, 0]
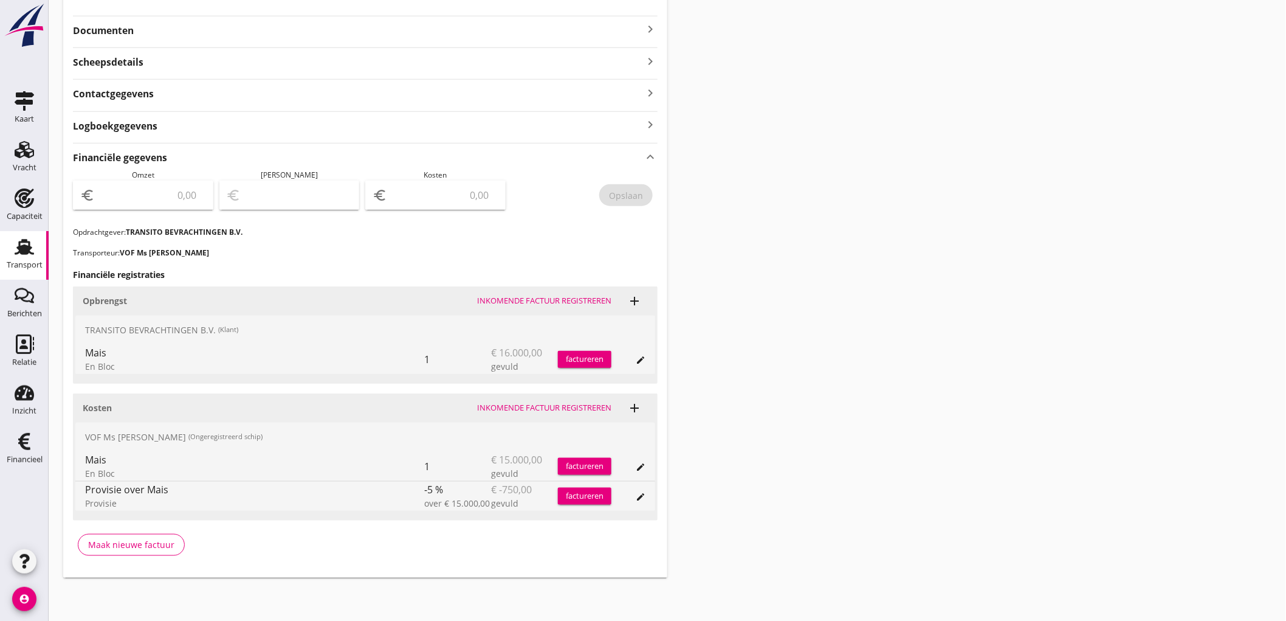
click at [157, 202] on input "number" at bounding box center [151, 194] width 109 height 19
type input "16000"
type input "15999.00"
type input "1"
type input "15986.00"
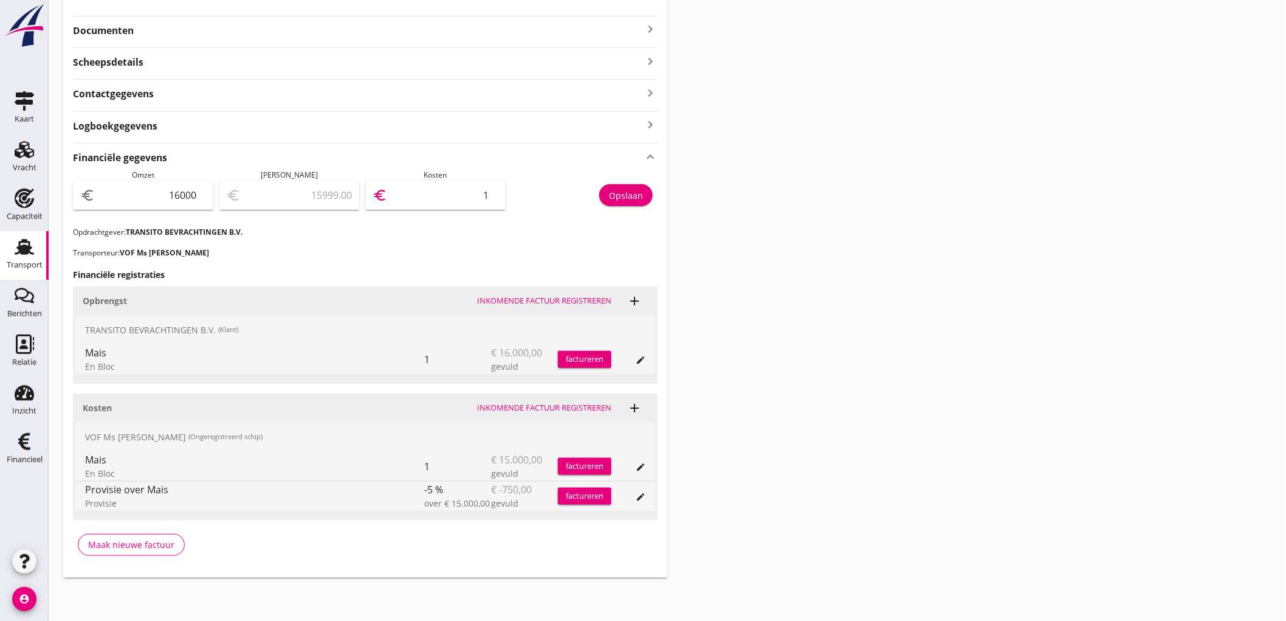
type input "14"
type input "15858.00"
type input "142"
type input "14575.00"
type input "1425"
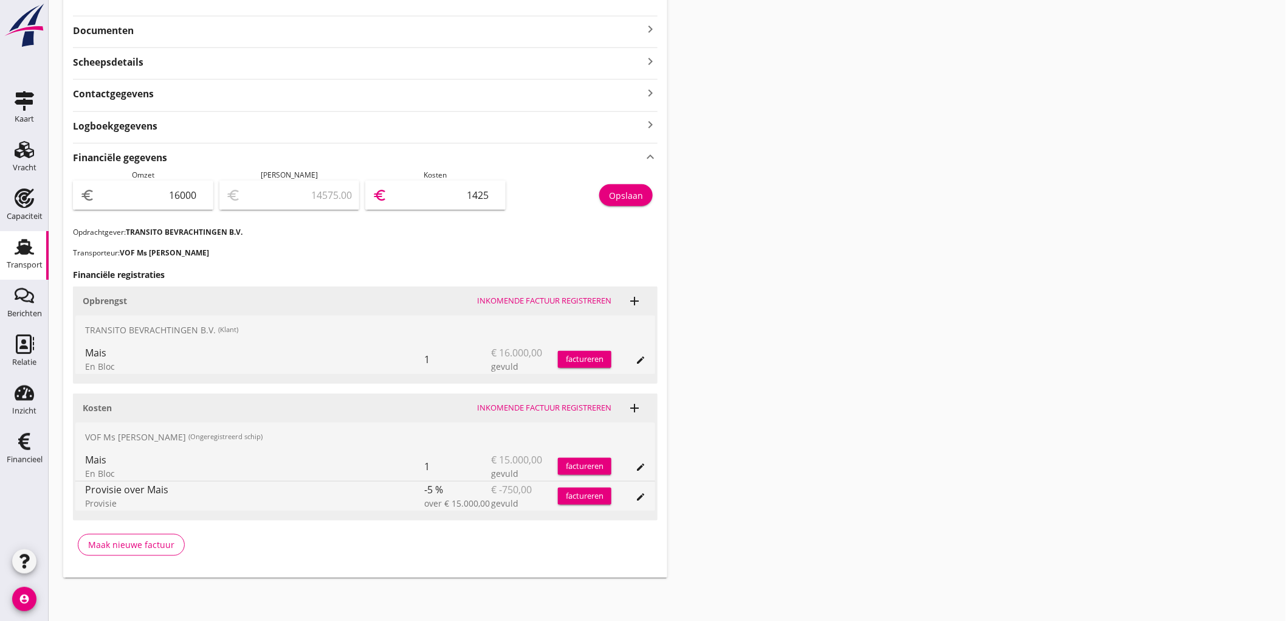
type input "1750.00"
type input "14250"
click at [636, 204] on button "Opslaan" at bounding box center [625, 195] width 53 height 22
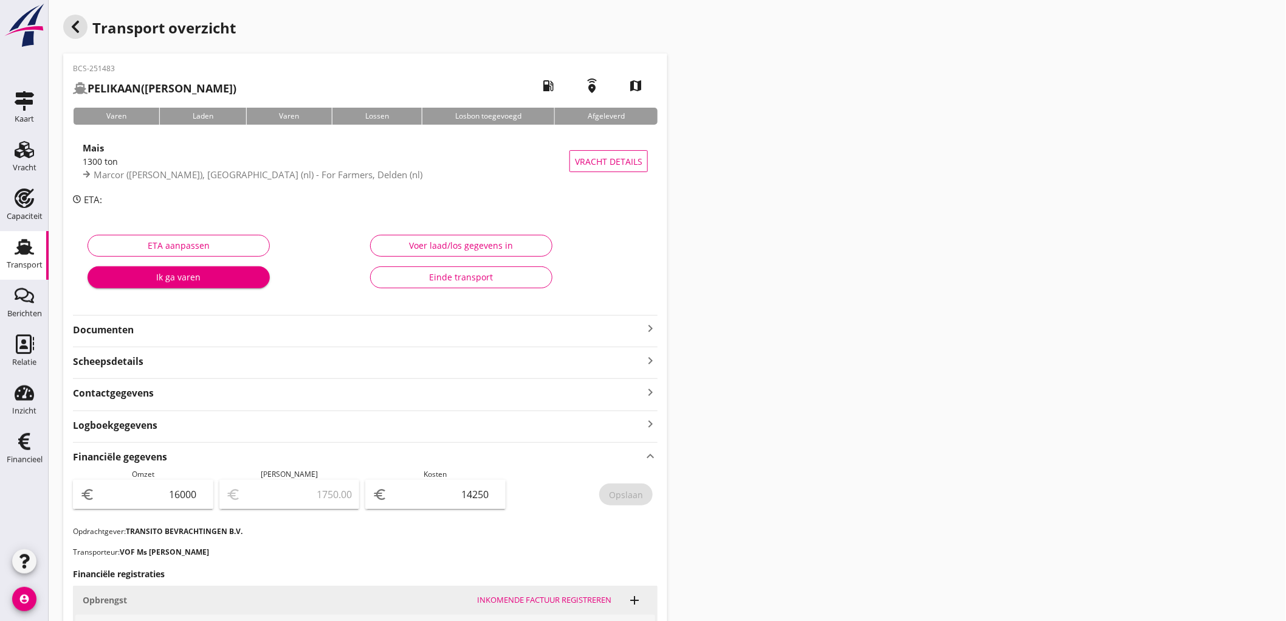
click at [72, 28] on icon "button" at bounding box center [75, 26] width 15 height 15
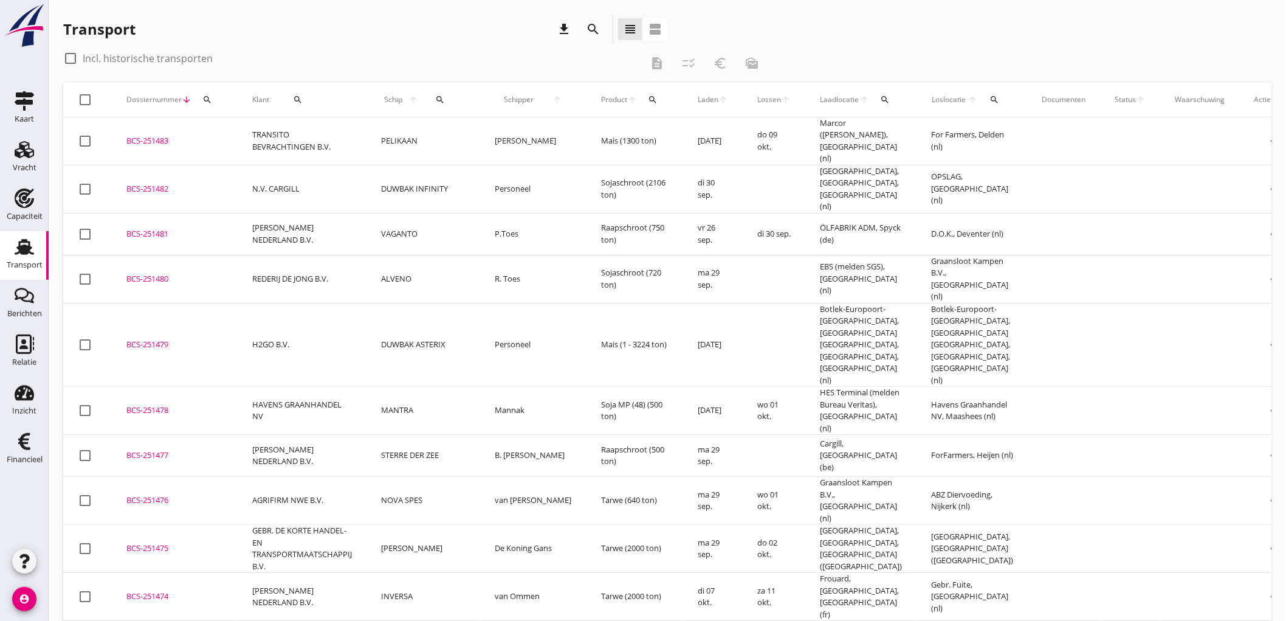
click at [436, 100] on icon "search" at bounding box center [441, 100] width 10 height 10
click at [488, 139] on input "Zoek op (scheeps)naam" at bounding box center [486, 134] width 126 height 19
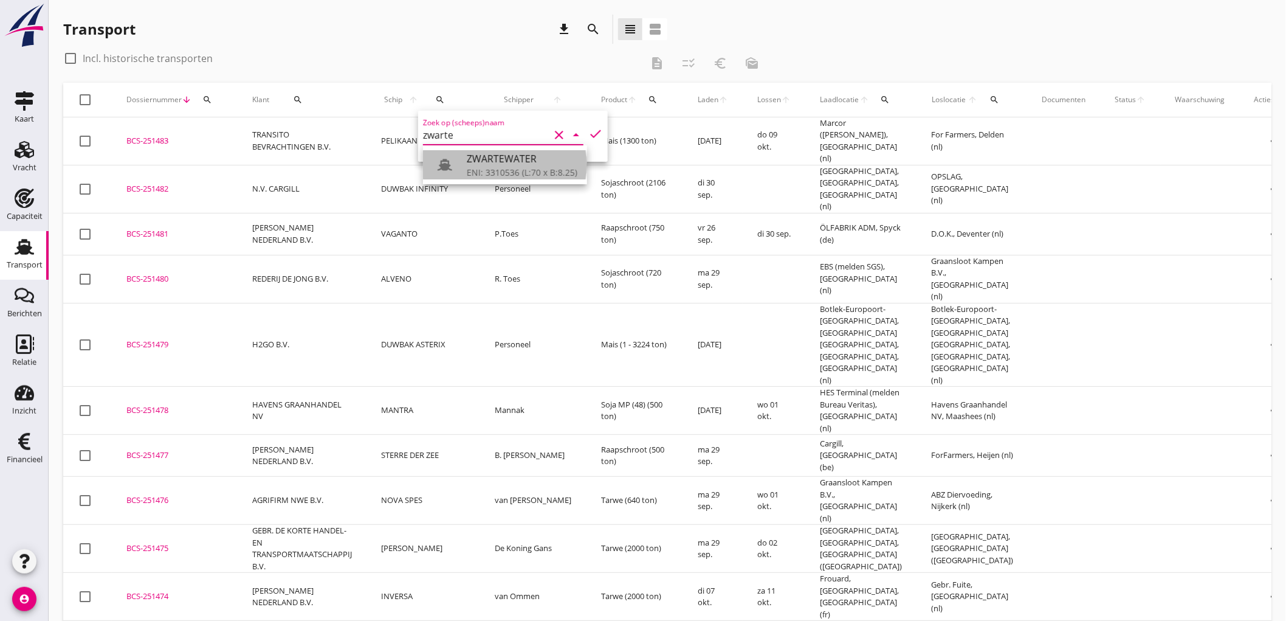
click at [481, 158] on div "ZWARTEWATER" at bounding box center [522, 158] width 111 height 15
click at [588, 130] on icon "check" at bounding box center [595, 133] width 15 height 15
type input "ZWARTEWATER"
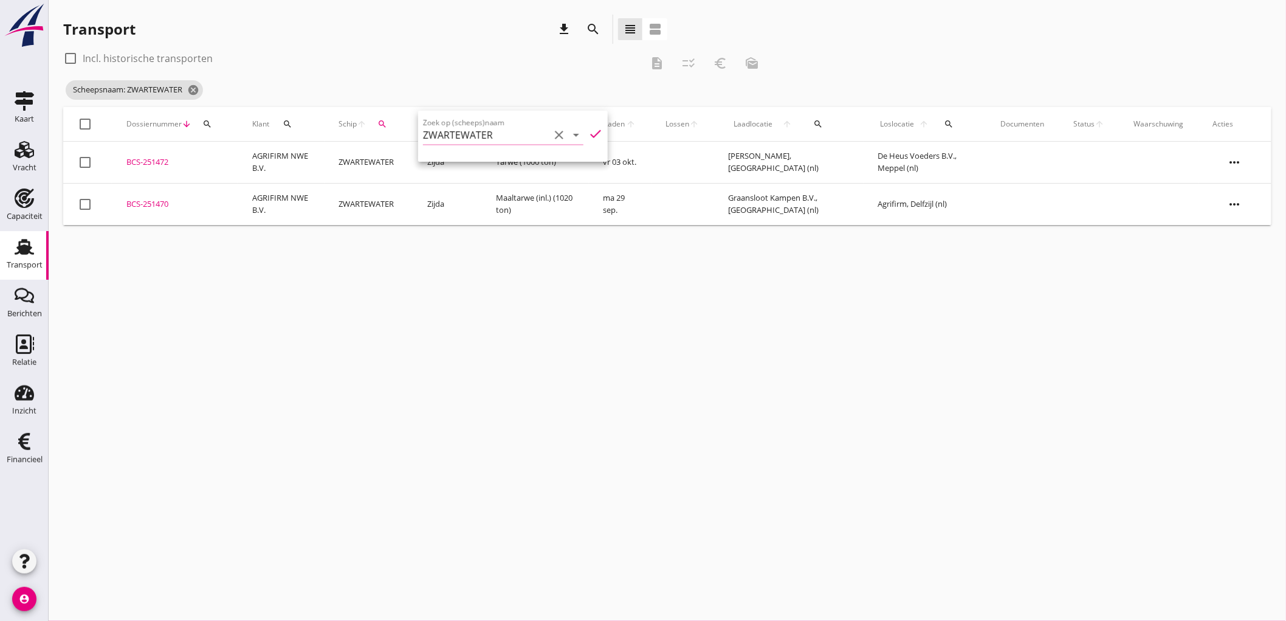
click at [201, 61] on label "Incl. historische transporten" at bounding box center [148, 58] width 130 height 12
checkbox input "true"
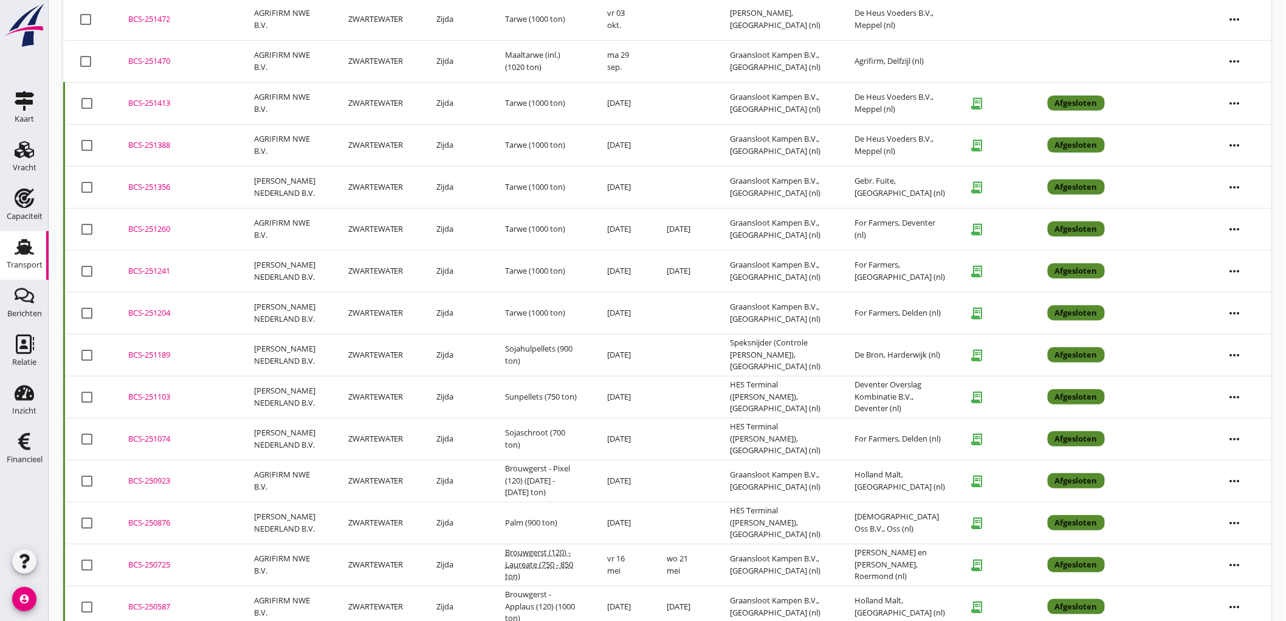
scroll to position [8, 0]
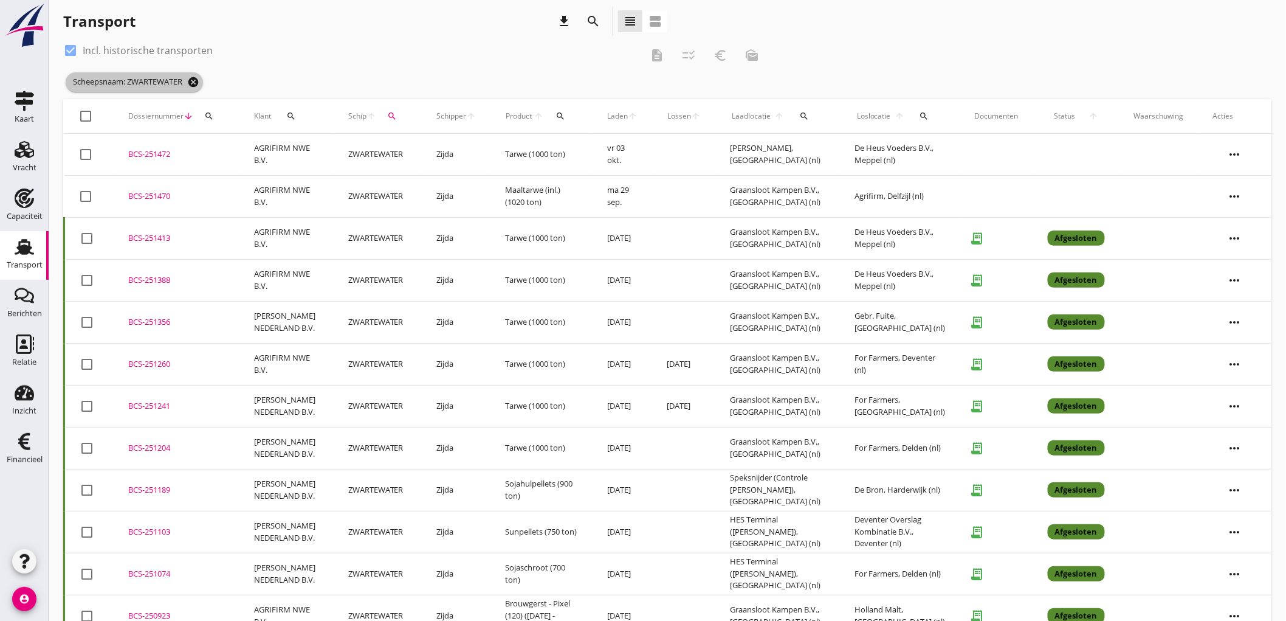
click at [197, 78] on icon "cancel" at bounding box center [193, 82] width 12 height 12
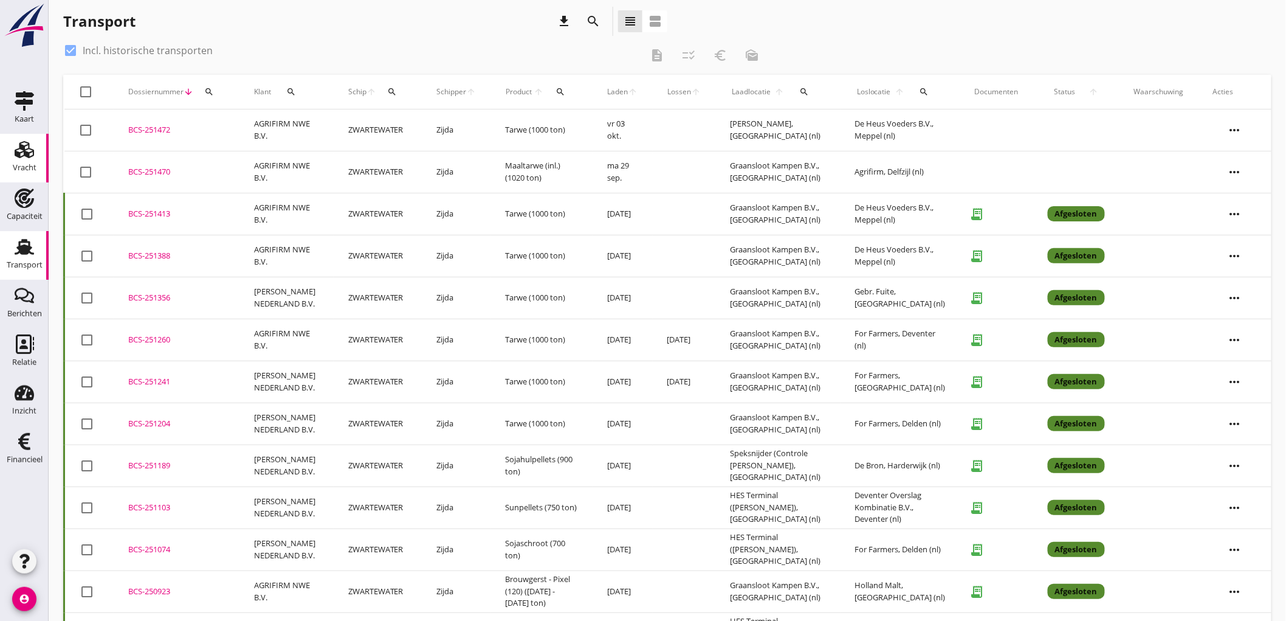
click at [29, 144] on icon "Vracht" at bounding box center [24, 149] width 19 height 19
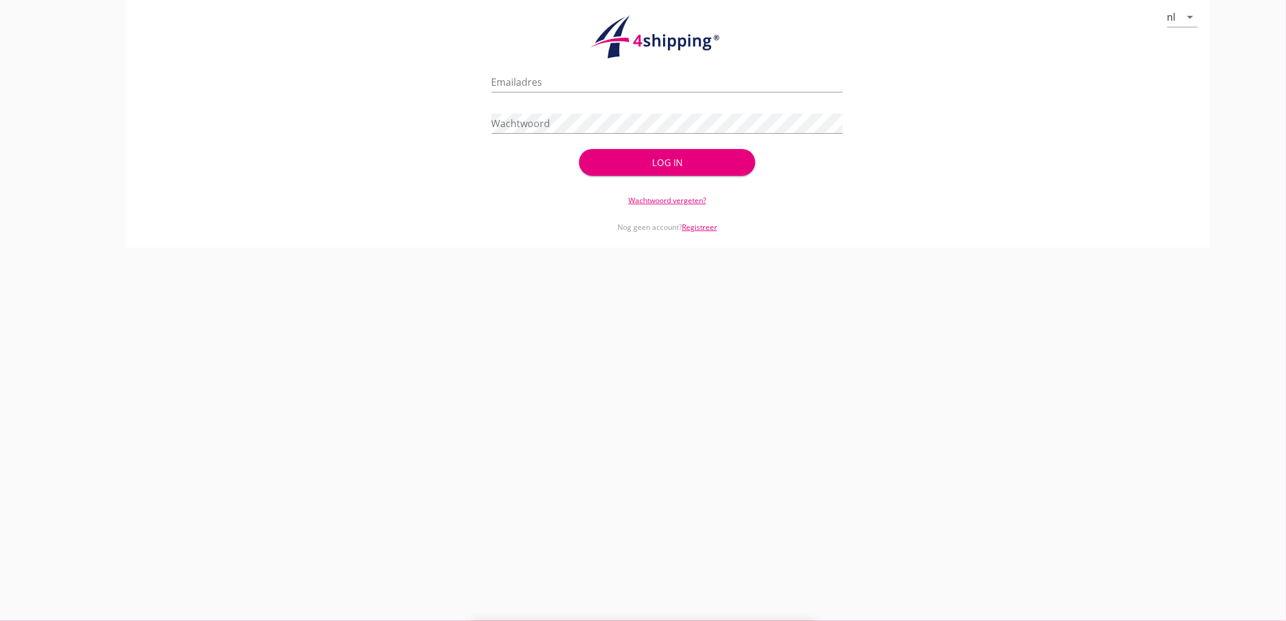
click at [122, 102] on div "nl arrow_drop_down check_circle Uw account is succesvol geactiveerd. U kunt nu …" at bounding box center [668, 123] width 1238 height 247
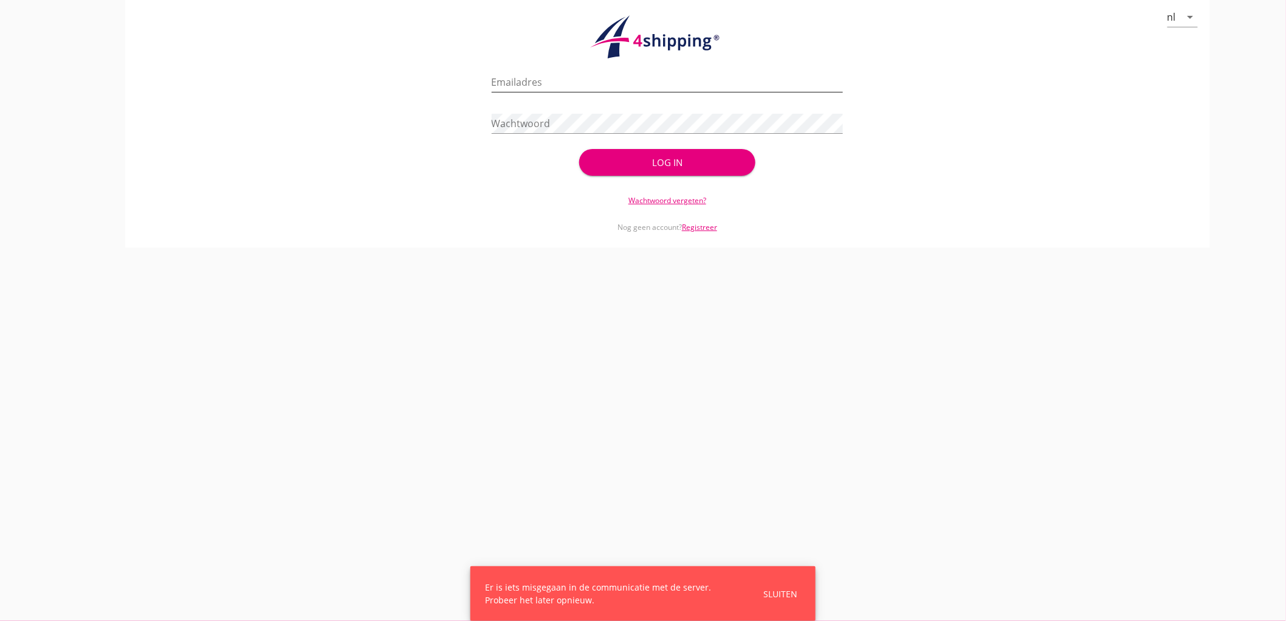
click at [542, 81] on input "Emailadres" at bounding box center [668, 81] width 352 height 19
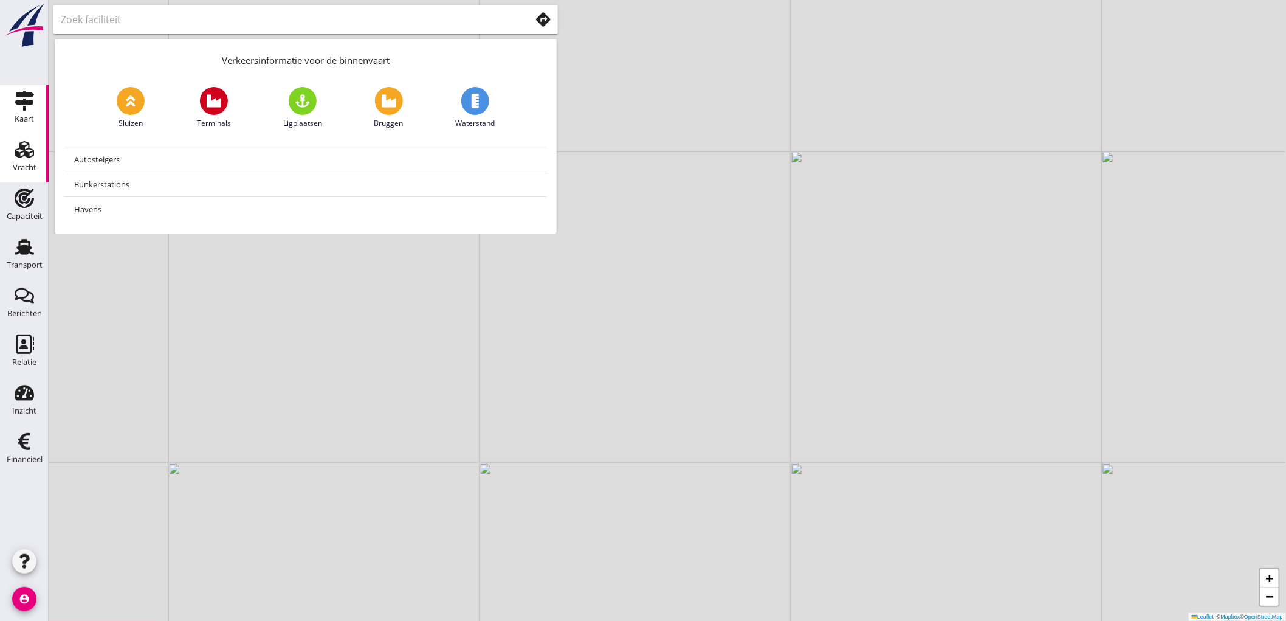
click at [28, 159] on div "Vracht" at bounding box center [25, 167] width 24 height 17
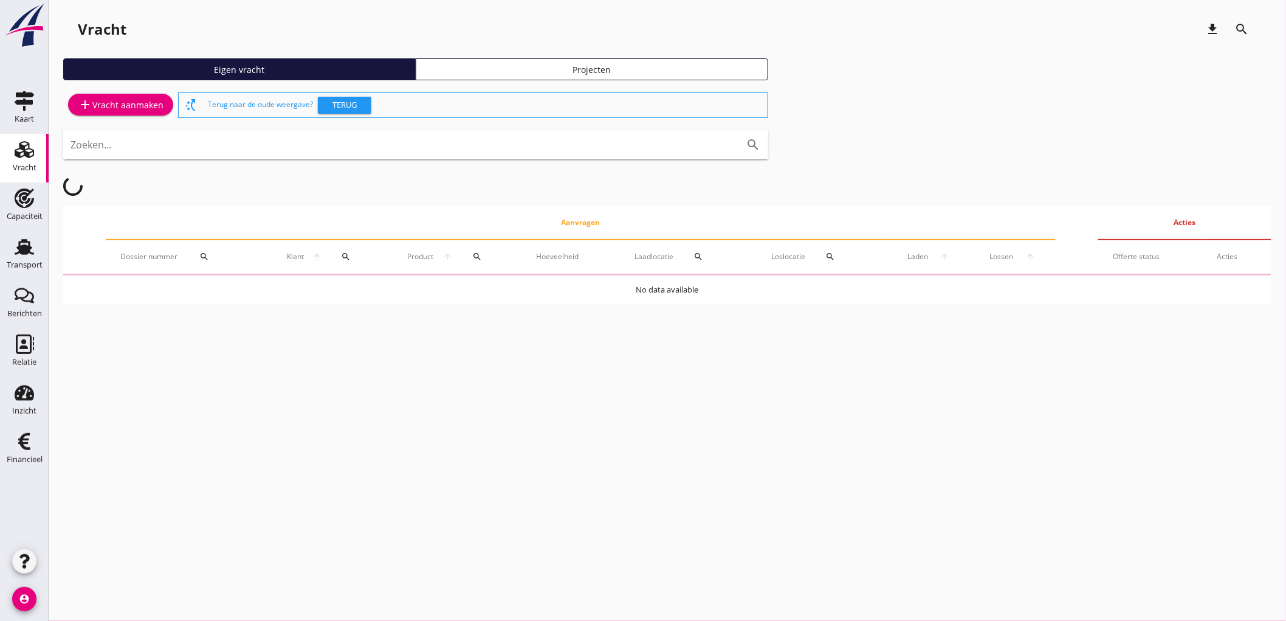
click at [119, 108] on div "add Vracht aanmaken" at bounding box center [121, 104] width 86 height 15
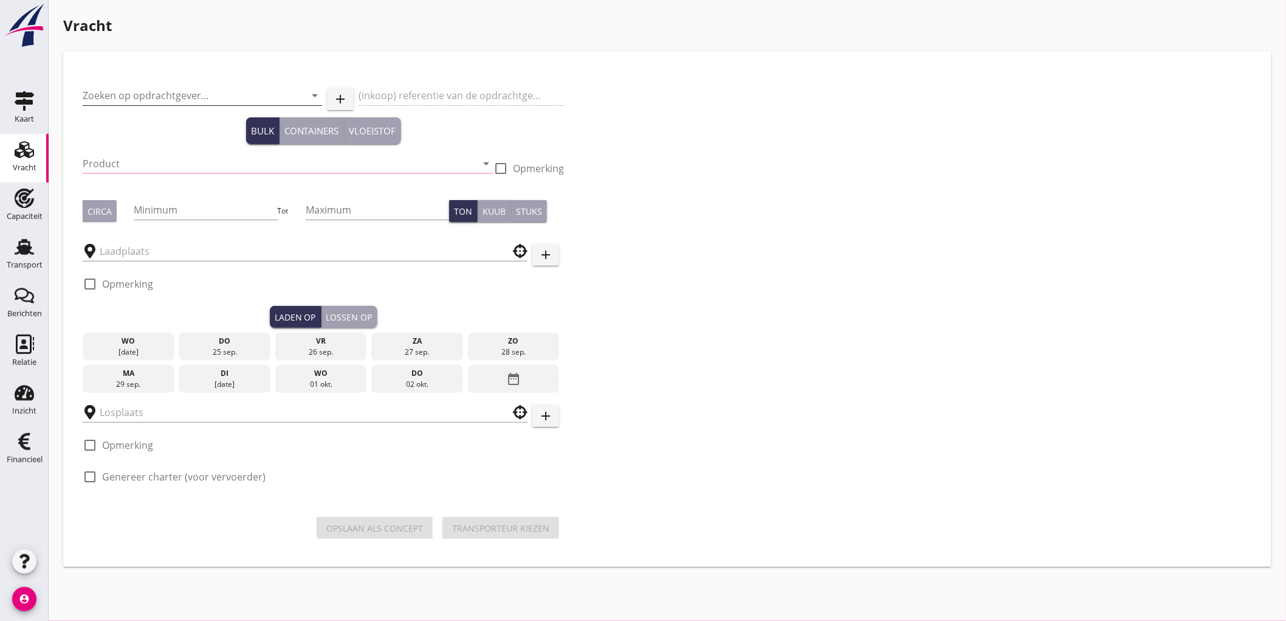
click at [135, 96] on input "Zoeken op opdrachtgever..." at bounding box center [185, 95] width 205 height 19
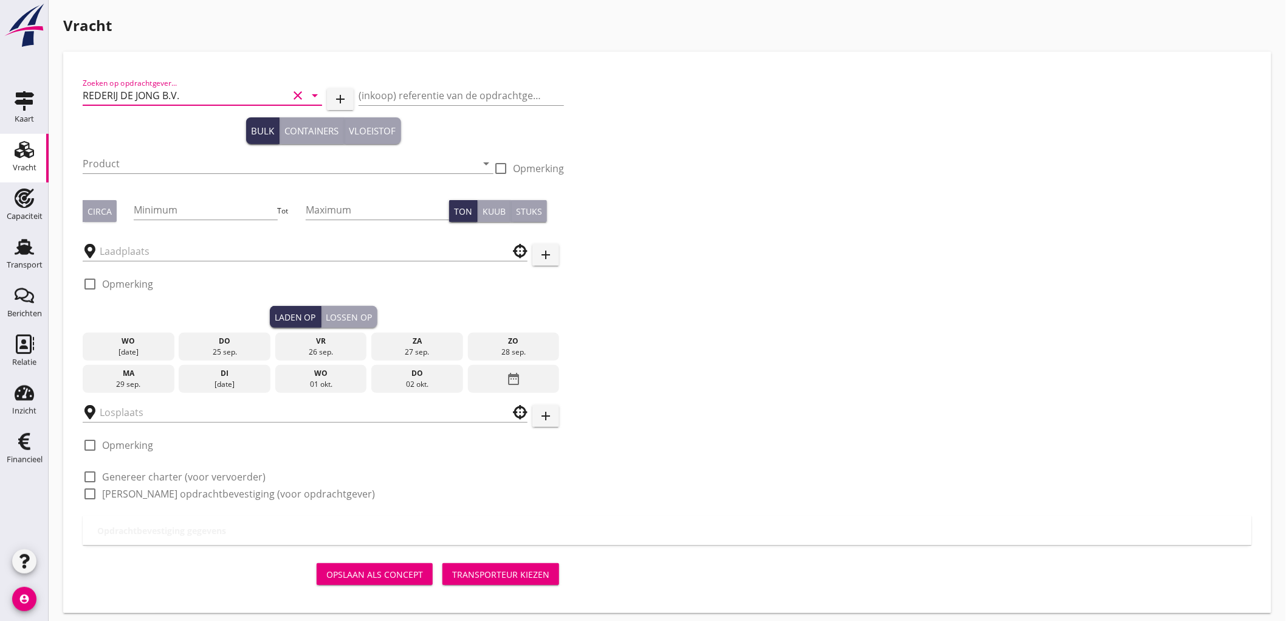
type input "REDERIJ DE JONG B.V."
click at [134, 171] on input "Product" at bounding box center [280, 163] width 394 height 19
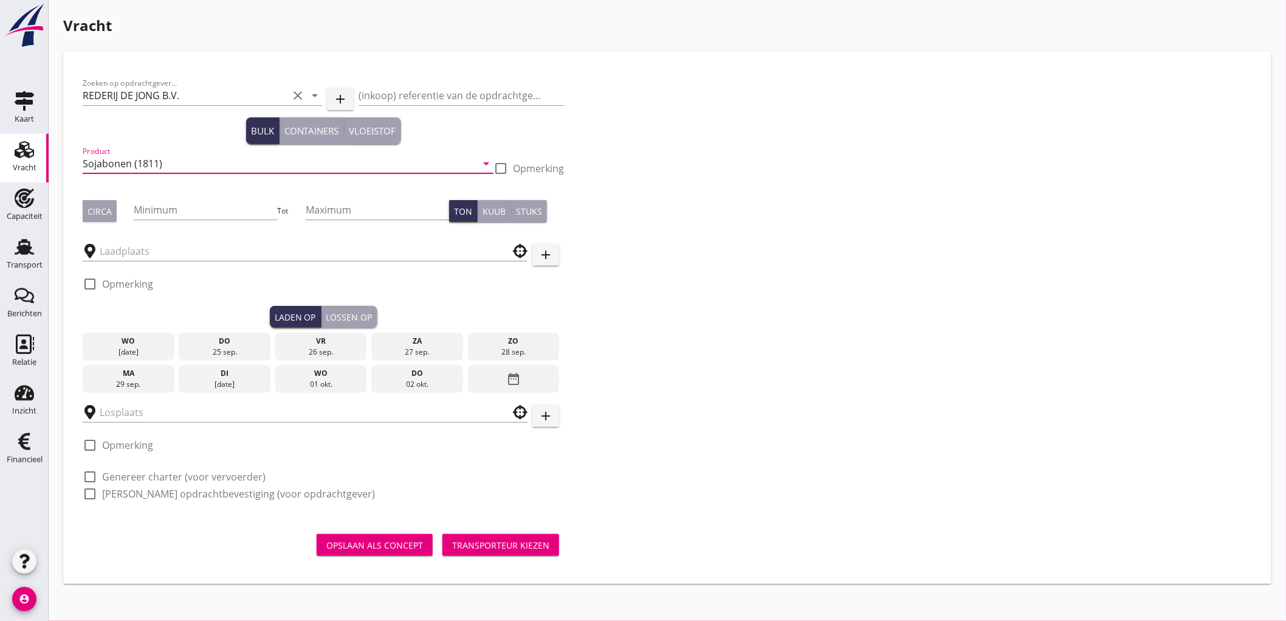
type input "Sojabonen (1811)"
click at [112, 203] on button "Circa" at bounding box center [100, 211] width 34 height 22
click at [167, 210] on input "Minimum" at bounding box center [205, 209] width 143 height 19
type input "520"
click at [131, 250] on input "text" at bounding box center [297, 250] width 394 height 19
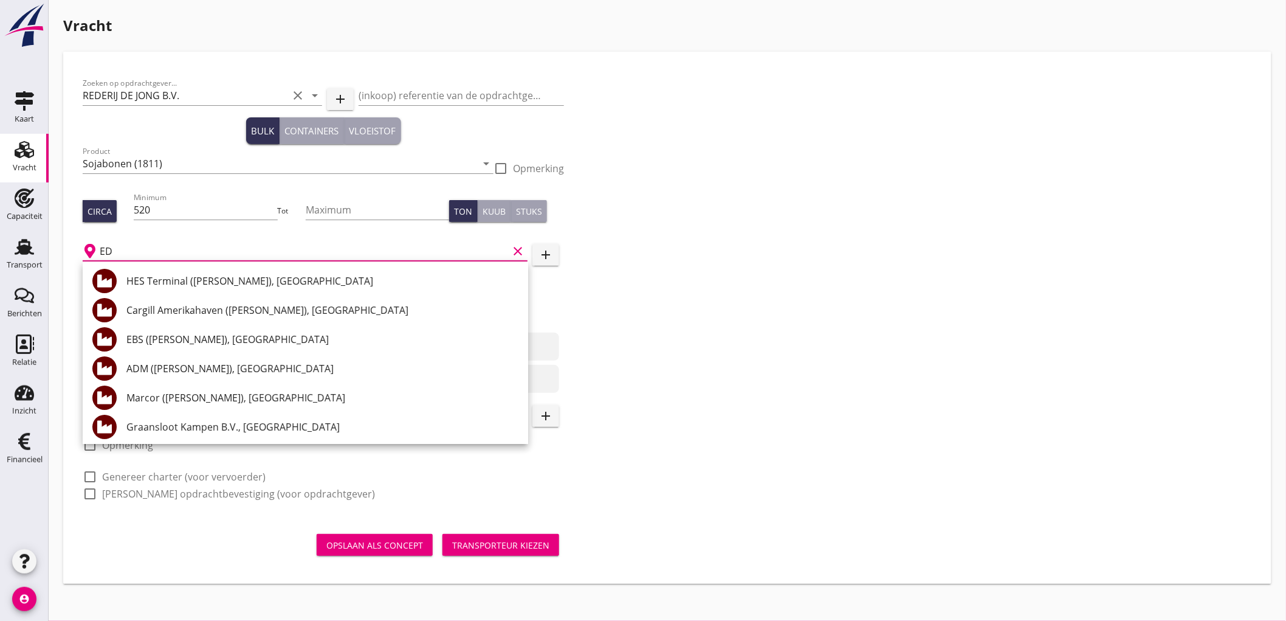
type input "E"
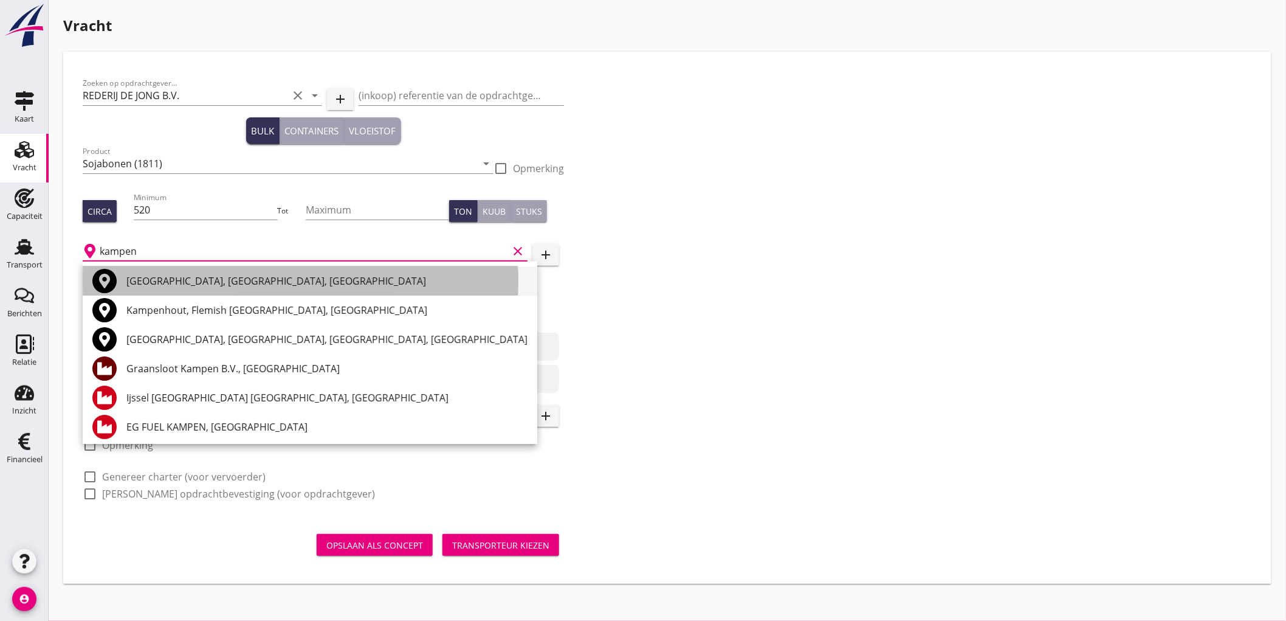
click at [215, 277] on div "Kampen, Overijssel, Netherlands" at bounding box center [326, 281] width 401 height 15
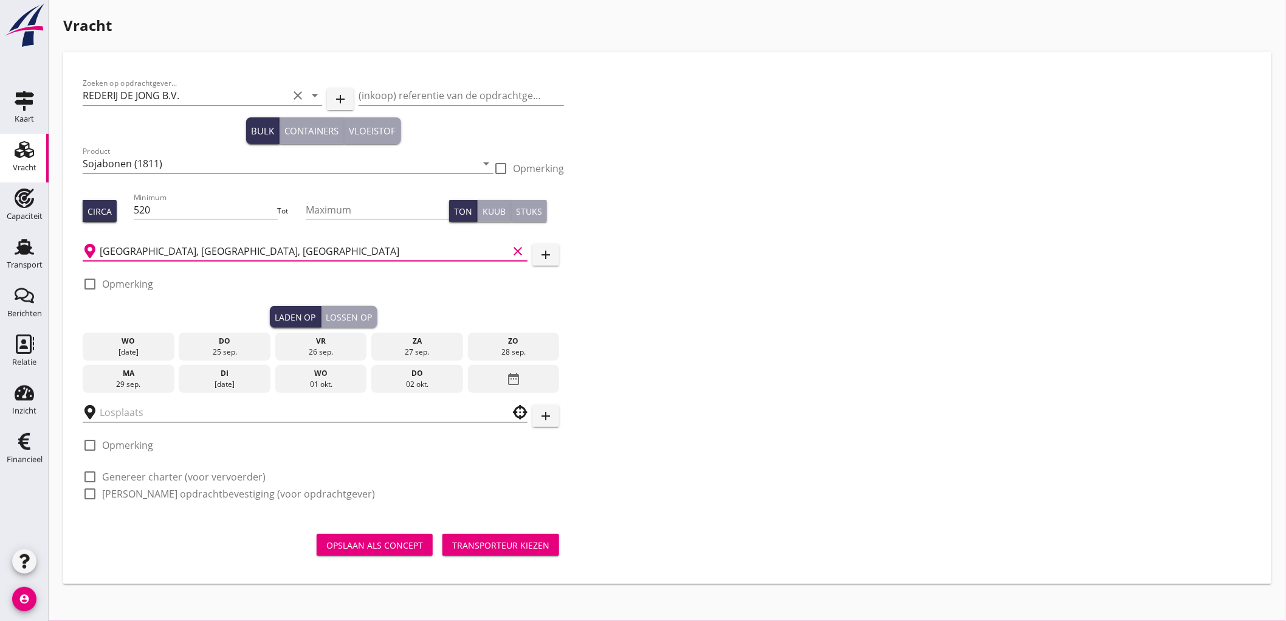
type input "Kampen, Overijssel, Netherlands"
click at [133, 288] on label "Opmerking" at bounding box center [127, 284] width 51 height 12
checkbox input "true"
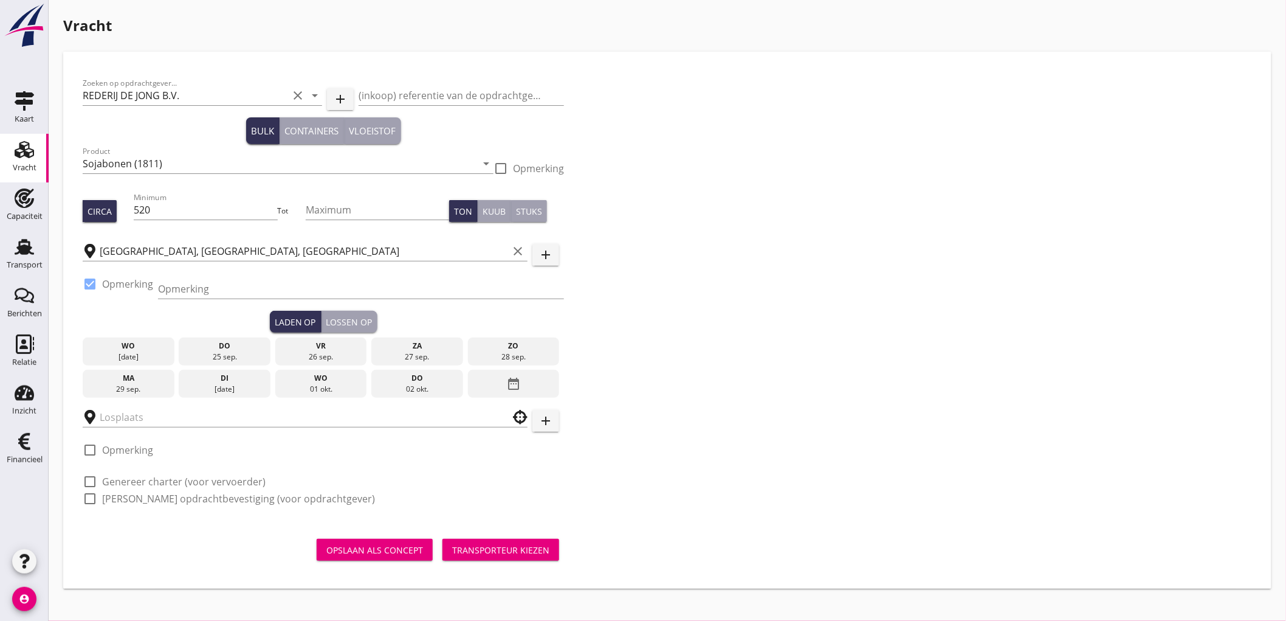
click at [536, 256] on button "add" at bounding box center [545, 255] width 27 height 22
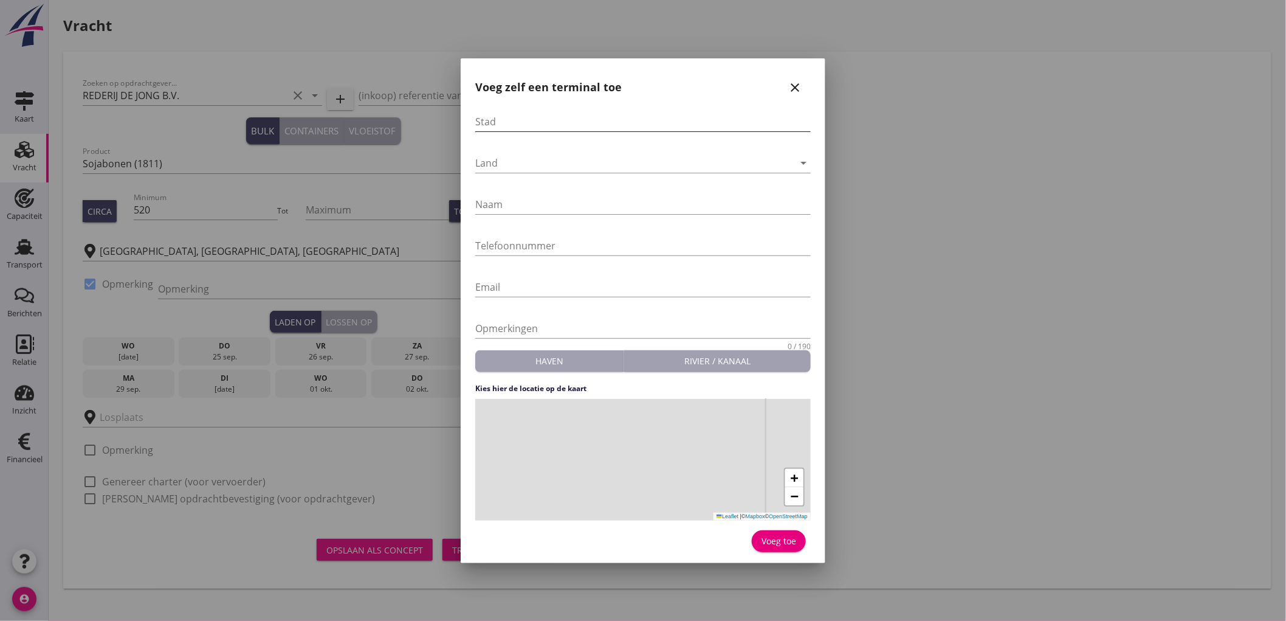
click at [546, 119] on input "Stad" at bounding box center [643, 121] width 336 height 19
type input "[GEOGRAPHIC_DATA]"
type input "ED Organics"
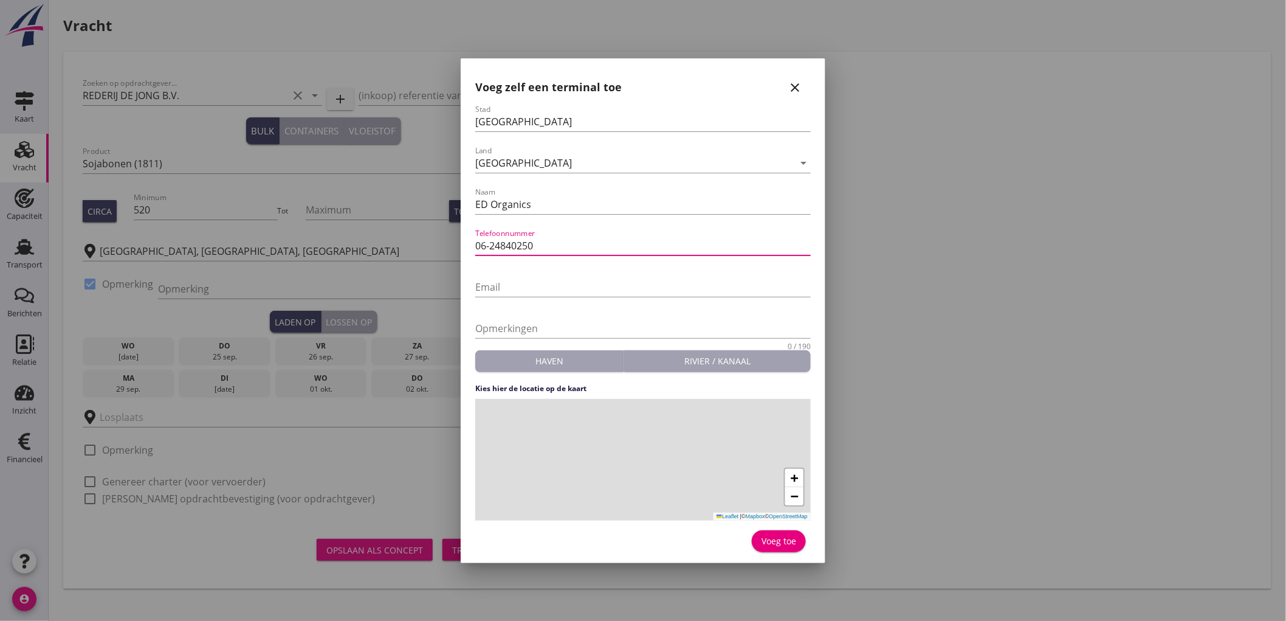
type input "06-24840250"
drag, startPoint x: 641, startPoint y: 480, endPoint x: 640, endPoint y: 452, distance: 28.0
click at [640, 452] on div "+ − Leaflet | © Mapbox © OpenStreetMap" at bounding box center [643, 460] width 336 height 122
drag, startPoint x: 679, startPoint y: 446, endPoint x: 673, endPoint y: 485, distance: 39.3
click at [673, 485] on div "+ − Leaflet | © Mapbox © OpenStreetMap" at bounding box center [643, 460] width 336 height 122
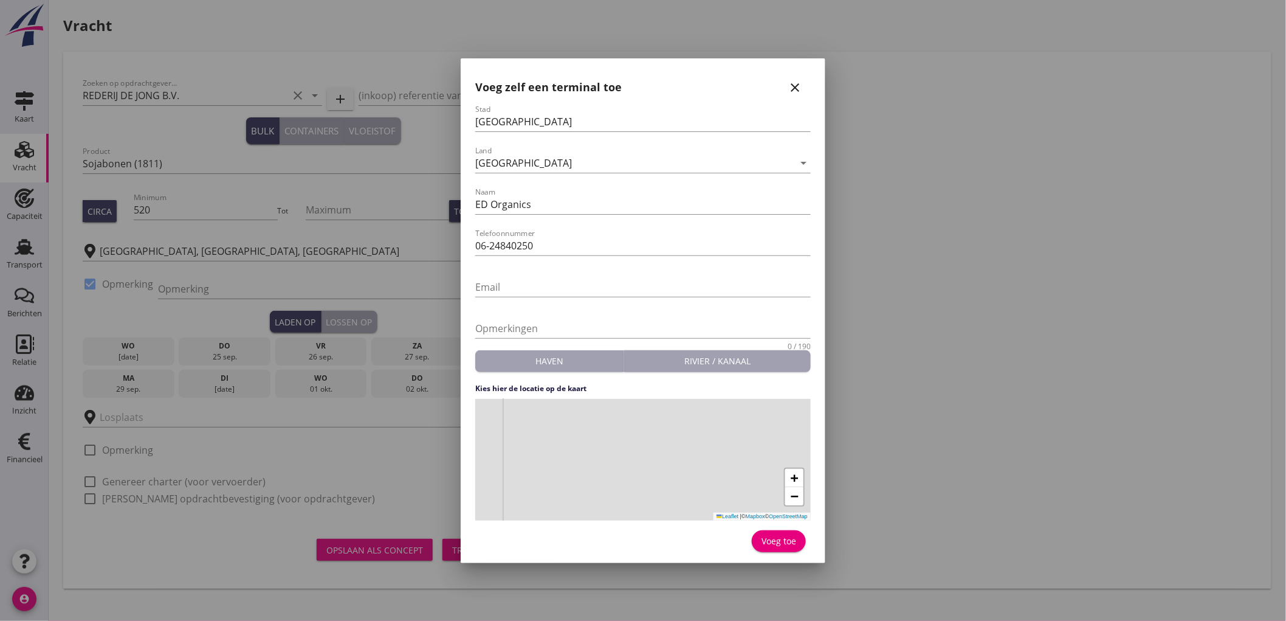
drag, startPoint x: 665, startPoint y: 453, endPoint x: 669, endPoint y: 473, distance: 19.9
click at [669, 473] on div "+ − Leaflet | © Mapbox © OpenStreetMap" at bounding box center [643, 460] width 336 height 122
click at [692, 440] on div "+ − Leaflet | © Mapbox © OpenStreetMap" at bounding box center [643, 460] width 336 height 122
click at [793, 539] on div "Voeg toe" at bounding box center [779, 540] width 35 height 13
type input "ED Organics"
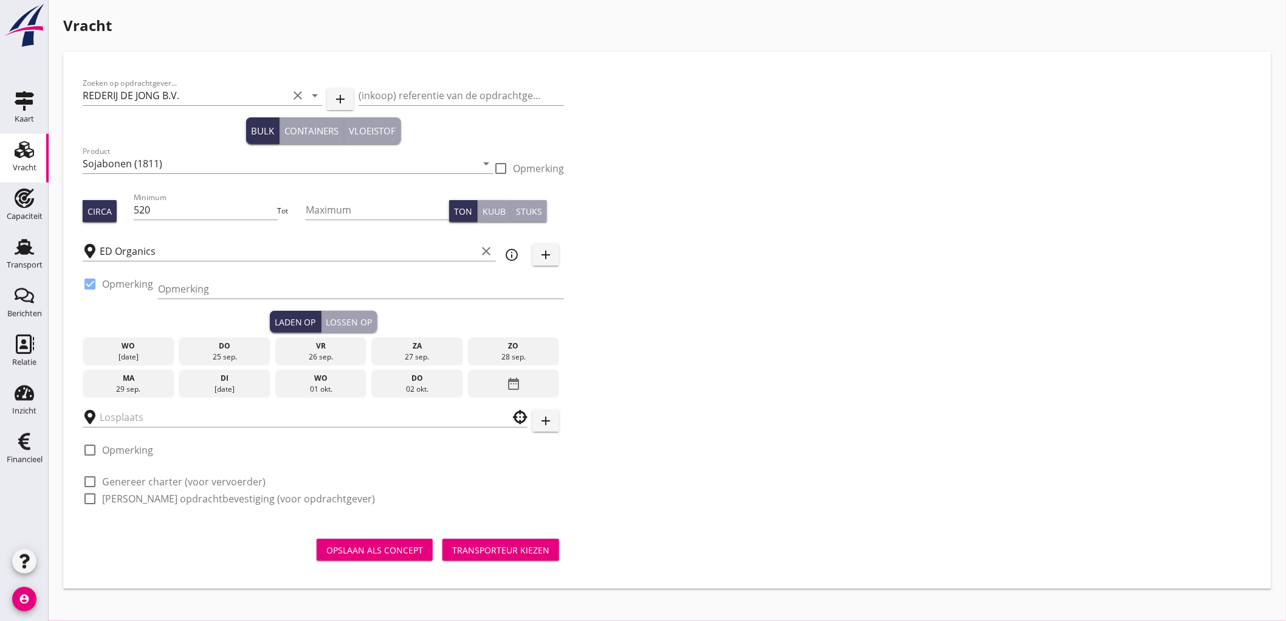
click at [245, 382] on div "di" at bounding box center [225, 378] width 86 height 11
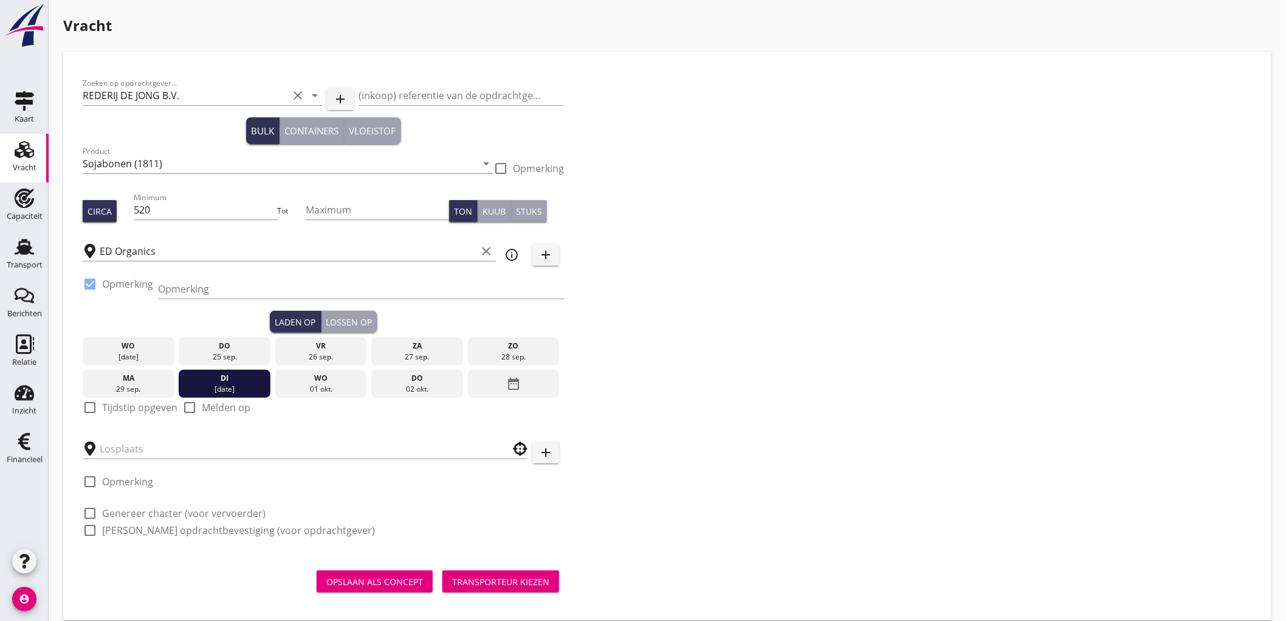
click at [137, 414] on div "check_box_outline_blank Tijdstip opgeven" at bounding box center [130, 407] width 95 height 15
click at [119, 405] on label "Tijdstip opgeven" at bounding box center [139, 407] width 75 height 12
checkbox input "true"
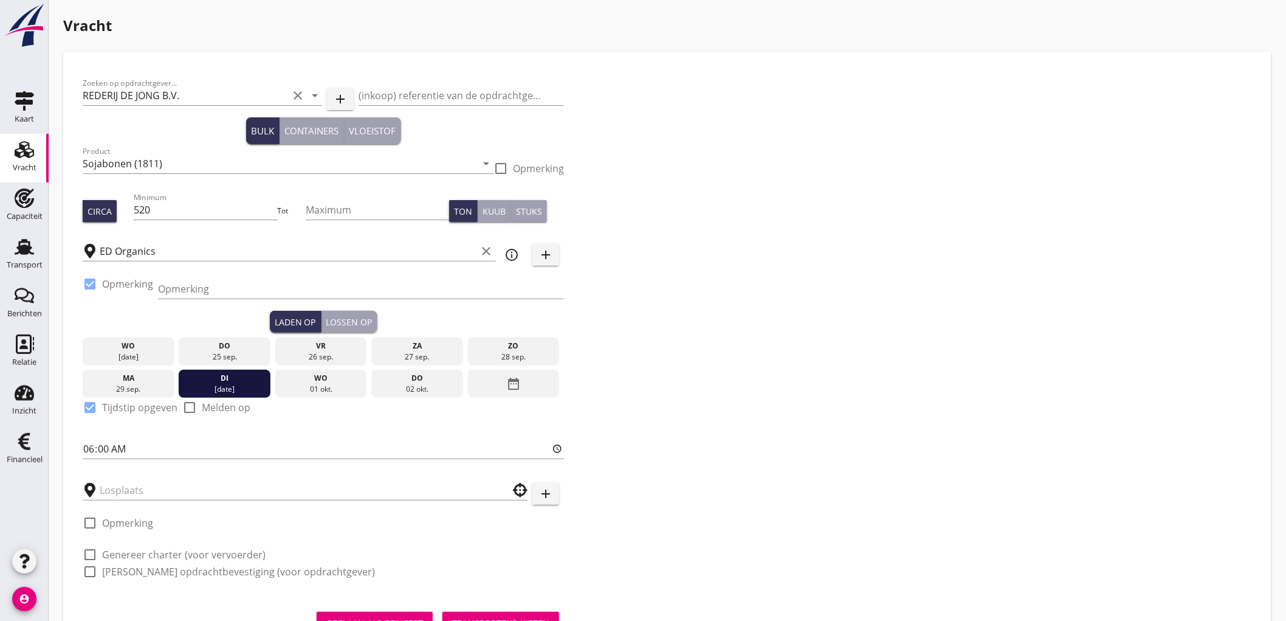
click at [361, 309] on div at bounding box center [361, 306] width 406 height 7
click at [361, 323] on div "Lossen op" at bounding box center [349, 321] width 46 height 13
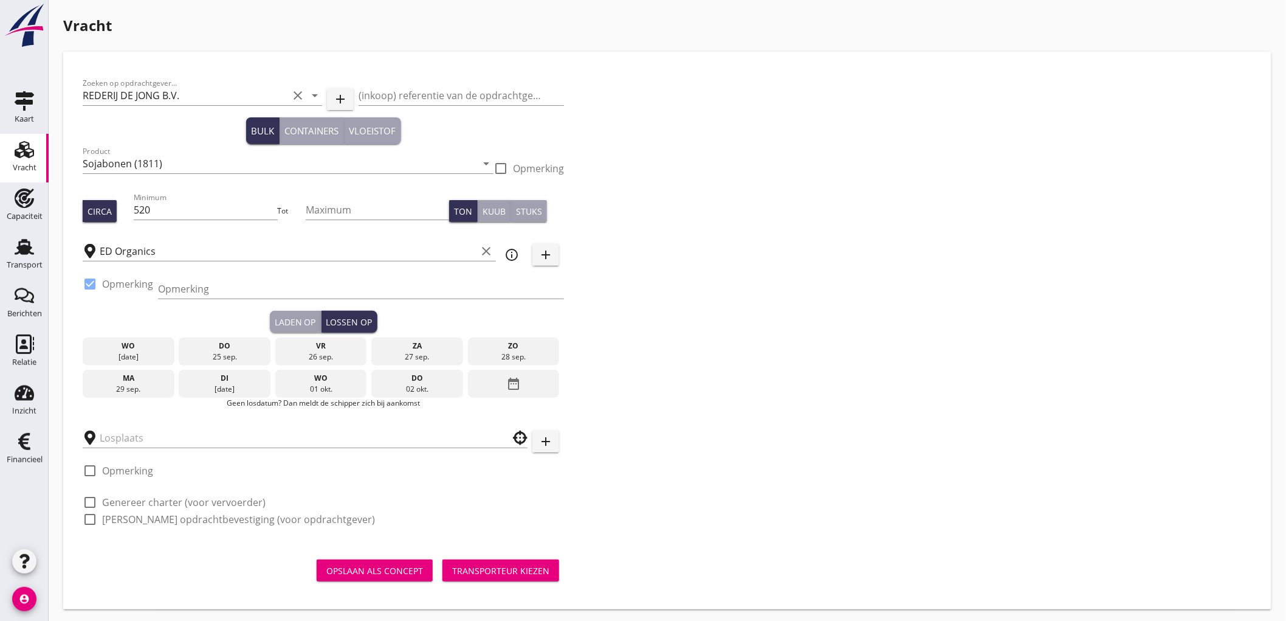
click at [506, 386] on icon "date_range" at bounding box center [513, 384] width 15 height 22
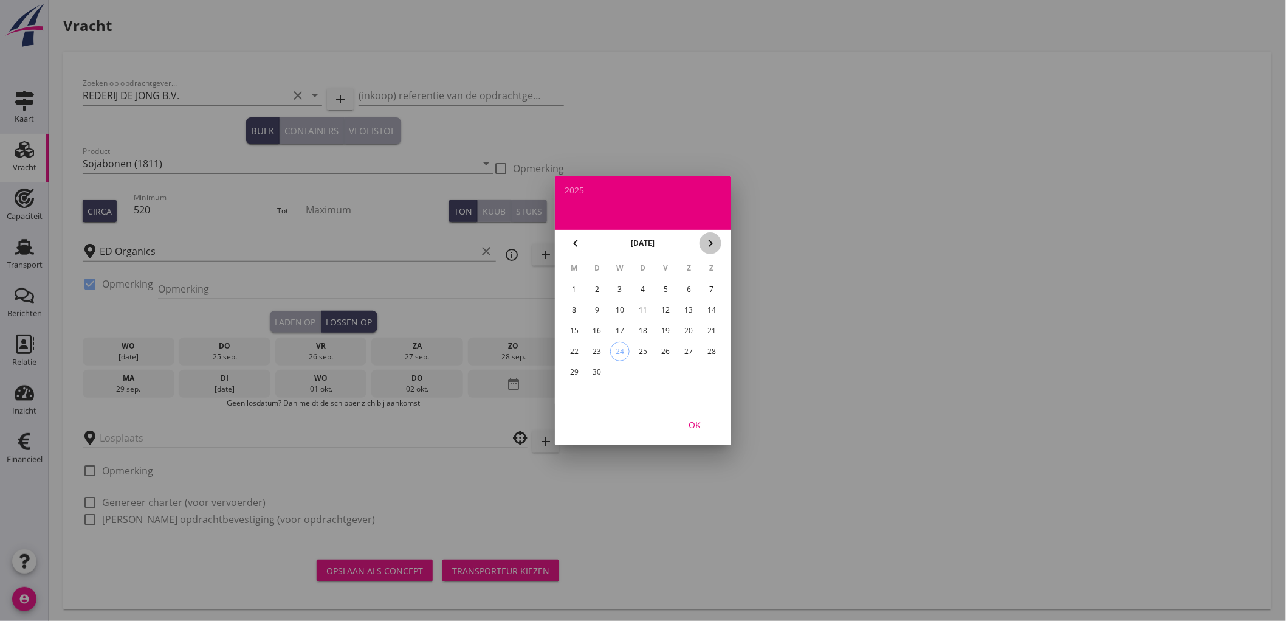
click at [712, 241] on icon "chevron_right" at bounding box center [710, 243] width 15 height 15
click at [659, 293] on div "3" at bounding box center [665, 289] width 19 height 19
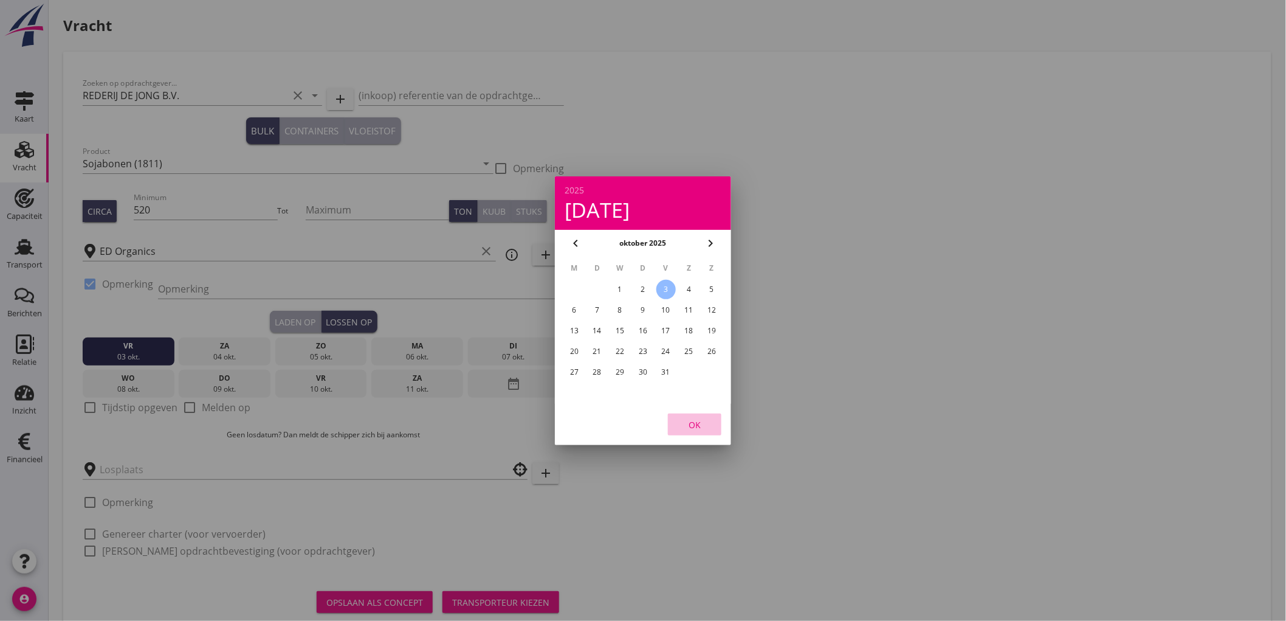
drag, startPoint x: 695, startPoint y: 425, endPoint x: 684, endPoint y: 424, distance: 11.0
click at [695, 424] on div "OK" at bounding box center [695, 424] width 34 height 13
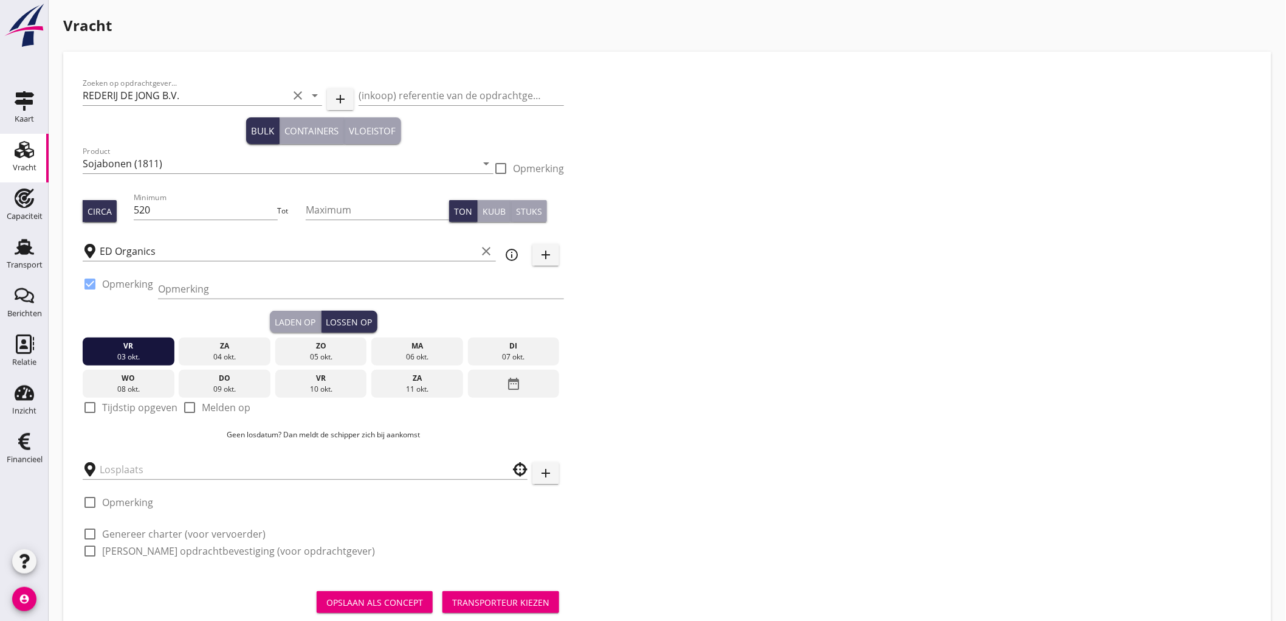
click at [111, 406] on label "Tijdstip opgeven" at bounding box center [139, 407] width 75 height 12
checkbox input "true"
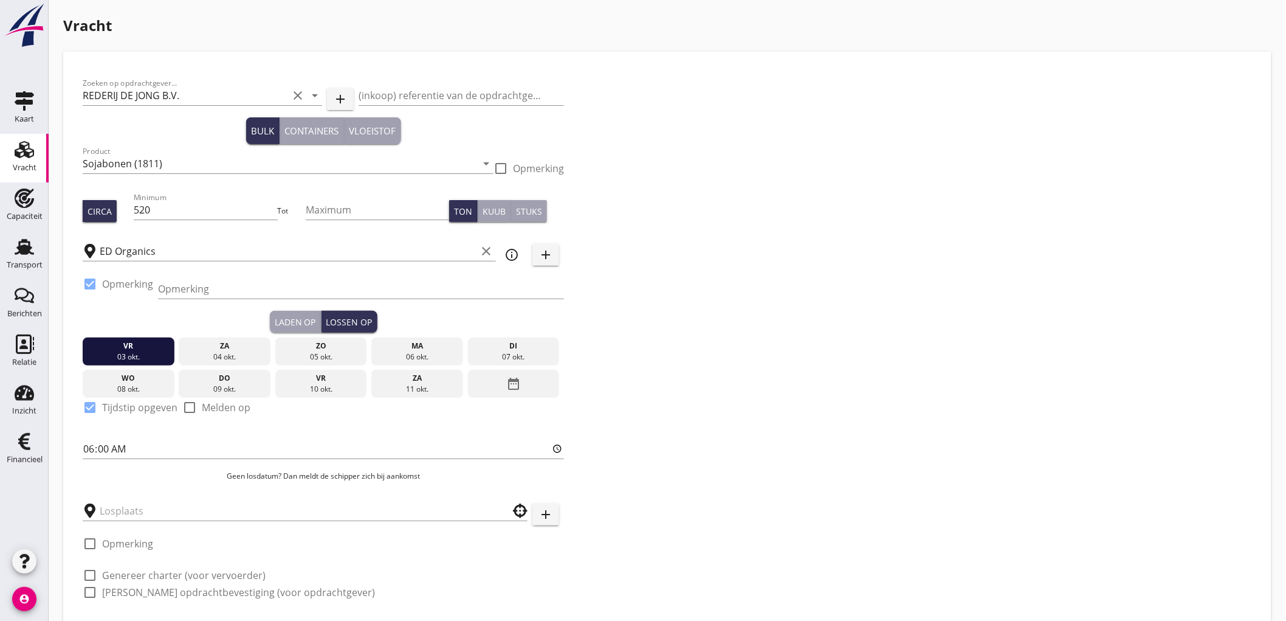
scroll to position [75, 0]
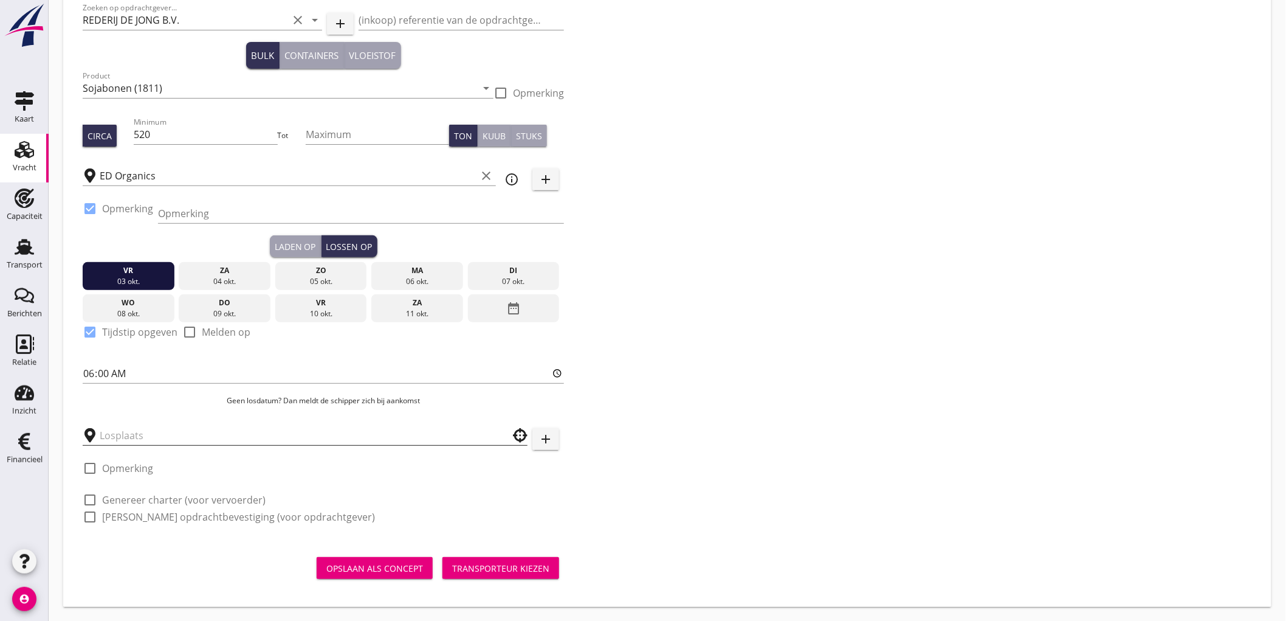
click at [136, 432] on input "text" at bounding box center [297, 434] width 394 height 19
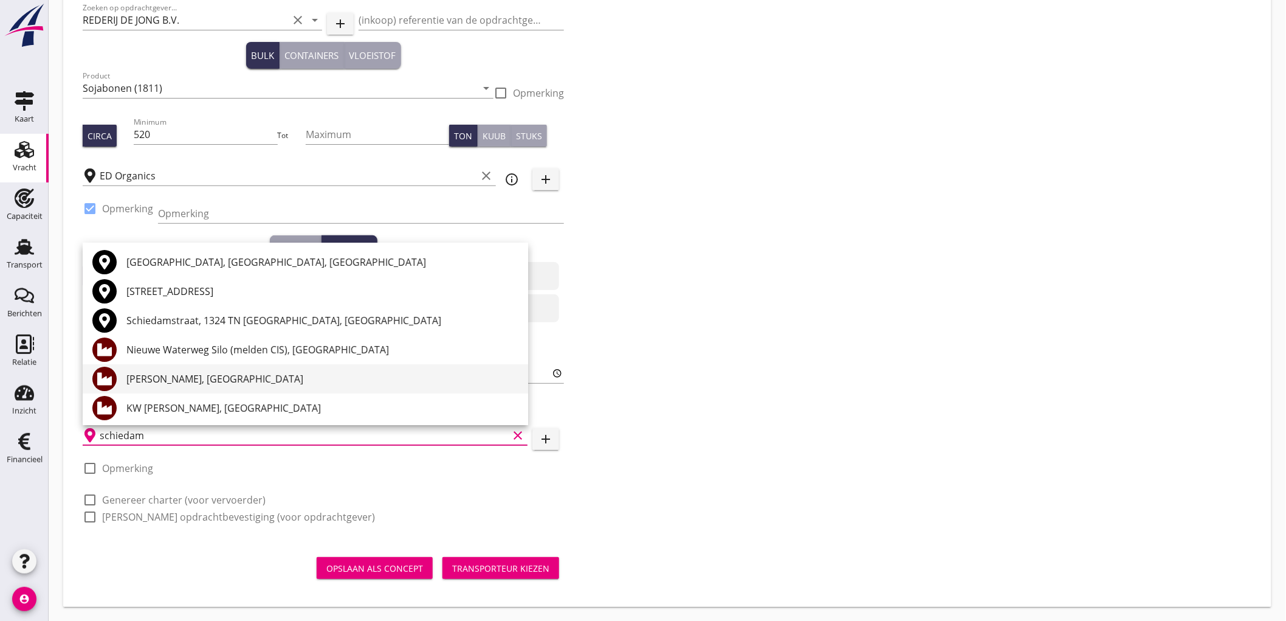
scroll to position [67, 0]
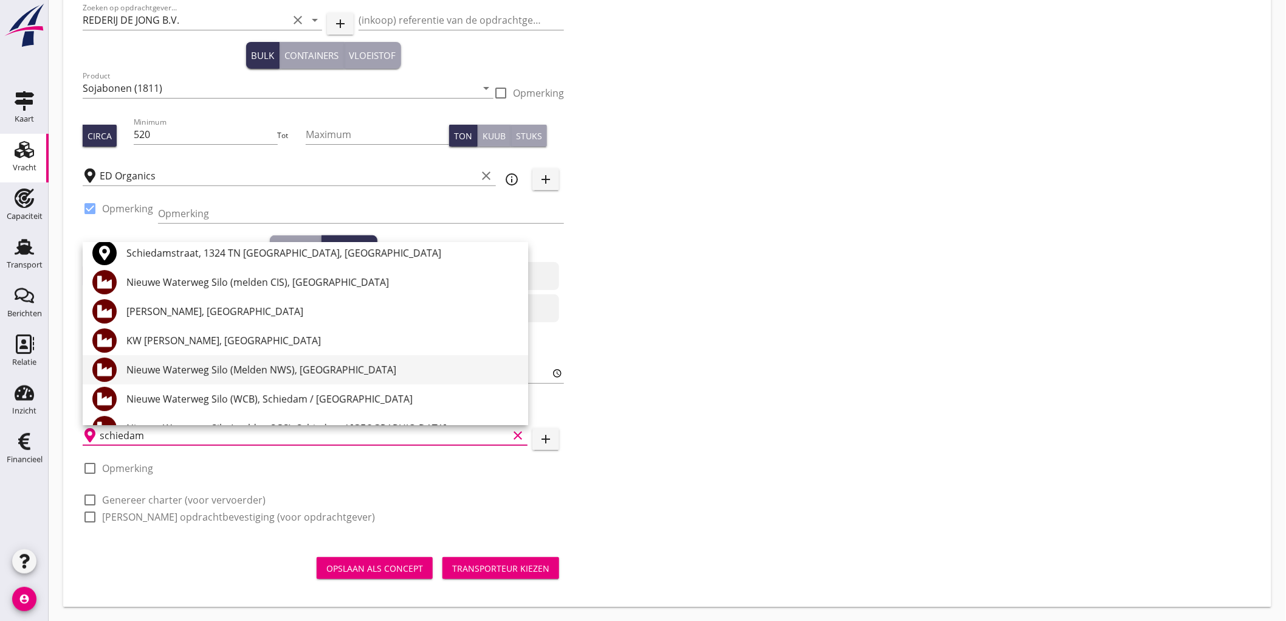
click at [339, 362] on div "Nieuwe Waterweg Silo (Melden NWS), Schiedam" at bounding box center [322, 369] width 392 height 15
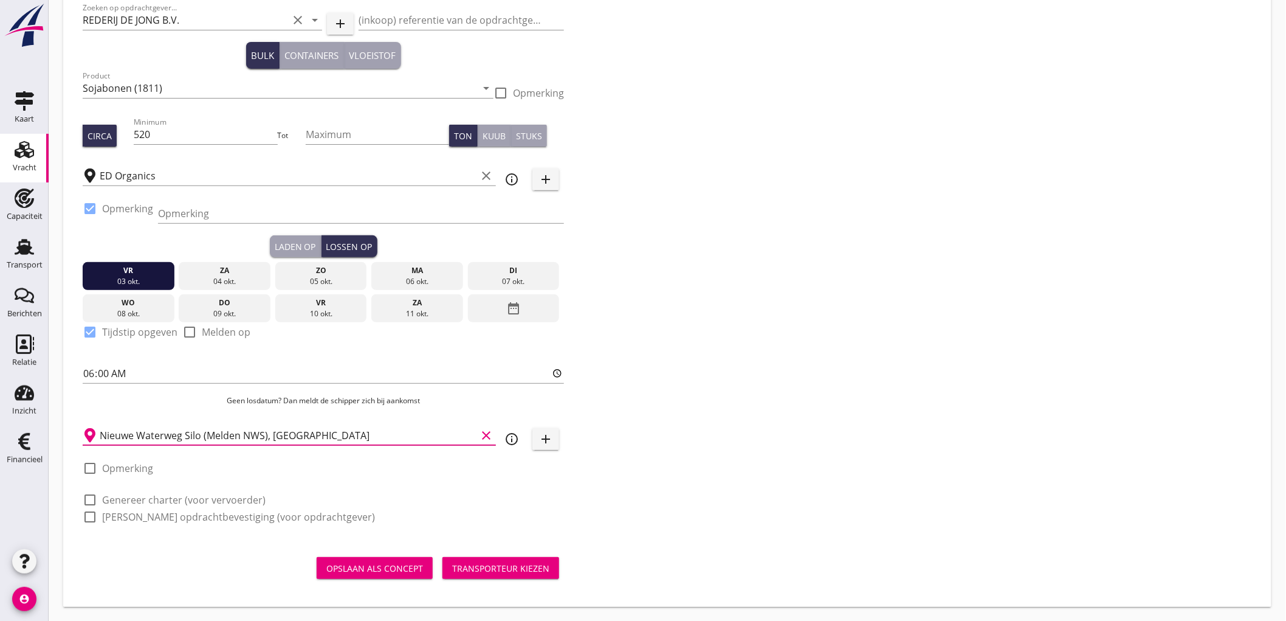
type input "Nieuwe Waterweg Silo (Melden NWS), Schiedam"
click at [189, 497] on label "Genereer charter (voor vervoerder)" at bounding box center [184, 500] width 164 height 12
checkbox input "true"
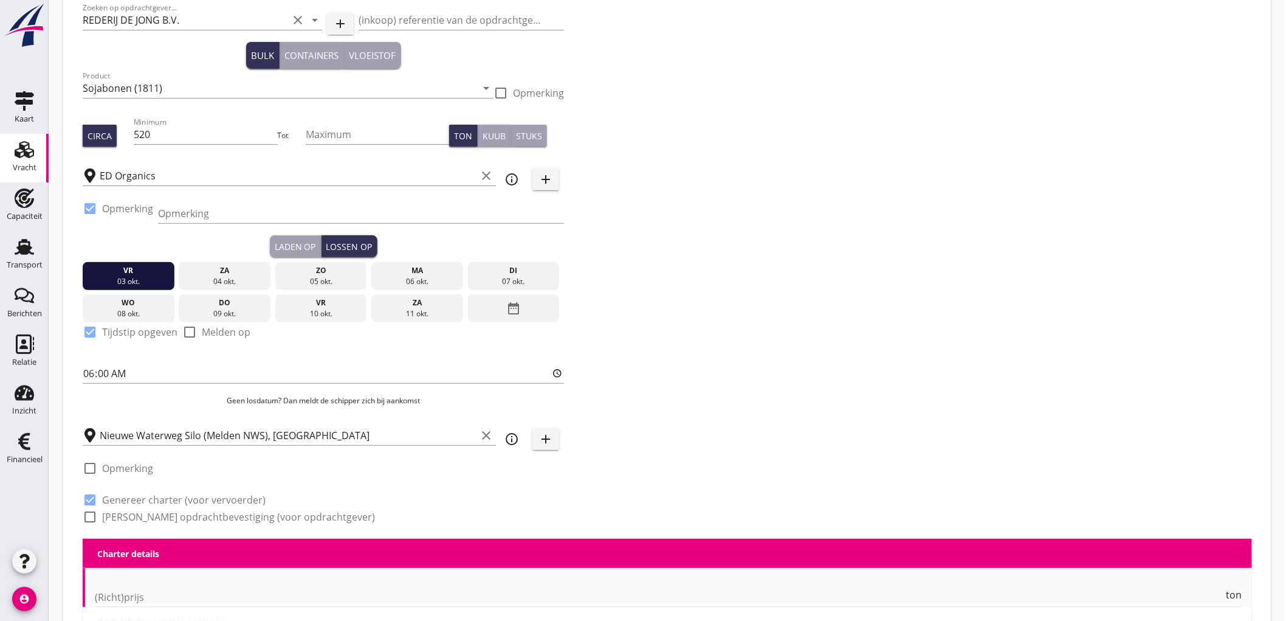
click at [181, 511] on label "Genereer opdrachtbevestiging (voor opdrachtgever)" at bounding box center [238, 517] width 273 height 12
checkbox input "true"
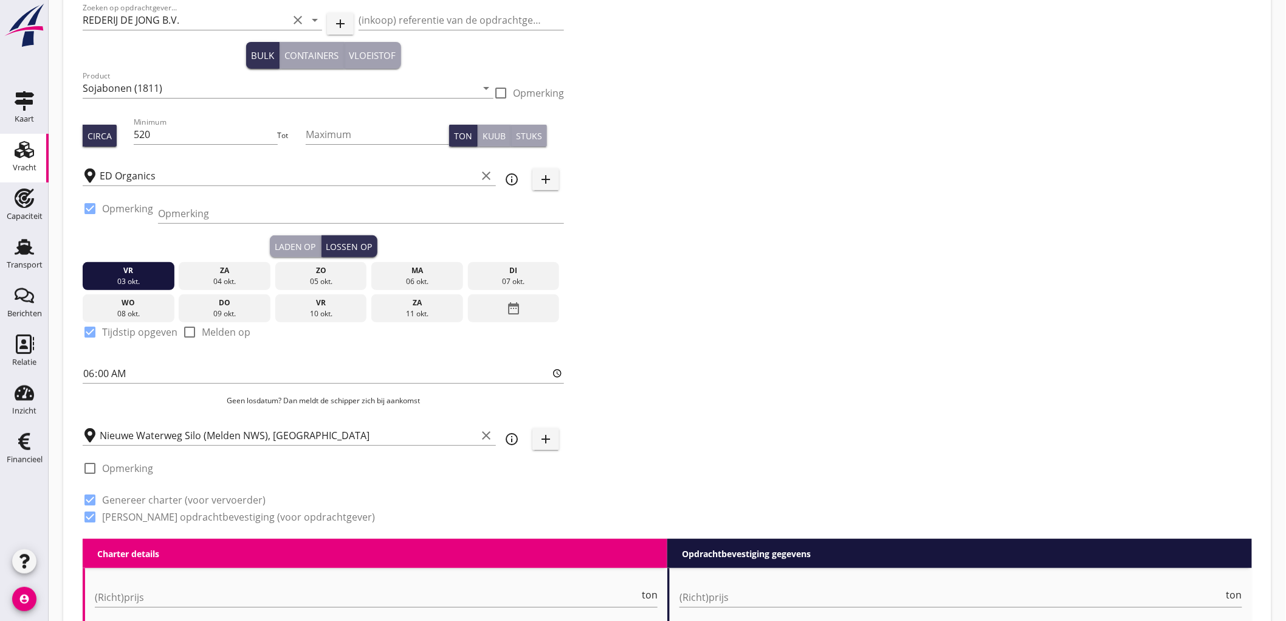
checkbox input "true"
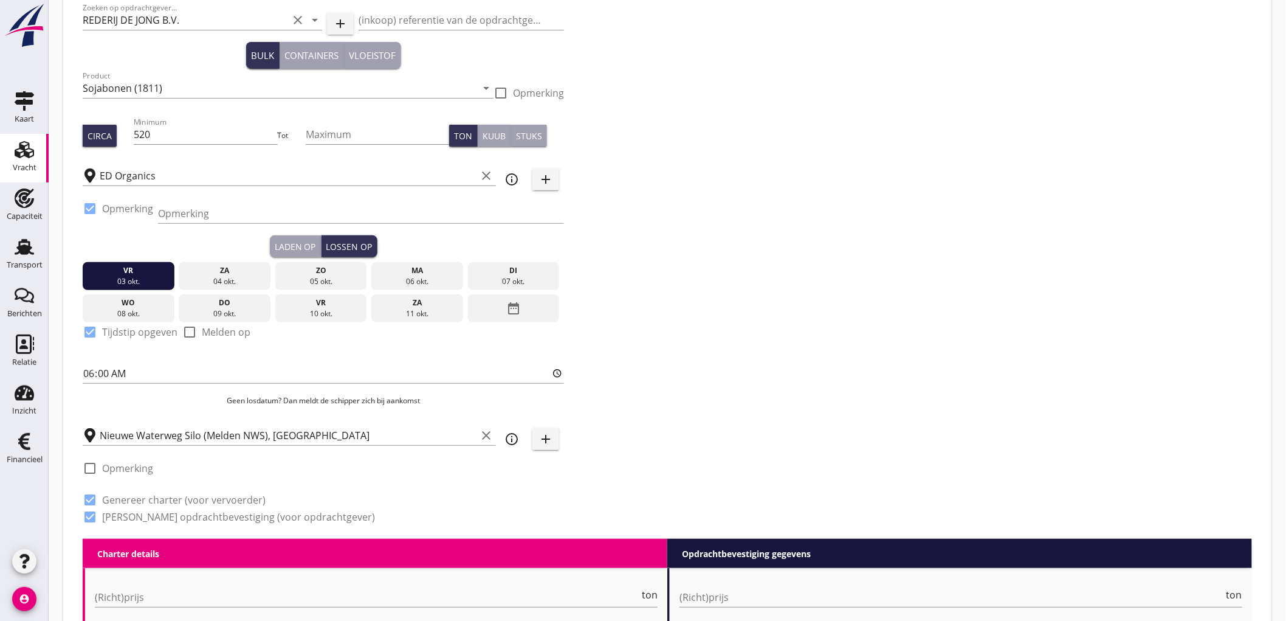
checkbox input "true"
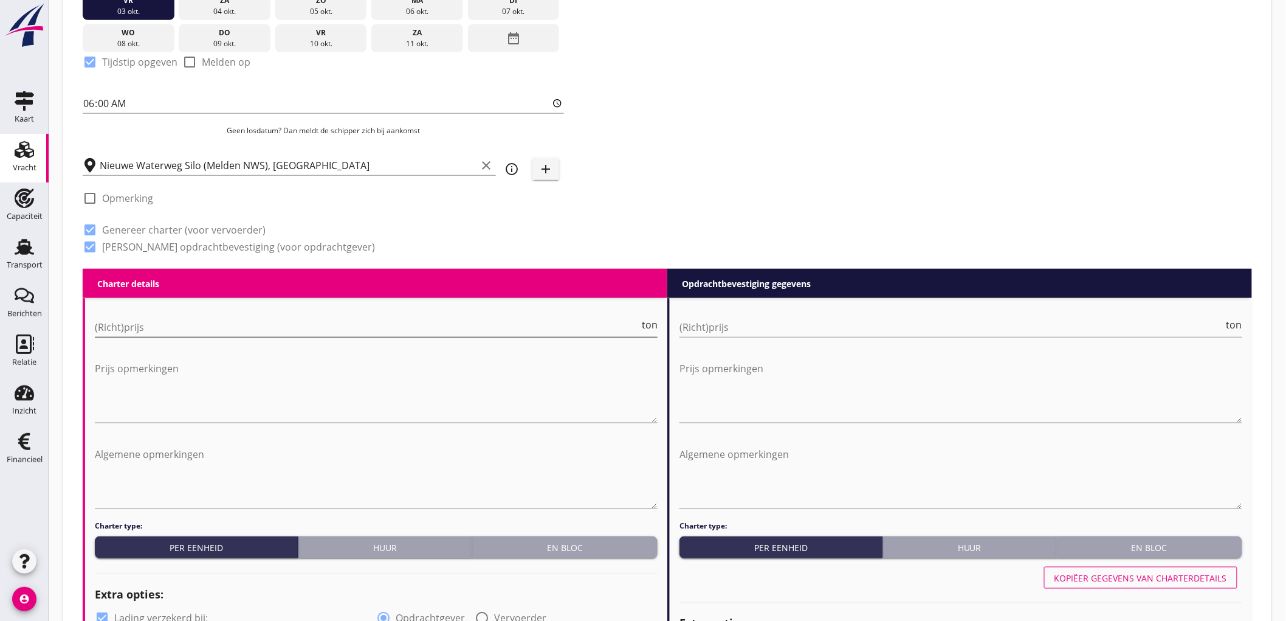
click at [142, 334] on input "(Richt)prijs" at bounding box center [367, 326] width 545 height 19
type input "4250"
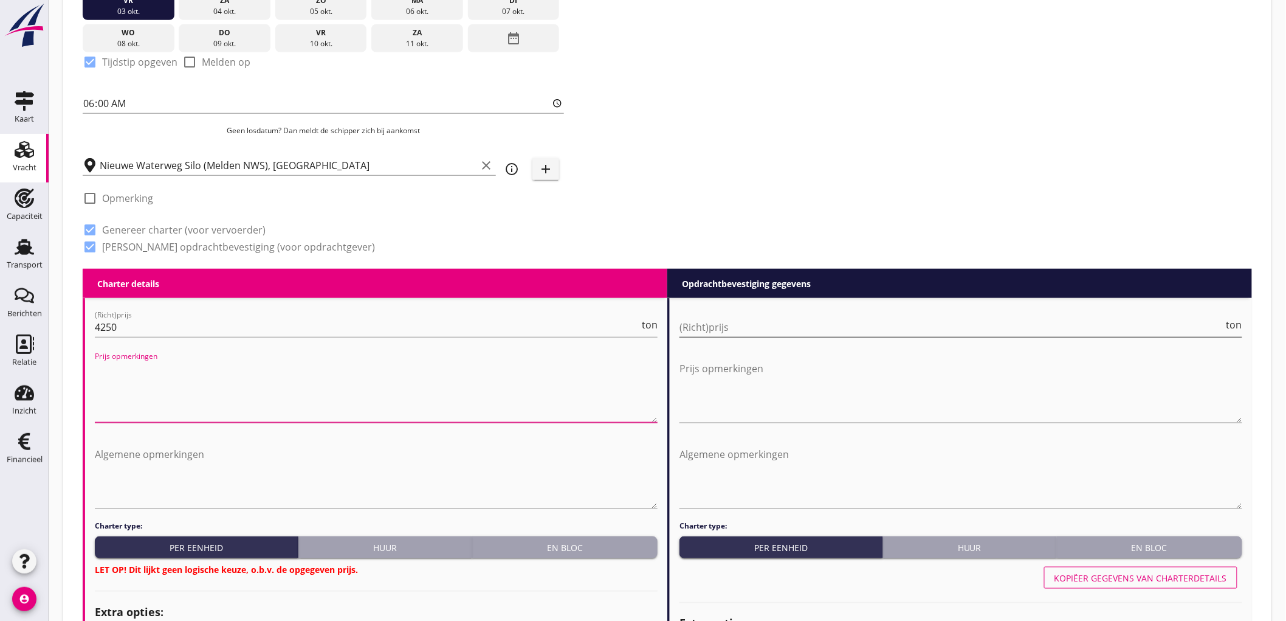
click at [717, 336] on div "(Richt)prijs ton" at bounding box center [961, 326] width 563 height 19
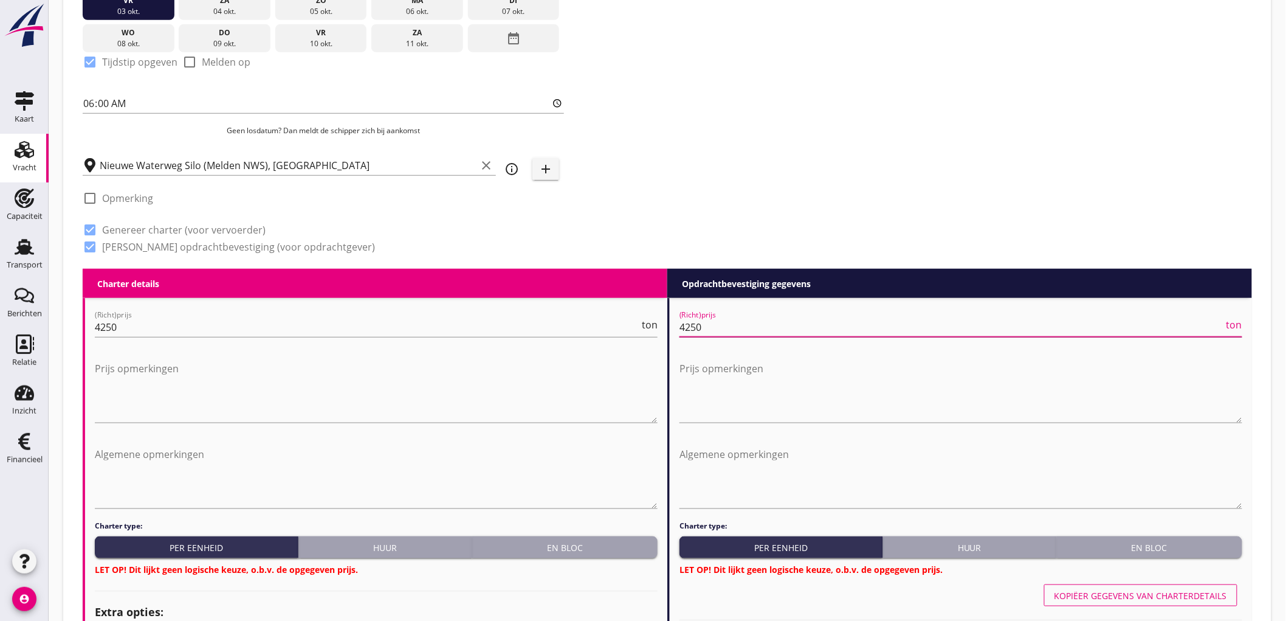
type input "4250"
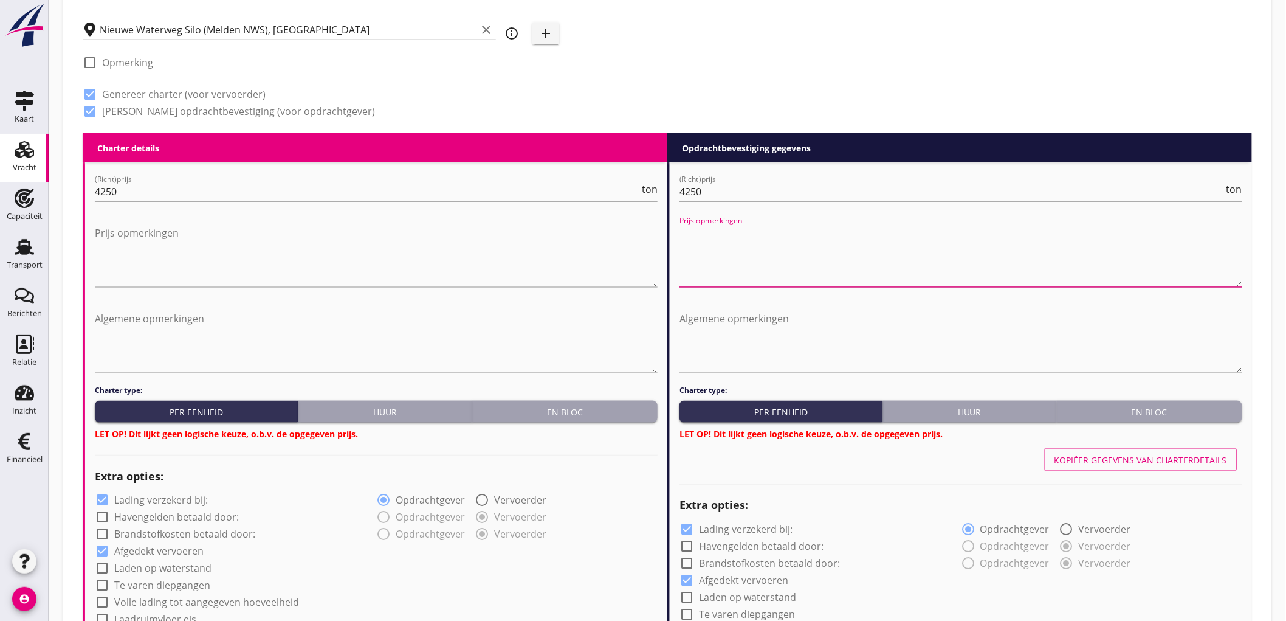
scroll to position [548, 0]
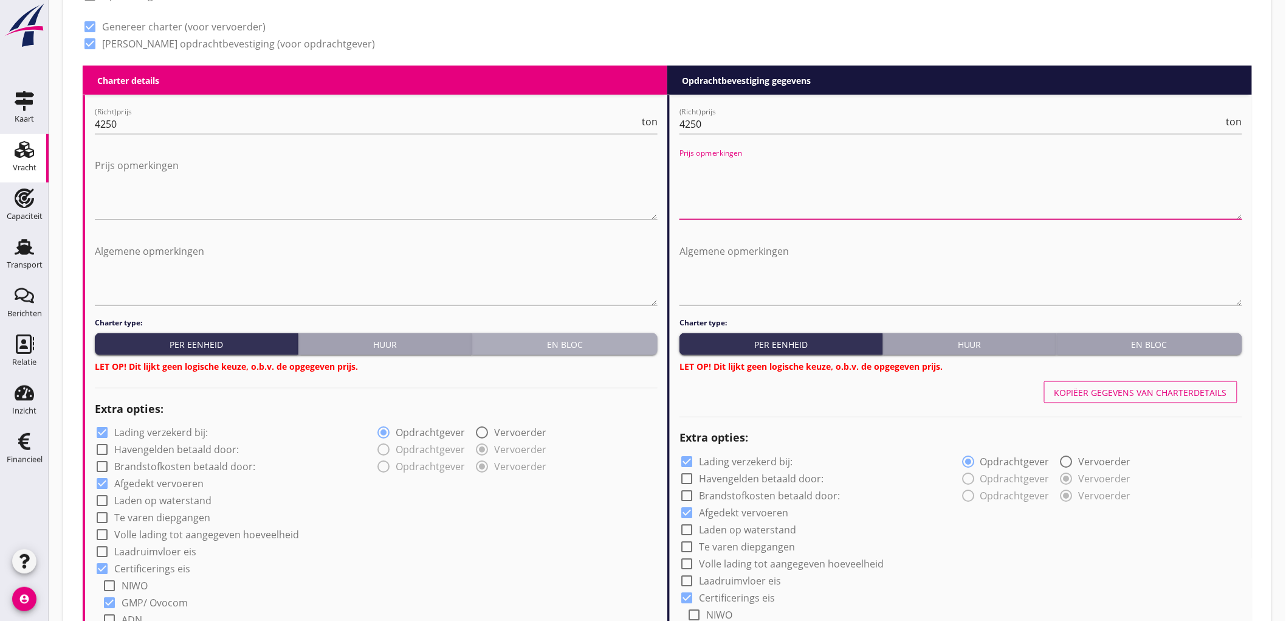
click at [573, 348] on div "En bloc" at bounding box center [565, 344] width 176 height 13
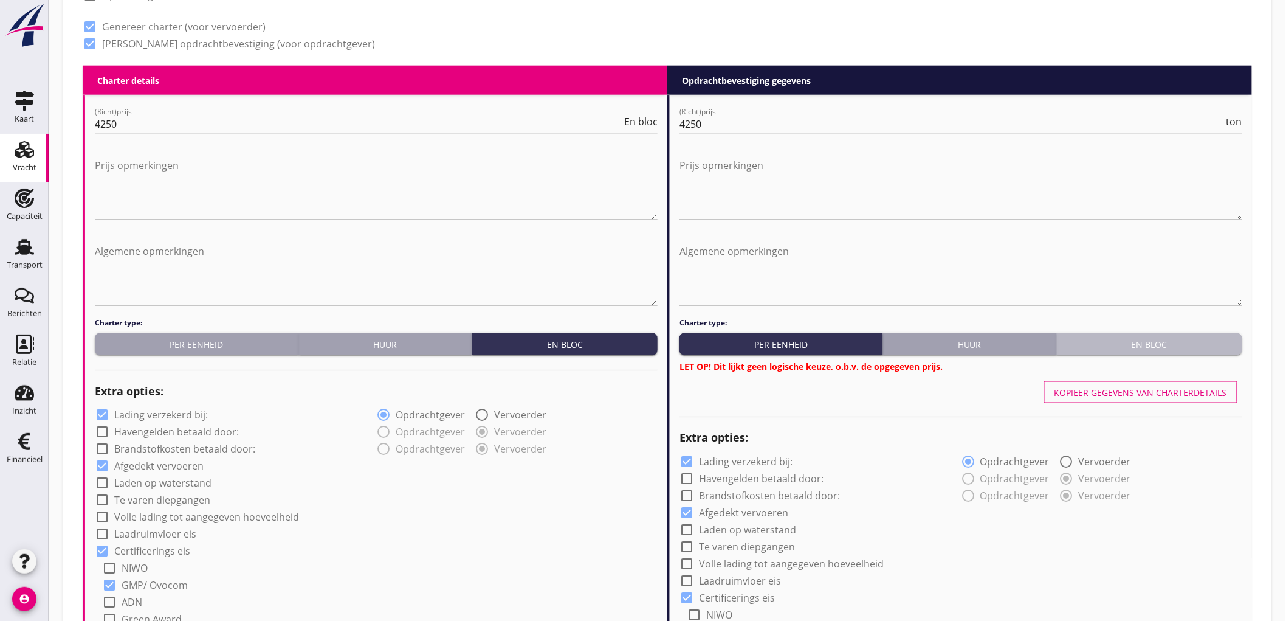
click at [1154, 344] on div "En bloc" at bounding box center [1150, 344] width 176 height 13
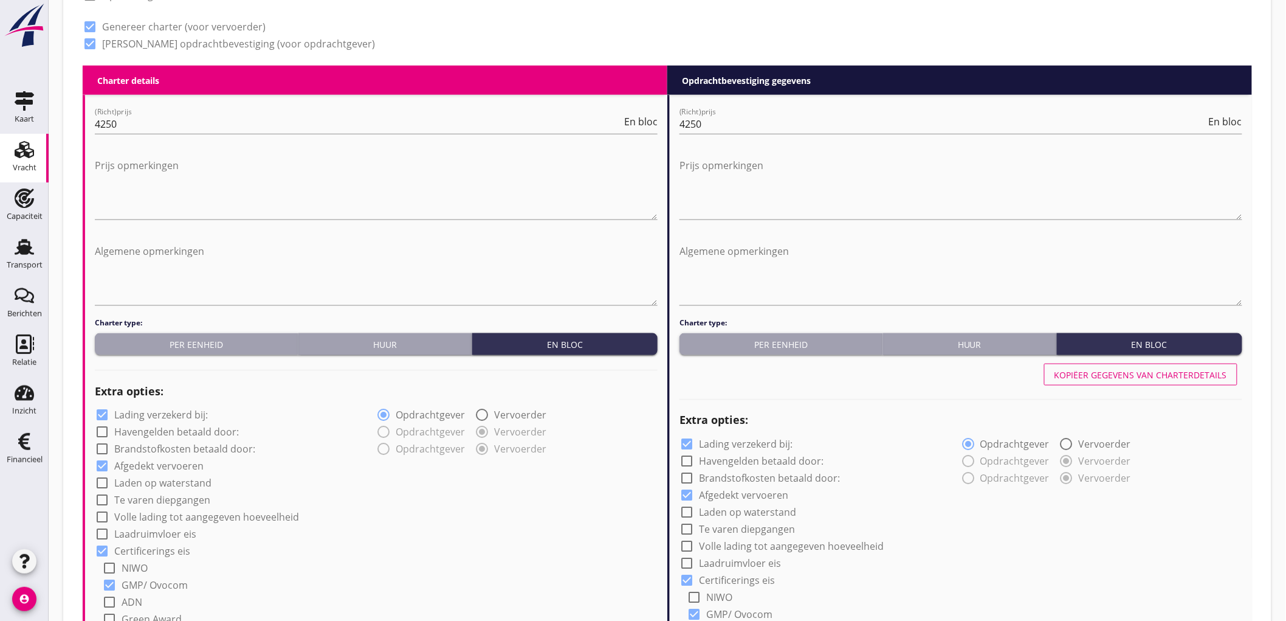
click at [123, 414] on label "Lading verzekerd bij:" at bounding box center [161, 415] width 94 height 12
checkbox input "false"
click at [731, 442] on label "Lading verzekerd bij:" at bounding box center [746, 444] width 94 height 12
checkbox input "false"
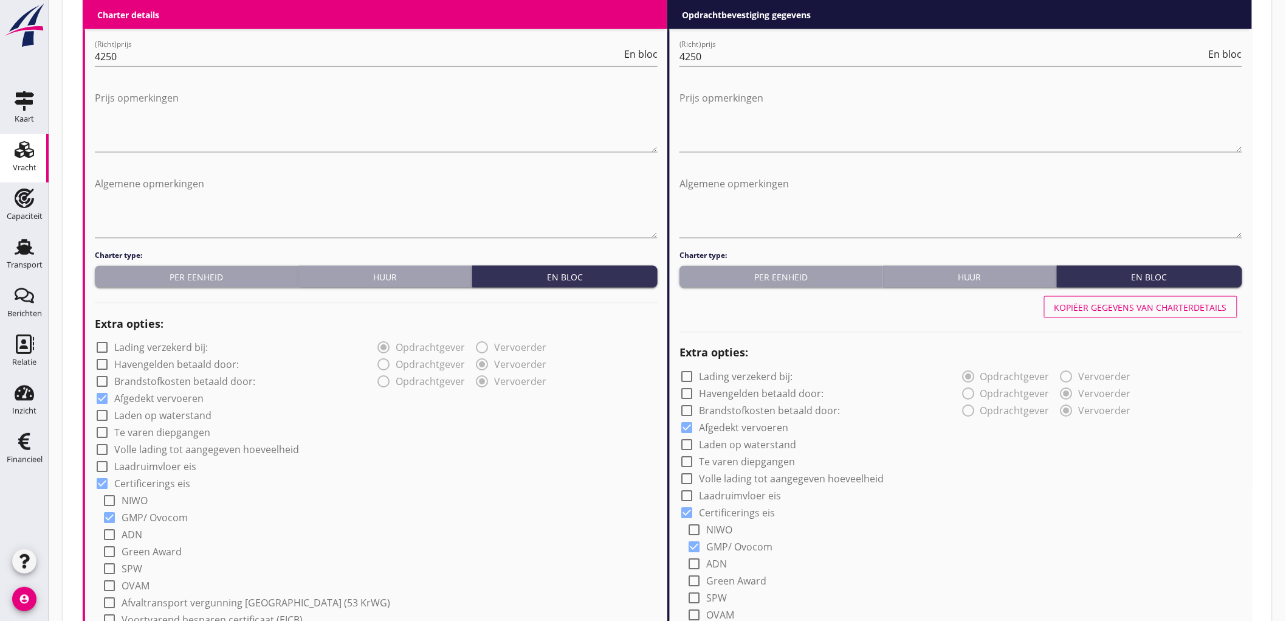
scroll to position [818, 0]
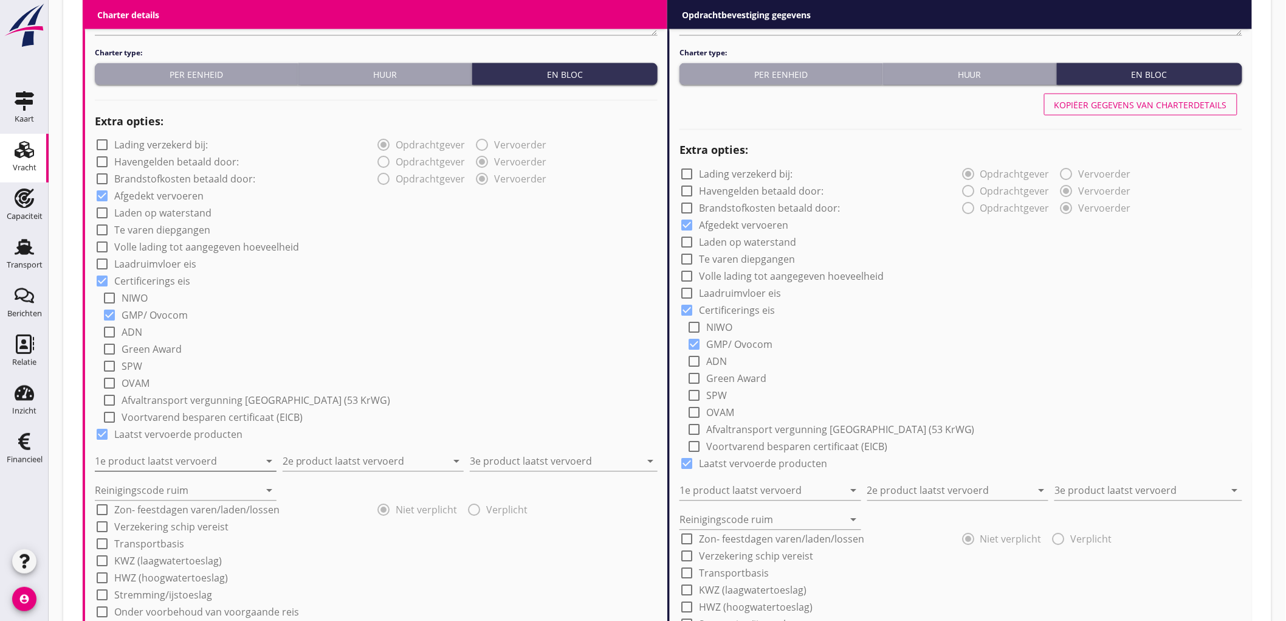
click at [159, 458] on input "1e product laatst vervoerd" at bounding box center [177, 461] width 165 height 19
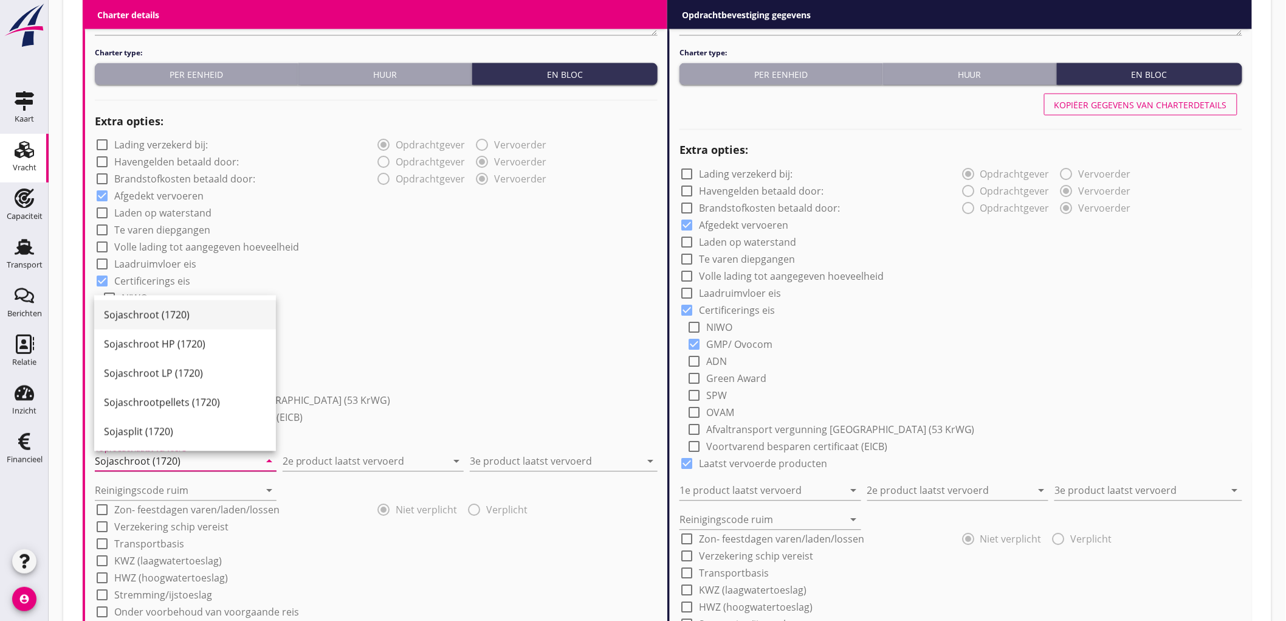
type input "Sojaschroot (1720)"
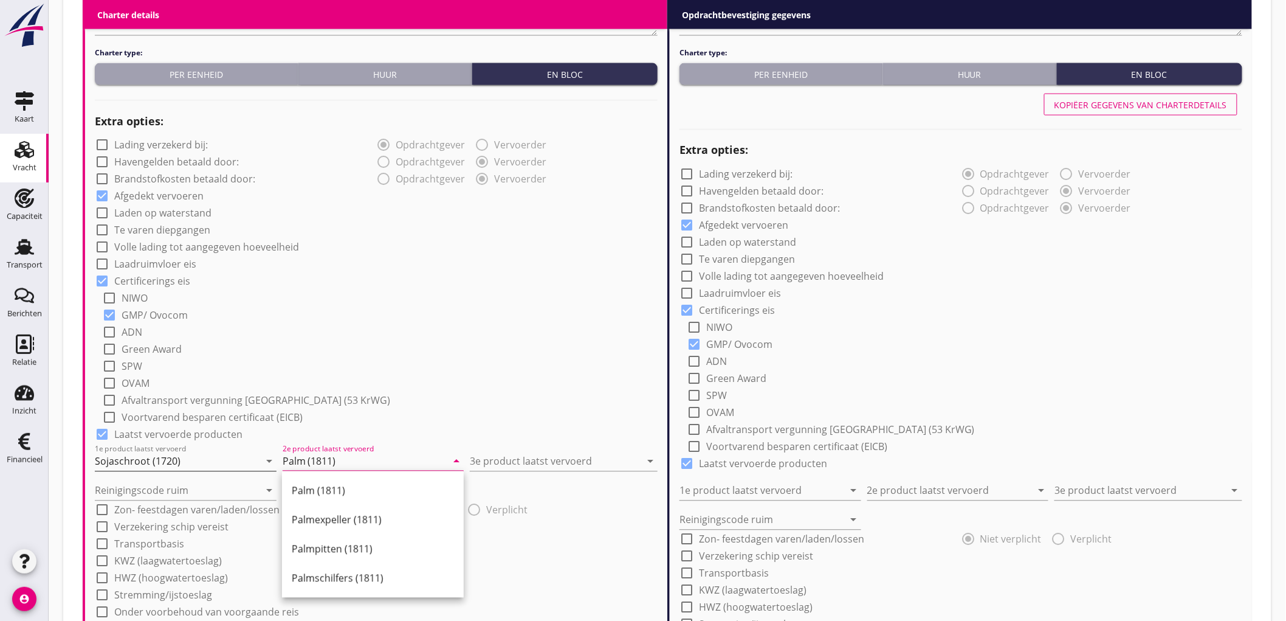
type input "Palm (1811)"
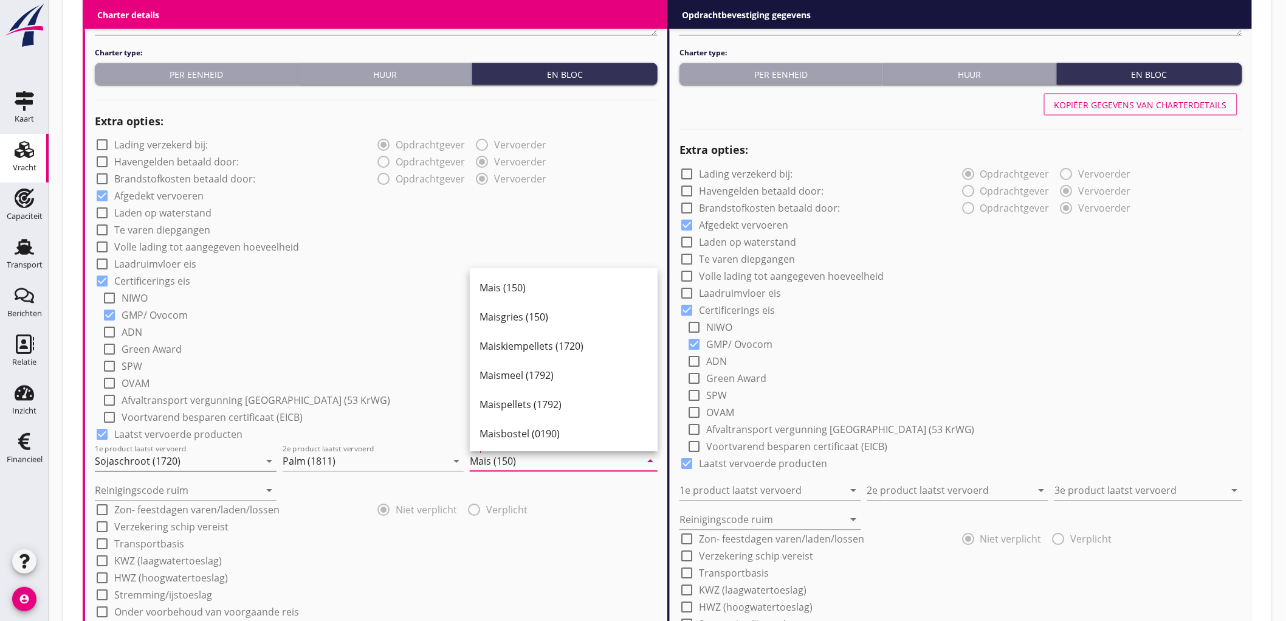
type input "Mais (150)"
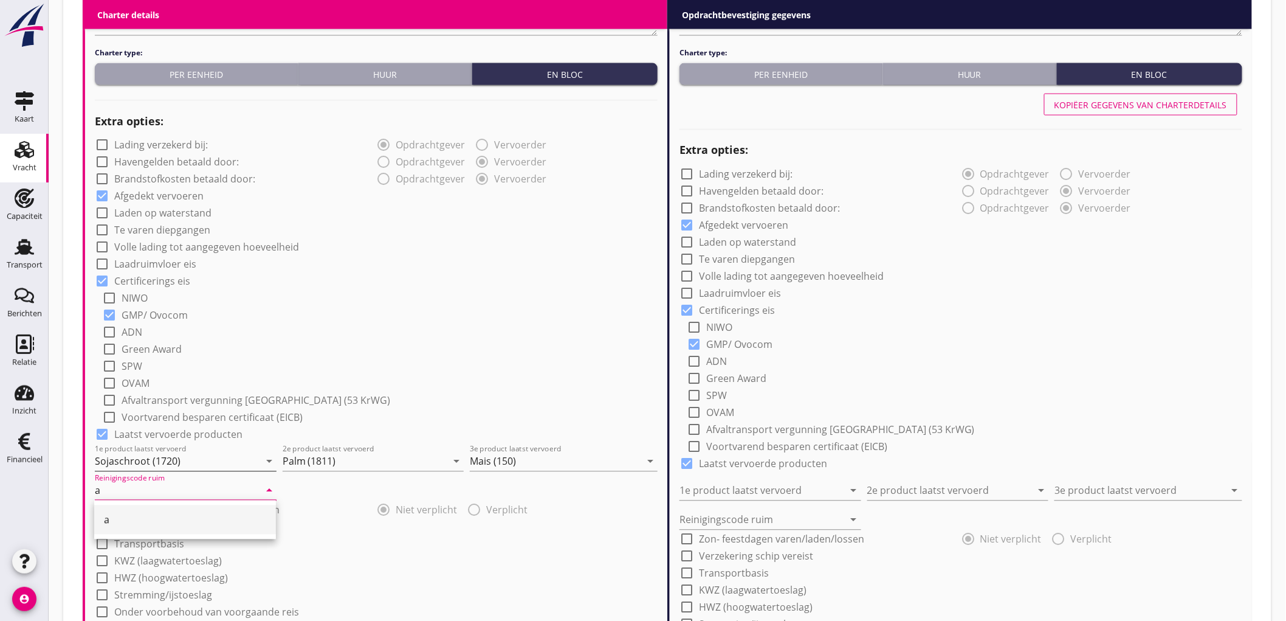
type input "a"
click at [353, 298] on div "check_box_outline_blank NIWO" at bounding box center [380, 297] width 556 height 17
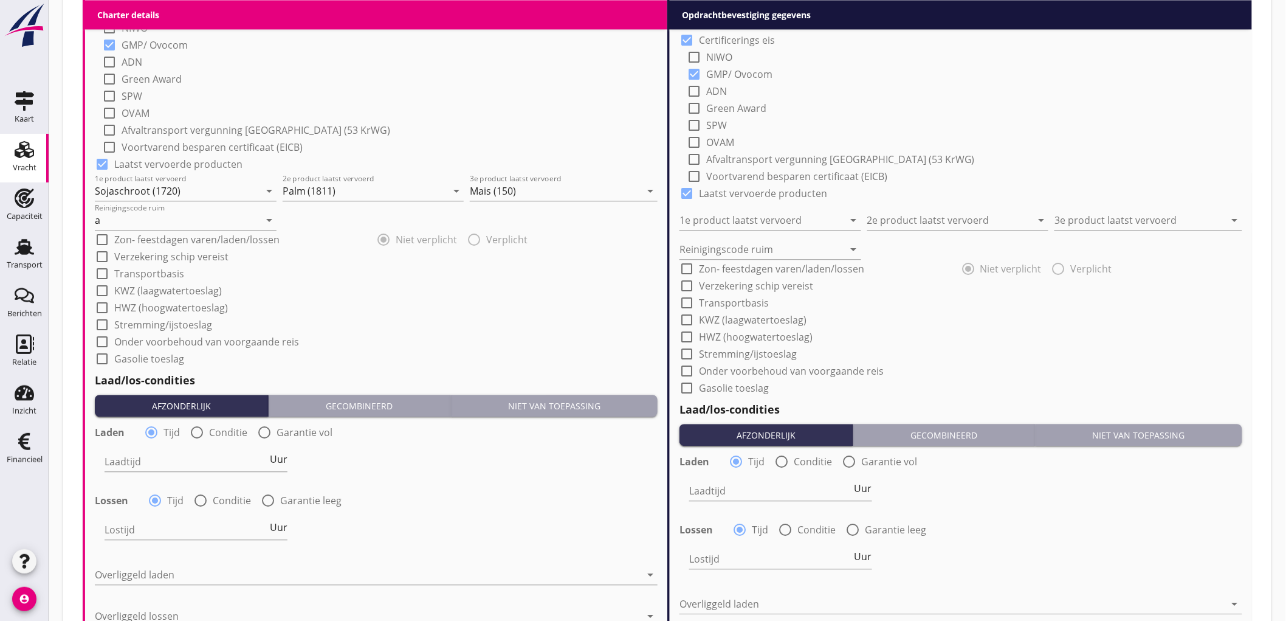
click at [204, 439] on div "Laden radio_button_checked Tijd radio_button_unchecked Conditie radio_button_un…" at bounding box center [376, 430] width 565 height 19
click at [196, 436] on div at bounding box center [197, 432] width 21 height 21
radio input "false"
radio input "true"
click at [162, 460] on div at bounding box center [234, 461] width 258 height 19
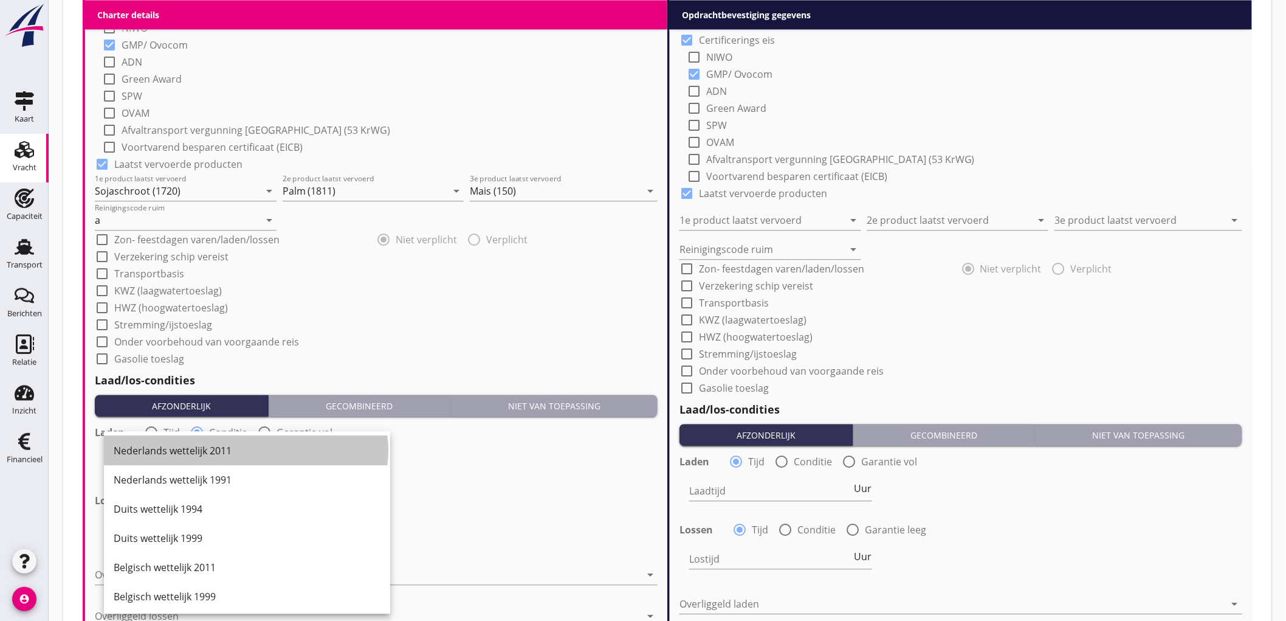
click at [162, 460] on div "Nederlands wettelijk 2011" at bounding box center [247, 450] width 267 height 29
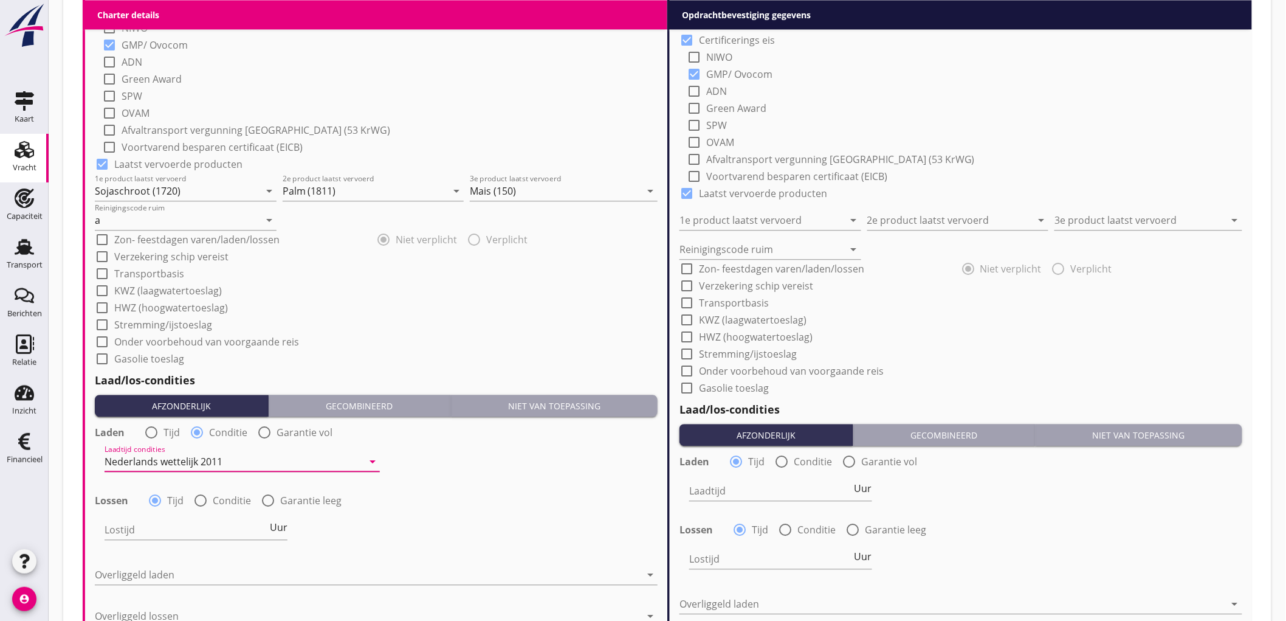
click at [224, 484] on div "Laden radio_button_unchecked Tijd radio_button_checked Conditie radio_button_un…" at bounding box center [376, 486] width 563 height 131
click at [213, 498] on label "Conditie" at bounding box center [232, 500] width 38 height 12
radio input "false"
radio input "true"
click at [156, 533] on div at bounding box center [234, 529] width 258 height 19
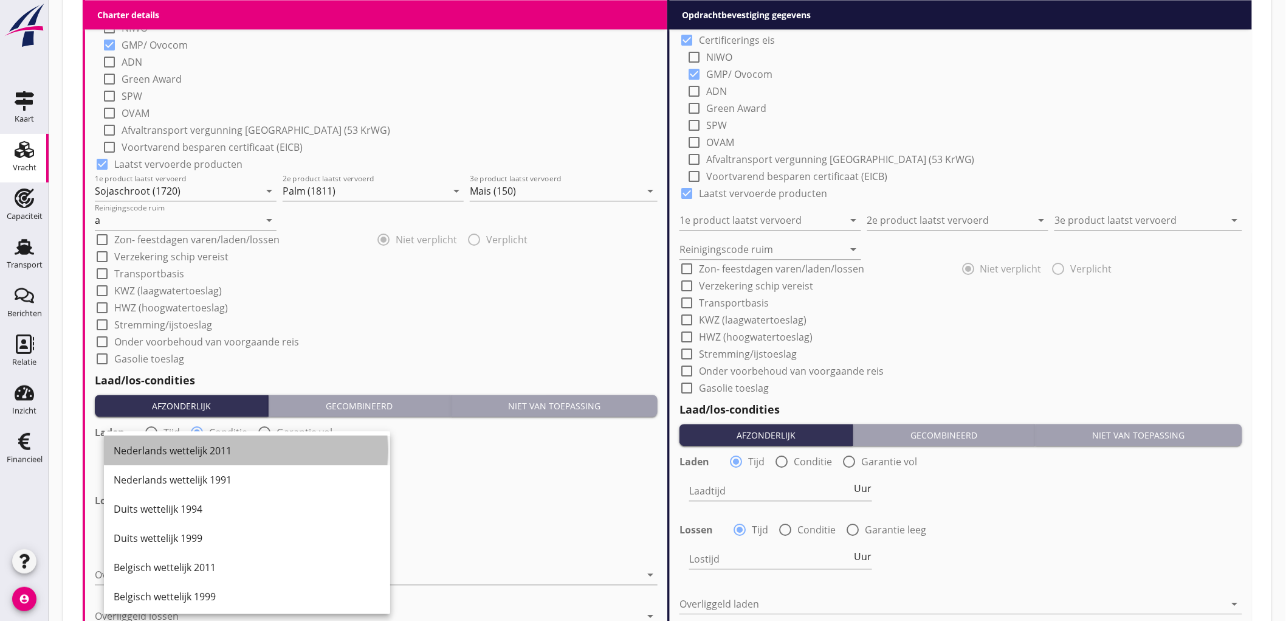
click at [222, 446] on div "Nederlands wettelijk 2011" at bounding box center [247, 450] width 267 height 15
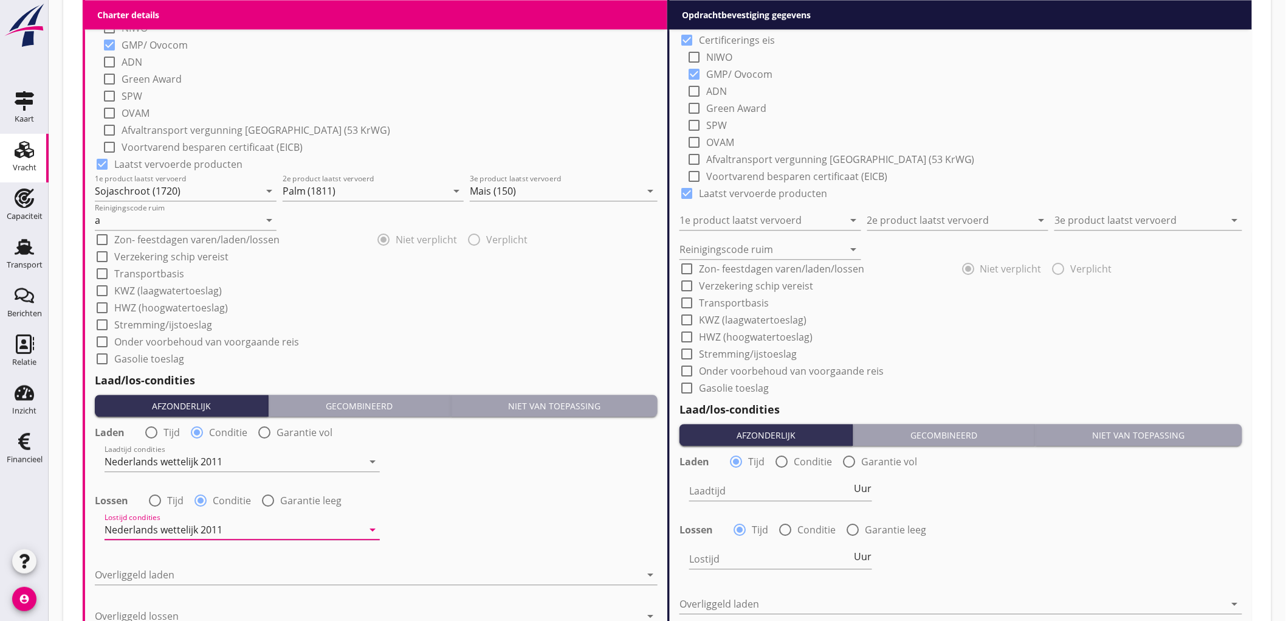
click at [520, 484] on div "Laden radio_button_unchecked Tijd radio_button_checked Conditie radio_button_un…" at bounding box center [376, 486] width 563 height 131
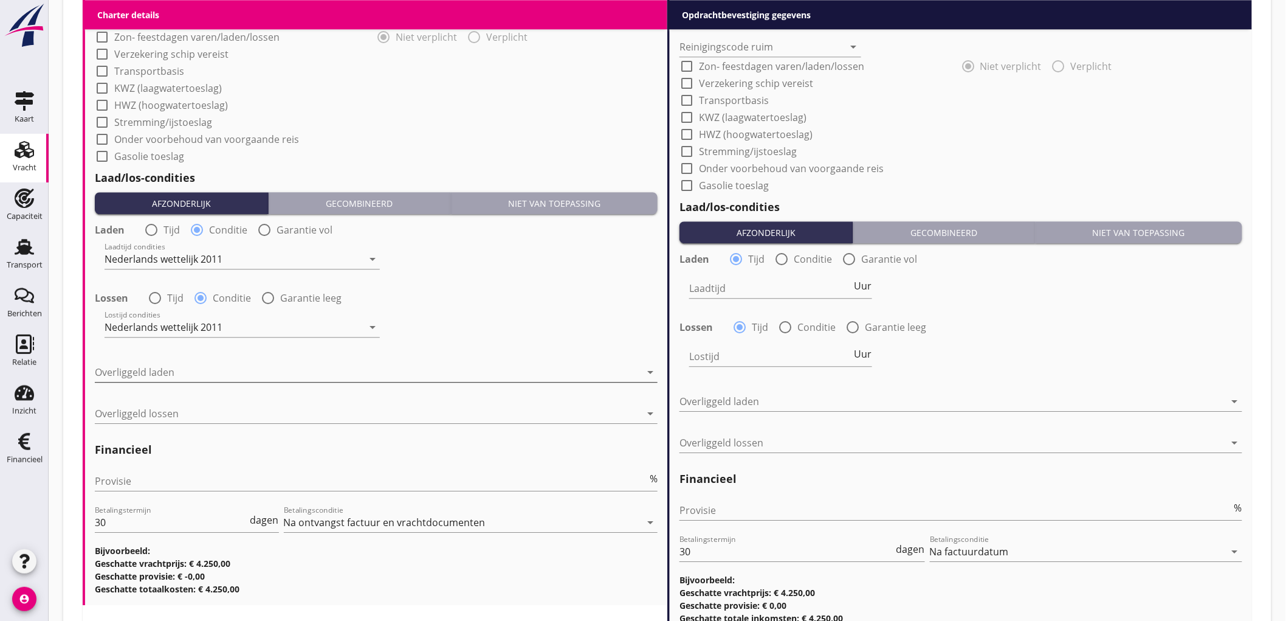
click at [162, 368] on div at bounding box center [368, 371] width 546 height 19
click at [0, 0] on div "Nederlands wettelijk 2011" at bounding box center [0, 0] width 0 height 0
click at [162, 438] on div "Financieel Provisie % Betalingstermijn 30 dagen Betalingsconditie Na ontvangst …" at bounding box center [376, 515] width 563 height 160
click at [183, 415] on div at bounding box center [368, 413] width 546 height 19
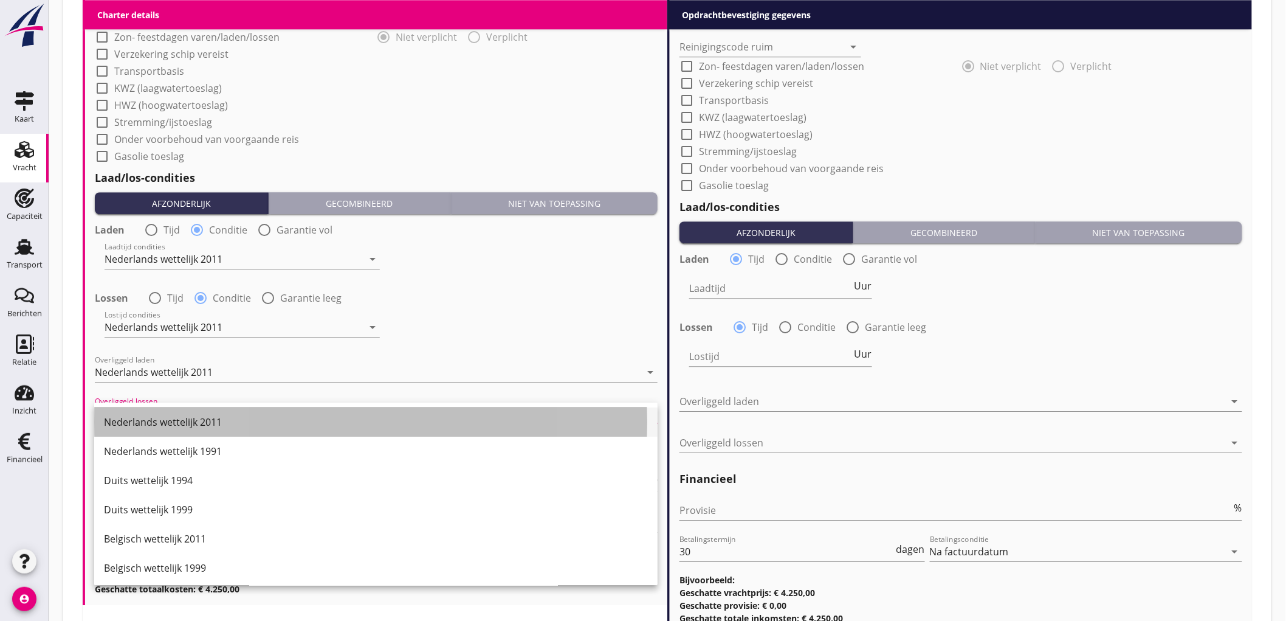
click at [182, 422] on div "Nederlands wettelijk 2011" at bounding box center [376, 422] width 544 height 15
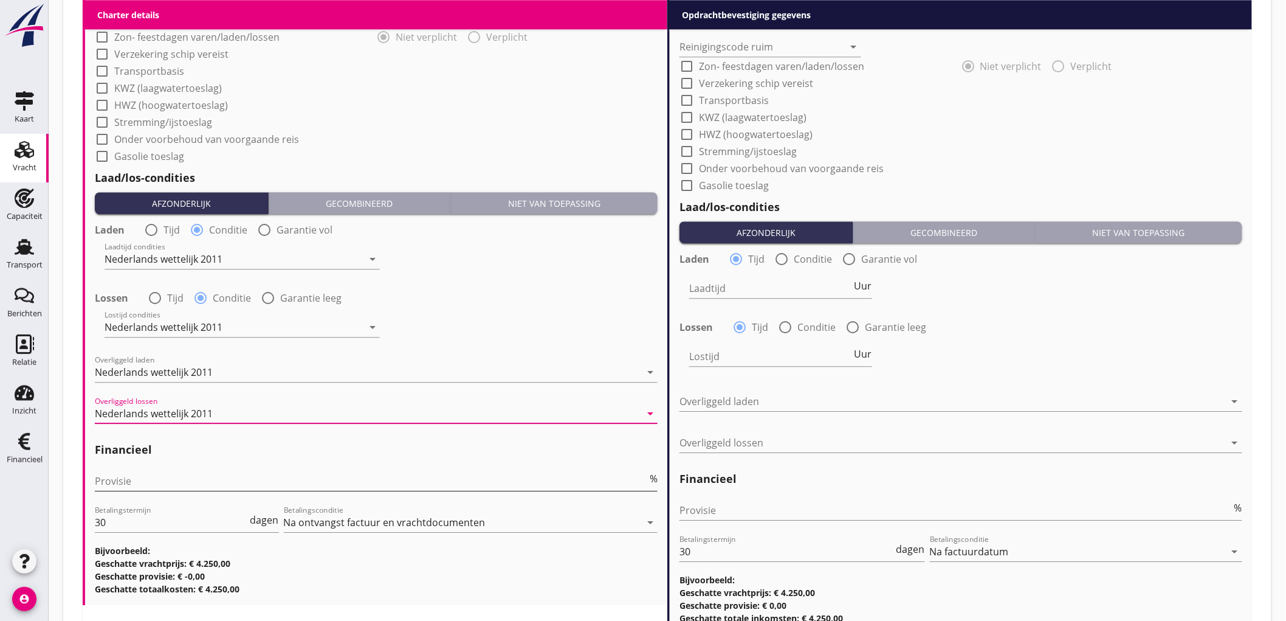
click at [138, 483] on input "Provisie" at bounding box center [371, 480] width 553 height 19
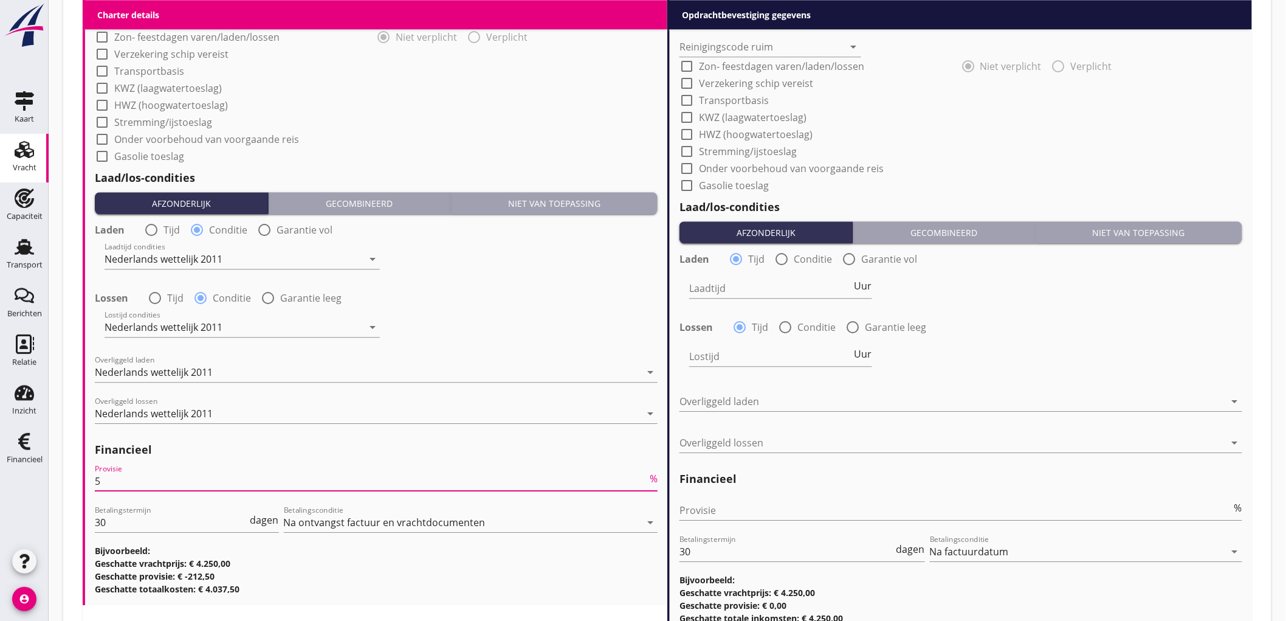
scroll to position [818, 0]
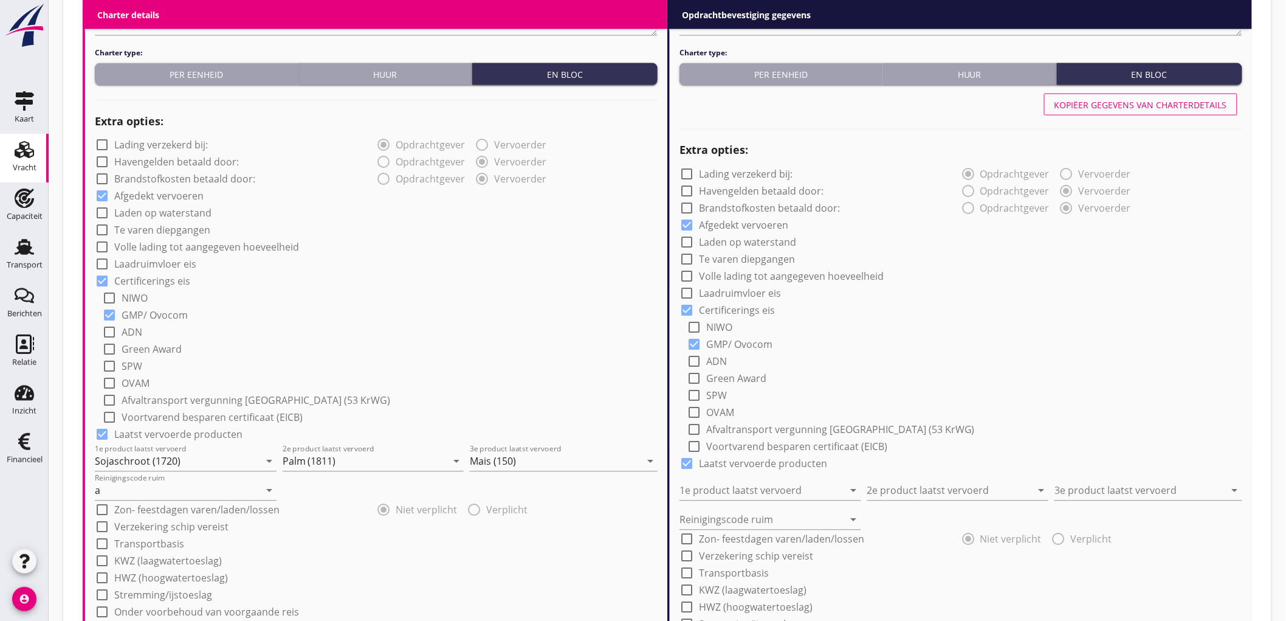
type input "5"
click at [1101, 112] on button "Kopiëer gegevens van charterdetails" at bounding box center [1140, 105] width 193 height 22
radio input "false"
radio input "true"
radio input "false"
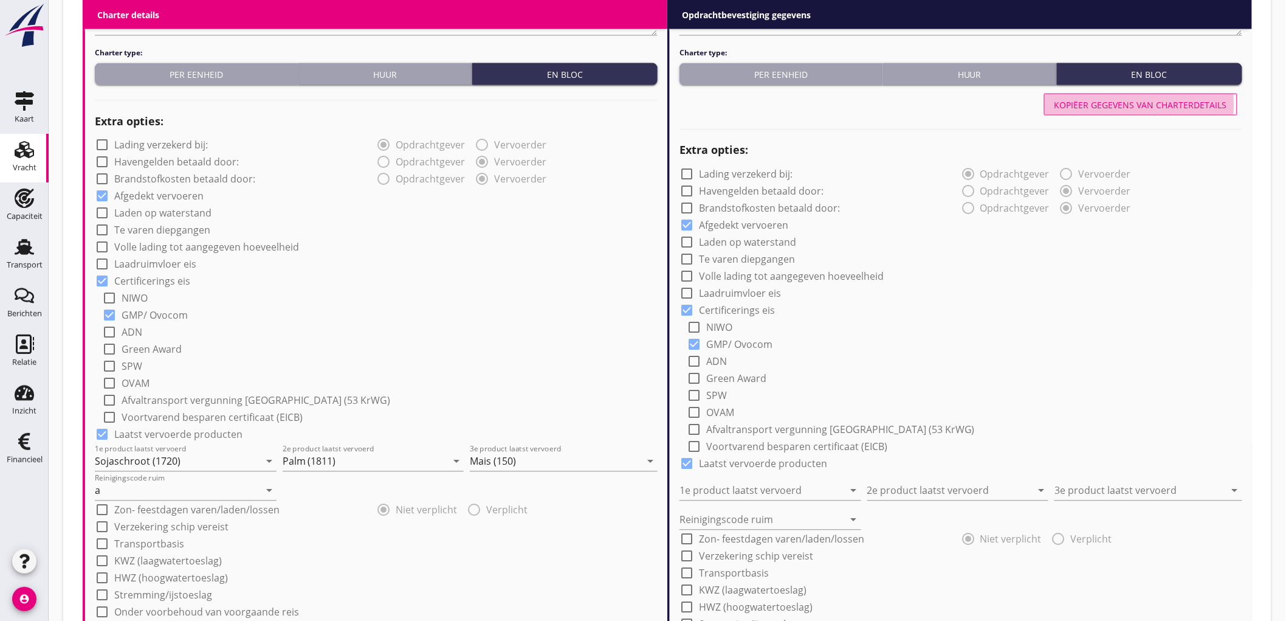
radio input "true"
type input "Sojaschroot (1720)"
type input "Palm (1811)"
type input "Mais (150)"
type input "a"
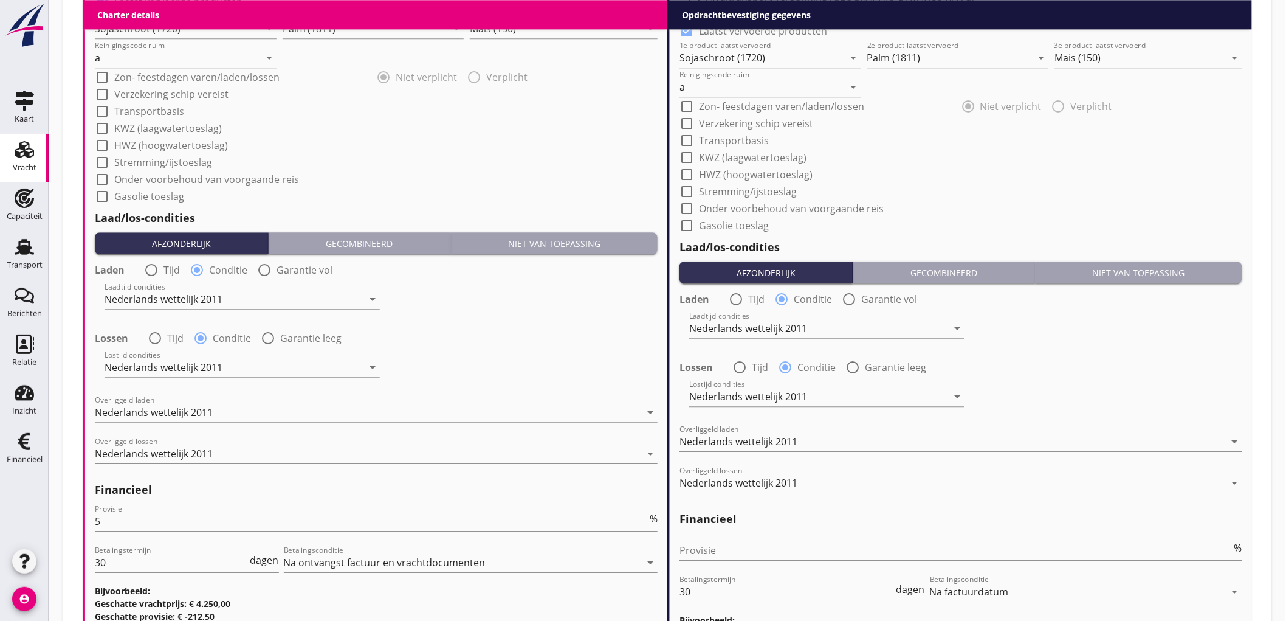
scroll to position [1319, 0]
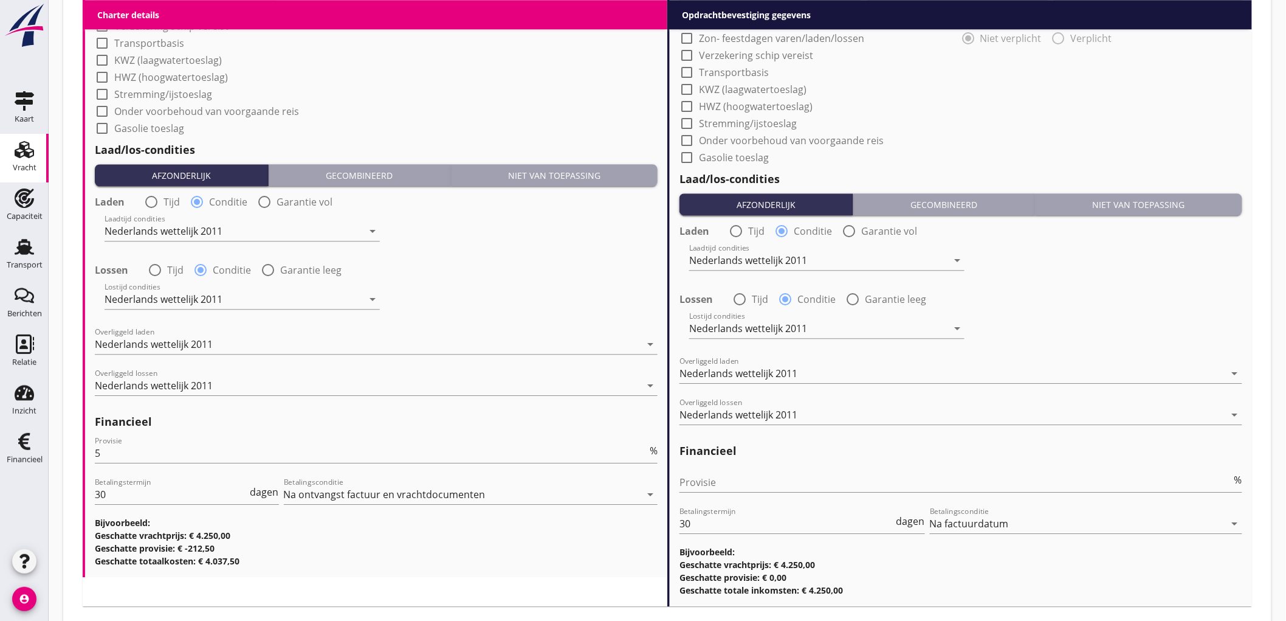
click at [866, 297] on label "Garantie leeg" at bounding box center [895, 299] width 61 height 12
radio input "false"
radio input "true"
click at [1199, 331] on icon "date_range" at bounding box center [1201, 327] width 15 height 15
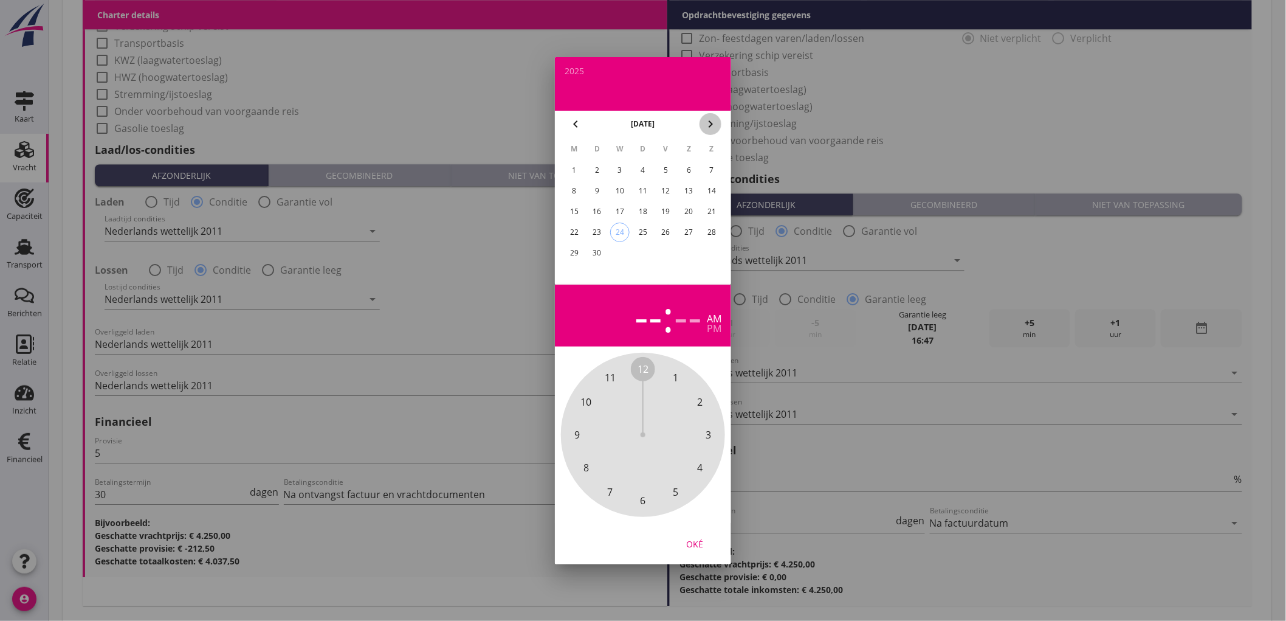
click at [718, 129] on icon "chevron_right" at bounding box center [710, 124] width 15 height 15
click at [690, 174] on div "4" at bounding box center [688, 169] width 19 height 19
click at [617, 377] on span "11" at bounding box center [610, 377] width 24 height 24
click at [716, 325] on div "pm" at bounding box center [714, 328] width 15 height 10
click at [639, 316] on div "11" at bounding box center [638, 315] width 49 height 43
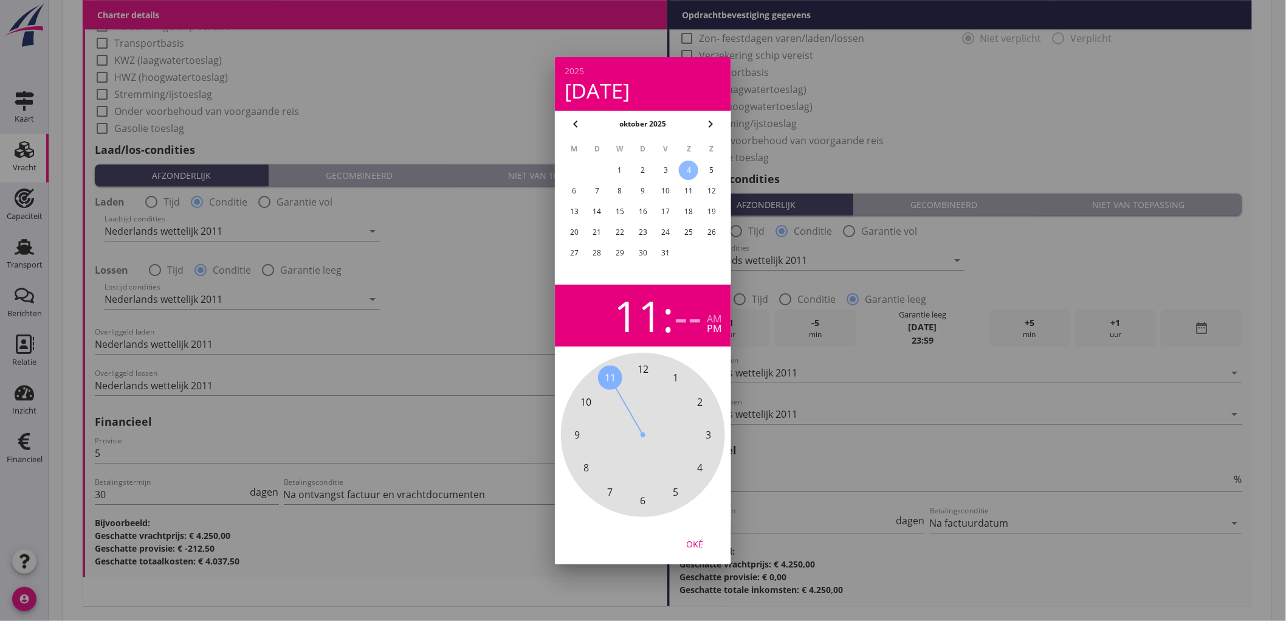
click at [642, 367] on span "12" at bounding box center [643, 369] width 11 height 15
click at [633, 370] on div "00 05 10 15 20 25 30 35 40 45 50 55" at bounding box center [642, 434] width 131 height 131
click at [626, 318] on div "12" at bounding box center [617, 315] width 49 height 43
click at [618, 374] on span "11" at bounding box center [610, 377] width 24 height 24
click at [698, 548] on div "Oké" at bounding box center [695, 543] width 34 height 13
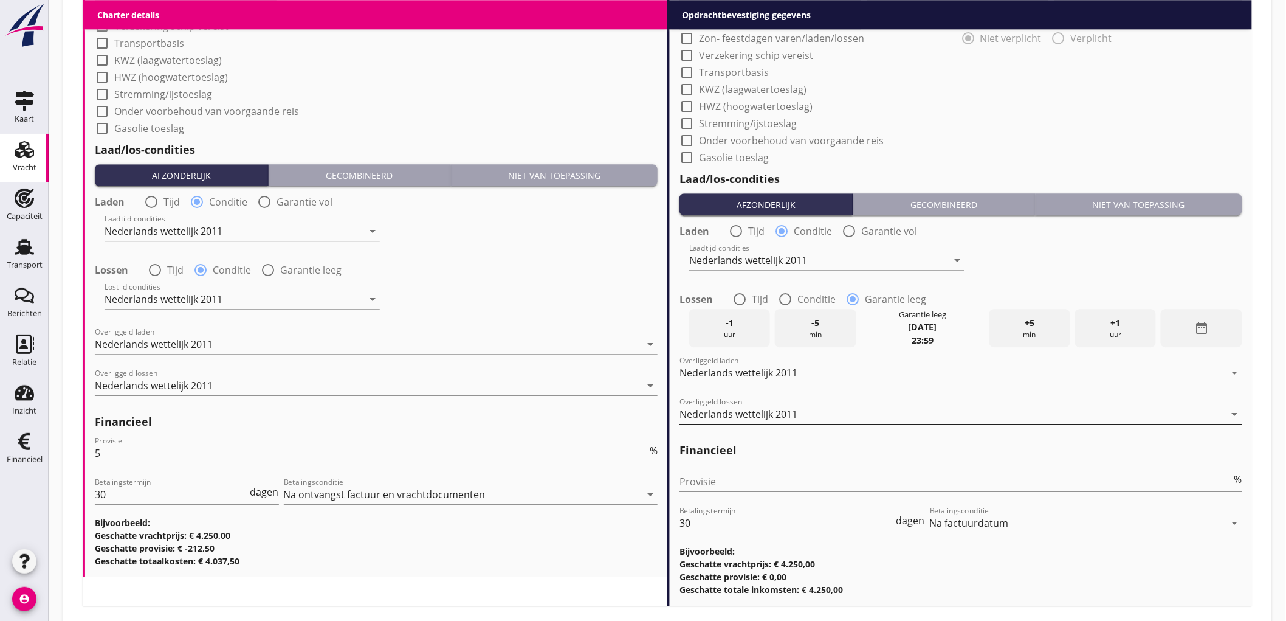
scroll to position [1385, 0]
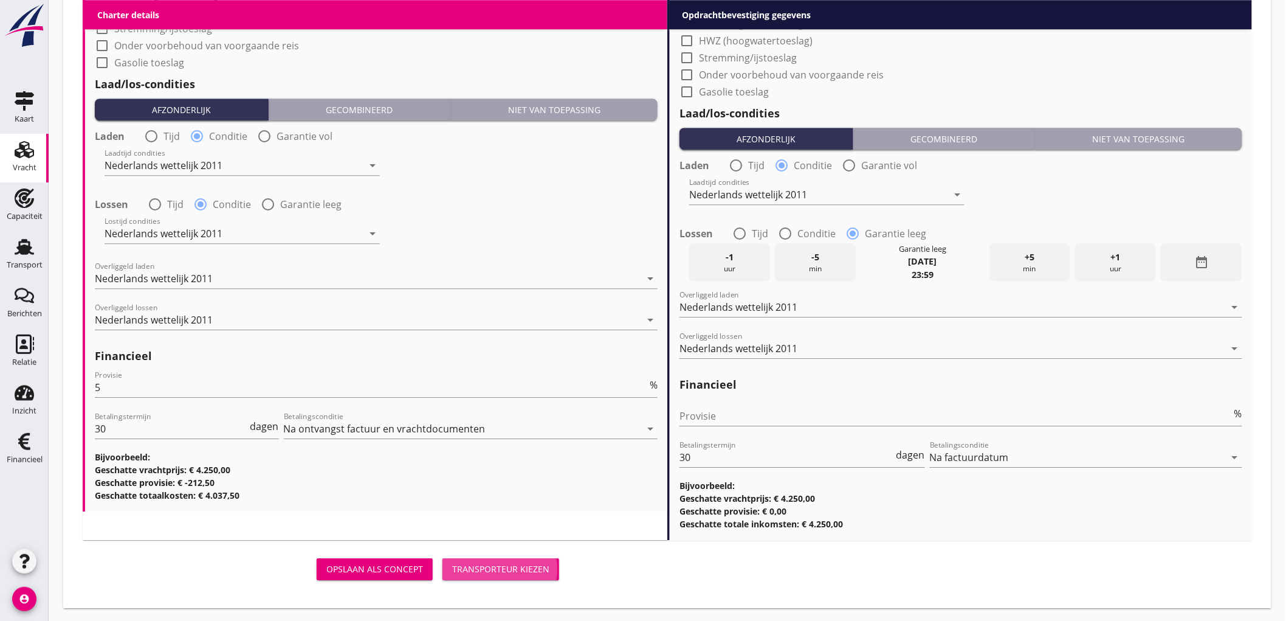
click at [535, 565] on div "Transporteur kiezen" at bounding box center [500, 568] width 97 height 13
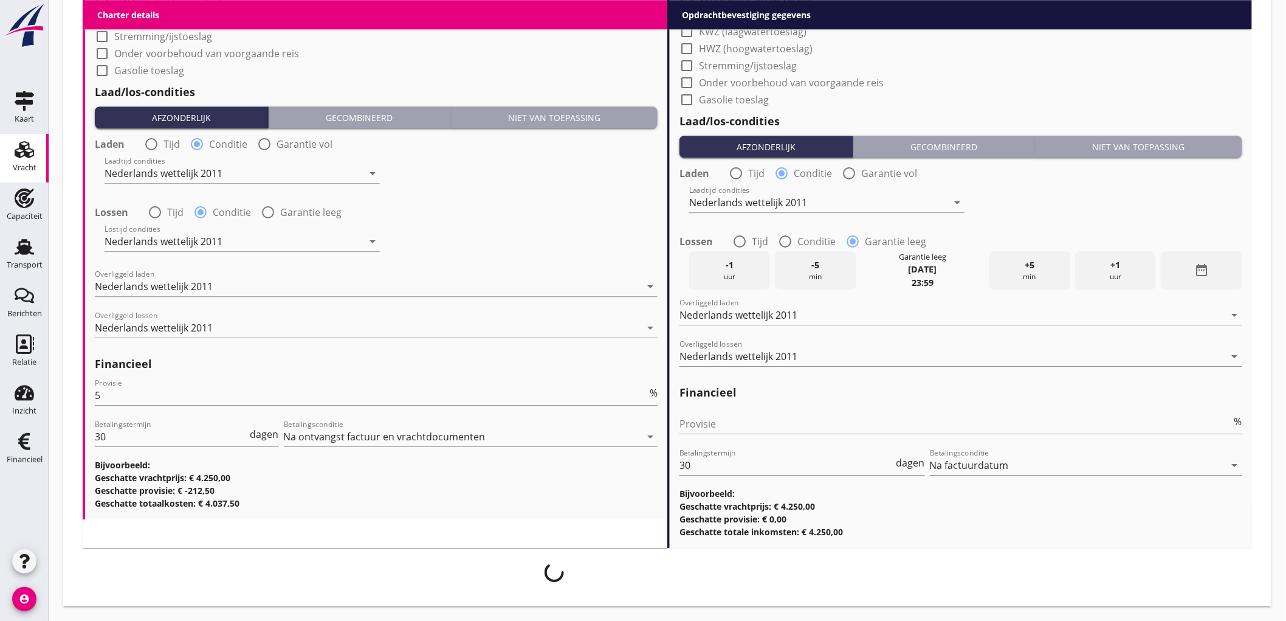
scroll to position [1375, 0]
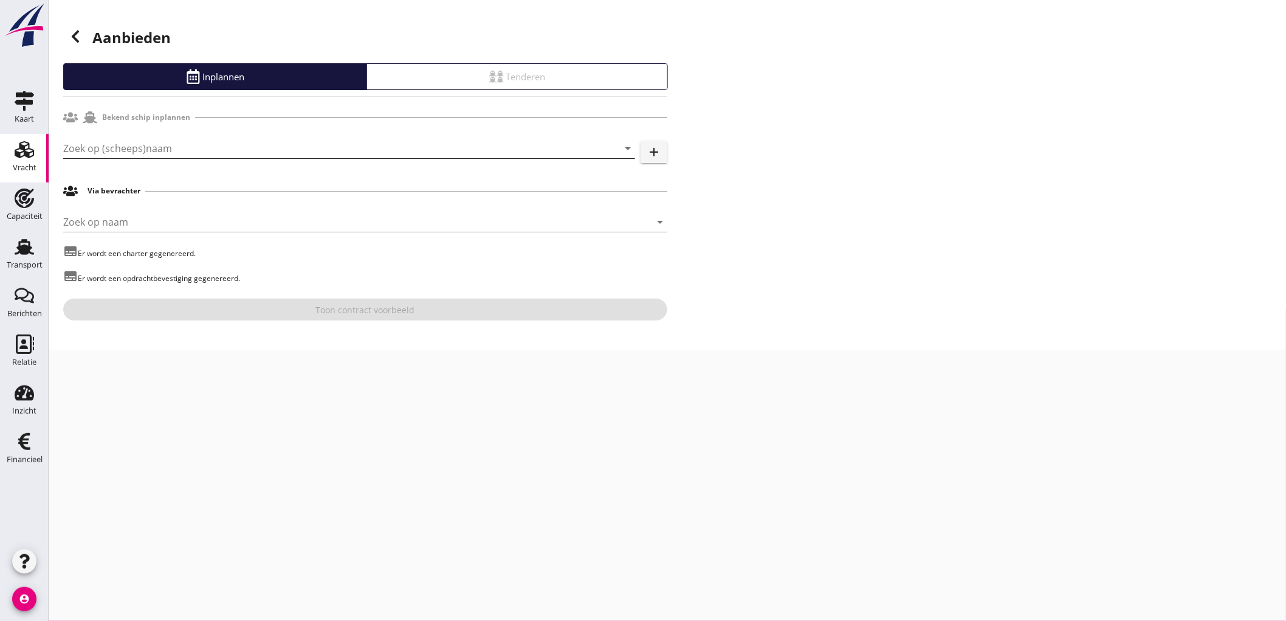
click at [137, 144] on input "Zoek op (scheeps)naam" at bounding box center [332, 148] width 538 height 19
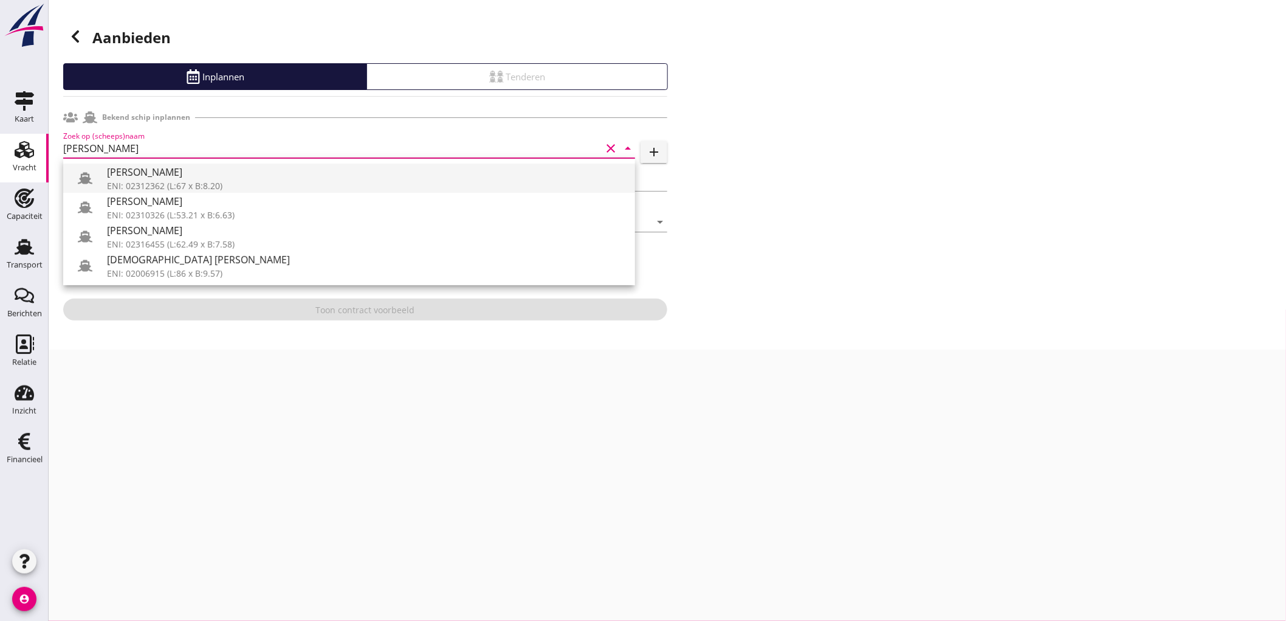
click at [189, 174] on div "[PERSON_NAME]" at bounding box center [366, 172] width 518 height 15
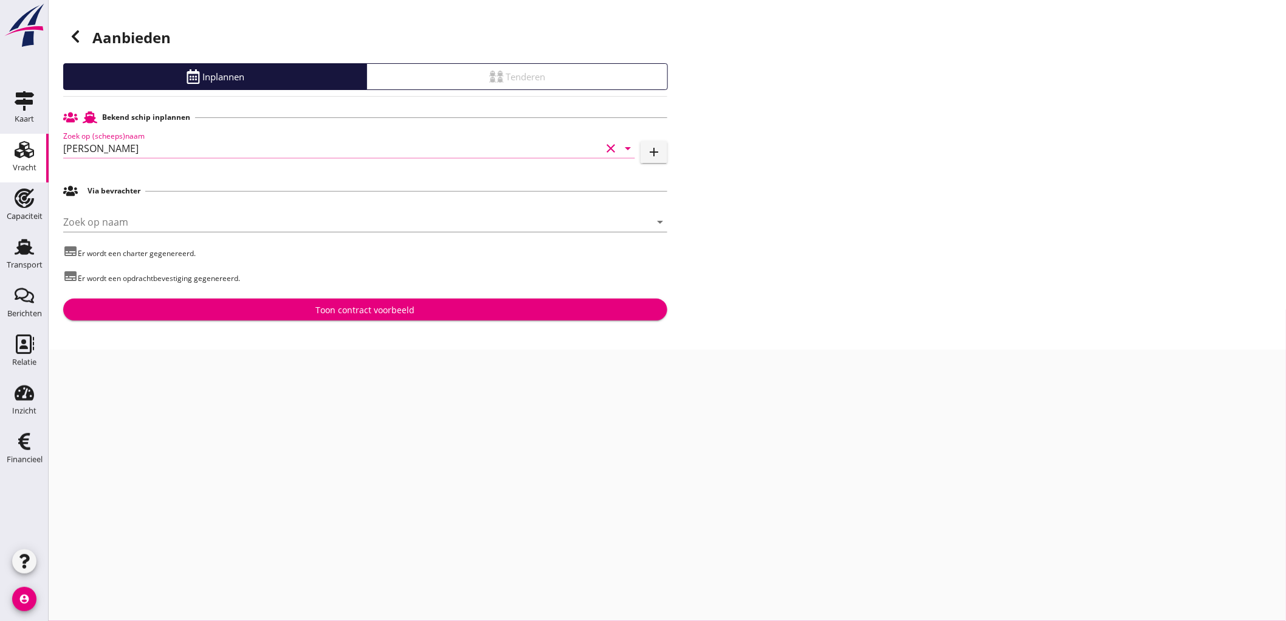
type input "[PERSON_NAME]"
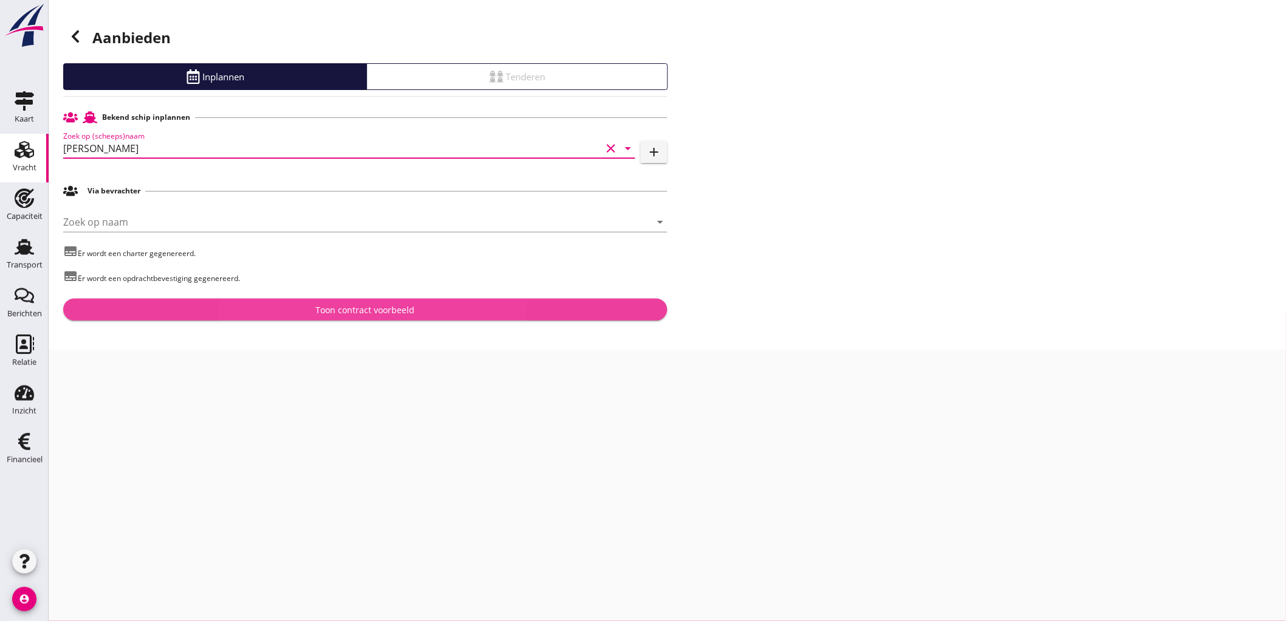
click at [306, 311] on div "Toon contract voorbeeld" at bounding box center [365, 309] width 585 height 13
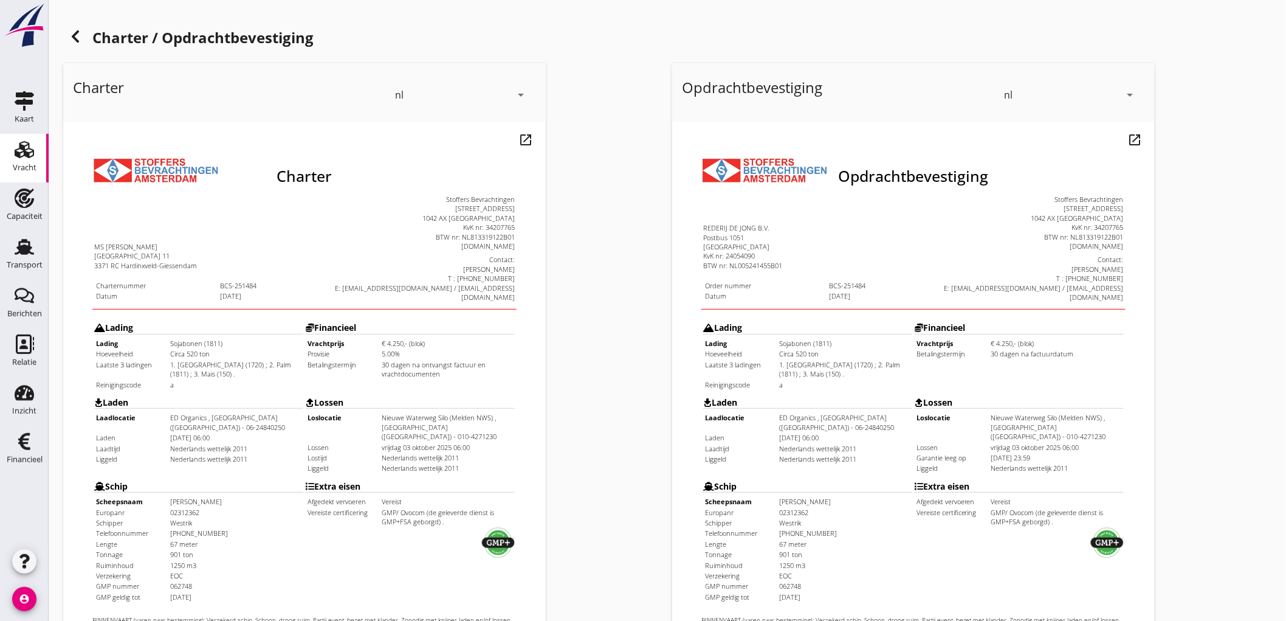
scroll to position [278, 0]
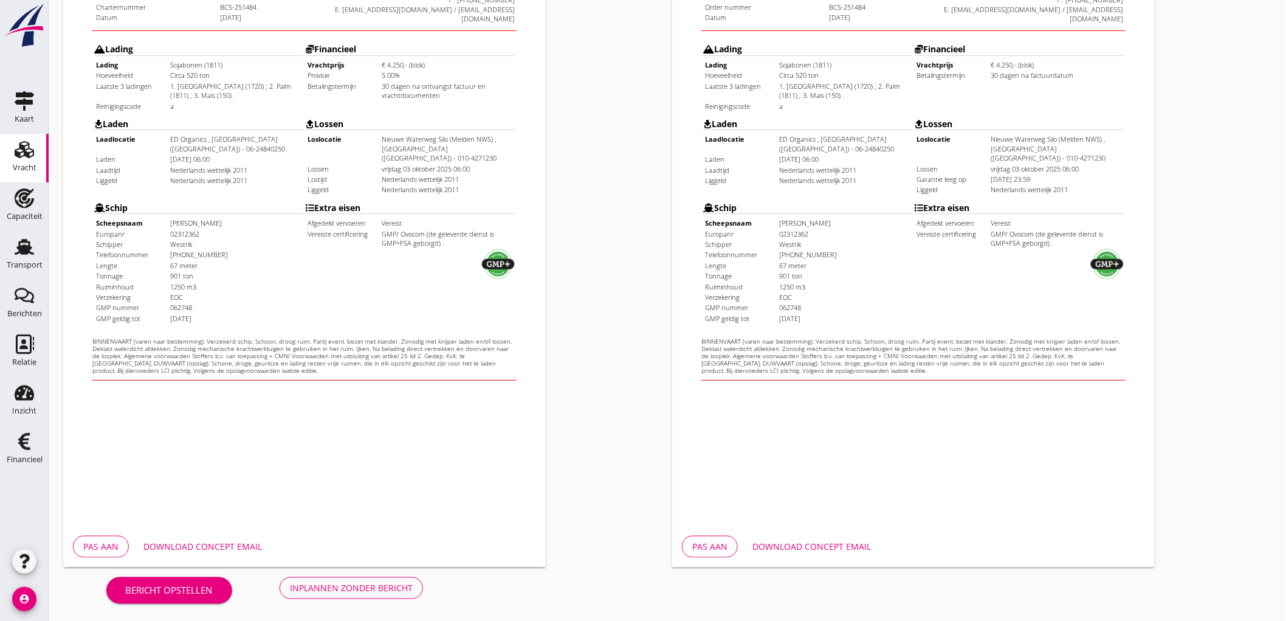
click at [400, 587] on div "Inplannen zonder bericht" at bounding box center [351, 587] width 123 height 13
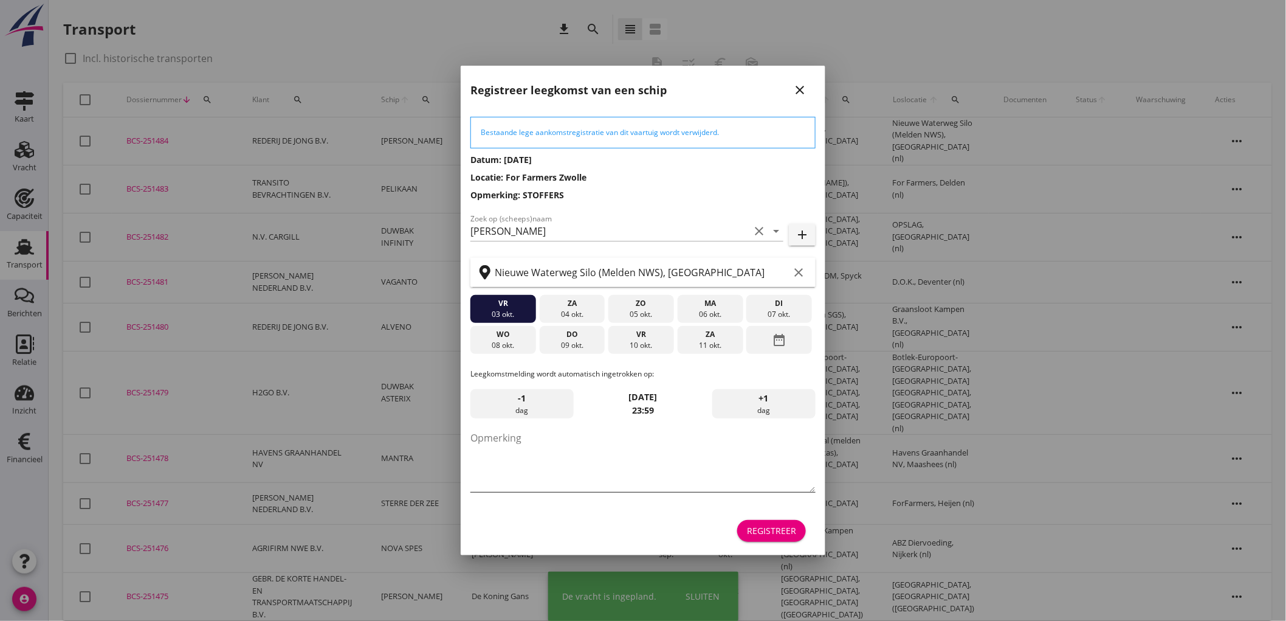
click at [586, 451] on textarea "Opmerking" at bounding box center [642, 460] width 345 height 64
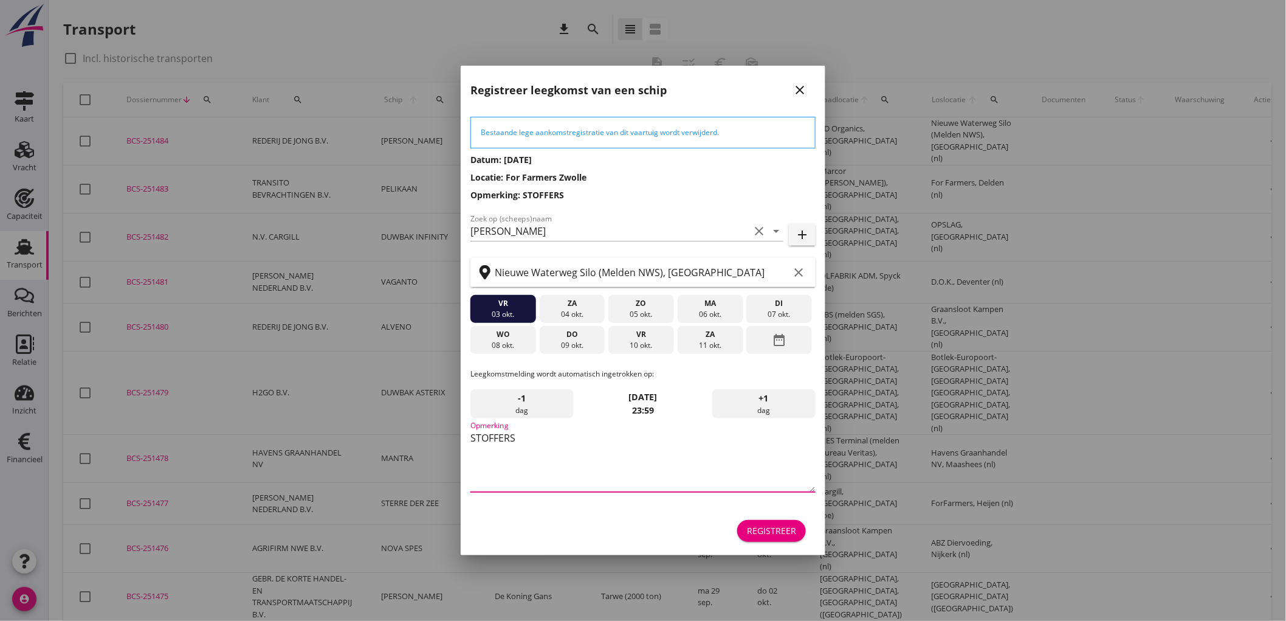
type textarea "STOFFERS"
click at [755, 531] on div "Registreer" at bounding box center [771, 530] width 49 height 13
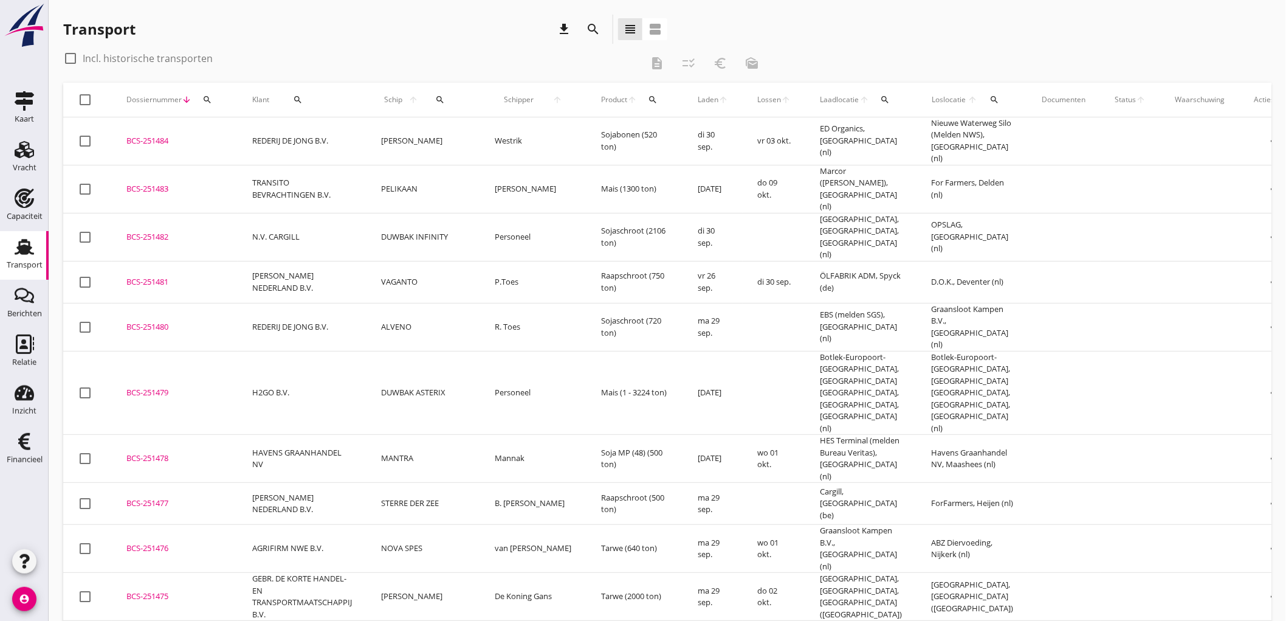
click at [334, 143] on td "REDERIJ DE JONG B.V." at bounding box center [302, 141] width 129 height 48
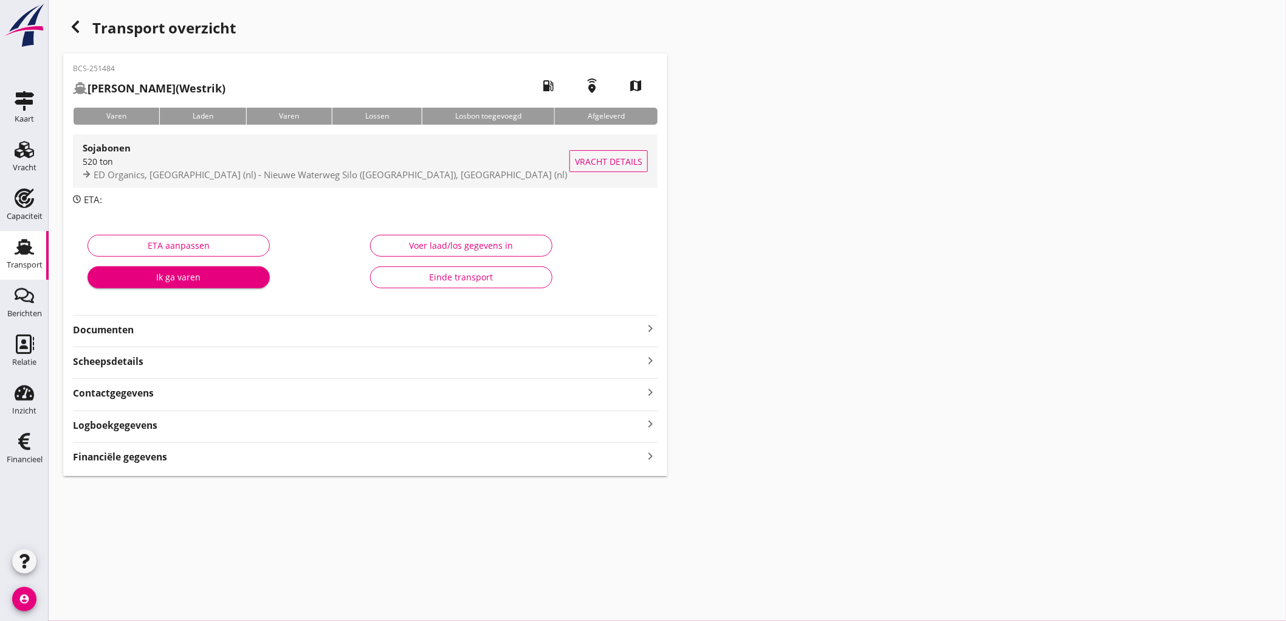
click at [373, 168] on div "ED Organics, Kampen (nl) - Nieuwe Waterweg Silo (Melden NWS), Schiedam (nl)" at bounding box center [326, 175] width 487 height 14
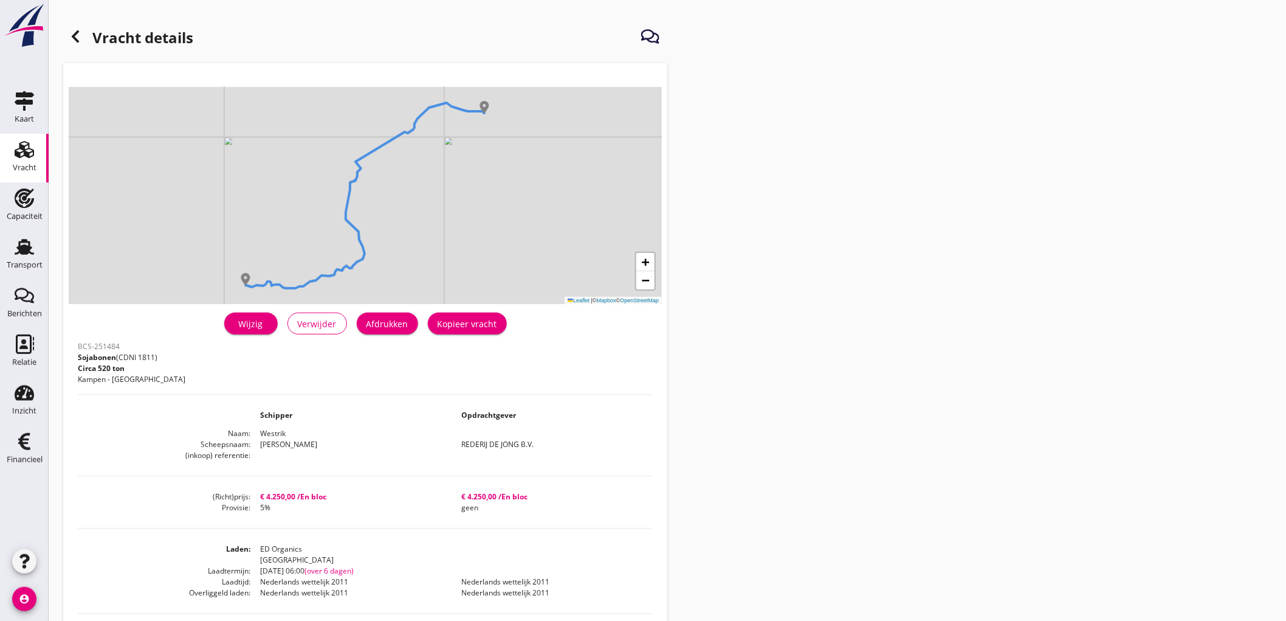
click at [394, 322] on div "Afdrukken" at bounding box center [388, 323] width 42 height 13
click at [81, 35] on icon at bounding box center [75, 36] width 15 height 15
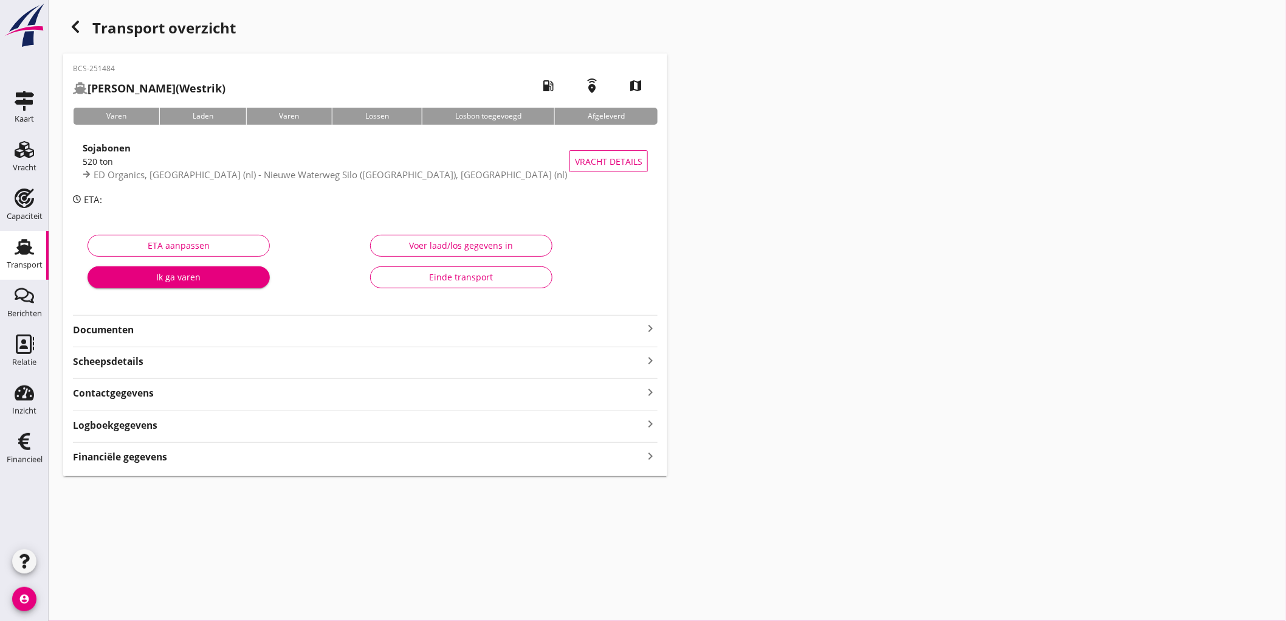
click at [120, 323] on strong "Documenten" at bounding box center [358, 330] width 570 height 14
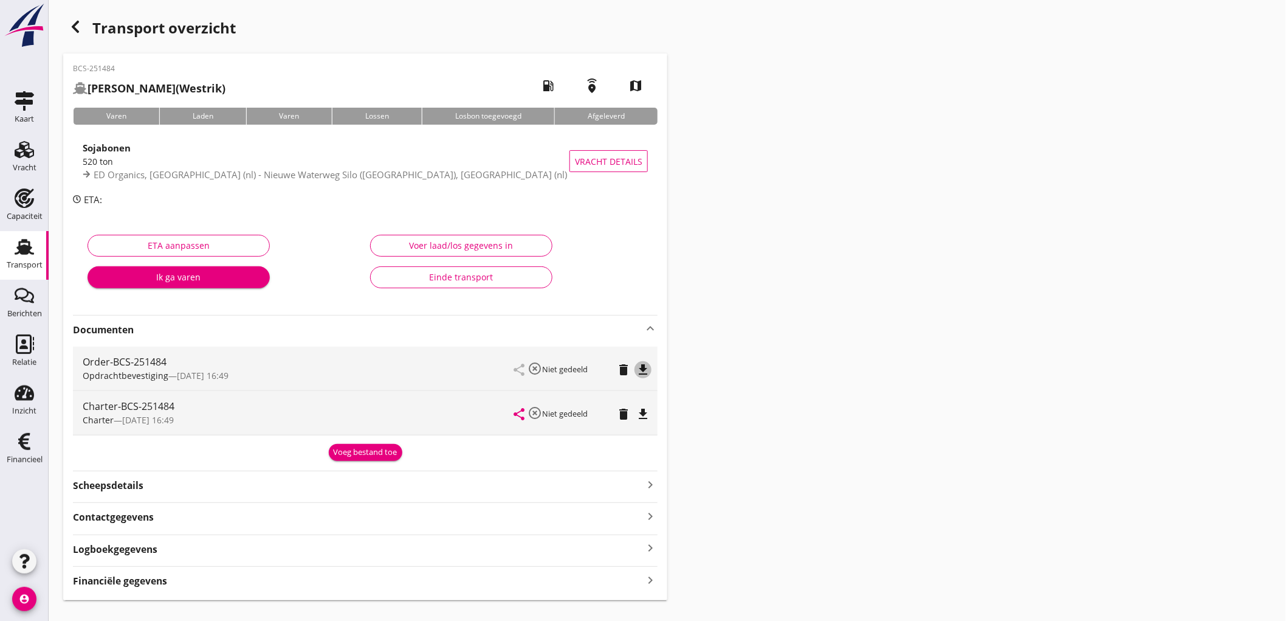
click at [638, 365] on icon "file_download" at bounding box center [643, 369] width 15 height 15
click at [647, 418] on icon "file_download" at bounding box center [643, 414] width 15 height 15
click at [10, 246] on div "Transport" at bounding box center [24, 246] width 29 height 19
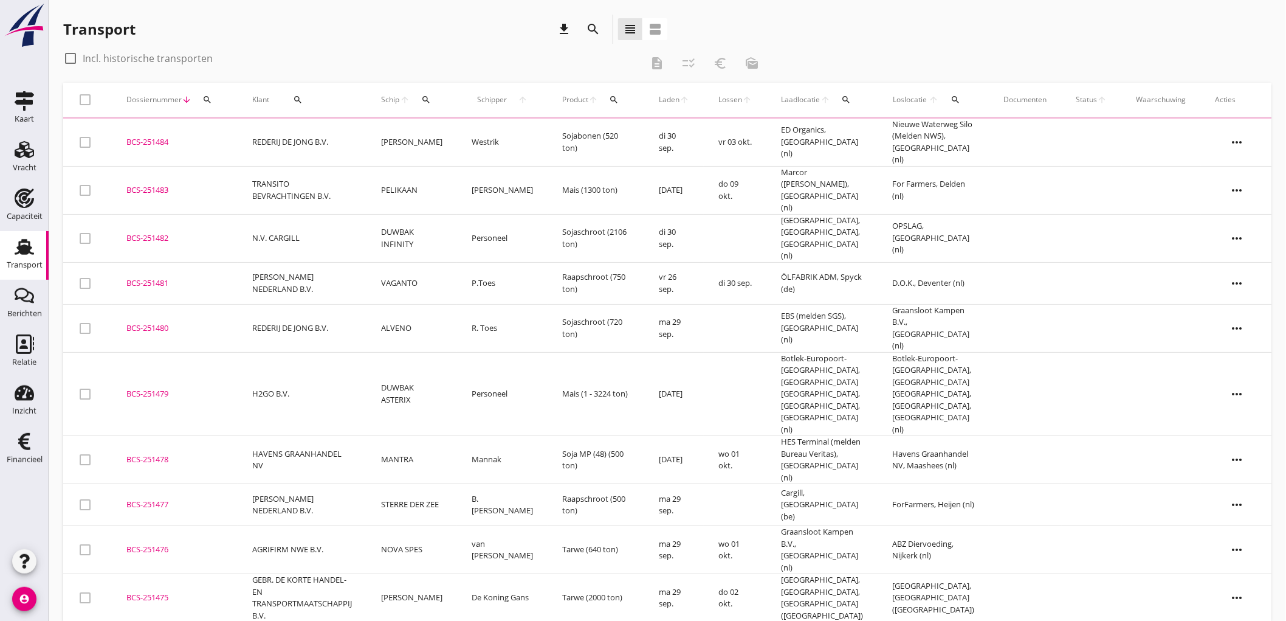
click at [341, 187] on td "TRANSITO BEVRACHTINGEN B.V." at bounding box center [302, 190] width 129 height 48
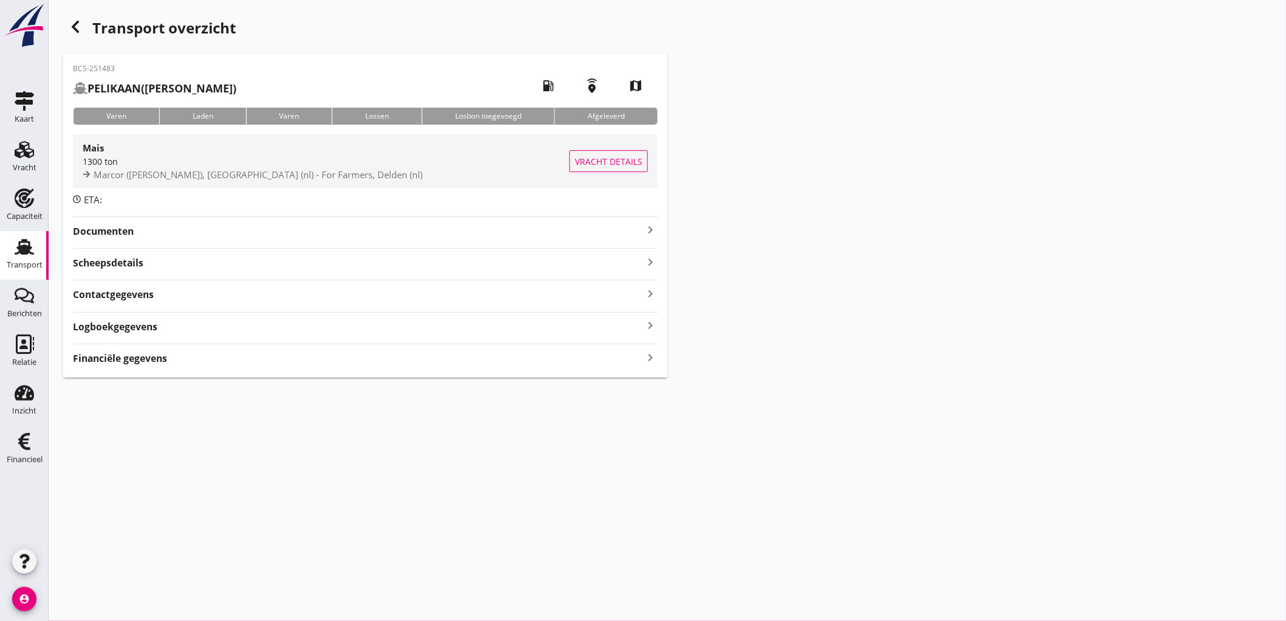
click at [224, 173] on span "Marcor (melden CIS), Rotterdam (nl) - For Farmers, Delden (nl)" at bounding box center [258, 174] width 329 height 12
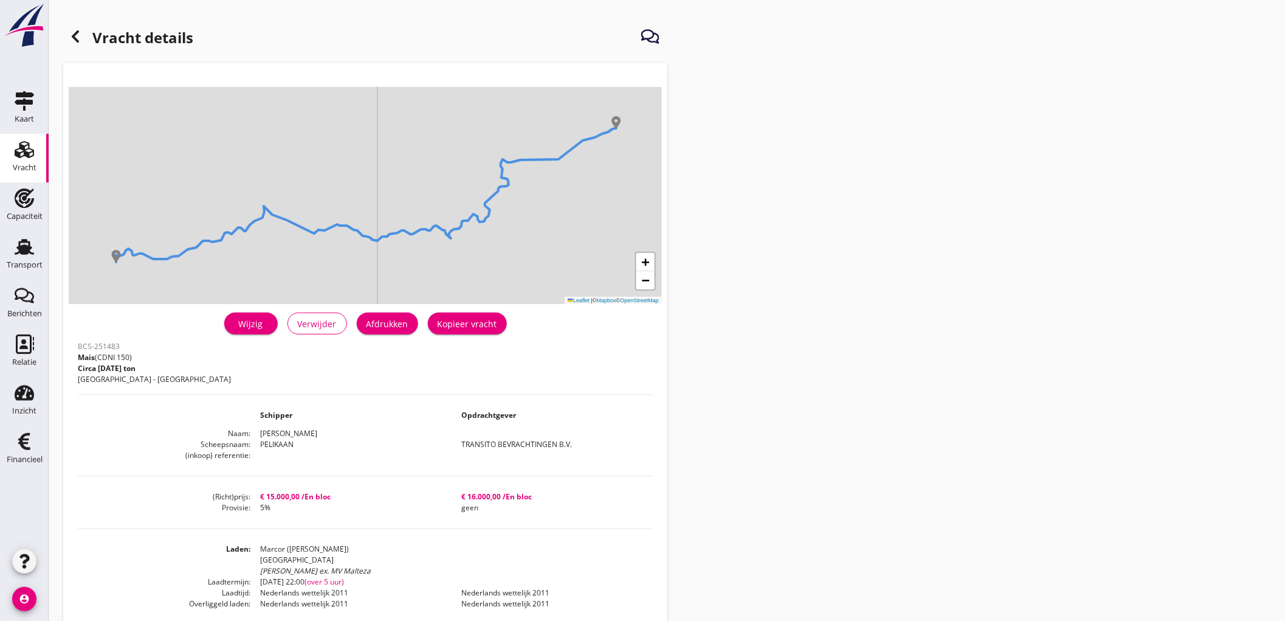
click at [381, 342] on div "BCS-251483 Mais (CDNI 150) Circa 1300 ton Rotterdam - Delden" at bounding box center [365, 366] width 575 height 56
click at [388, 325] on div "Afdrukken" at bounding box center [388, 323] width 42 height 13
click at [80, 40] on icon at bounding box center [75, 36] width 15 height 15
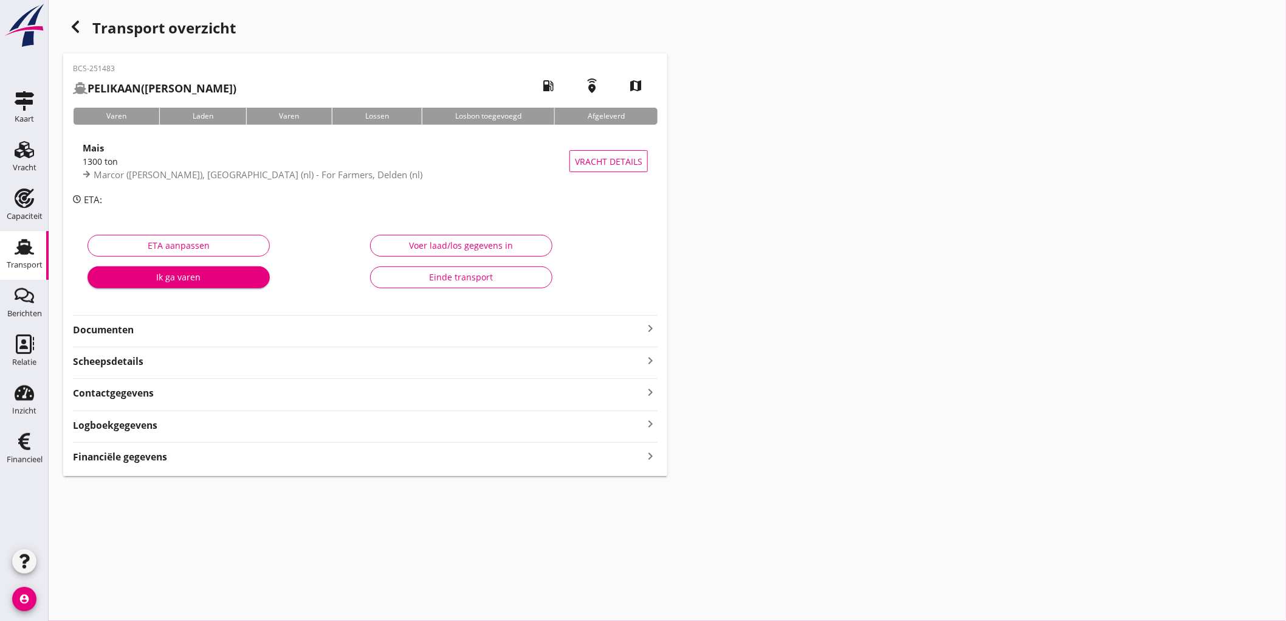
click at [167, 229] on div "ETA aanpassen Ik ga varen" at bounding box center [224, 264] width 283 height 77
click at [111, 324] on strong "Documenten" at bounding box center [358, 330] width 570 height 14
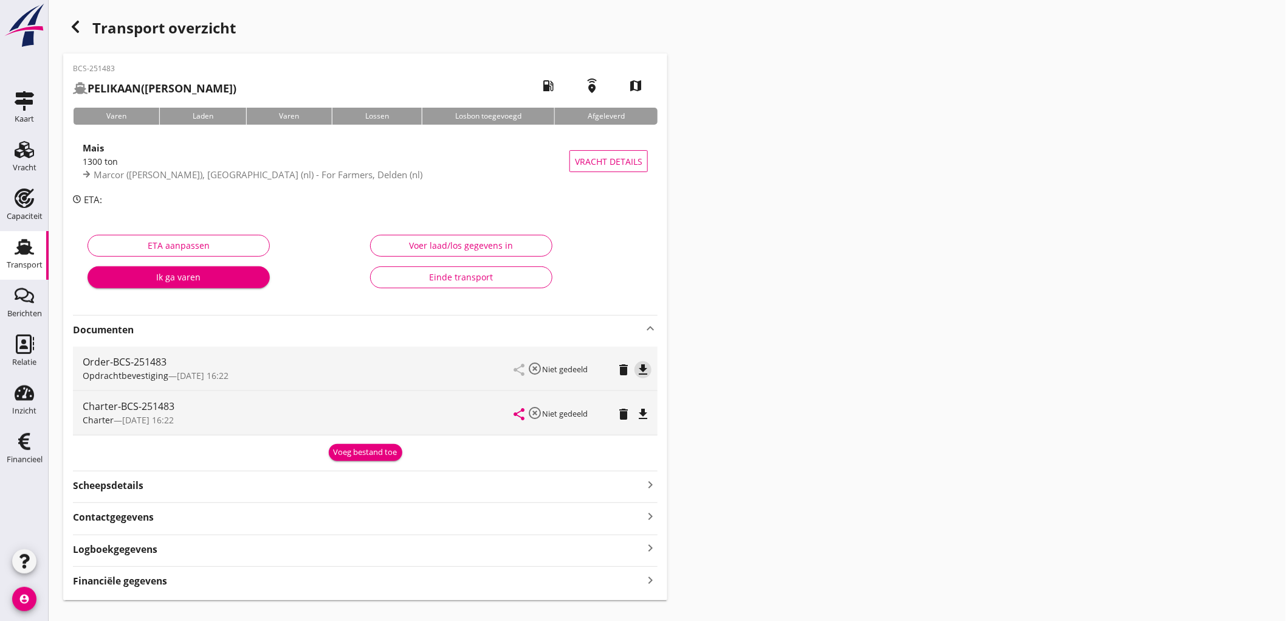
click at [652, 369] on div "Order-BCS-251483 Opdrachtbevestiging — 24/09 16:22 share highlight_off Niet ged…" at bounding box center [365, 368] width 585 height 44
click at [649, 367] on icon "file_download" at bounding box center [643, 369] width 15 height 15
click at [653, 419] on div "Charter-BCS-251483 Charter — 24/09 16:22 share highlight_off Niet gedeeld delet…" at bounding box center [365, 413] width 585 height 44
click at [645, 416] on icon "file_download" at bounding box center [643, 414] width 15 height 15
click at [95, 594] on div "BCS-251483 PELIKAAN (J.A. Hollebrandse) local_gas_station emergency_share map V…" at bounding box center [365, 326] width 604 height 546
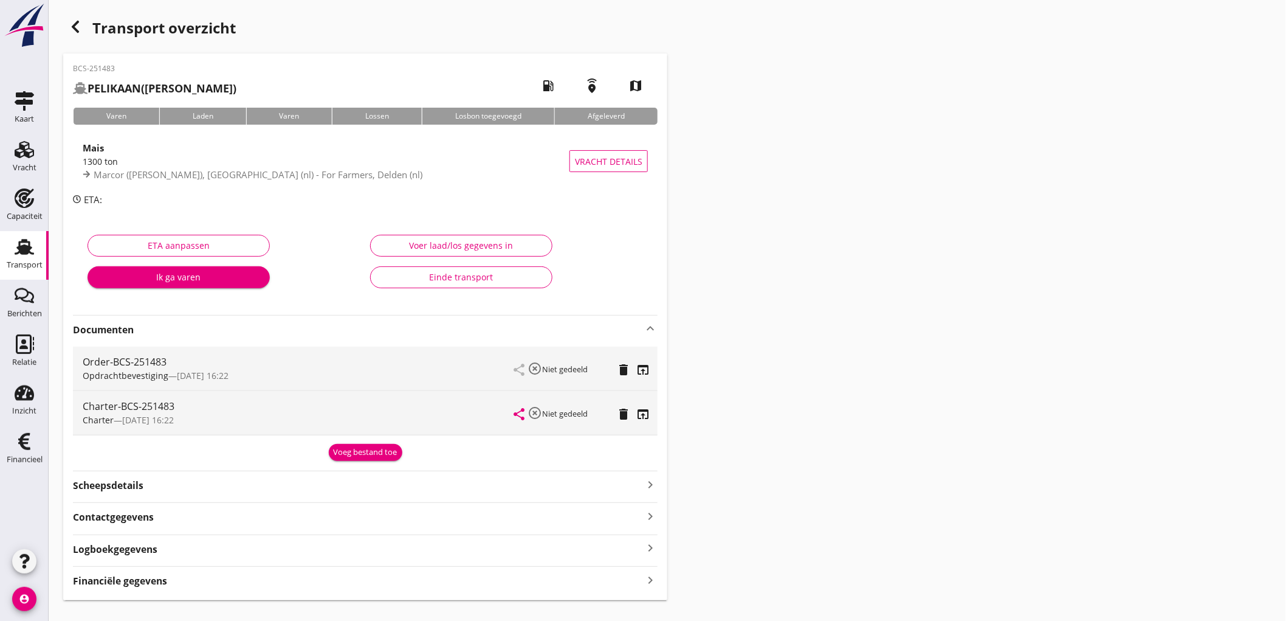
click at [99, 587] on strong "Financiële gegevens" at bounding box center [120, 581] width 94 height 14
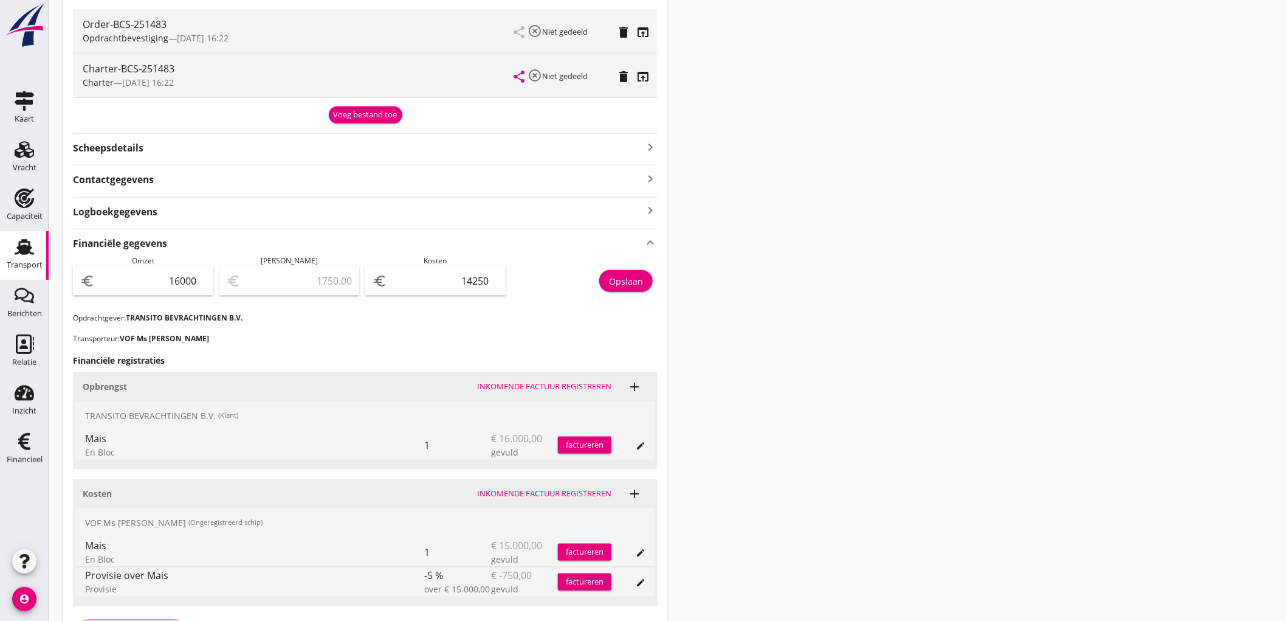
click at [16, 258] on div "Transport" at bounding box center [25, 264] width 36 height 17
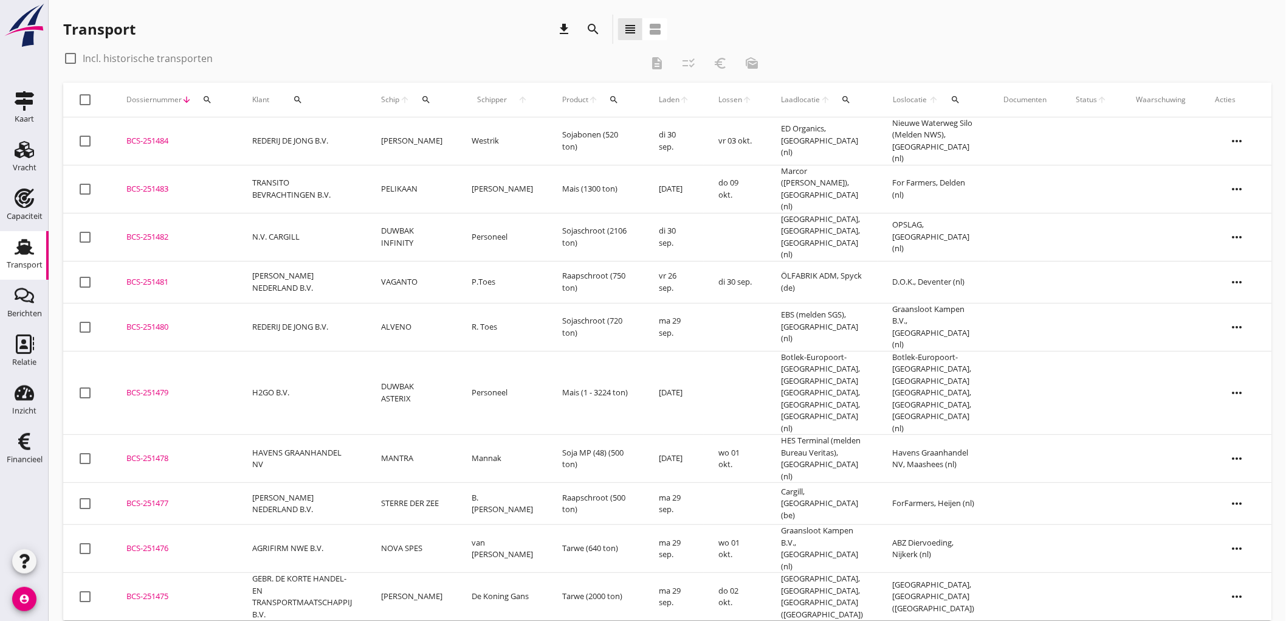
click at [174, 135] on div "BCS-251484" at bounding box center [174, 141] width 97 height 12
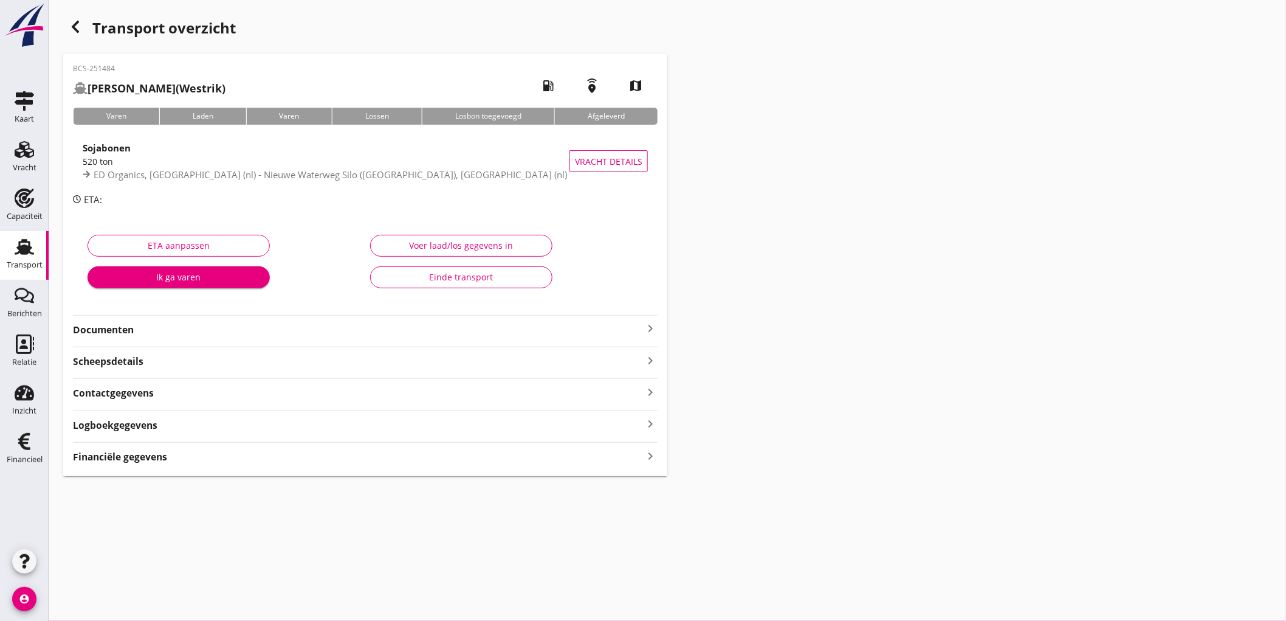
click at [137, 463] on strong "Financiële gegevens" at bounding box center [120, 457] width 94 height 14
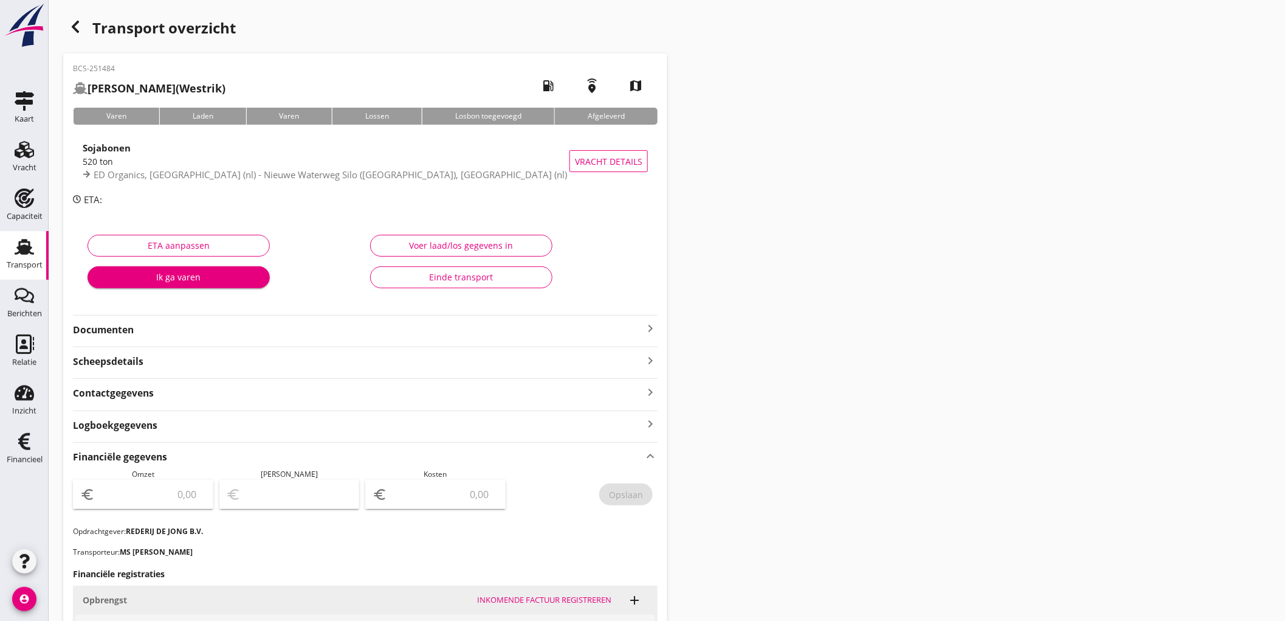
scroll to position [270, 0]
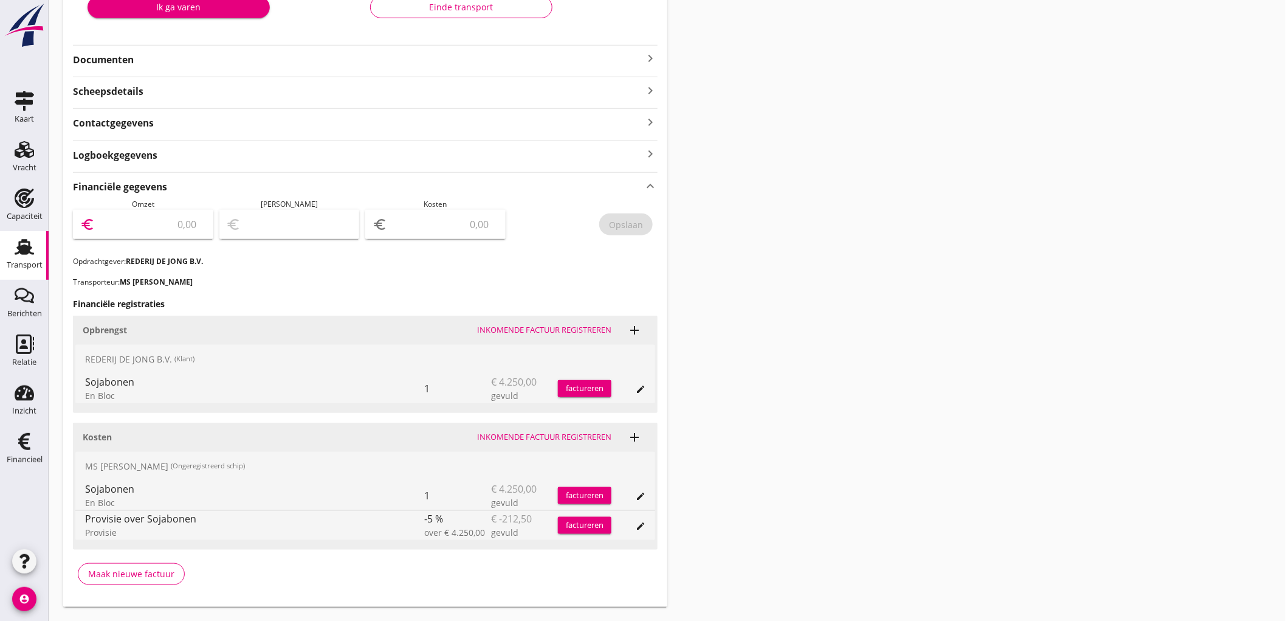
click at [165, 224] on input "number" at bounding box center [151, 224] width 109 height 19
type input "42250"
type input "42246.00"
type input "4"
type input "42210.00"
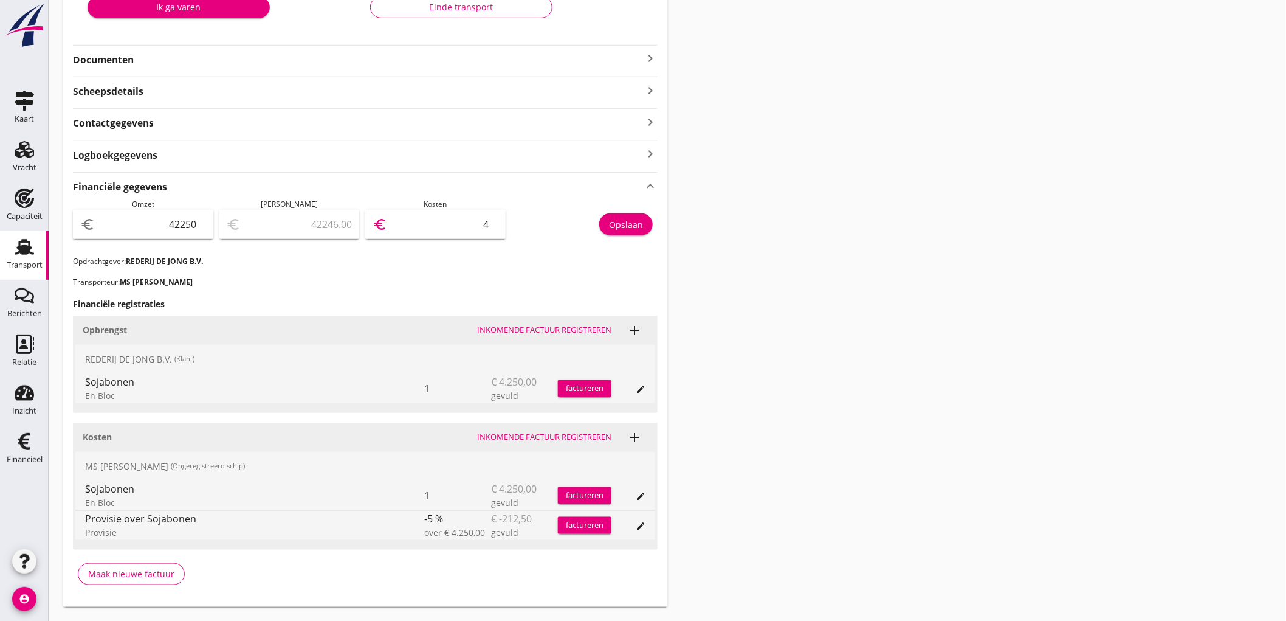
type input "40"
type input "41847.00"
type input "403"
type input "38213.00"
type input "4037"
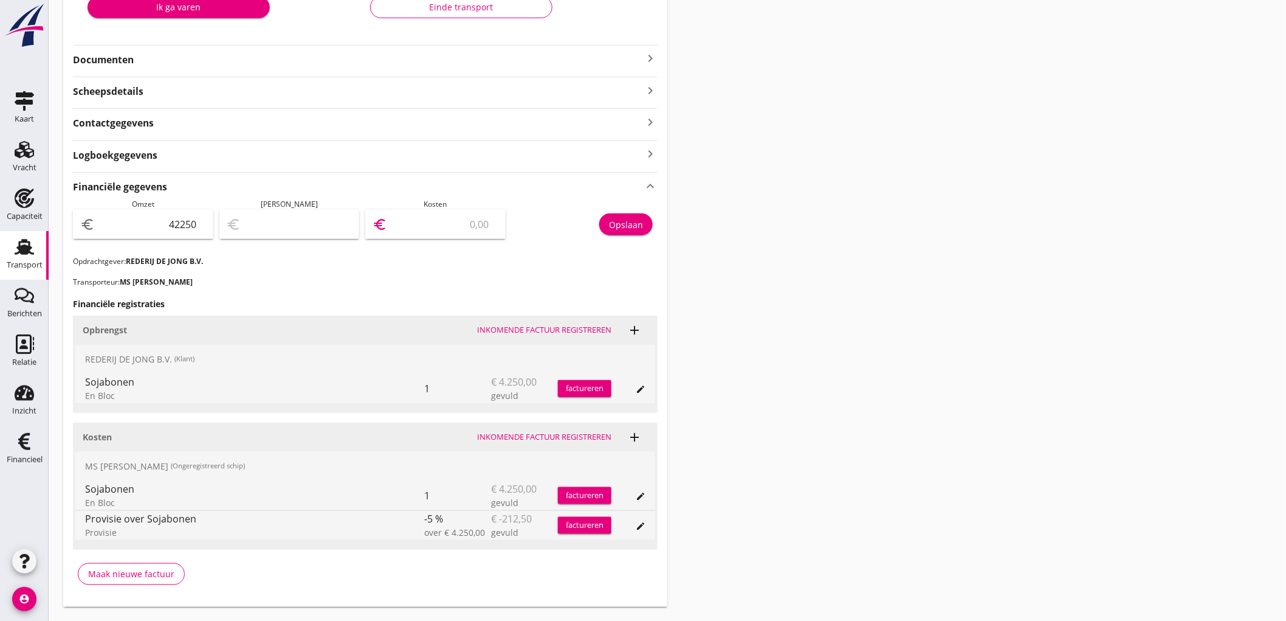
type input "38212.50"
type input "4037.50"
click at [176, 223] on input "42250" at bounding box center [151, 224] width 109 height 19
type input "4250"
type input "212.50"
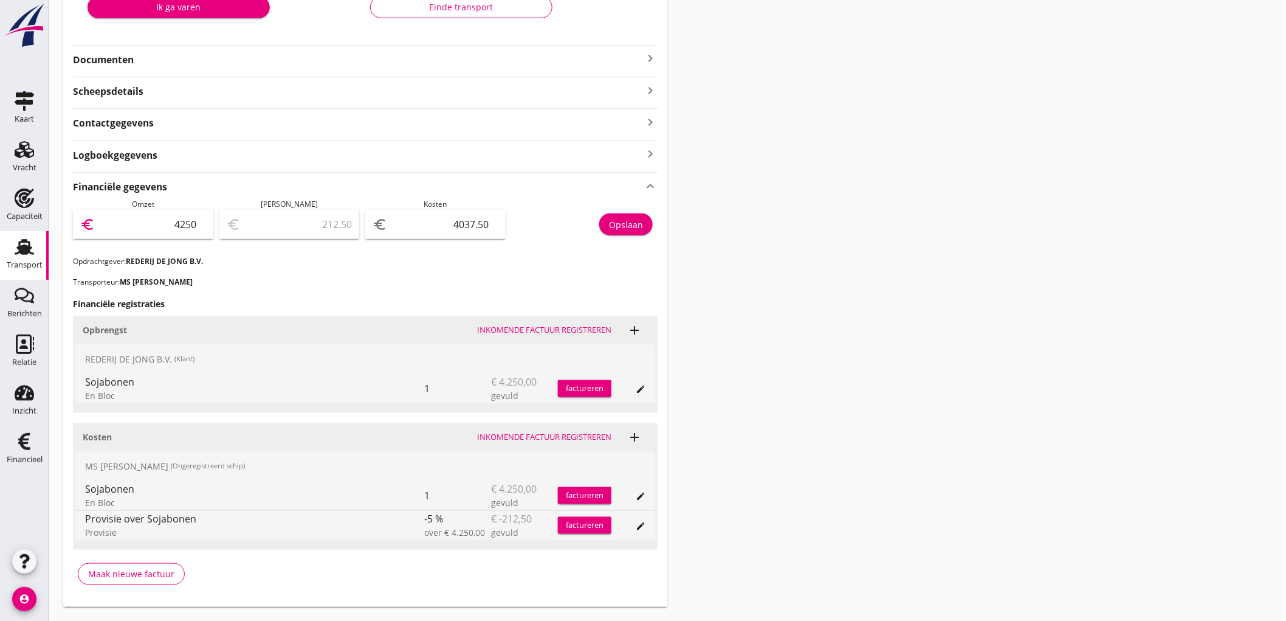
type input "4250"
click at [613, 222] on div "Opslaan" at bounding box center [626, 224] width 34 height 13
click at [21, 244] on icon "Transport" at bounding box center [24, 246] width 19 height 19
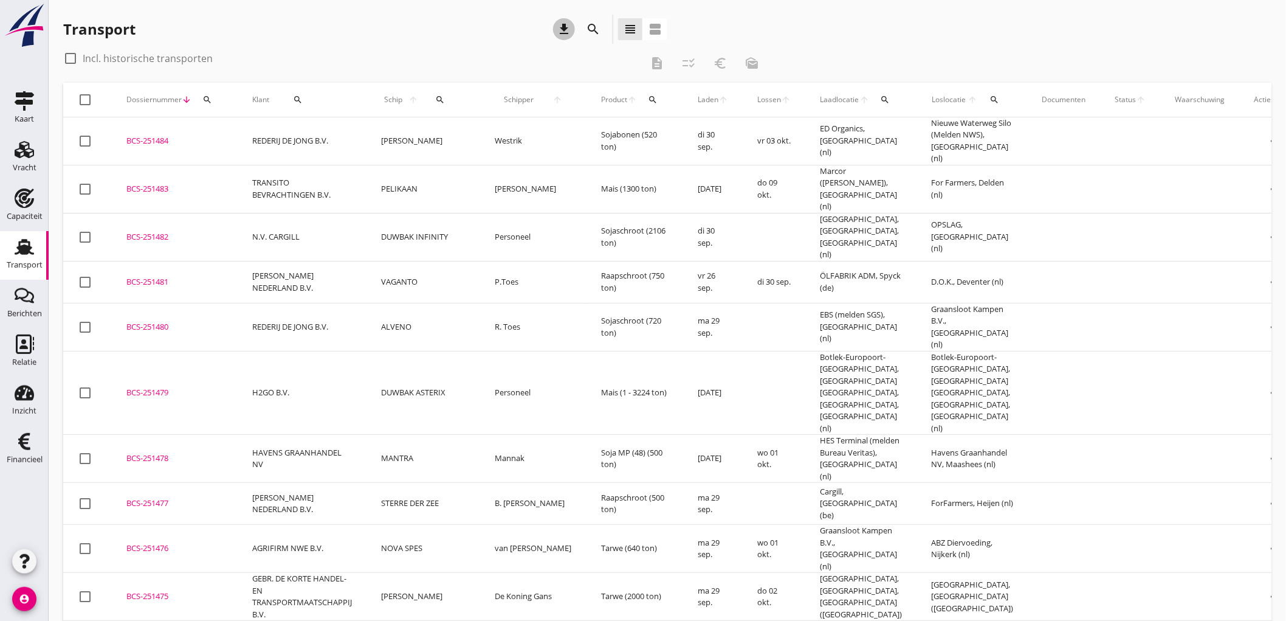
click at [568, 27] on icon "download" at bounding box center [564, 29] width 15 height 15
click at [367, 435] on td "HAVENS GRAANHANDEL NV" at bounding box center [302, 459] width 129 height 48
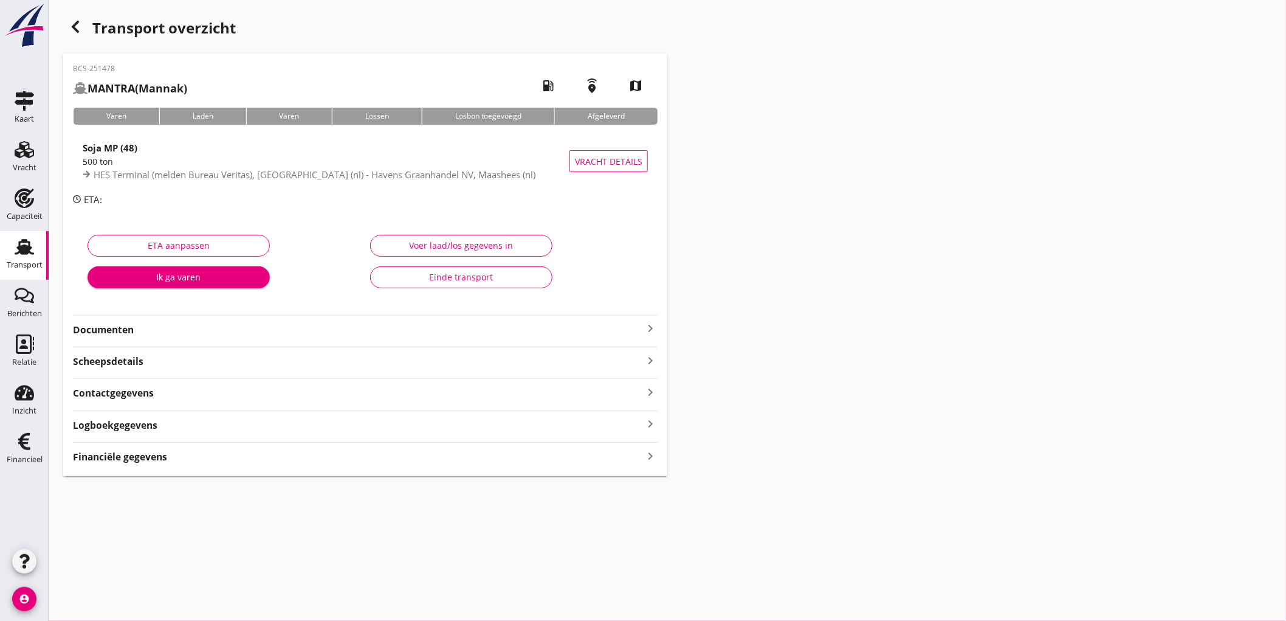
drag, startPoint x: 123, startPoint y: 446, endPoint x: 120, endPoint y: 458, distance: 12.5
click at [122, 456] on div "Financiële gegevens keyboard_arrow_right" at bounding box center [365, 453] width 585 height 22
click at [120, 458] on strong "Financiële gegevens" at bounding box center [120, 457] width 94 height 14
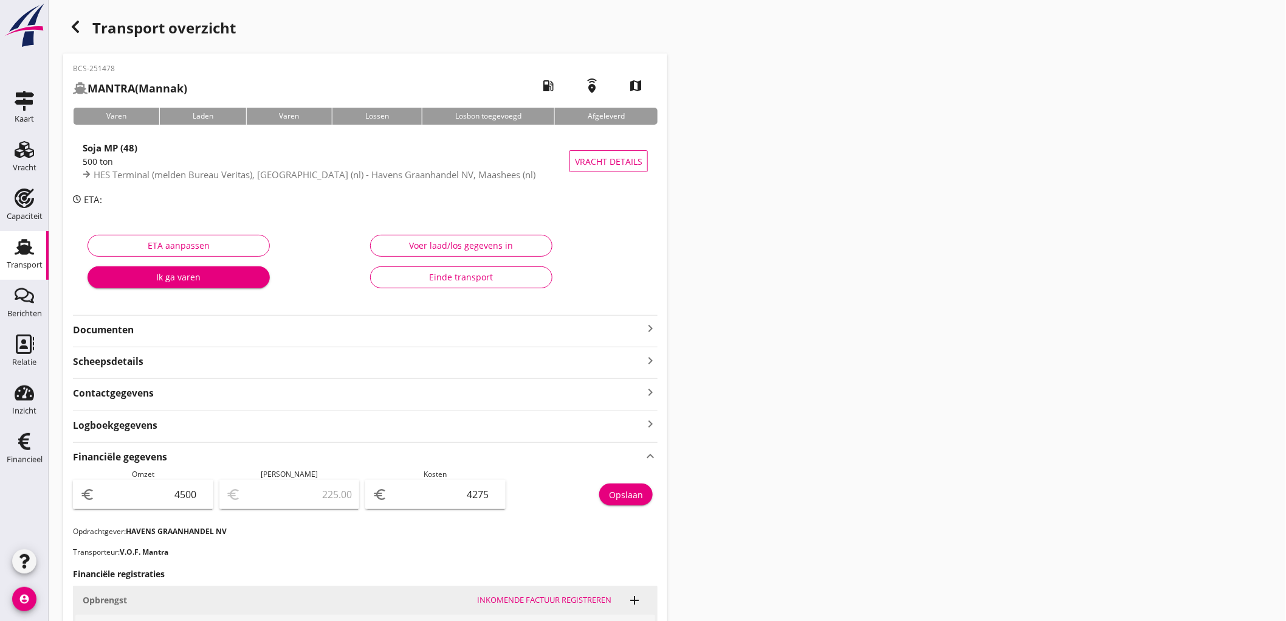
scroll to position [135, 0]
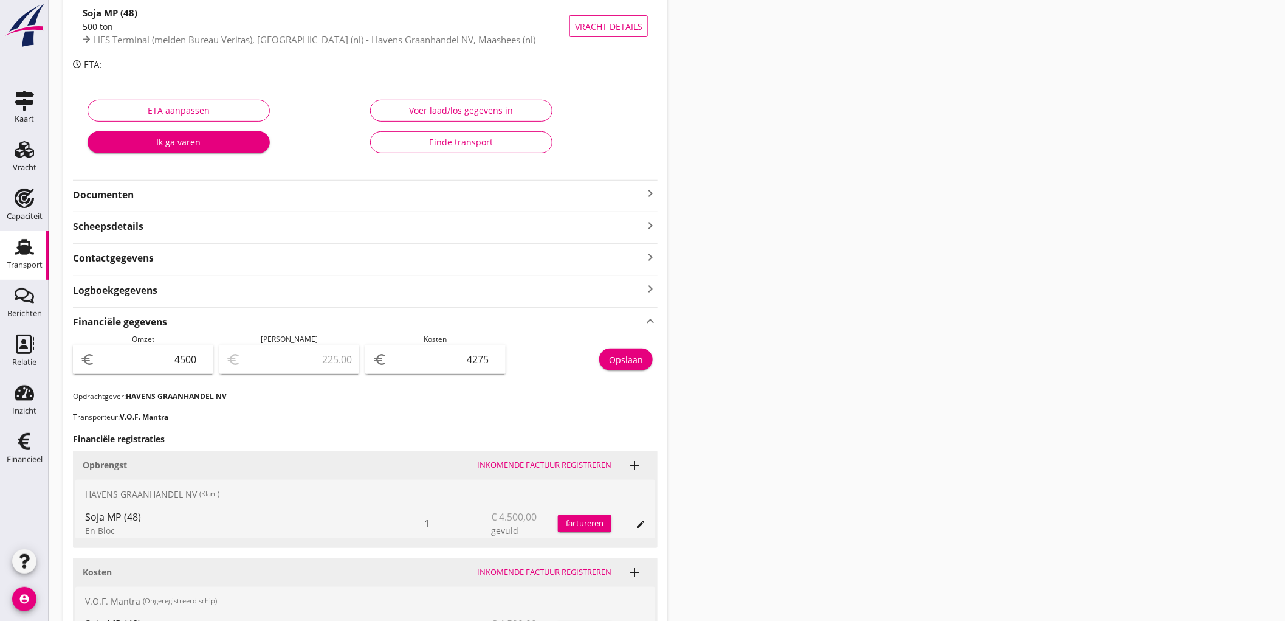
click at [5, 243] on link "Transport Transport" at bounding box center [24, 255] width 49 height 49
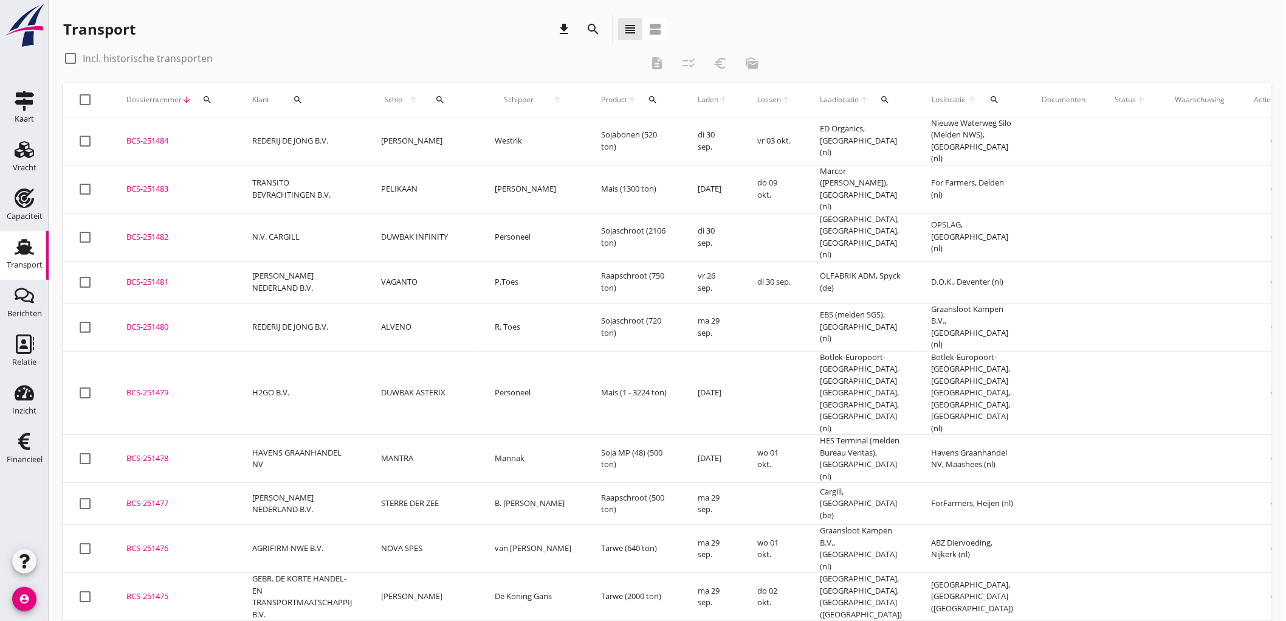
click at [505, 312] on td "R. Toes" at bounding box center [533, 327] width 106 height 48
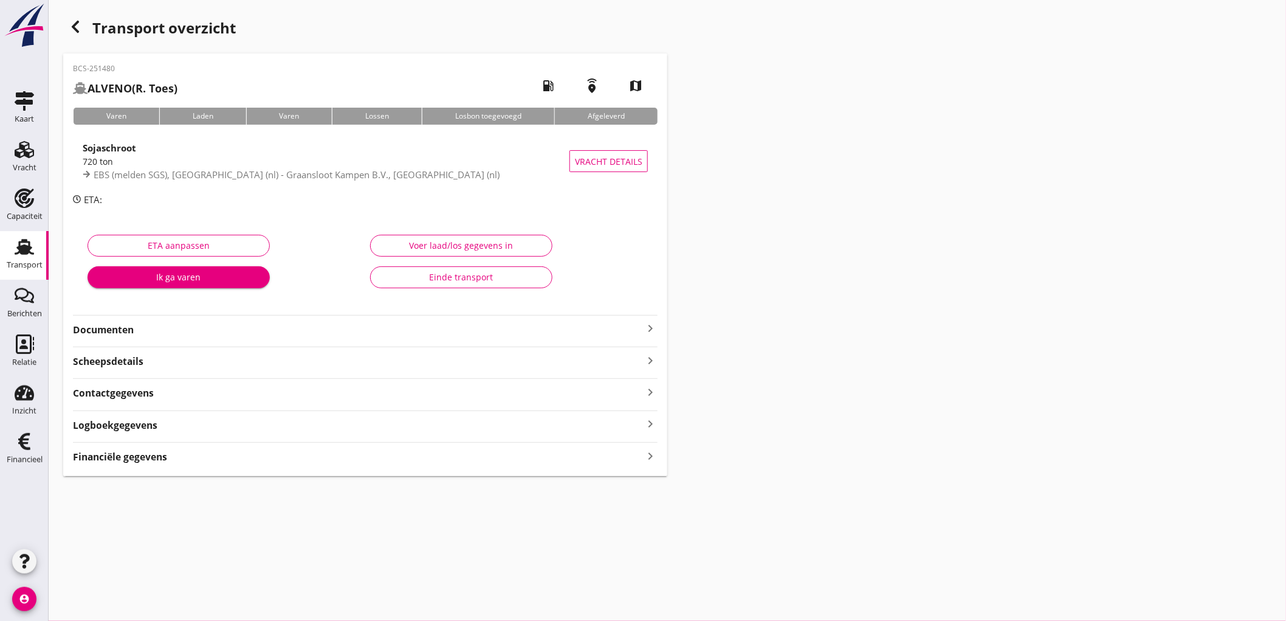
click at [454, 463] on div "Financiële gegevens keyboard_arrow_right" at bounding box center [365, 455] width 585 height 16
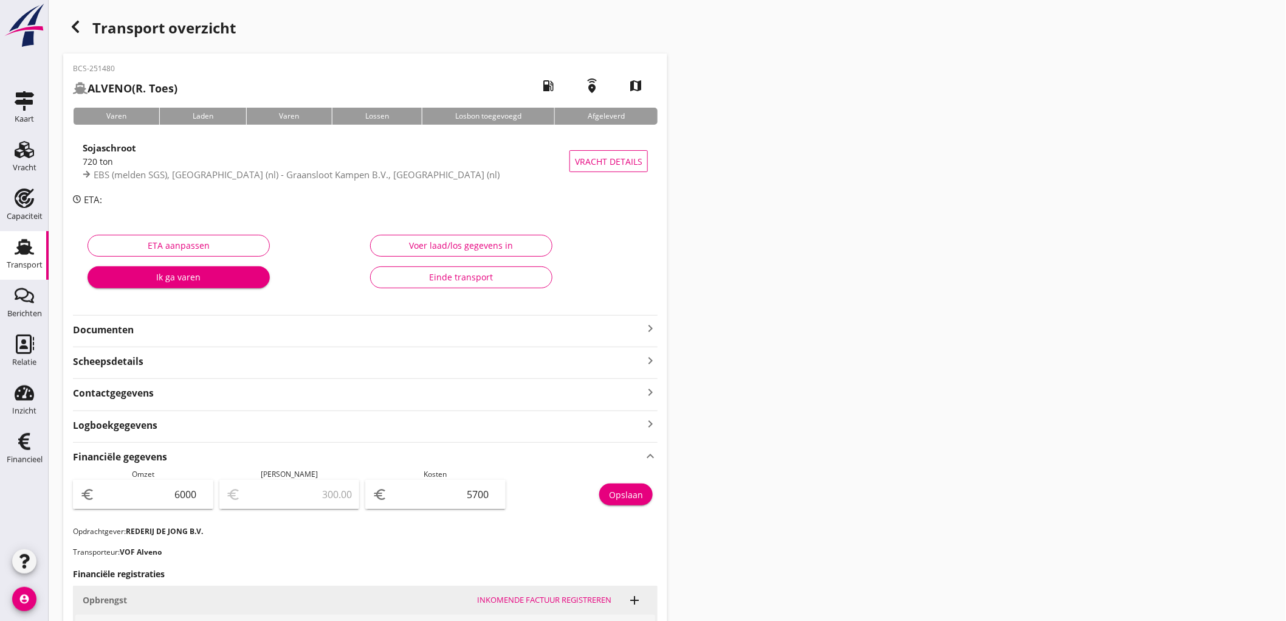
click at [4, 257] on link "Transport Transport" at bounding box center [24, 255] width 49 height 49
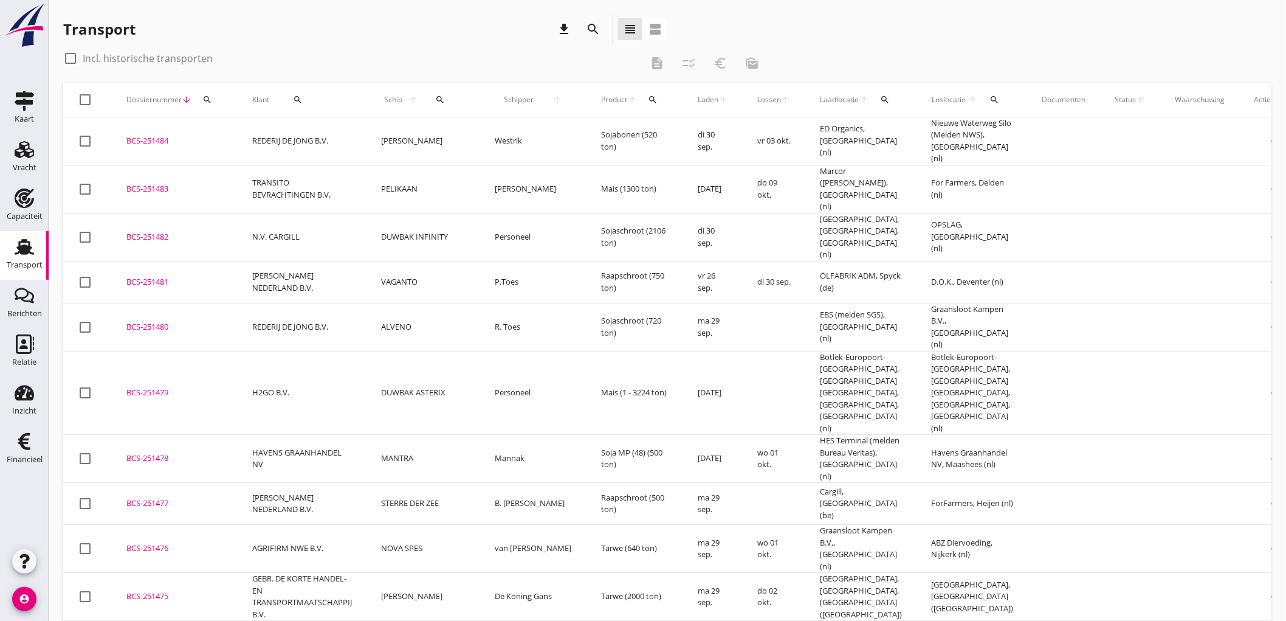
click at [315, 182] on td "TRANSITO BEVRACHTINGEN B.V." at bounding box center [302, 189] width 129 height 48
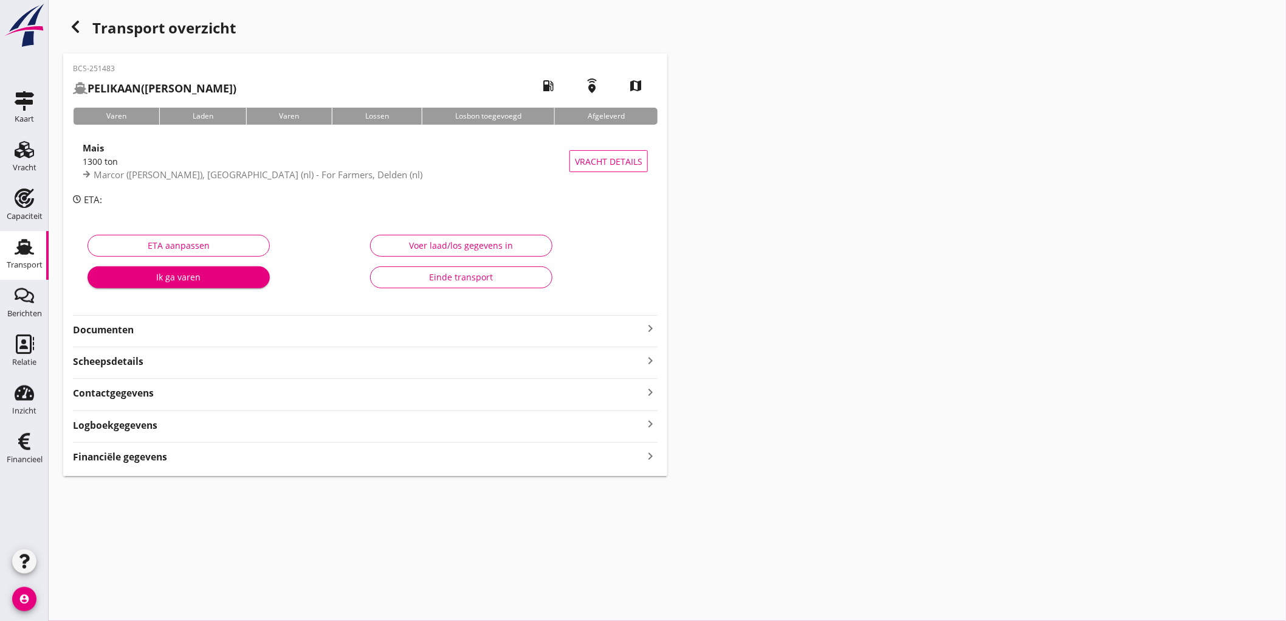
click at [124, 365] on strong "Scheepsdetails" at bounding box center [108, 361] width 71 height 14
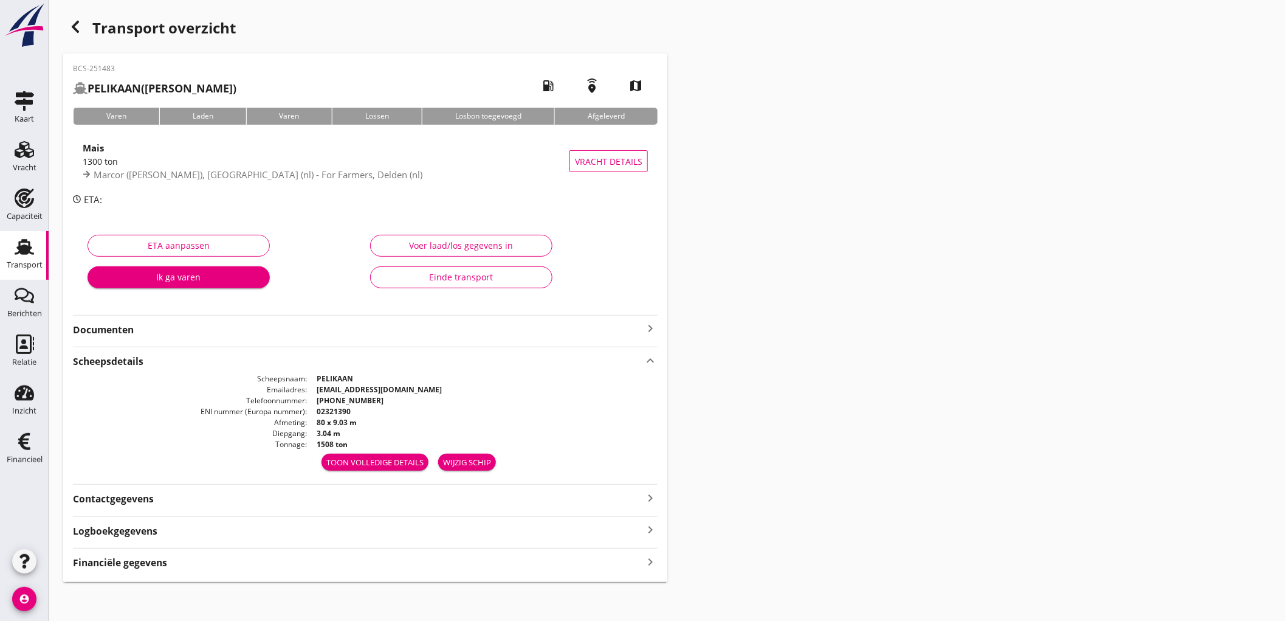
click at [110, 567] on strong "Financiële gegevens" at bounding box center [120, 563] width 94 height 14
click at [12, 249] on div "Transport" at bounding box center [24, 246] width 29 height 19
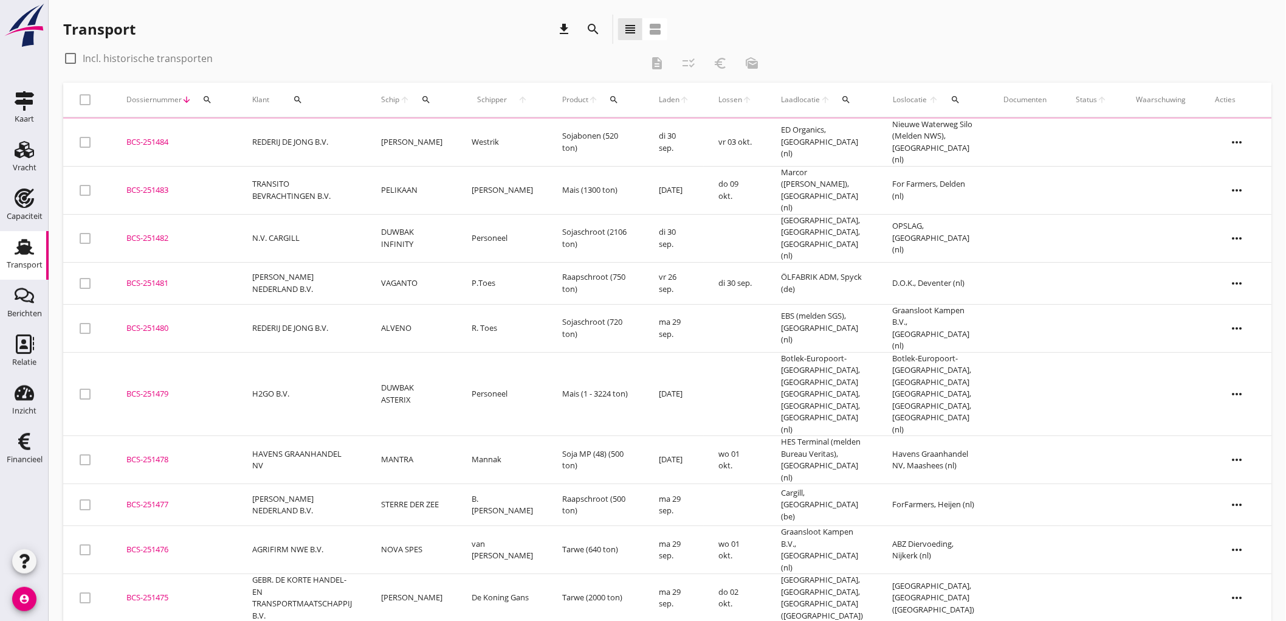
click at [371, 143] on td "[PERSON_NAME]" at bounding box center [412, 143] width 91 height 48
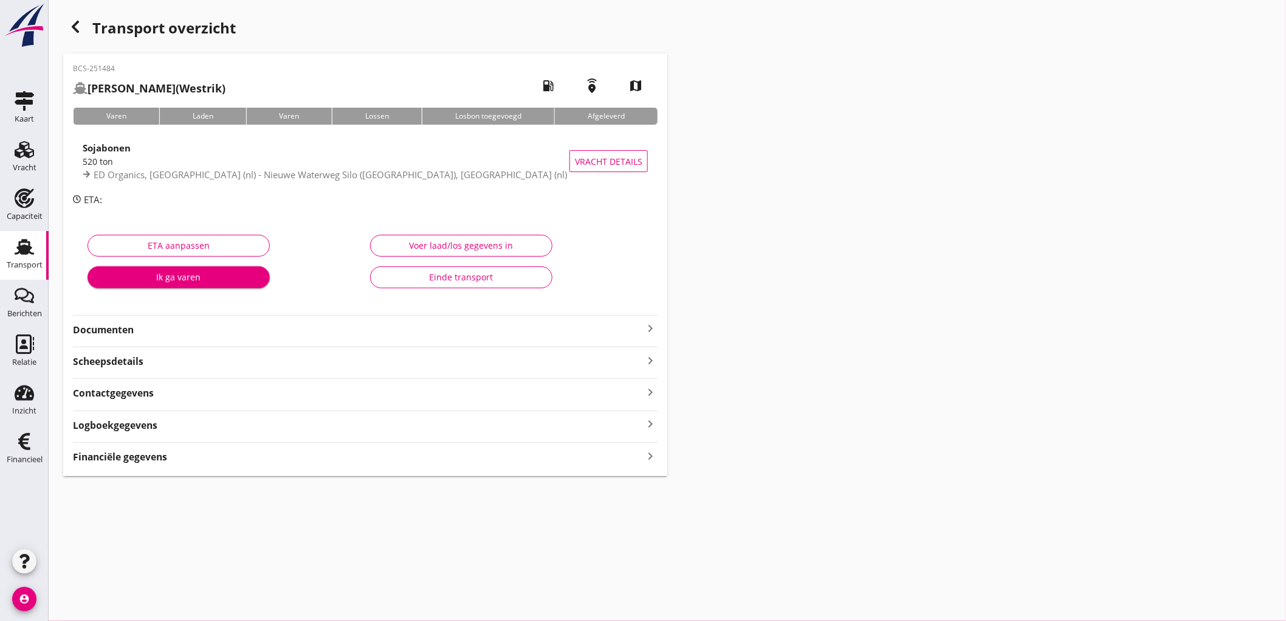
drag, startPoint x: 153, startPoint y: 462, endPoint x: 170, endPoint y: 462, distance: 17.6
click at [153, 463] on strong "Financiële gegevens" at bounding box center [120, 457] width 94 height 14
